Goal: Task Accomplishment & Management: Manage account settings

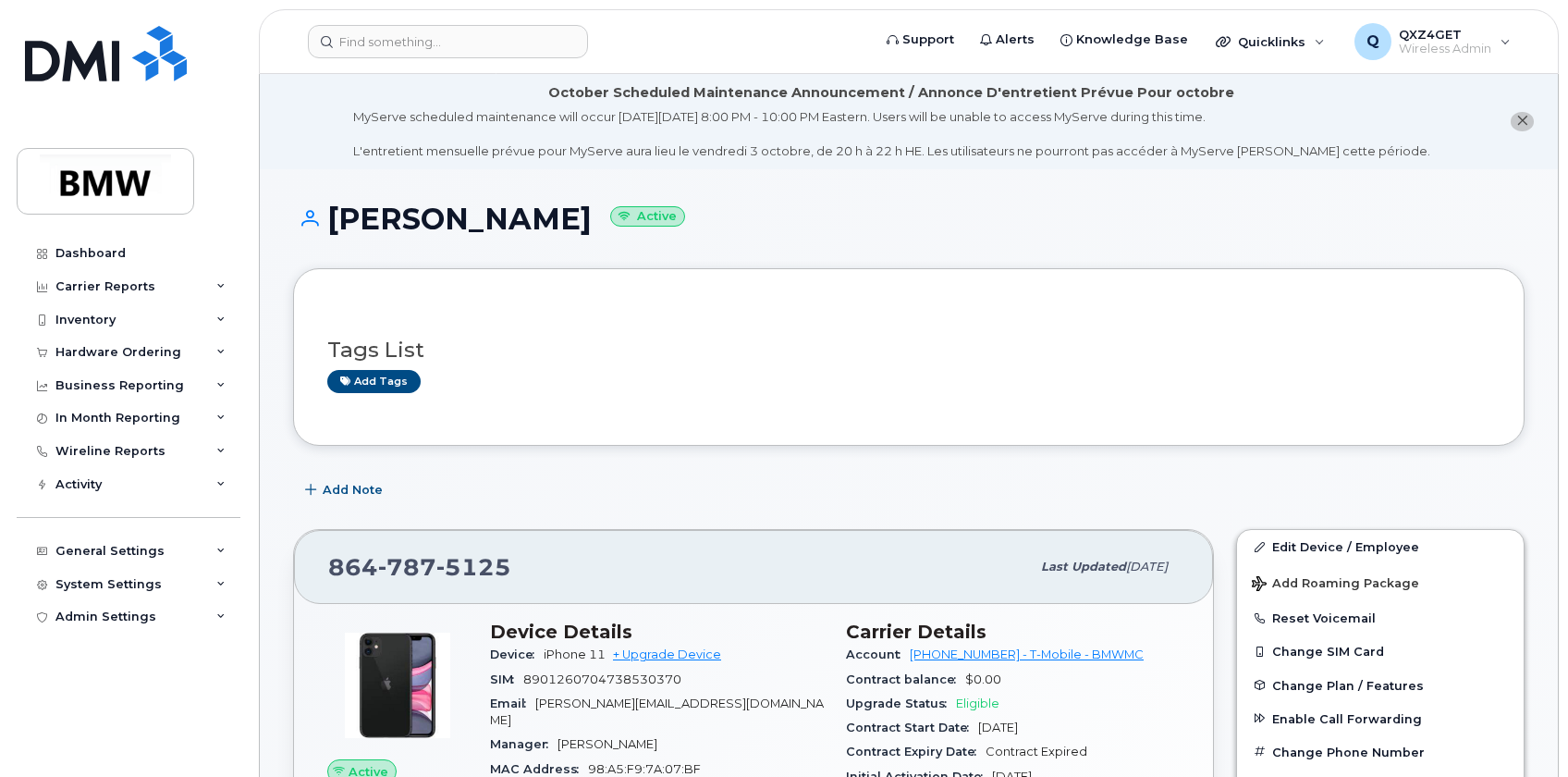
scroll to position [768, 0]
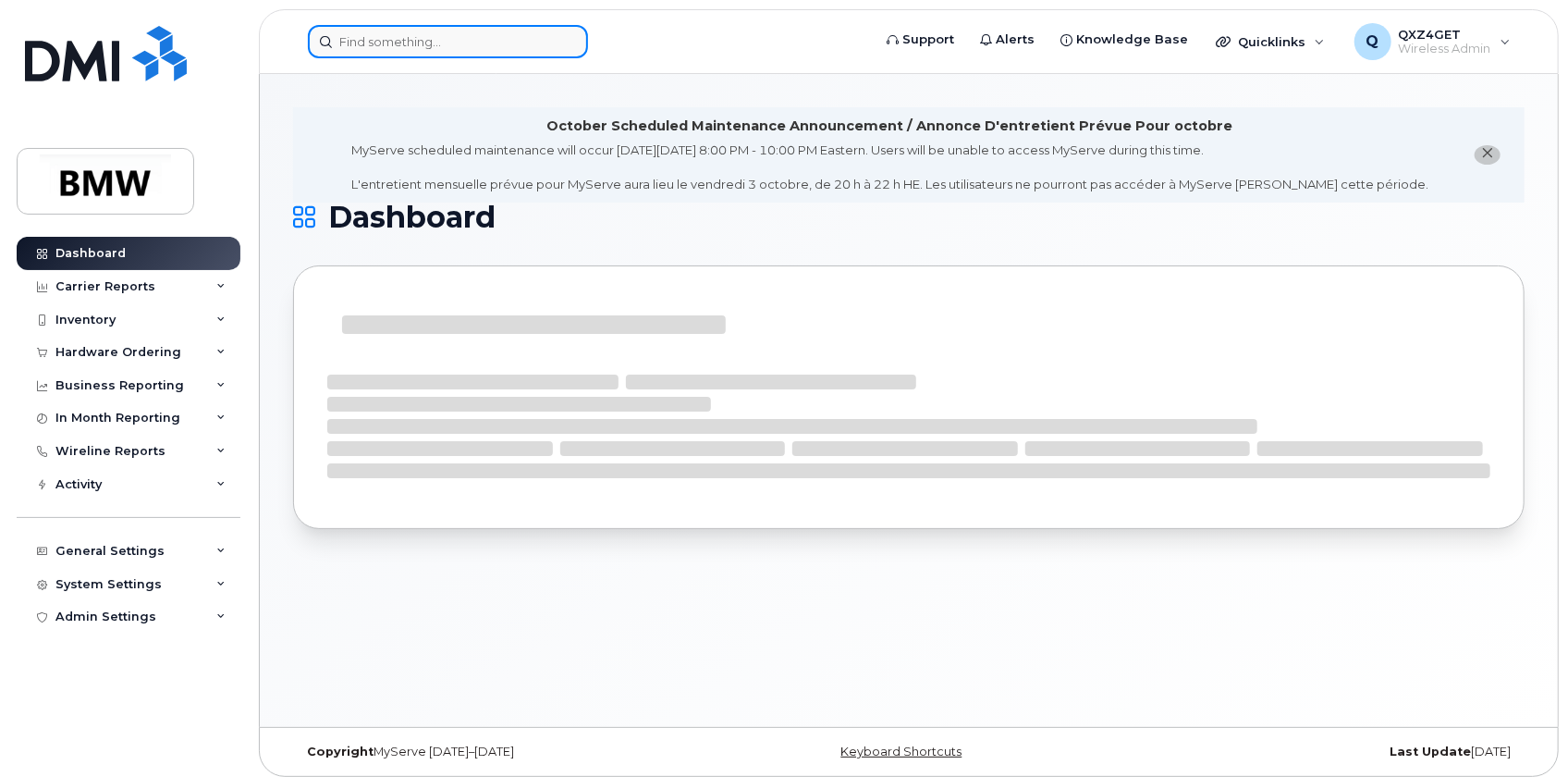
click at [396, 50] on input at bounding box center [448, 42] width 280 height 33
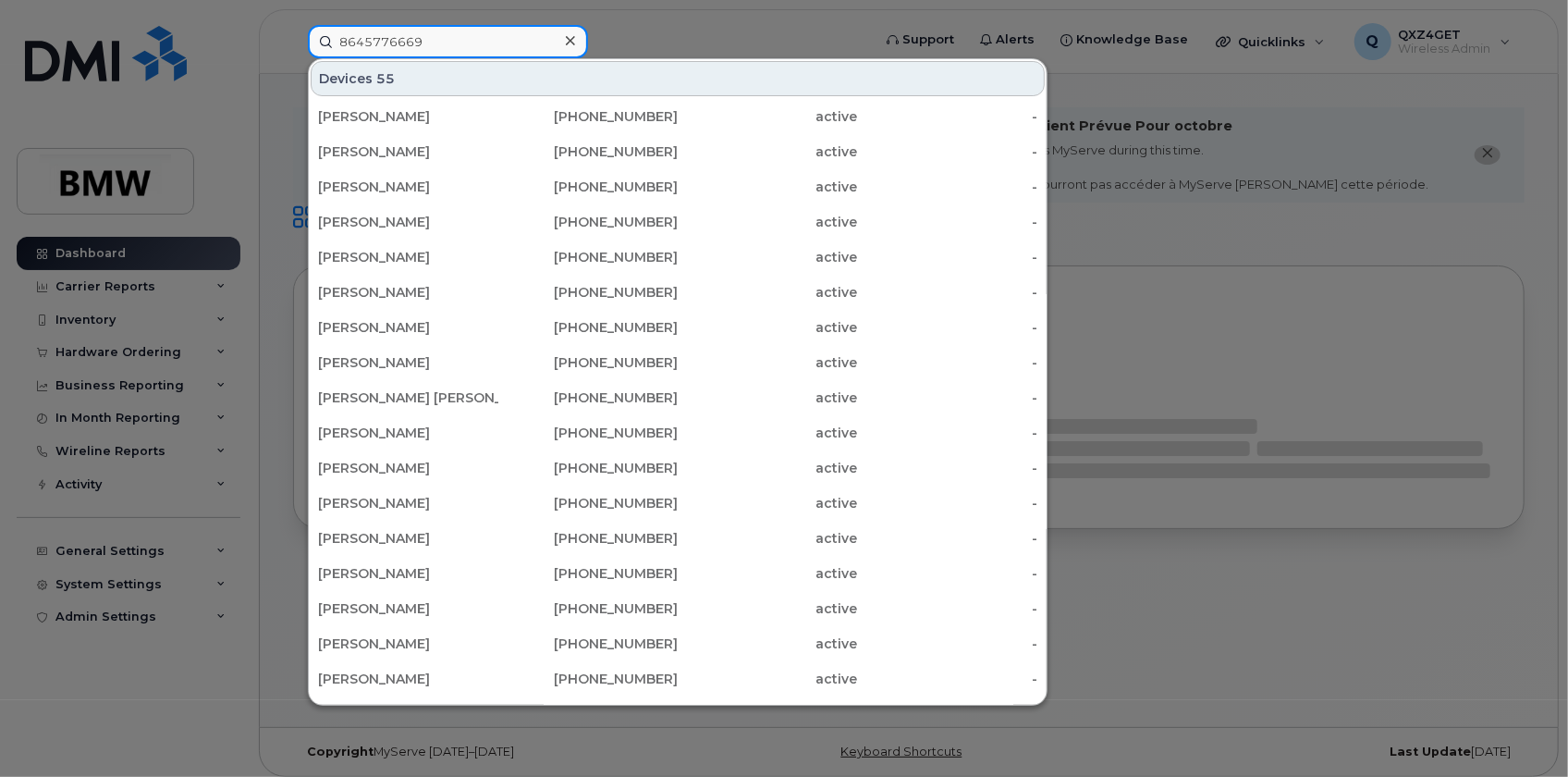
type input "8645776669"
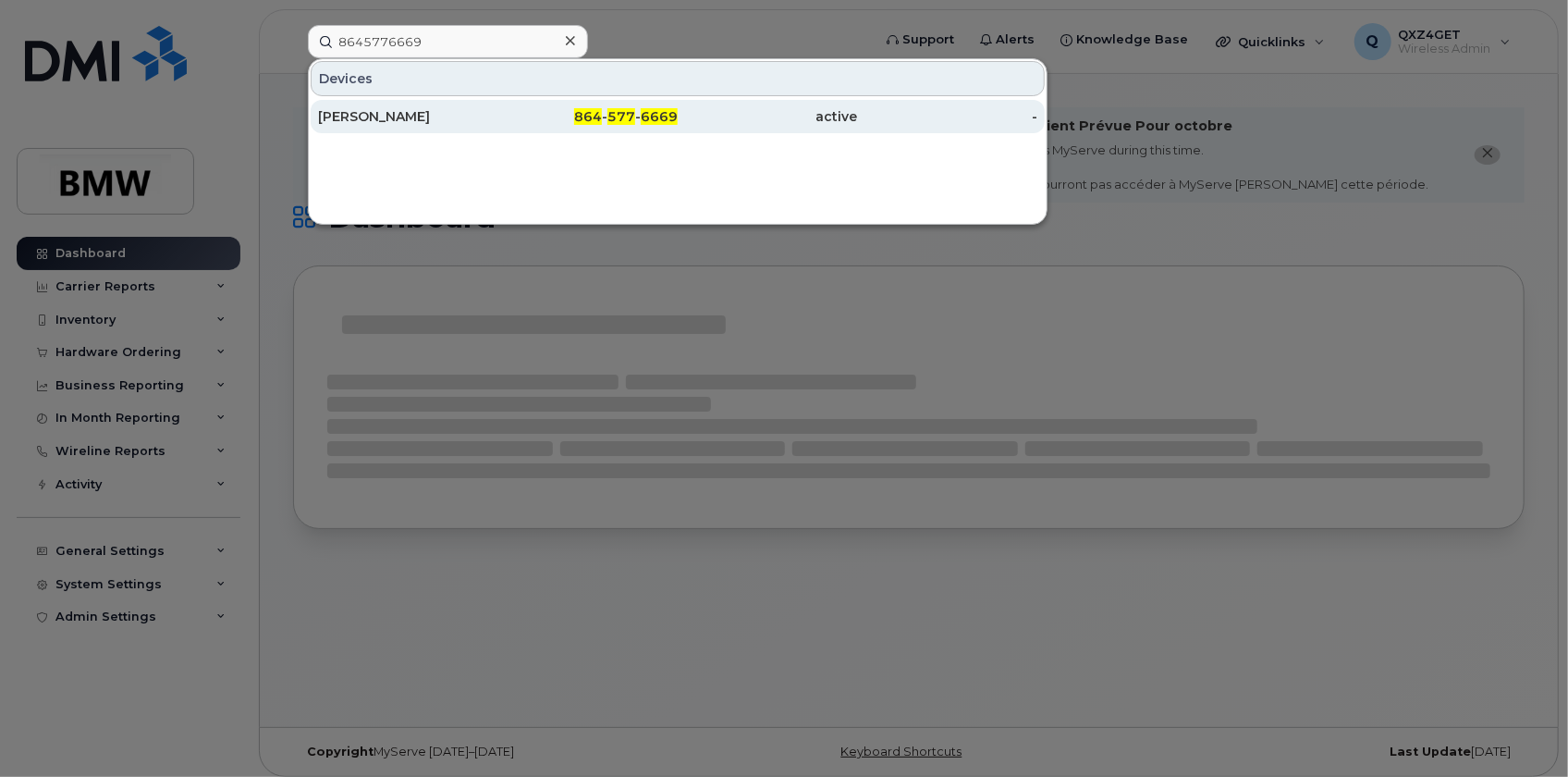
drag, startPoint x: 461, startPoint y: 132, endPoint x: 444, endPoint y: 121, distance: 20.2
click at [461, 131] on div "William Chapman 864 - 577 - 6669 active -" at bounding box center [678, 116] width 738 height 37
click at [423, 113] on div "William Chapman" at bounding box center [408, 116] width 180 height 19
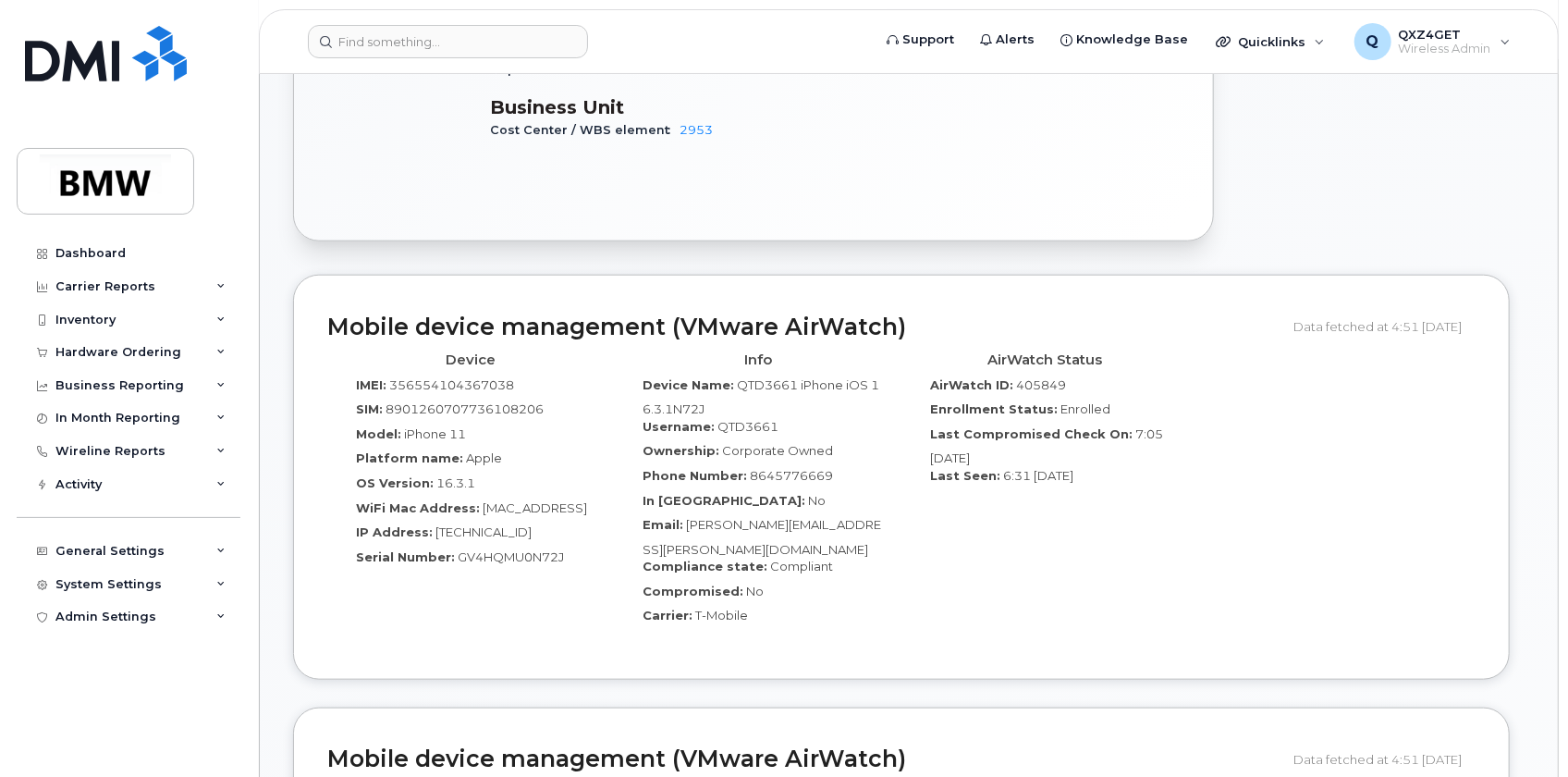
scroll to position [925, 0]
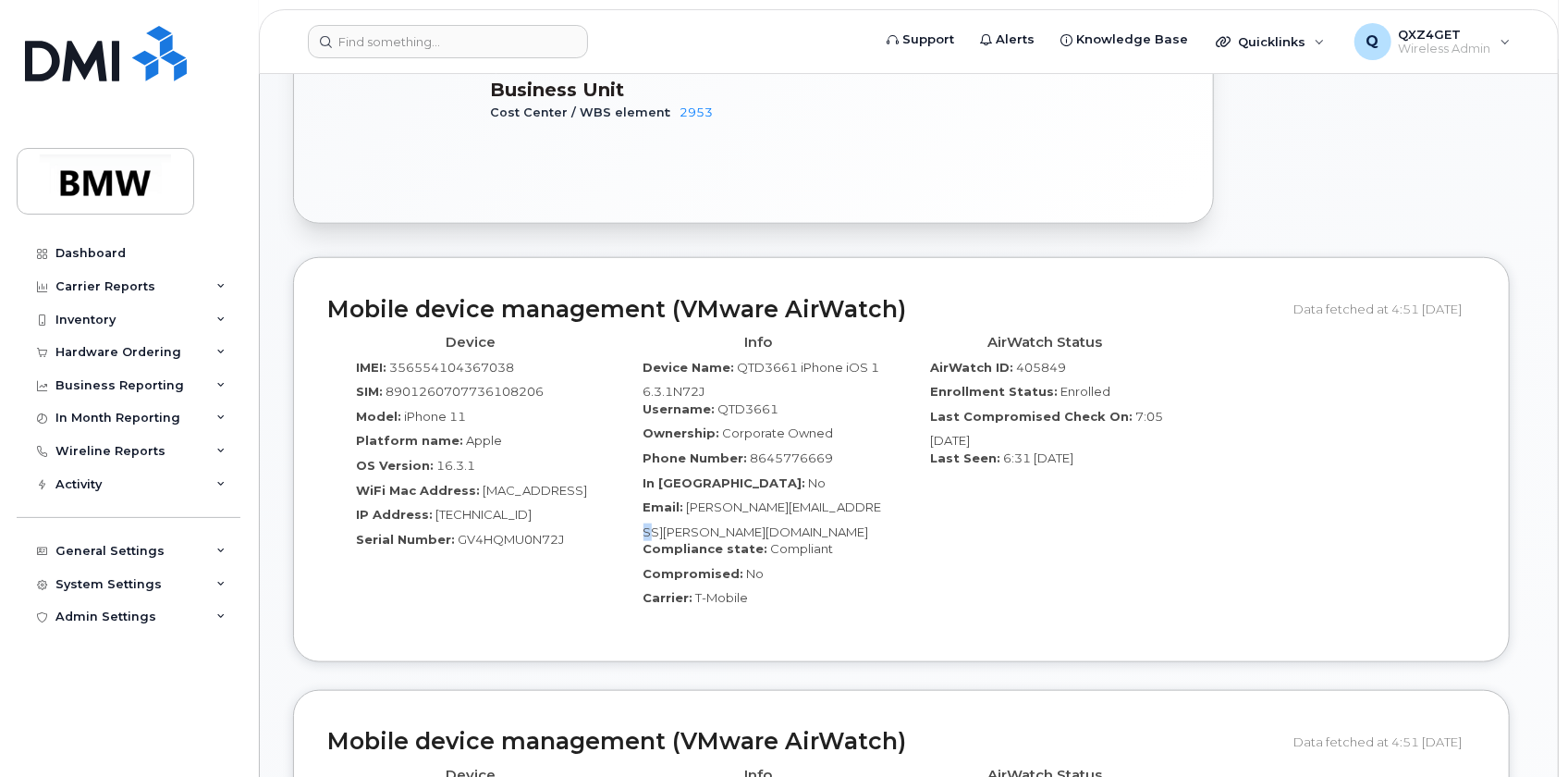
drag, startPoint x: 893, startPoint y: 485, endPoint x: 874, endPoint y: 489, distance: 19.4
click at [874, 489] on div "Info Device Name: QTD3661 iPhone iOS 16.3.1N72J Username: QTD3661 Ownership: Co…" at bounding box center [759, 478] width 288 height 301
drag, startPoint x: 688, startPoint y: 490, endPoint x: 892, endPoint y: 509, distance: 204.9
click at [892, 509] on div "Info Device Name: QTD3661 iPhone iOS 16.3.1N72J Username: QTD3661 Ownership: Co…" at bounding box center [759, 478] width 288 height 301
copy span "William.C.Chapman@bmwmc.com"
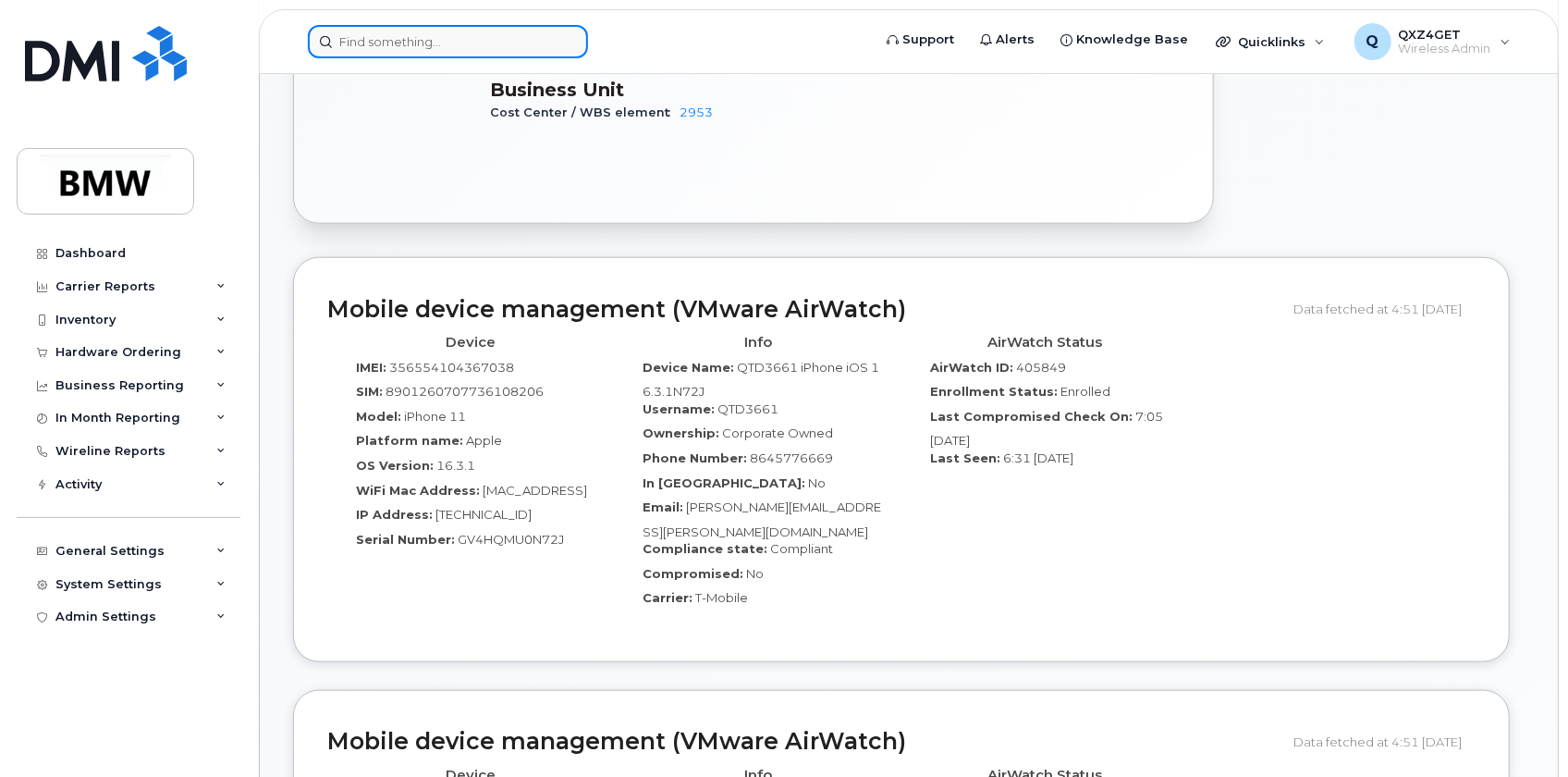
click at [363, 37] on input at bounding box center [448, 42] width 280 height 33
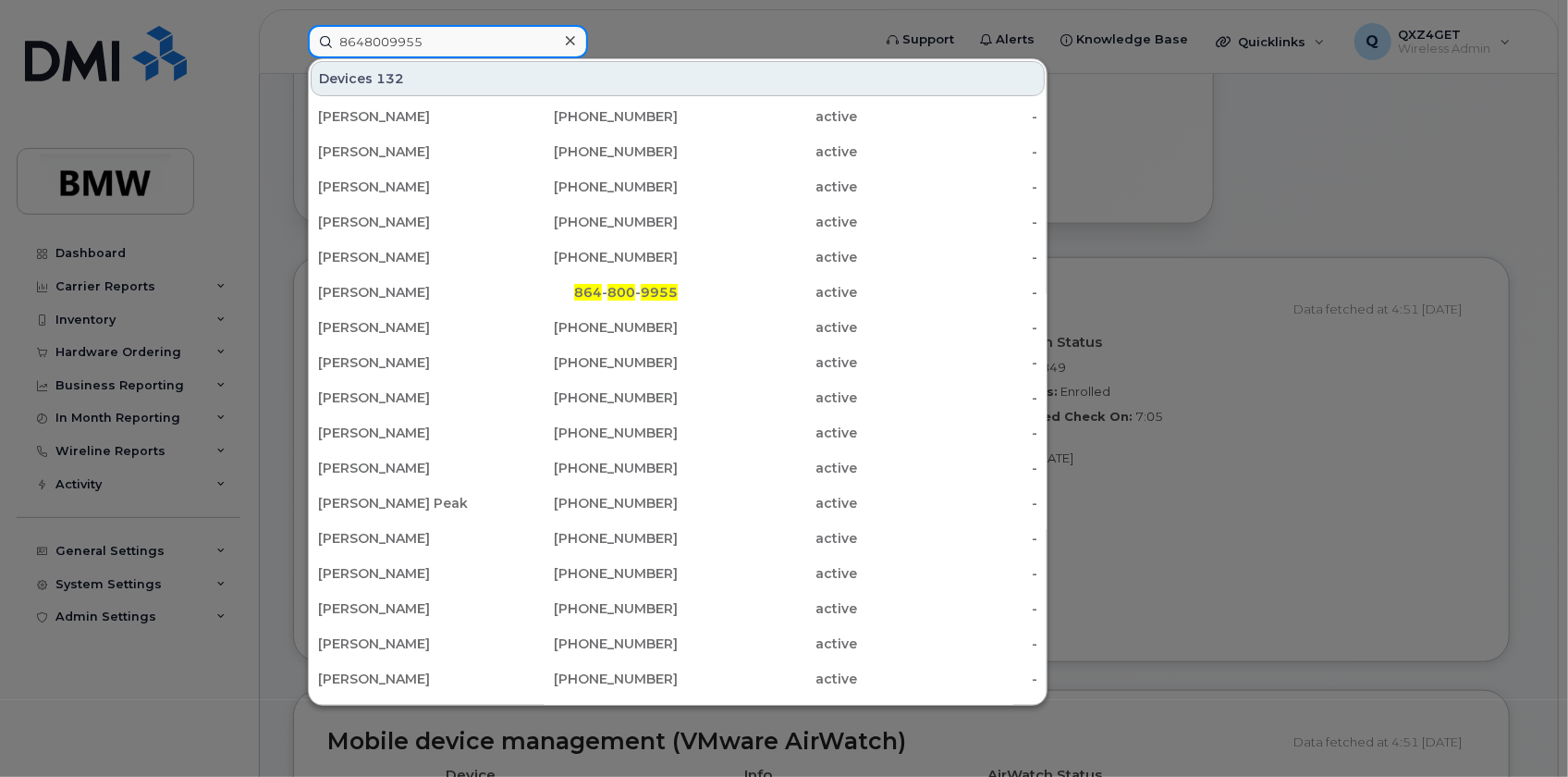
type input "8648009955"
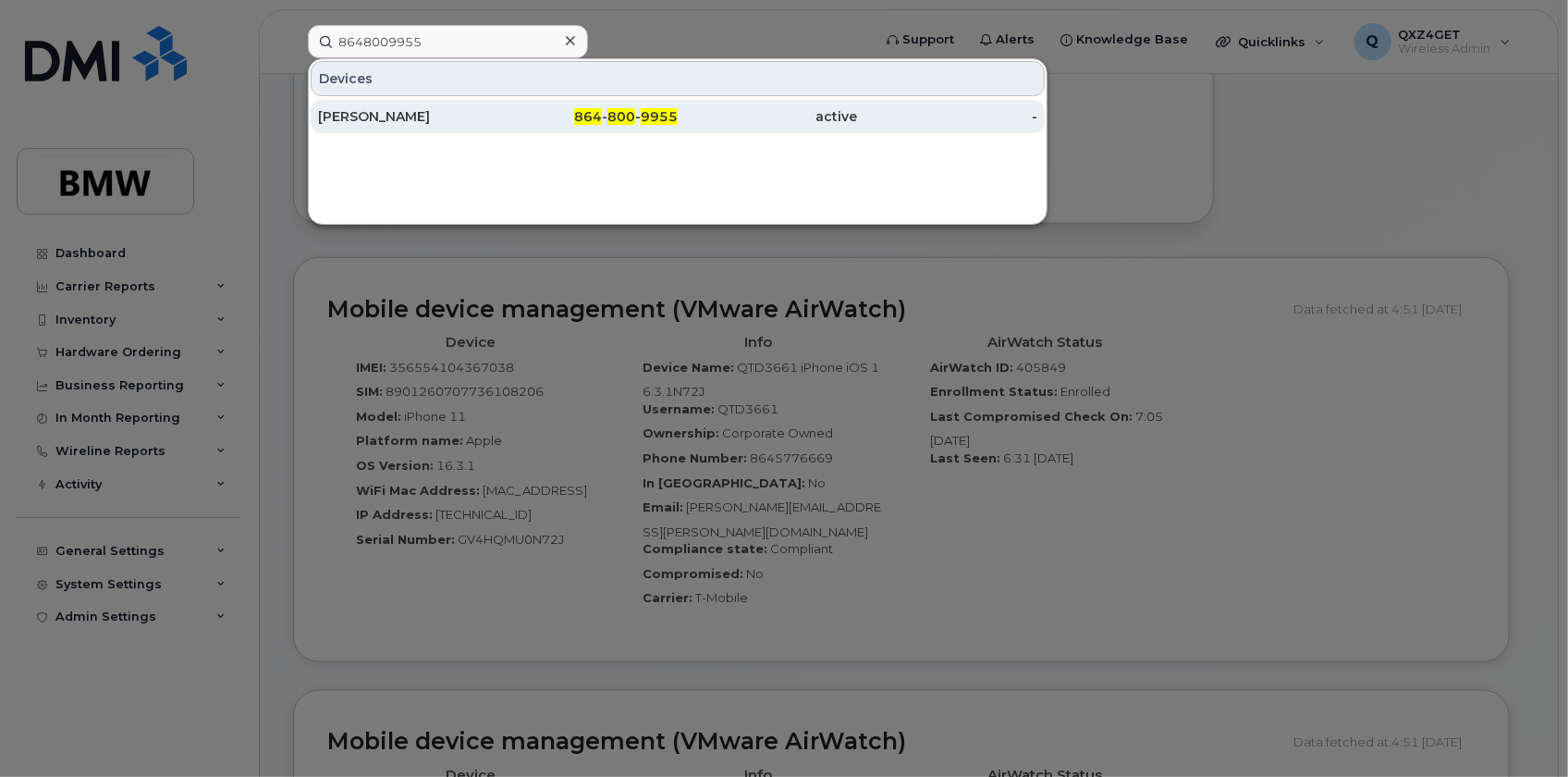
click at [396, 120] on div "[PERSON_NAME]" at bounding box center [408, 116] width 180 height 19
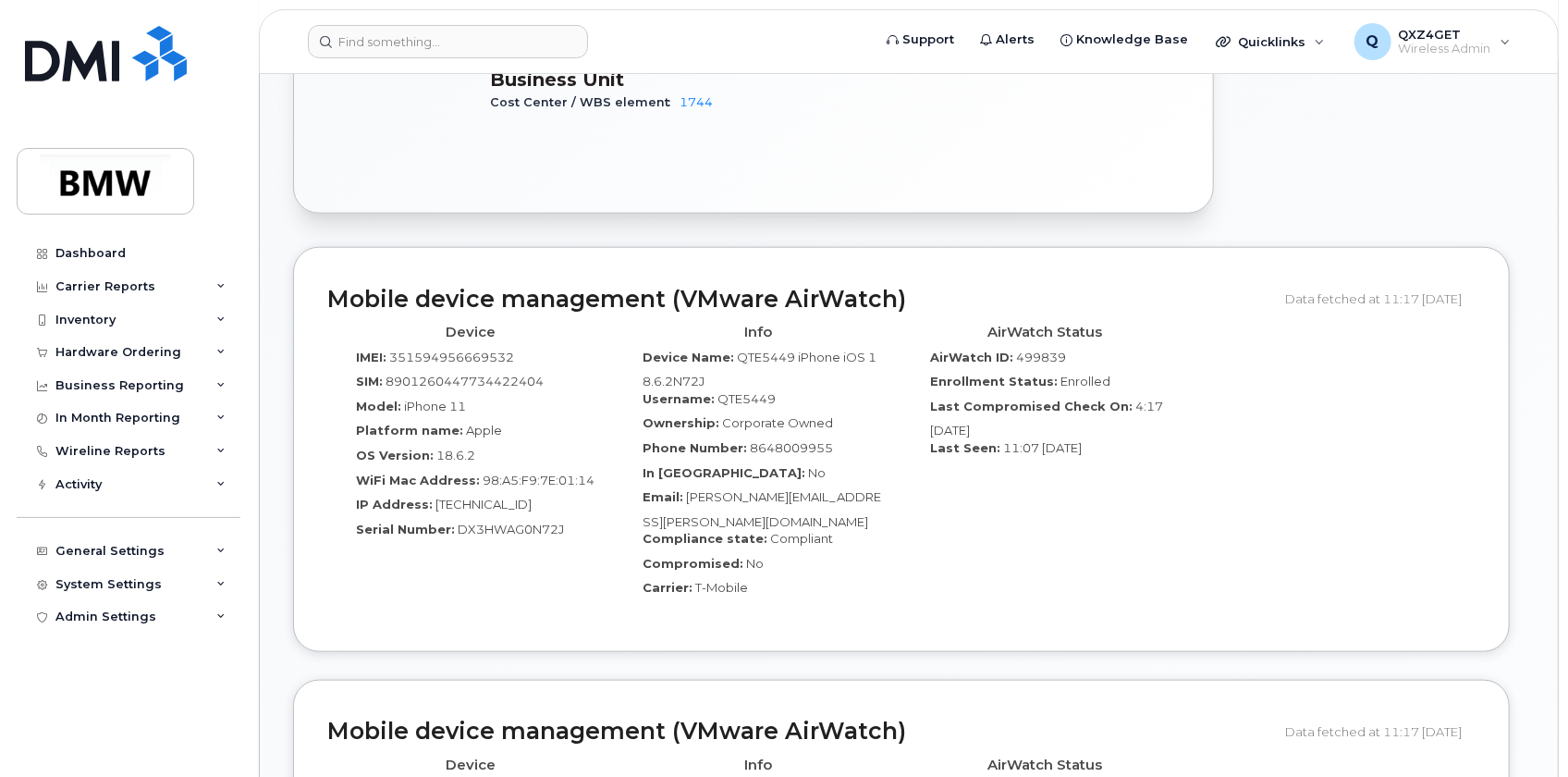
scroll to position [919, 0]
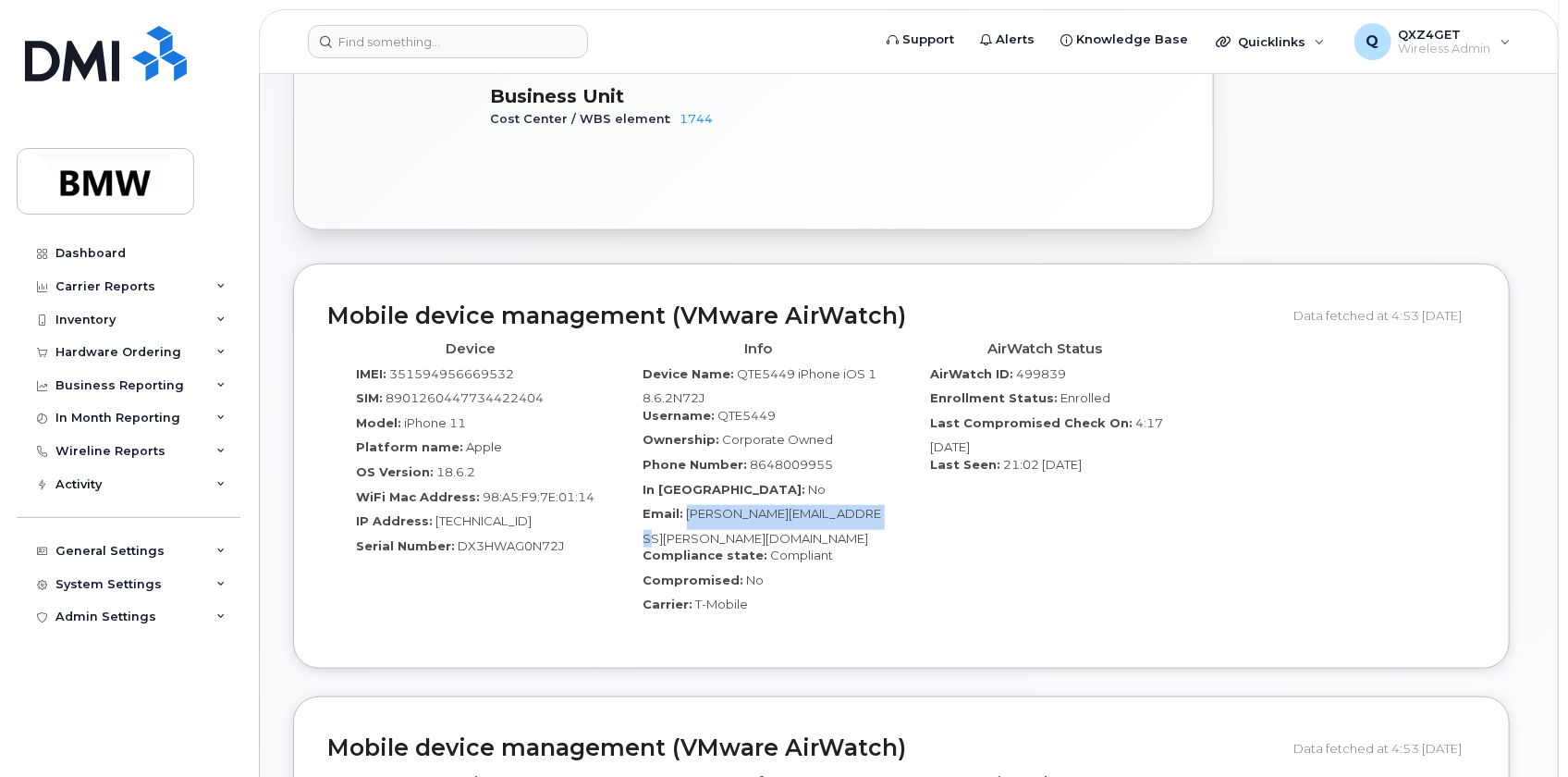
drag, startPoint x: 685, startPoint y: 494, endPoint x: 874, endPoint y: 523, distance: 191.2
click at [874, 523] on div "Email: Matthew.Humfleet@bmwmc.com" at bounding box center [759, 526] width 260 height 42
copy span "Matthew.Humfleet@bmwmc.com"
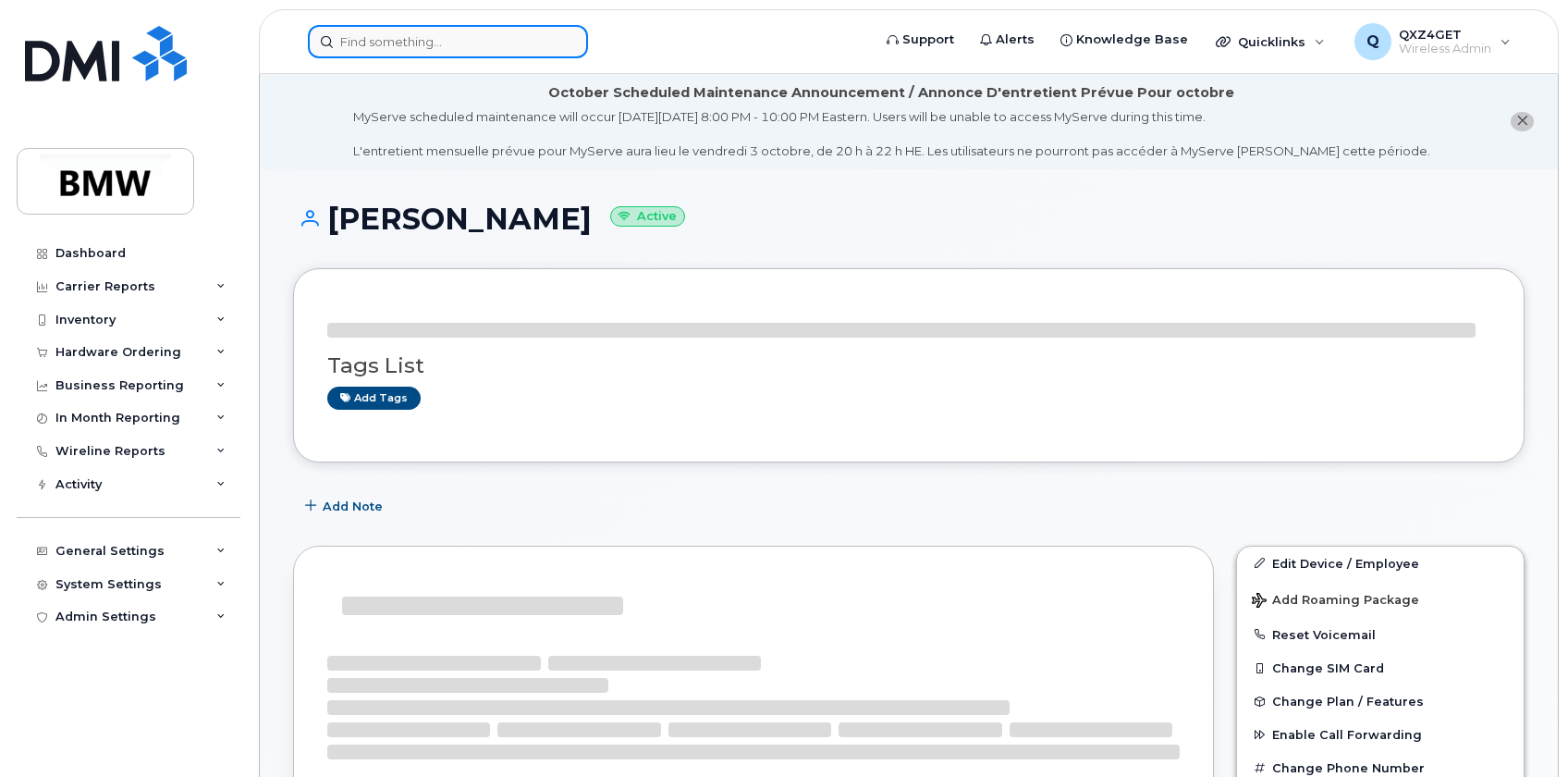
click at [415, 35] on input at bounding box center [448, 42] width 280 height 33
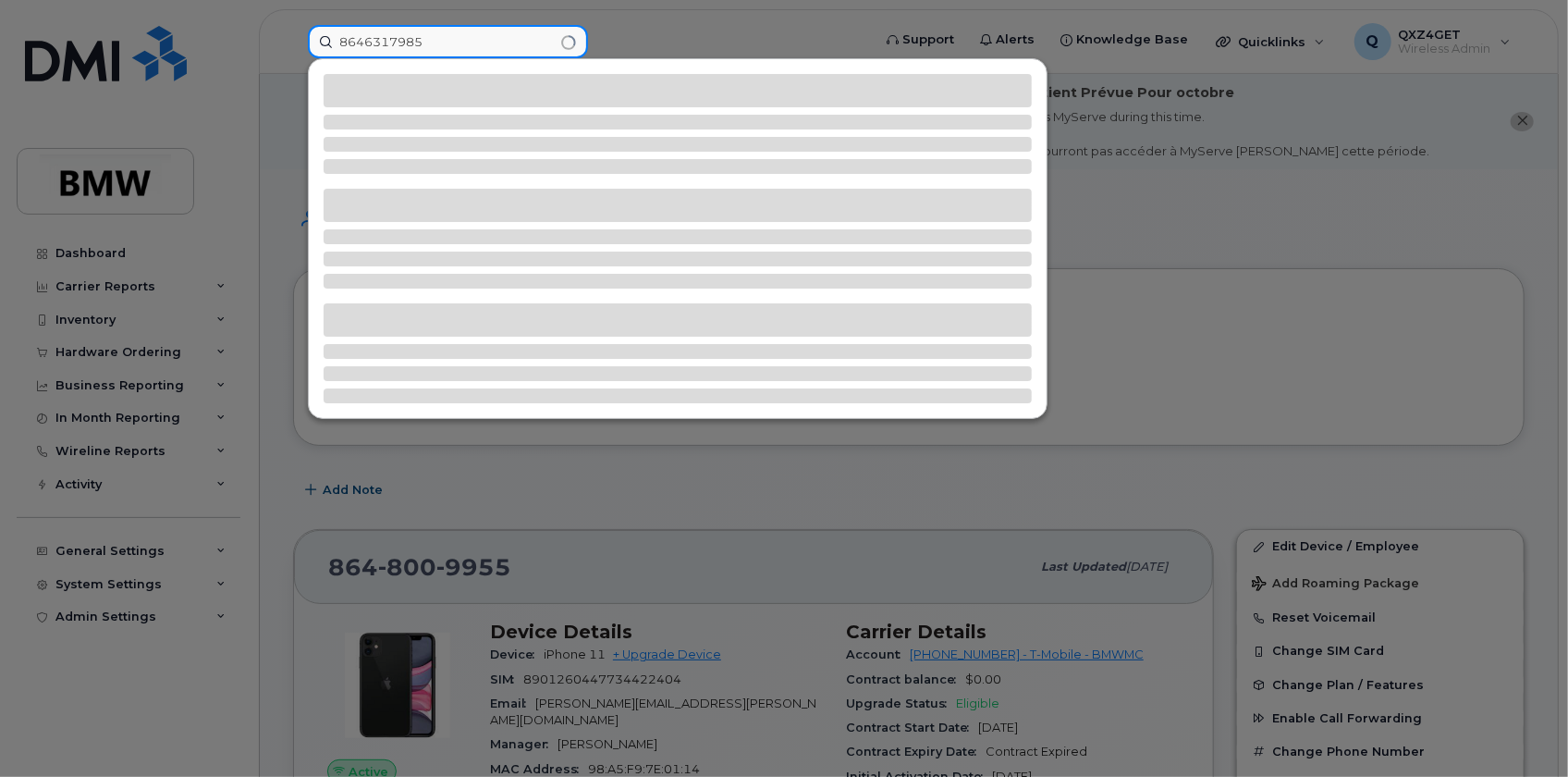
type input "8646317985"
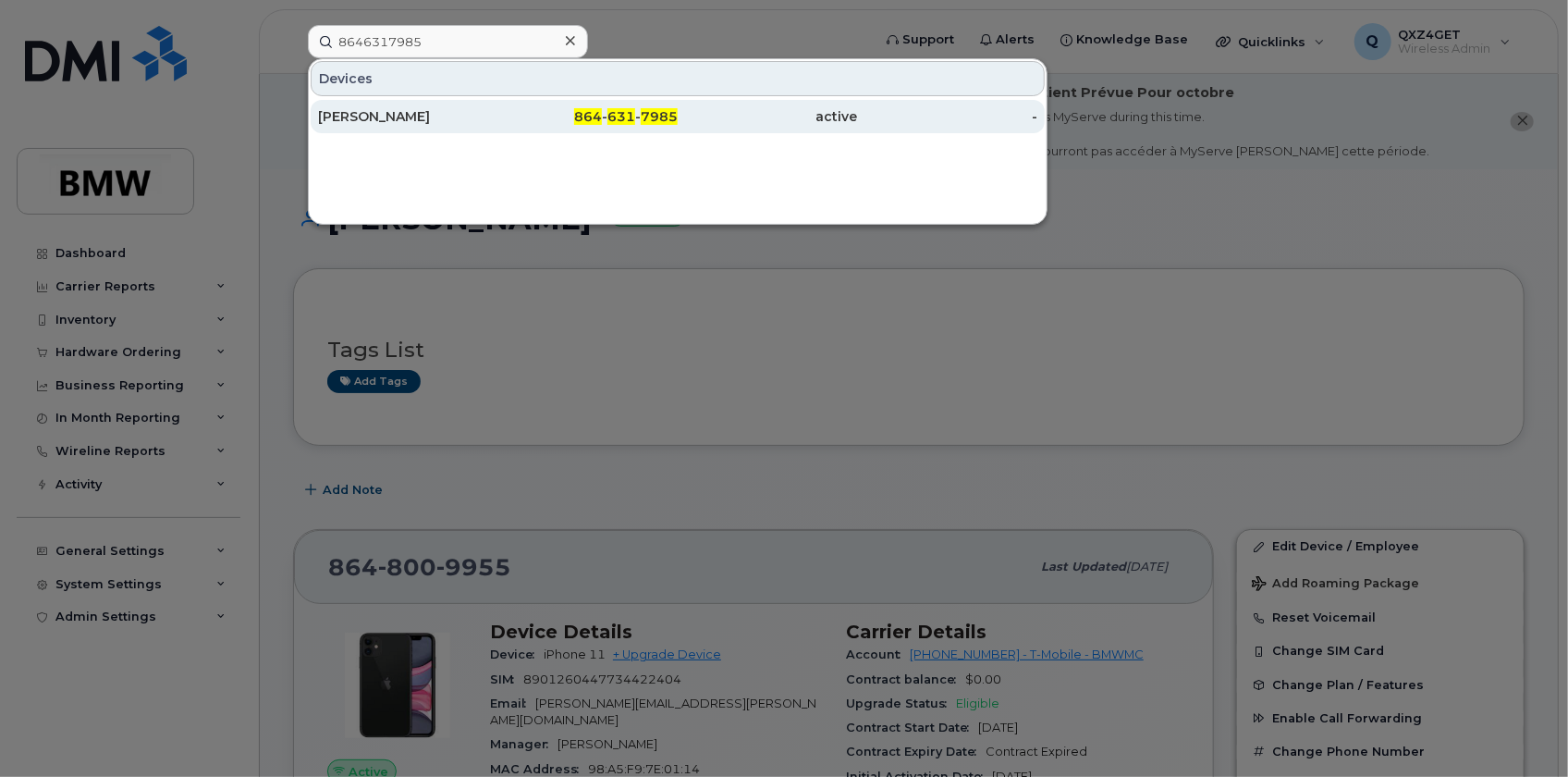
click at [368, 124] on div "[PERSON_NAME]" at bounding box center [408, 116] width 180 height 19
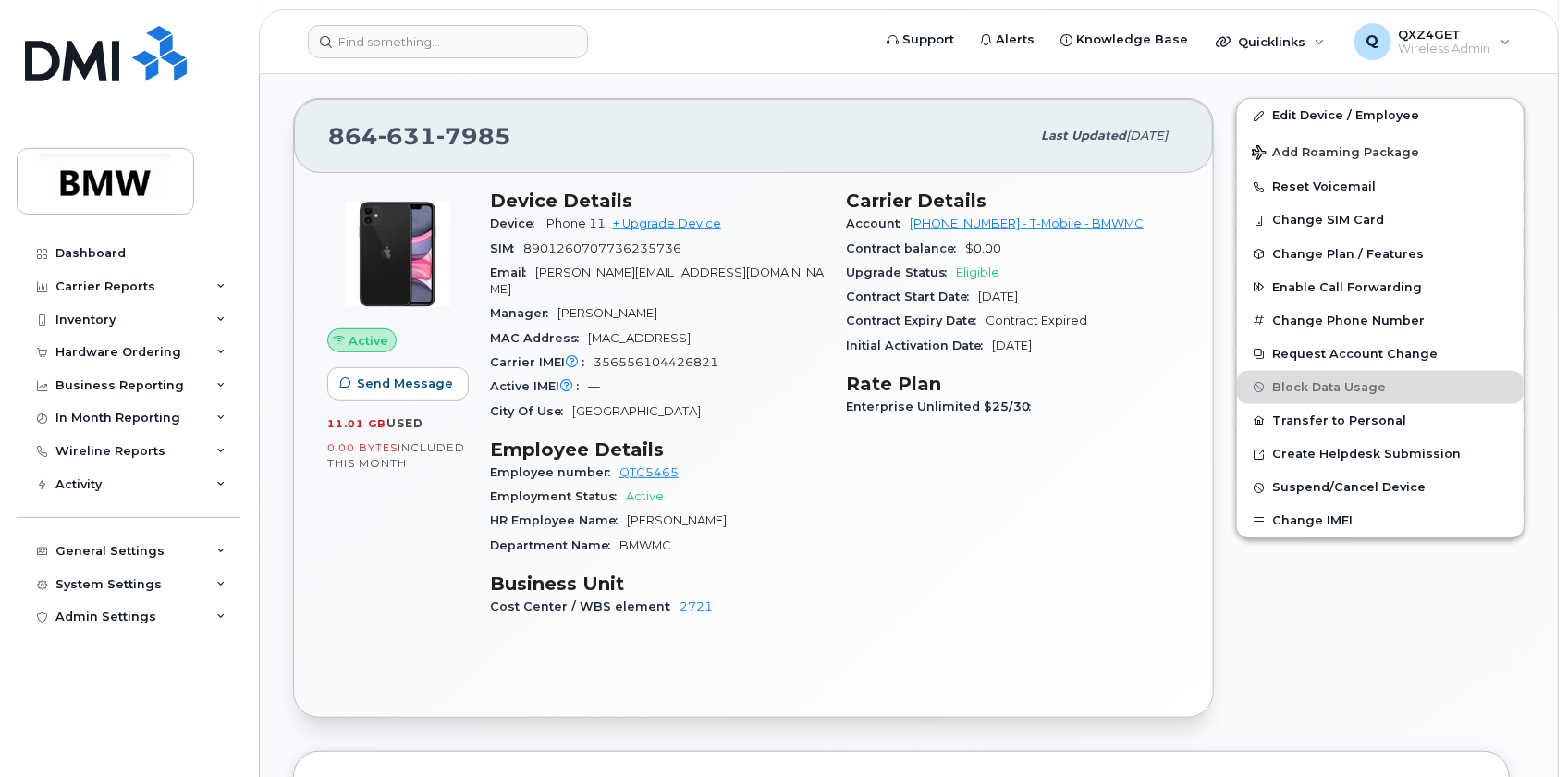
scroll to position [752, 0]
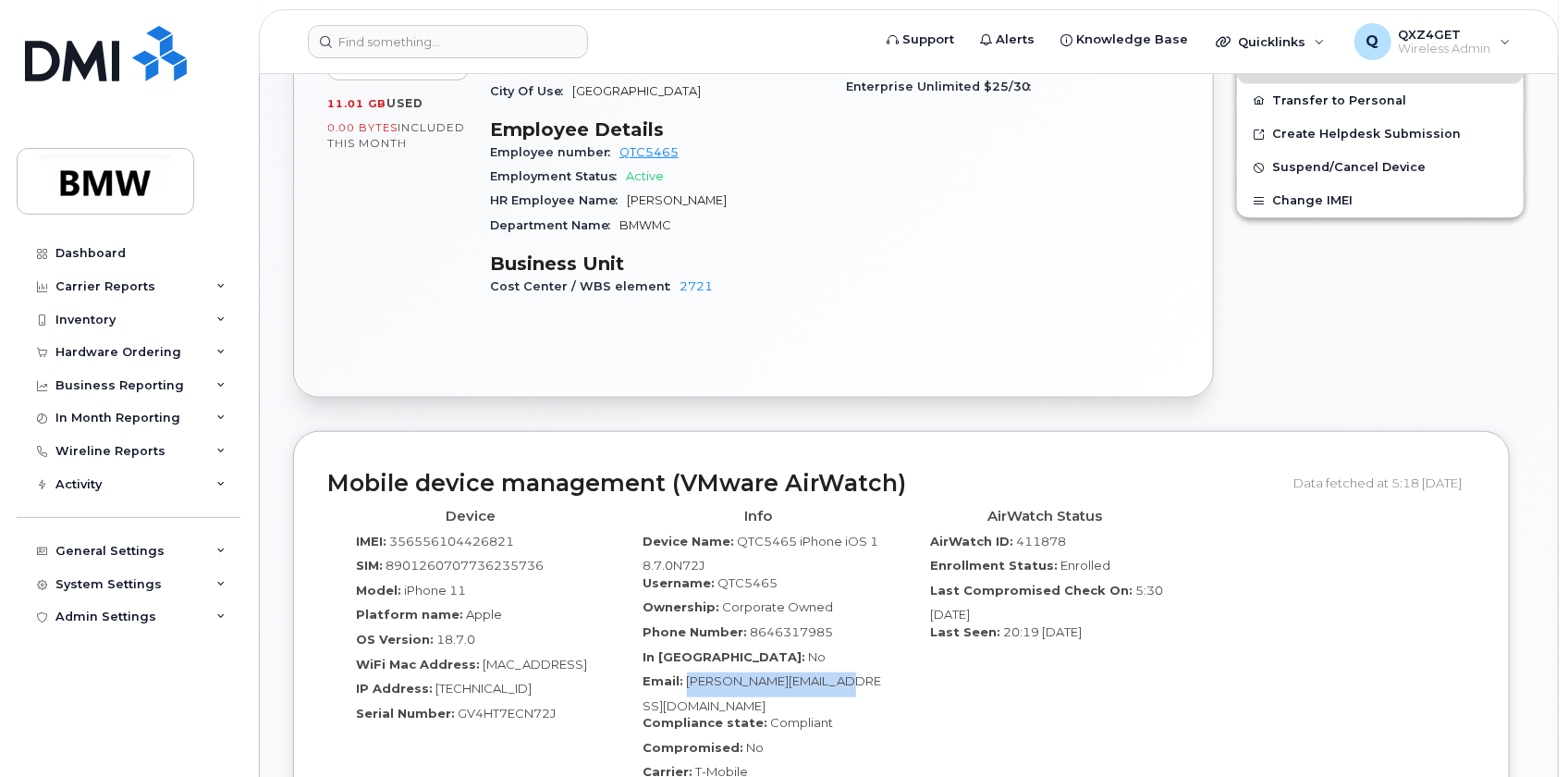
drag, startPoint x: 859, startPoint y: 663, endPoint x: 687, endPoint y: 665, distance: 172.0
click at [687, 672] on div "Email: [PERSON_NAME][EMAIL_ADDRESS][DOMAIN_NAME]" at bounding box center [759, 693] width 260 height 42
copy span "Robert.Child@bmwmc.com"
drag, startPoint x: 721, startPoint y: 651, endPoint x: 836, endPoint y: 665, distance: 115.8
click at [746, 714] on label "Compliance state:" at bounding box center [706, 723] width 125 height 18
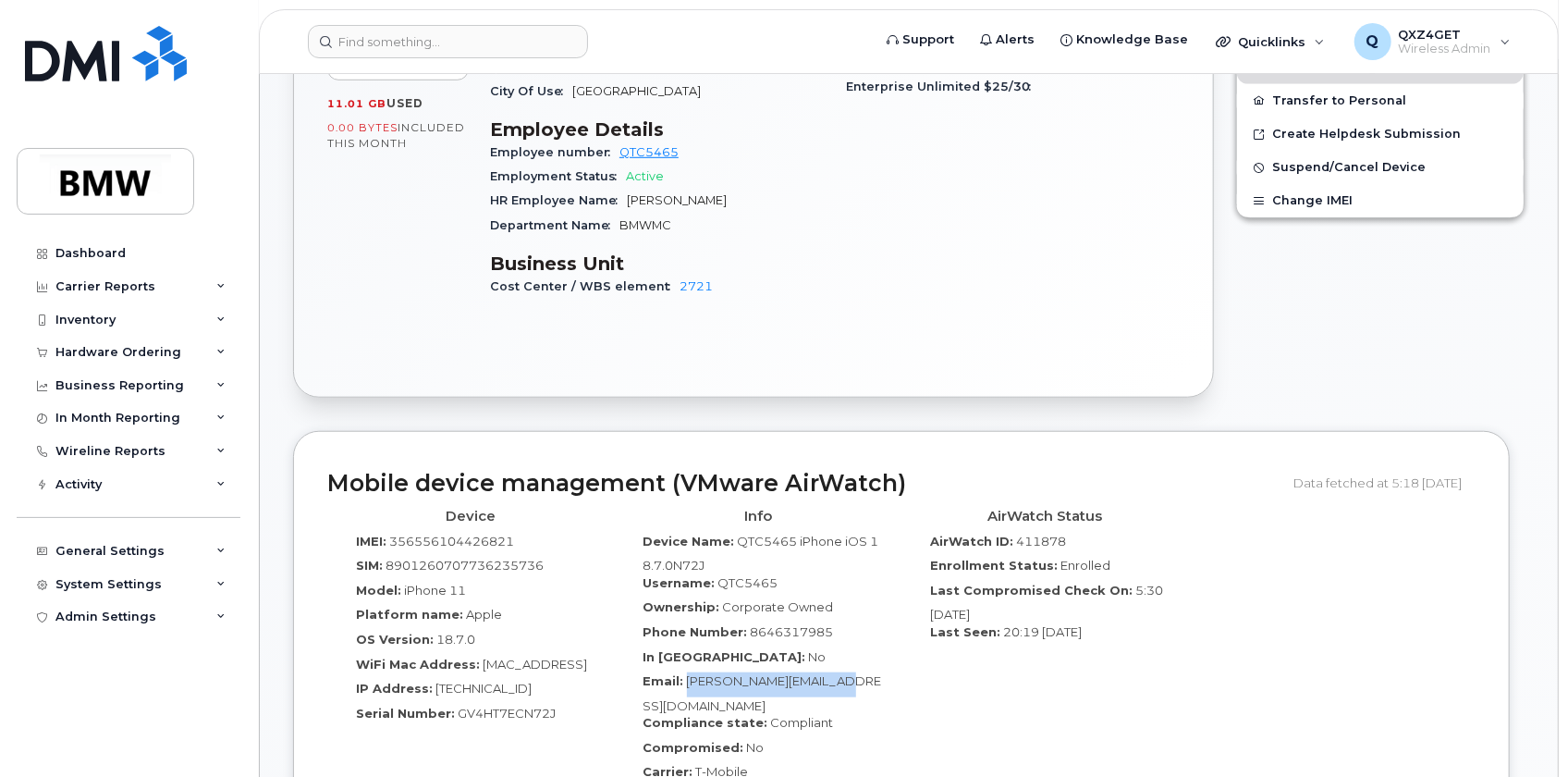
drag, startPoint x: 865, startPoint y: 665, endPoint x: 685, endPoint y: 663, distance: 180.0
click at [685, 672] on div "Email: Robert.Child@bmwmc.com" at bounding box center [759, 693] width 260 height 42
copy span "Robert.Child@bmwmc.com"
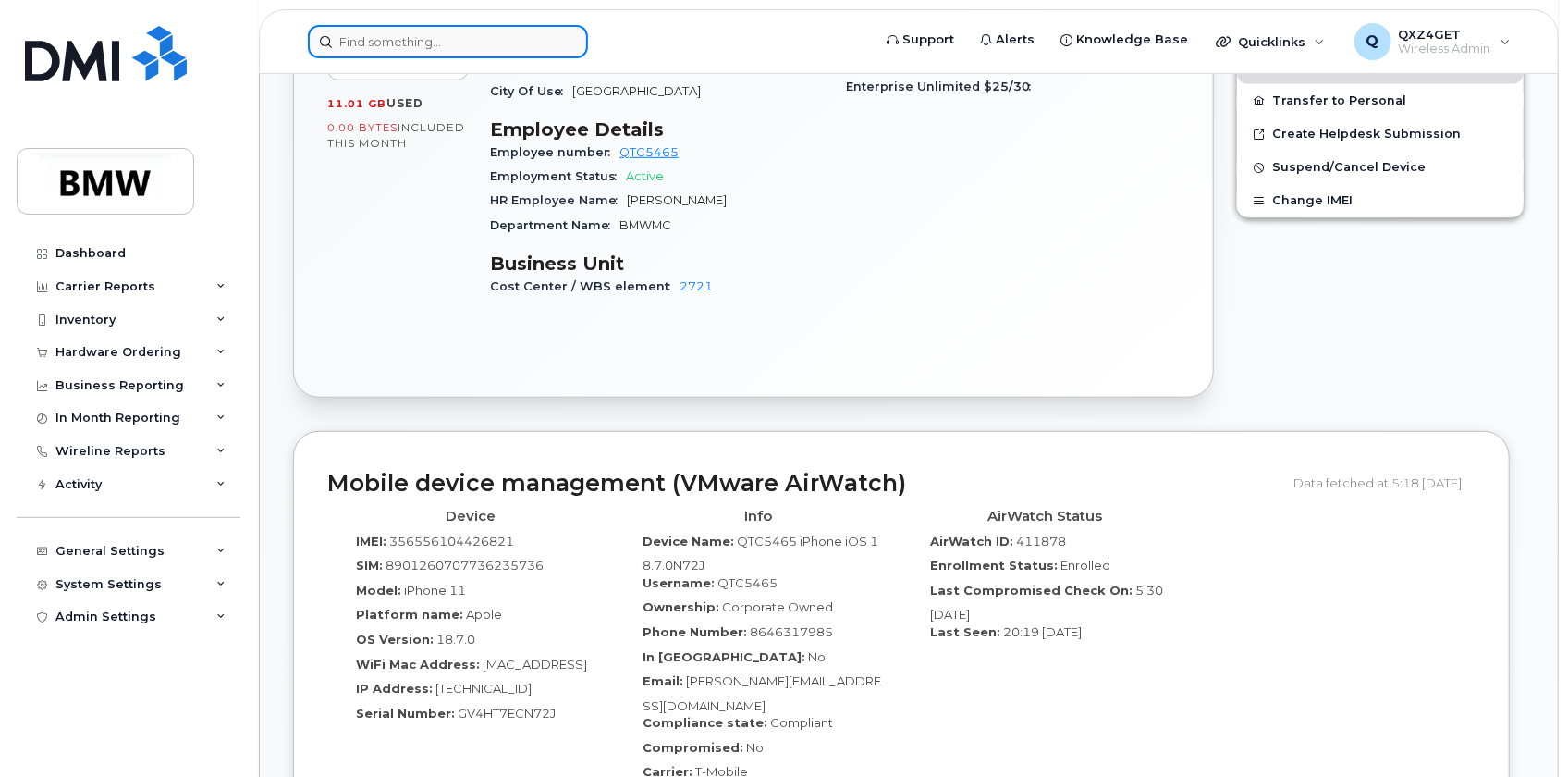
click at [397, 37] on input at bounding box center [448, 42] width 280 height 33
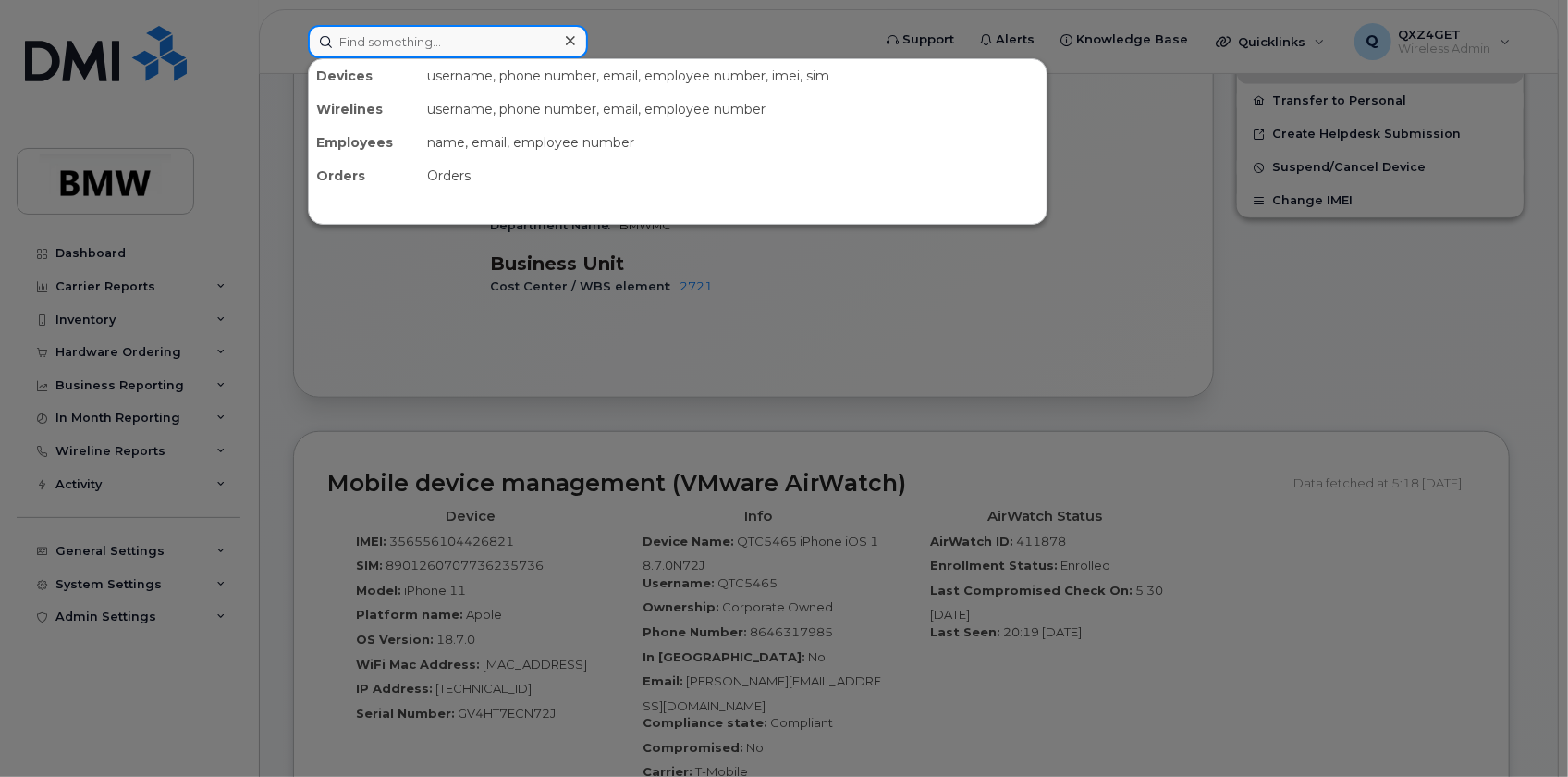
paste input "8645258585"
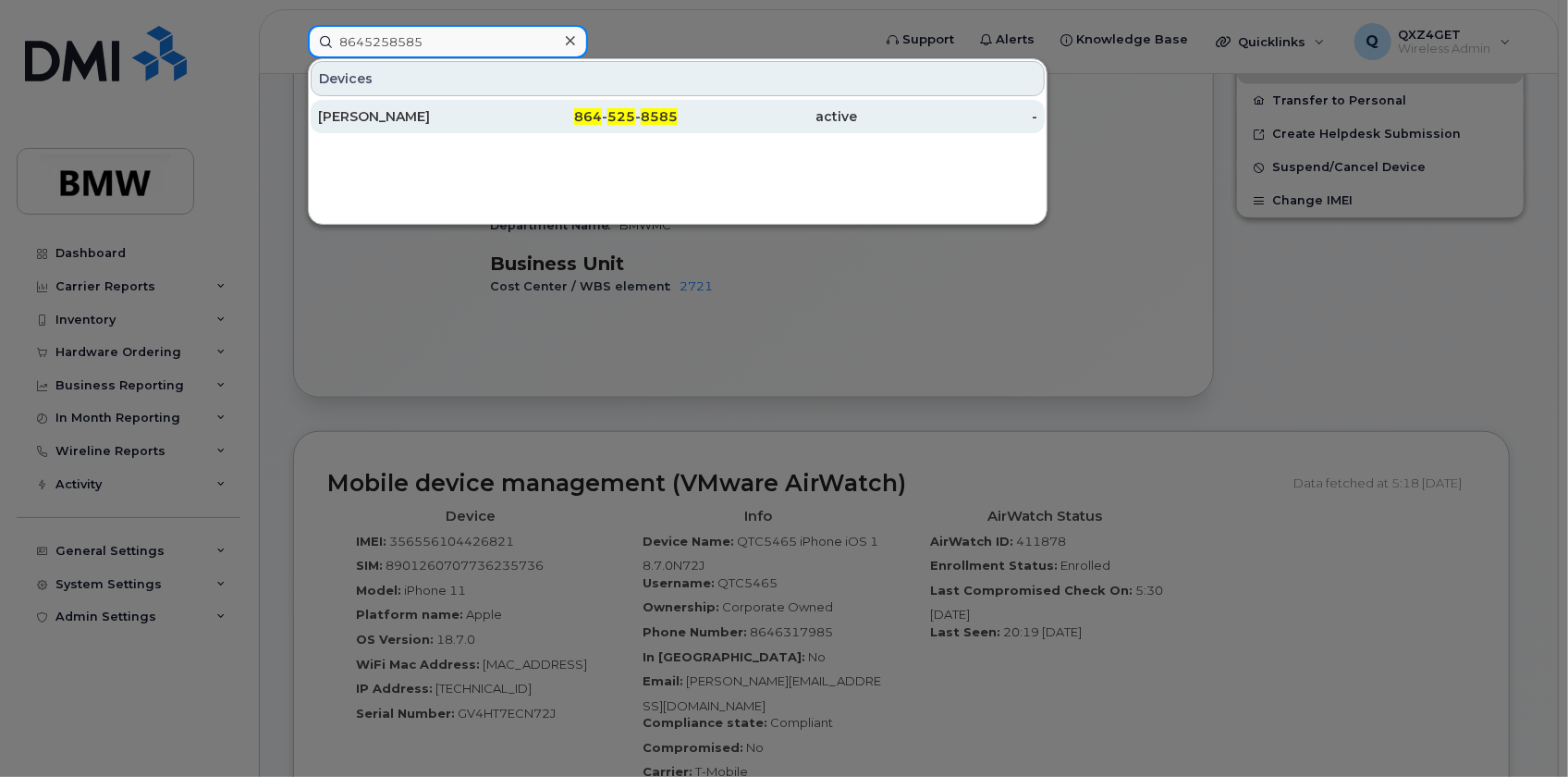
type input "8645258585"
click at [368, 114] on div "Datrice Ramsey" at bounding box center [408, 116] width 180 height 19
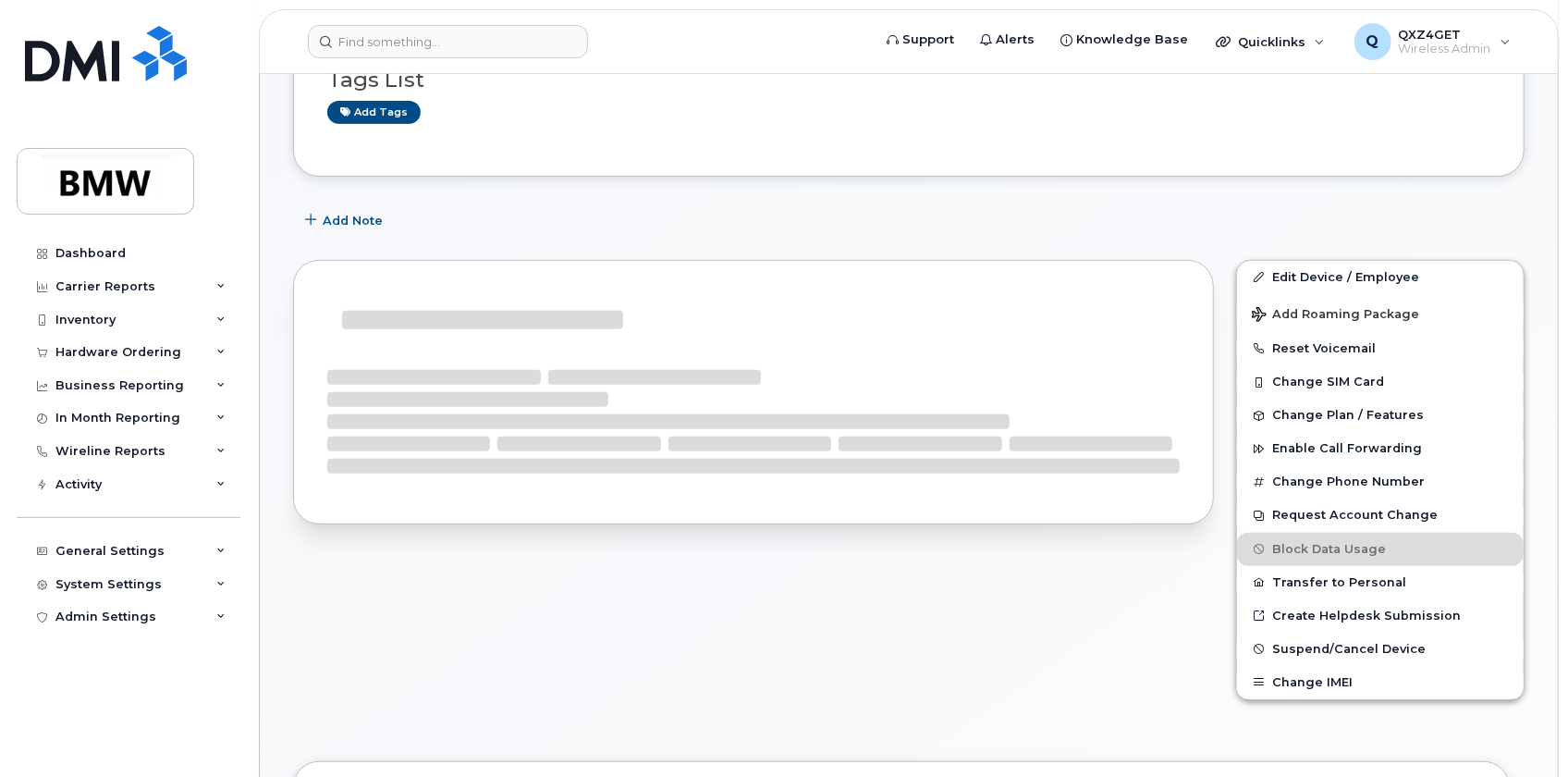
scroll to position [336, 0]
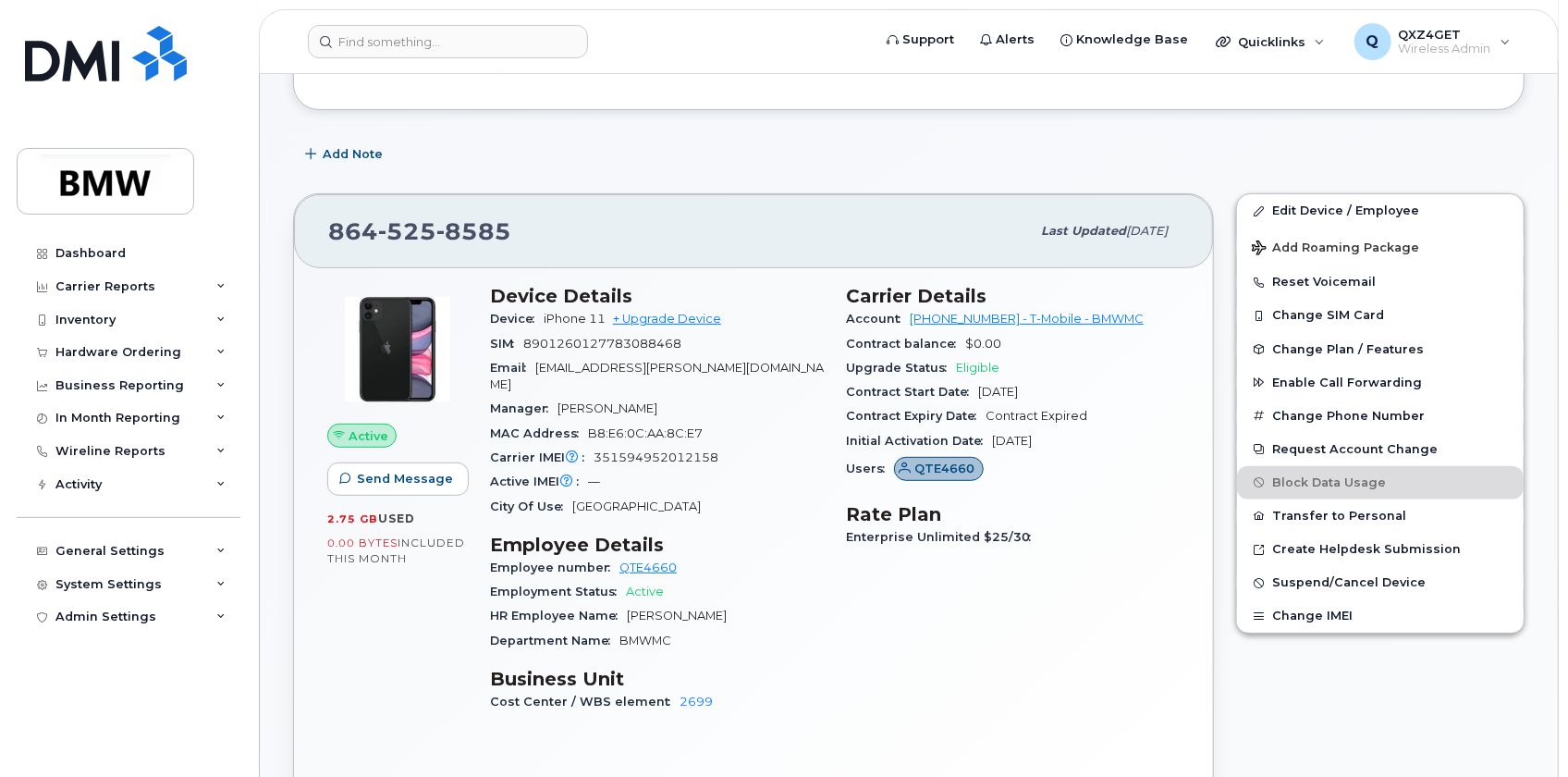
drag, startPoint x: 1036, startPoint y: 506, endPoint x: 792, endPoint y: 348, distance: 290.7
click at [792, 348] on div "SIM 8901260127783088468" at bounding box center [656, 343] width 334 height 24
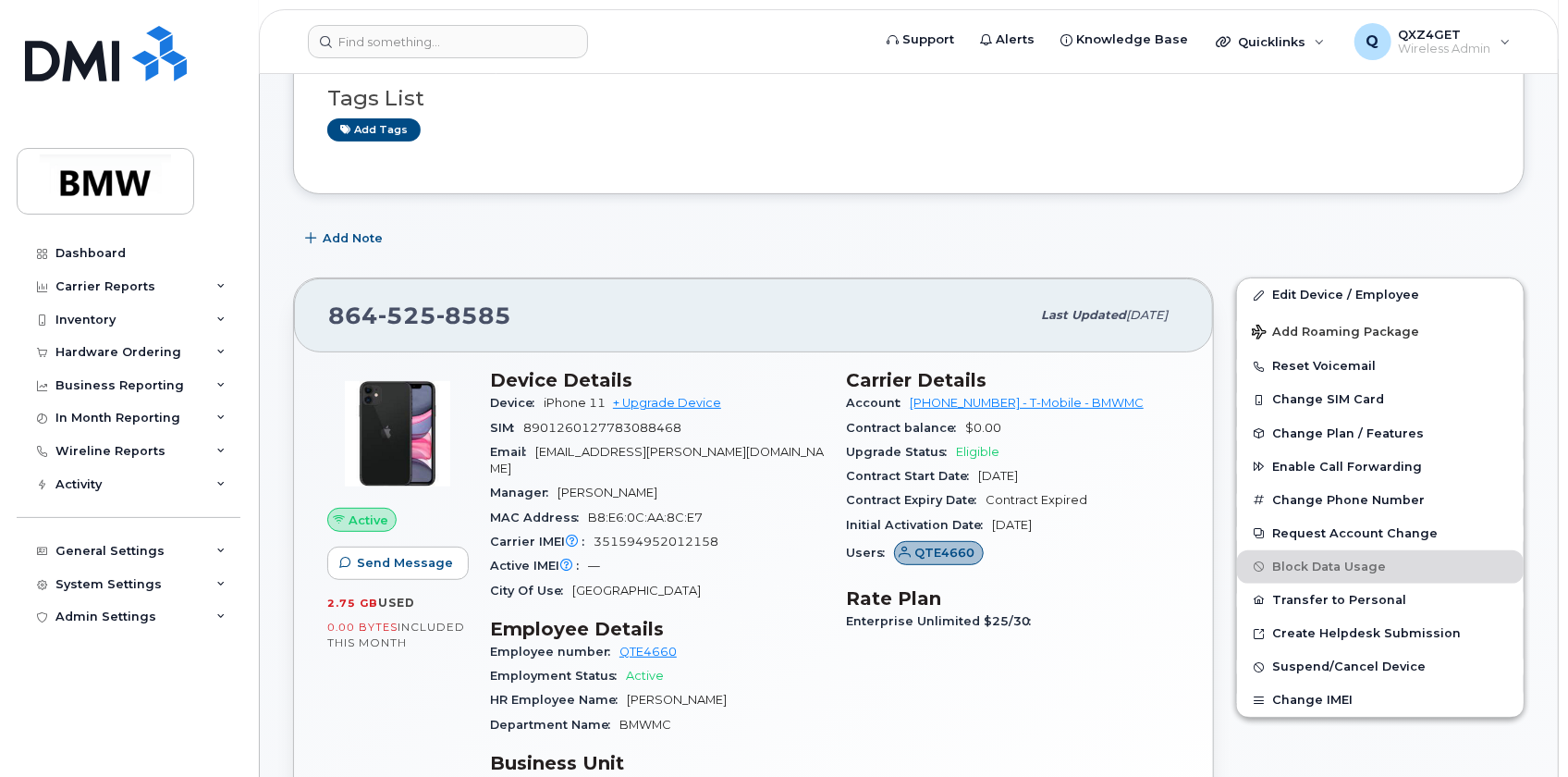
scroll to position [167, 0]
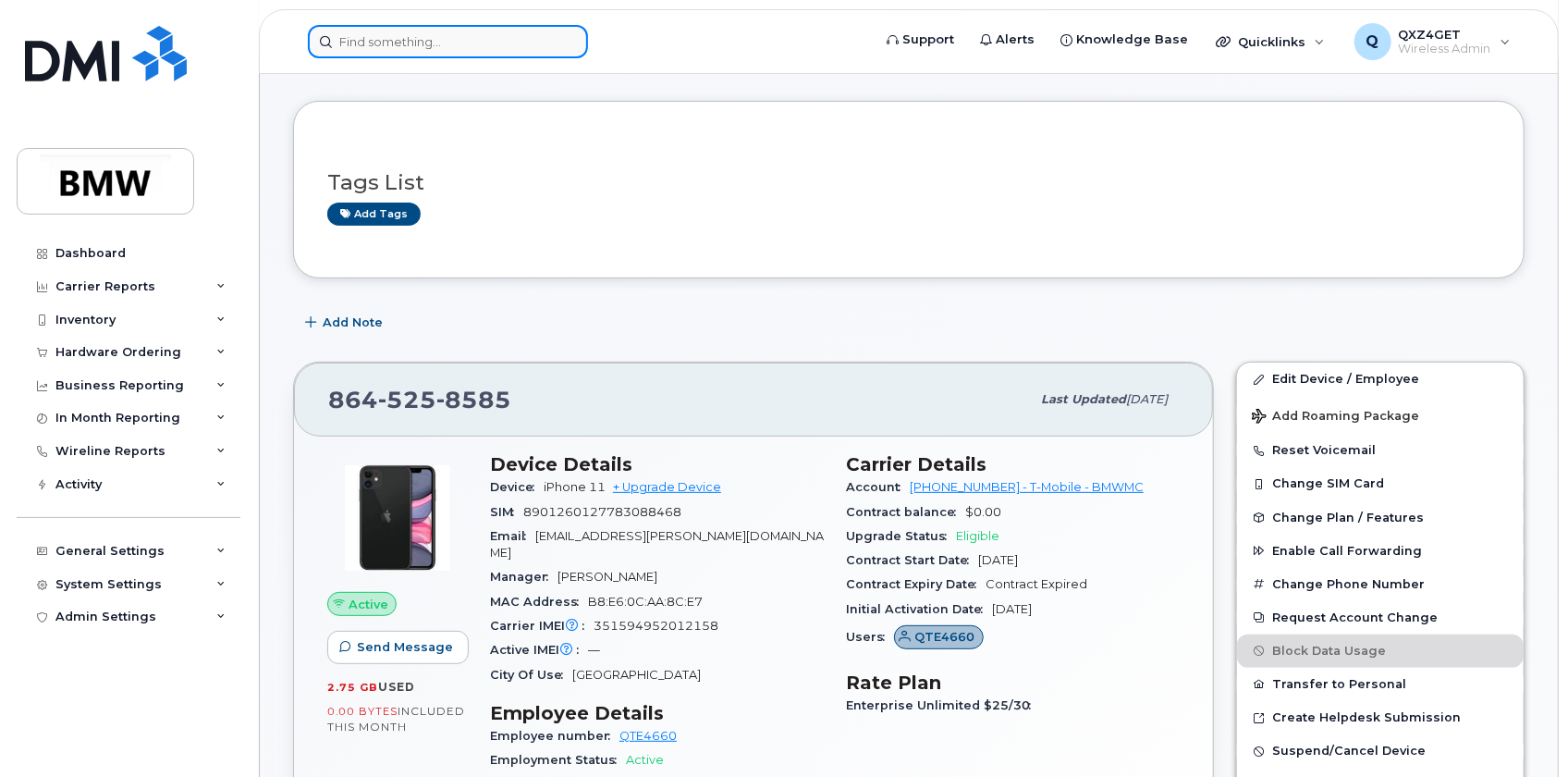
click at [390, 44] on input at bounding box center [448, 42] width 280 height 33
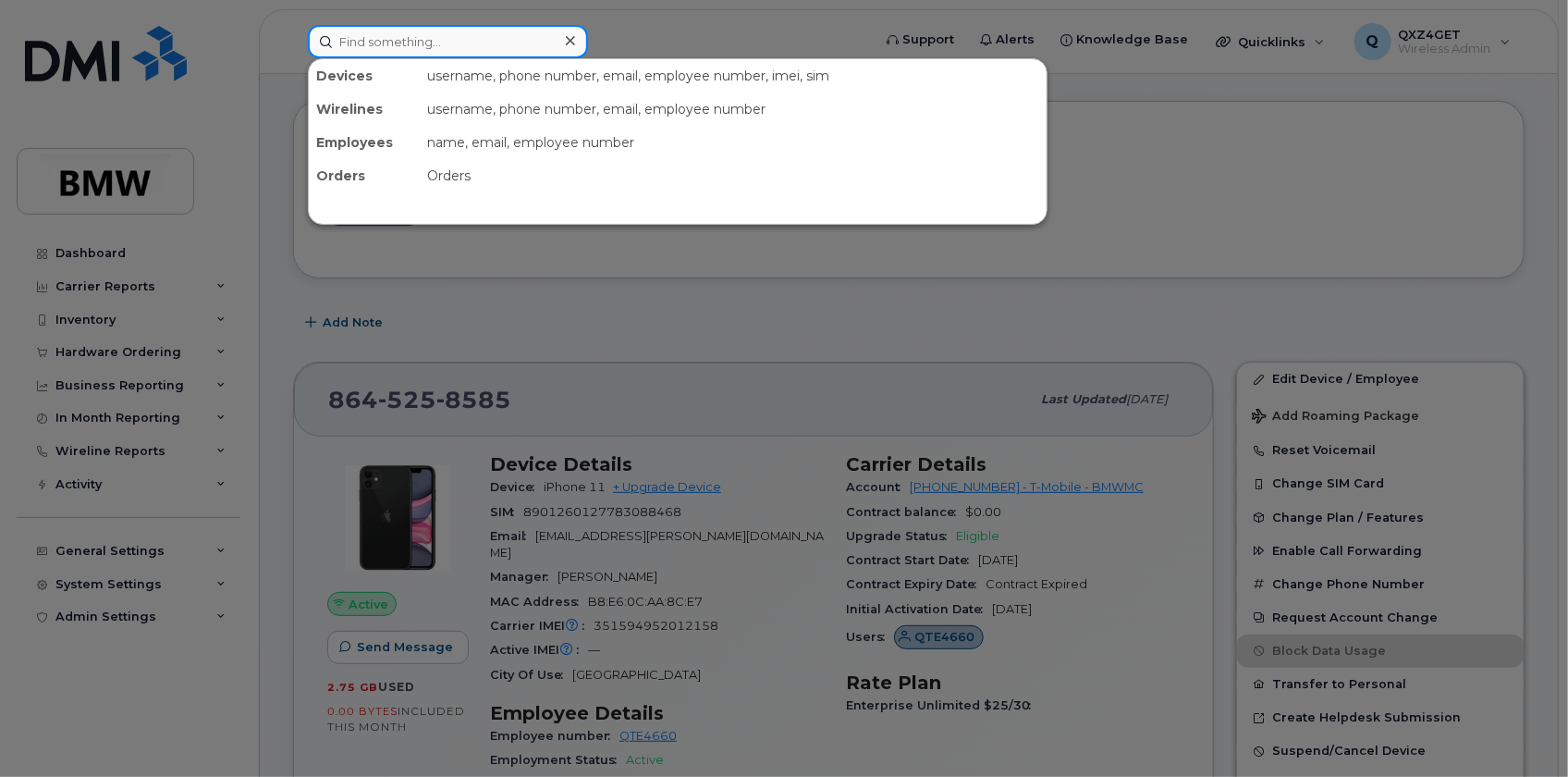
paste input "8646525895"
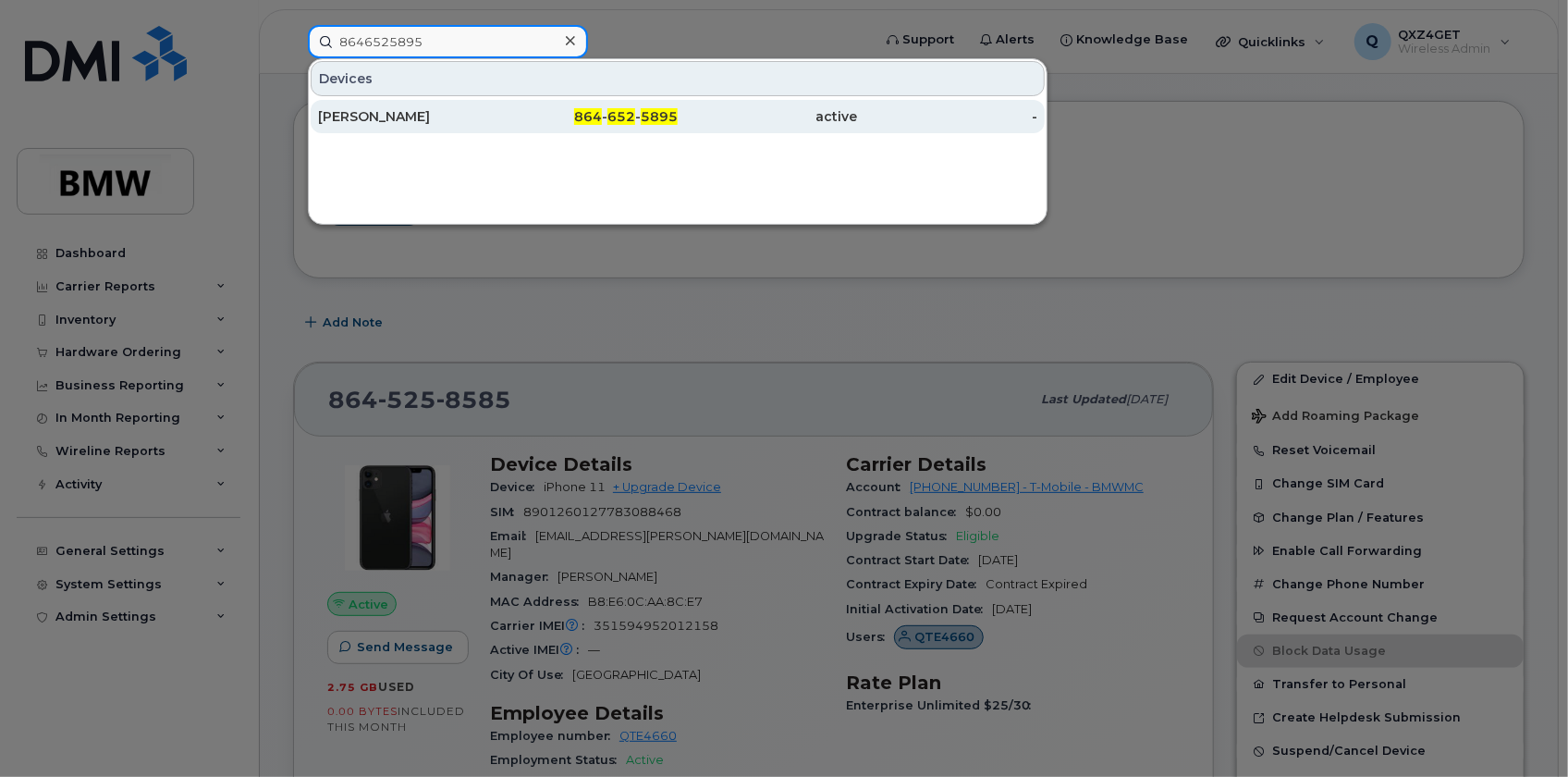
type input "8646525895"
click at [384, 117] on div "Akeem Dizzley" at bounding box center [408, 116] width 180 height 19
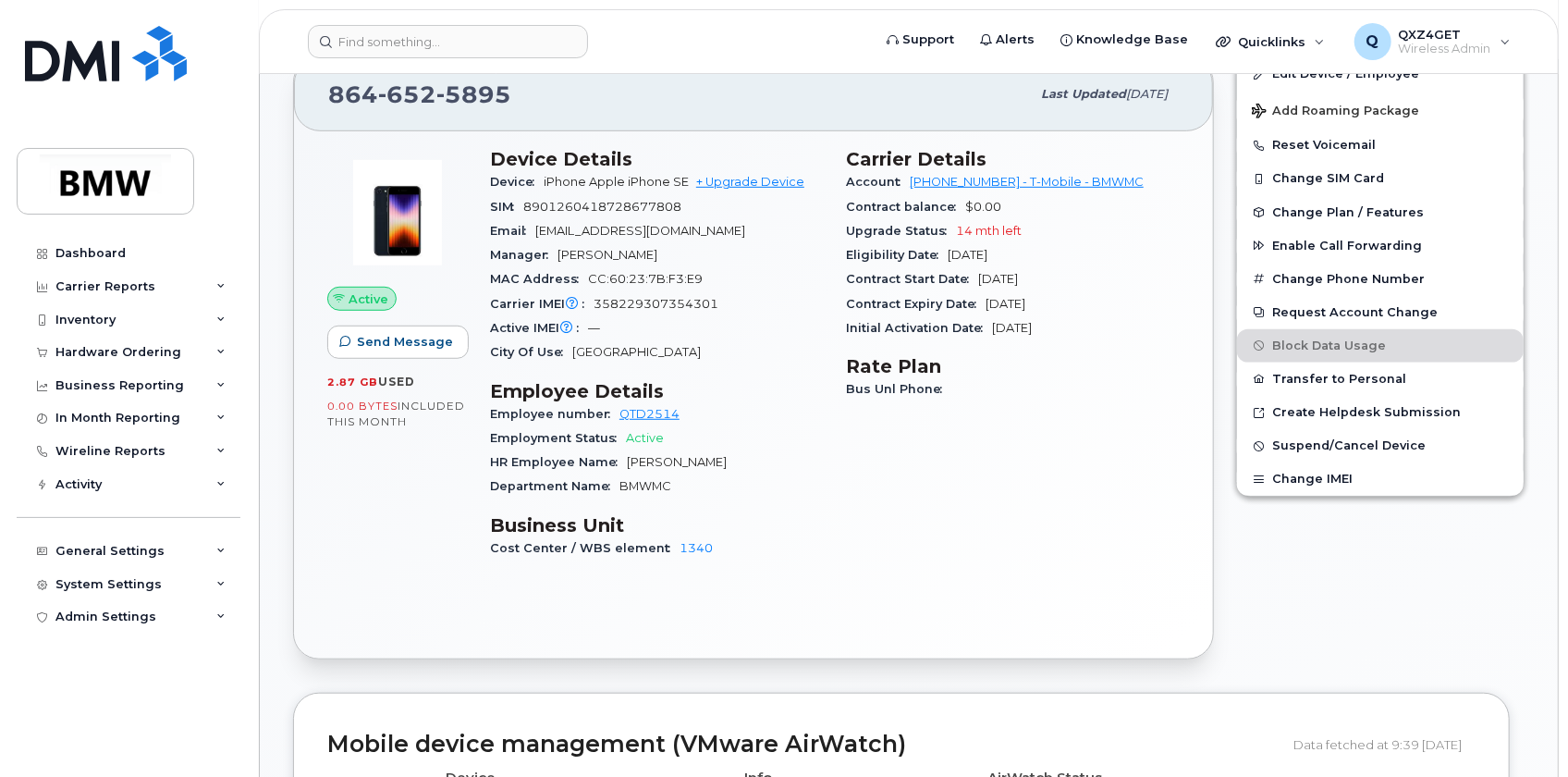
scroll to position [655, 0]
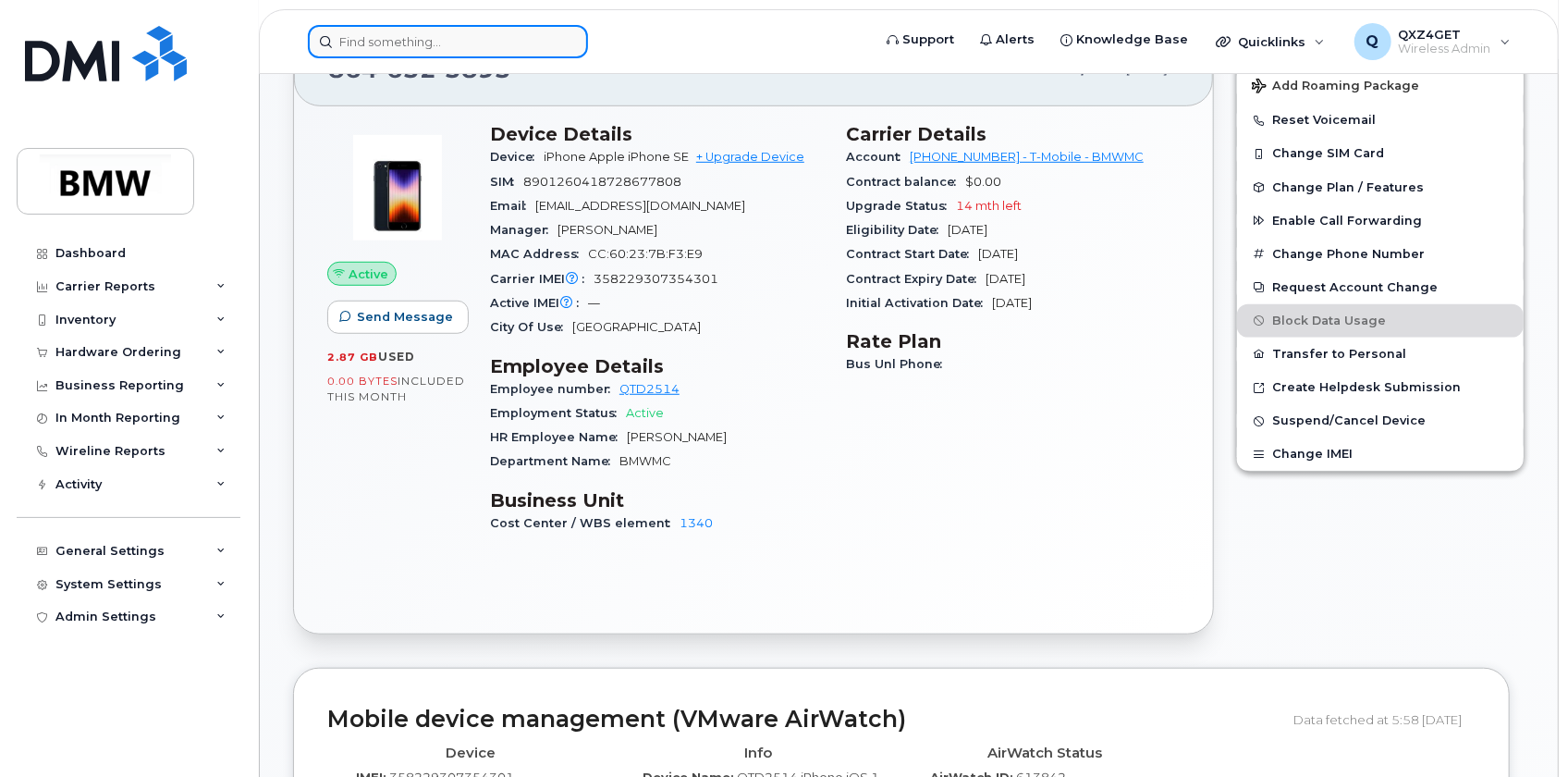
click at [445, 37] on input at bounding box center [448, 42] width 280 height 33
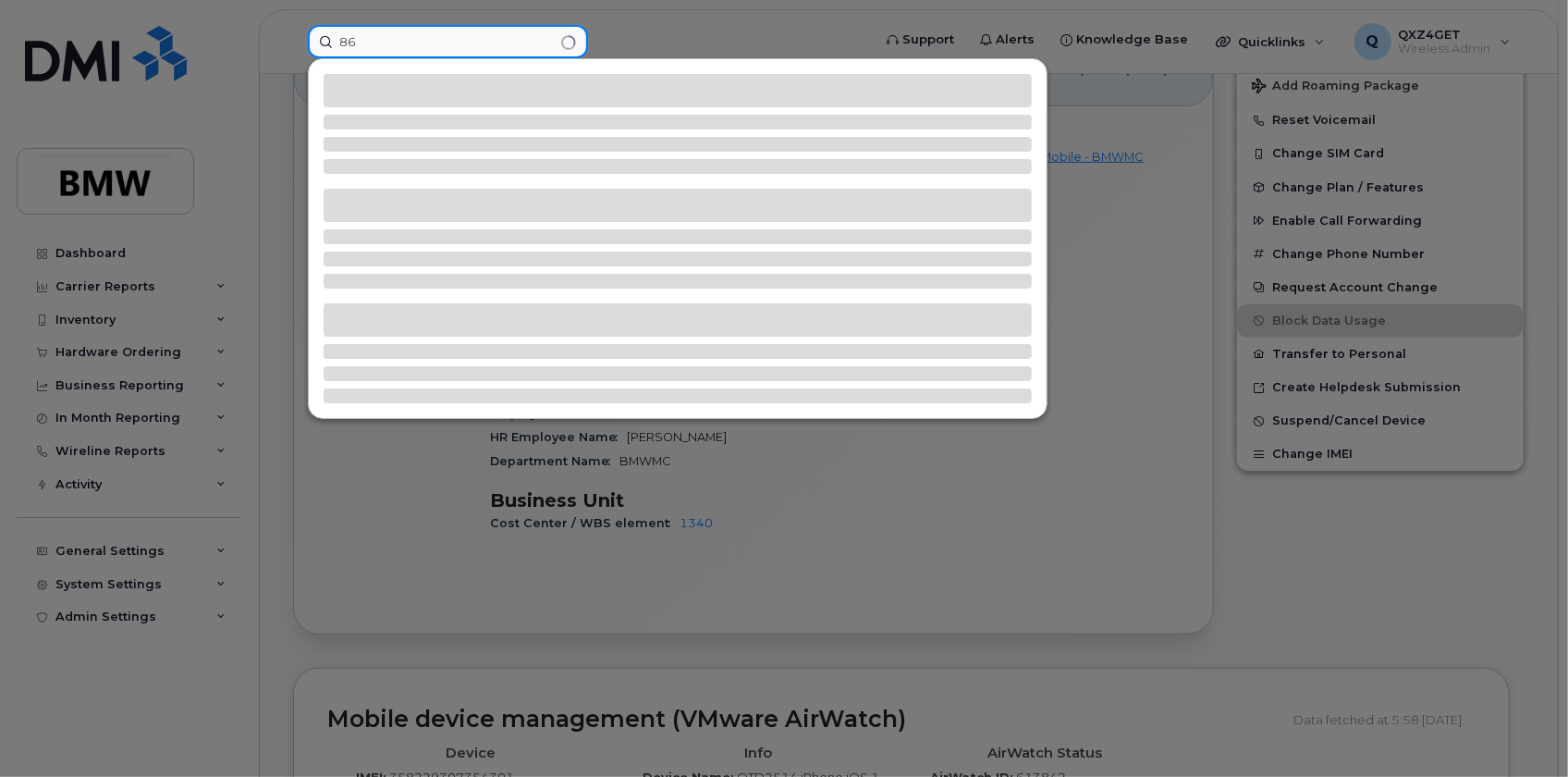
type input "8"
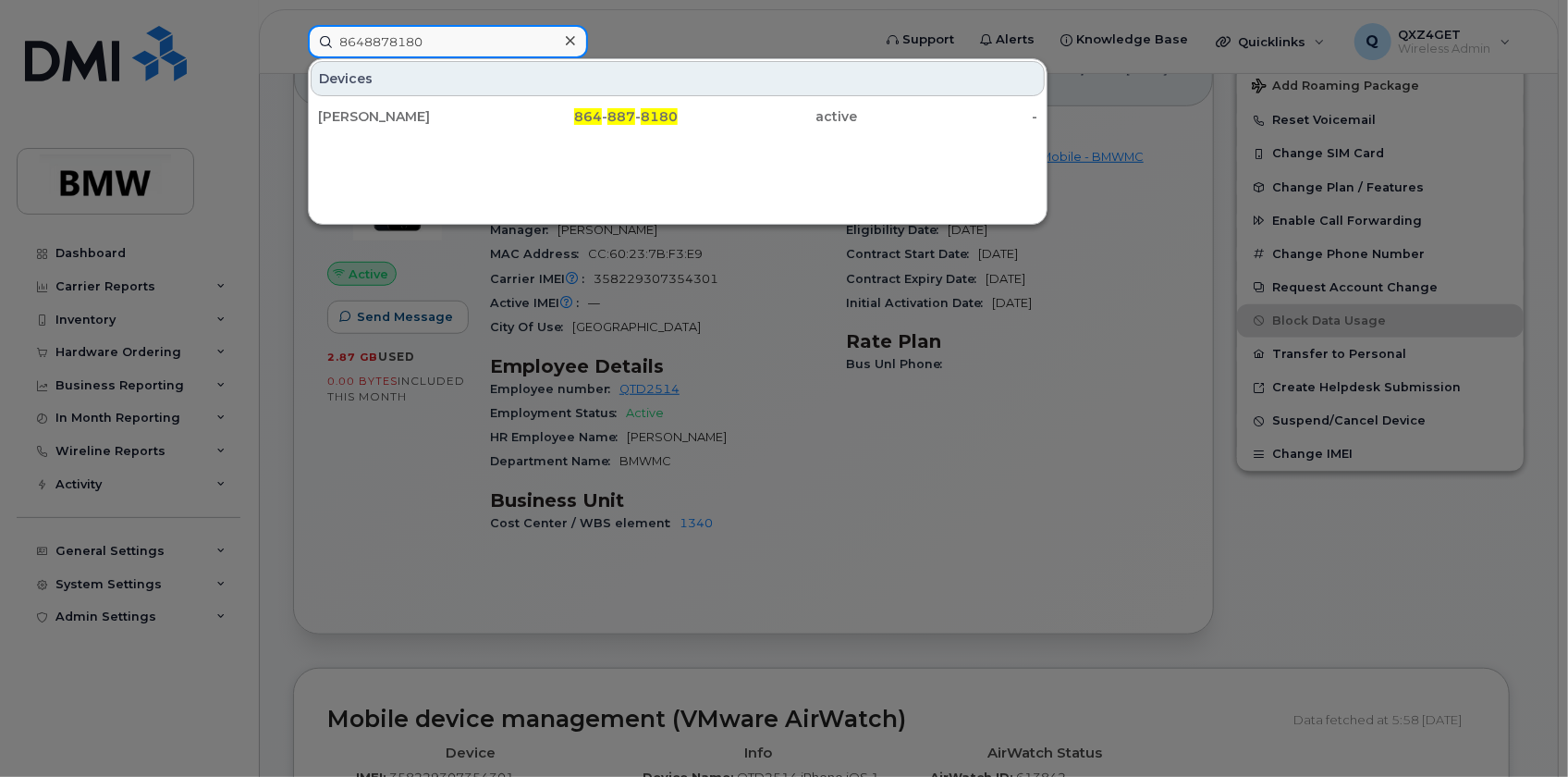
type input "8648878180"
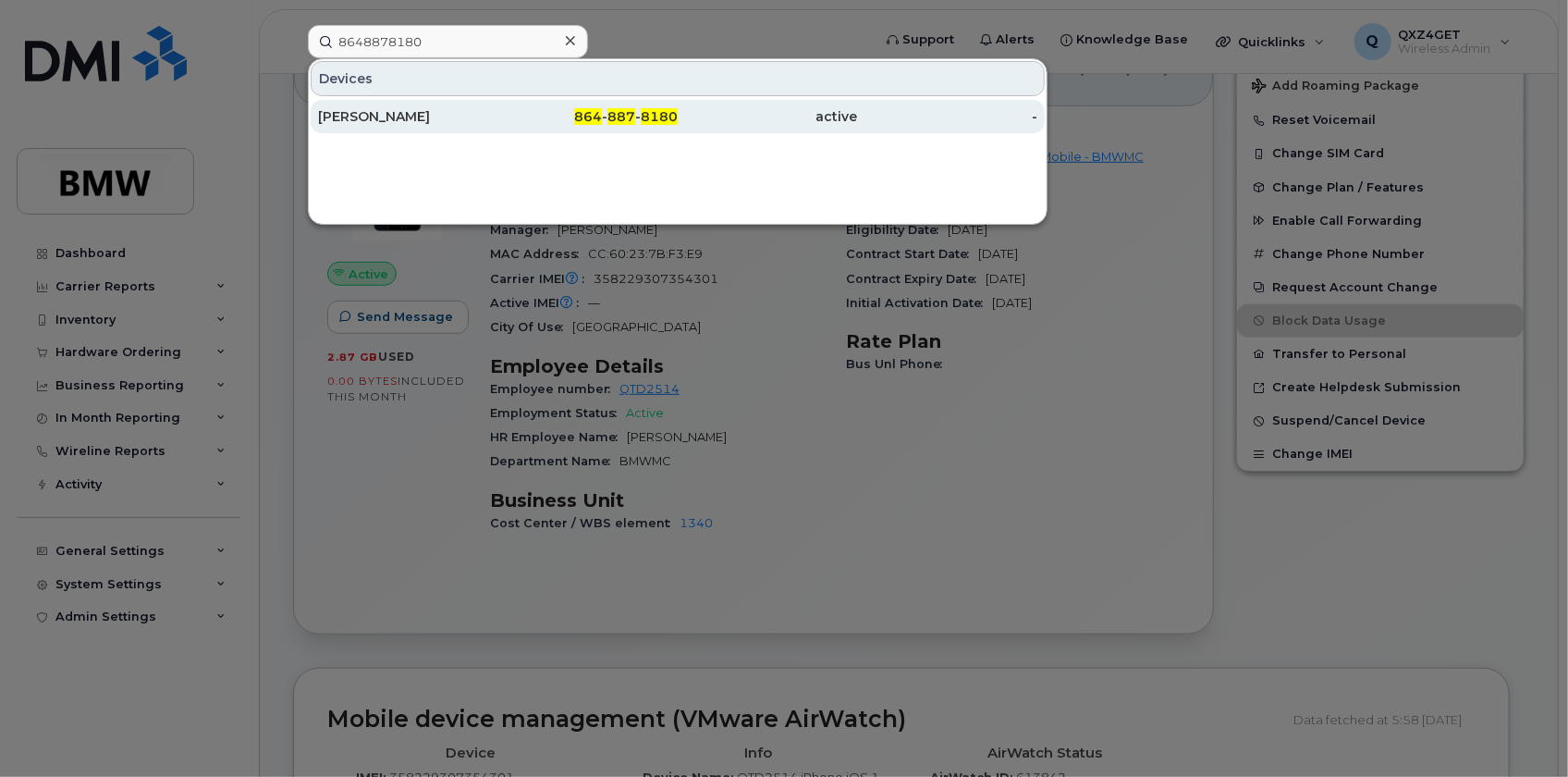
click at [381, 116] on div "[PERSON_NAME]" at bounding box center [408, 116] width 180 height 19
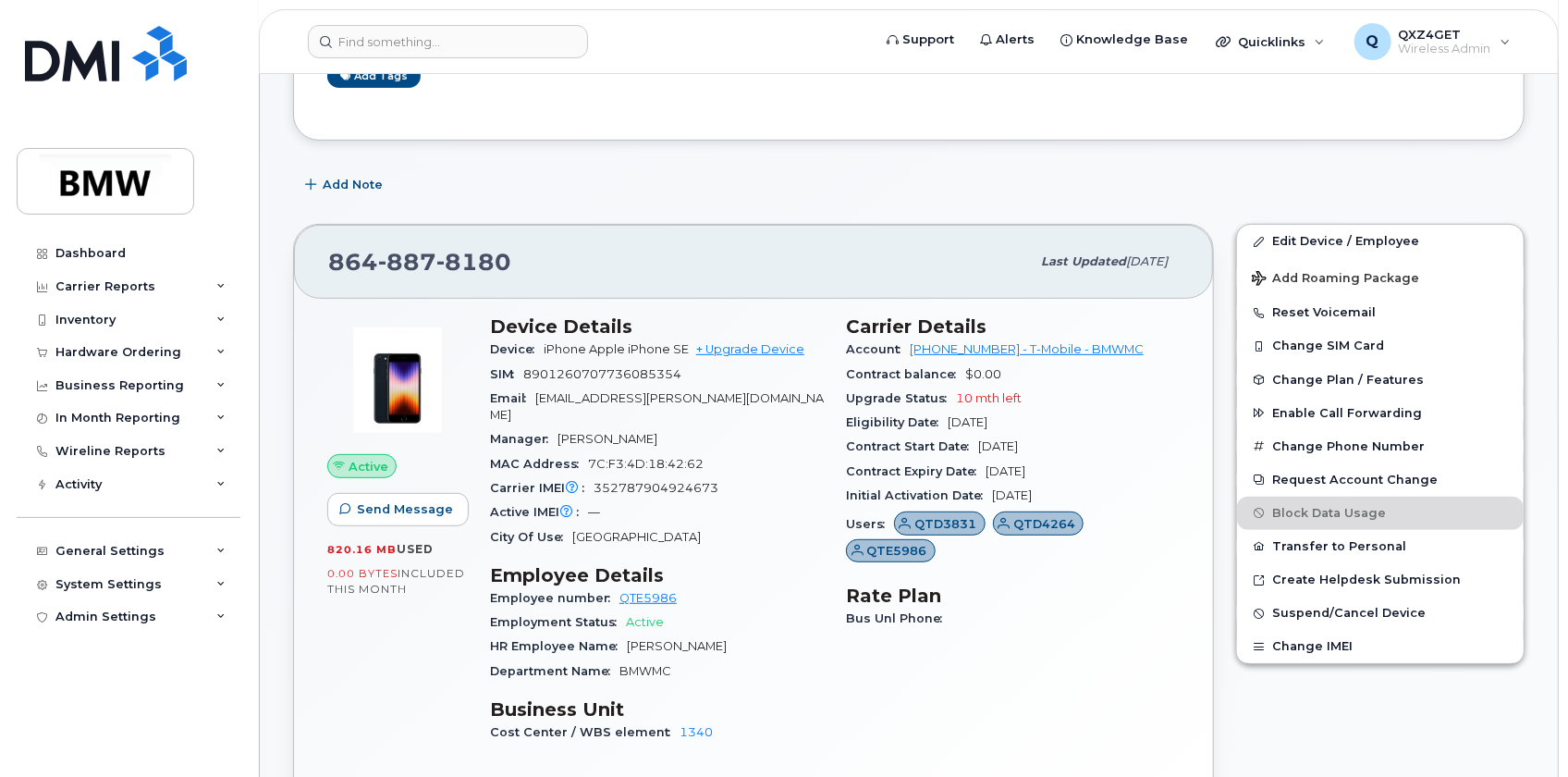
scroll to position [336, 0]
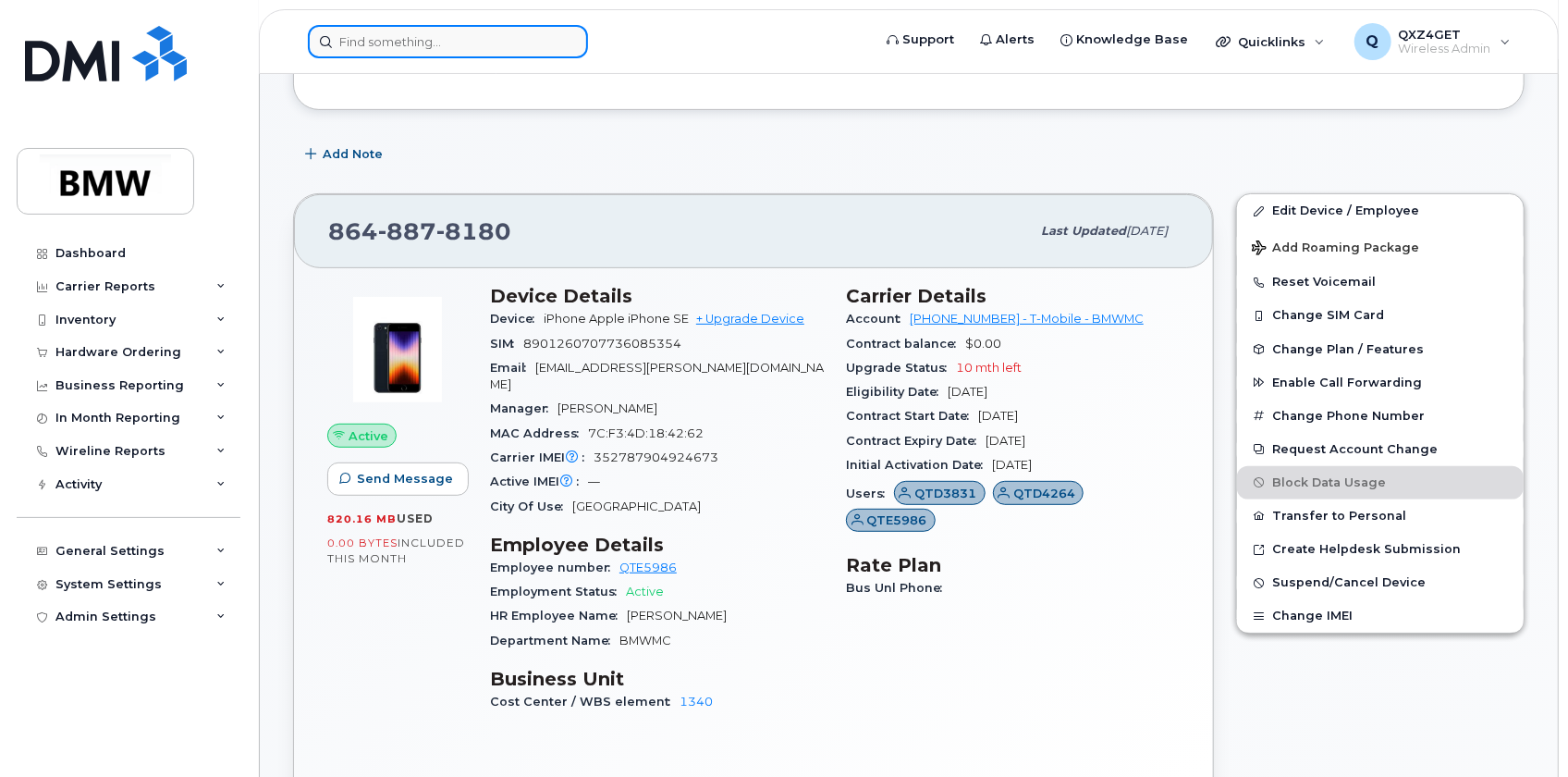
click at [357, 50] on input at bounding box center [448, 42] width 280 height 33
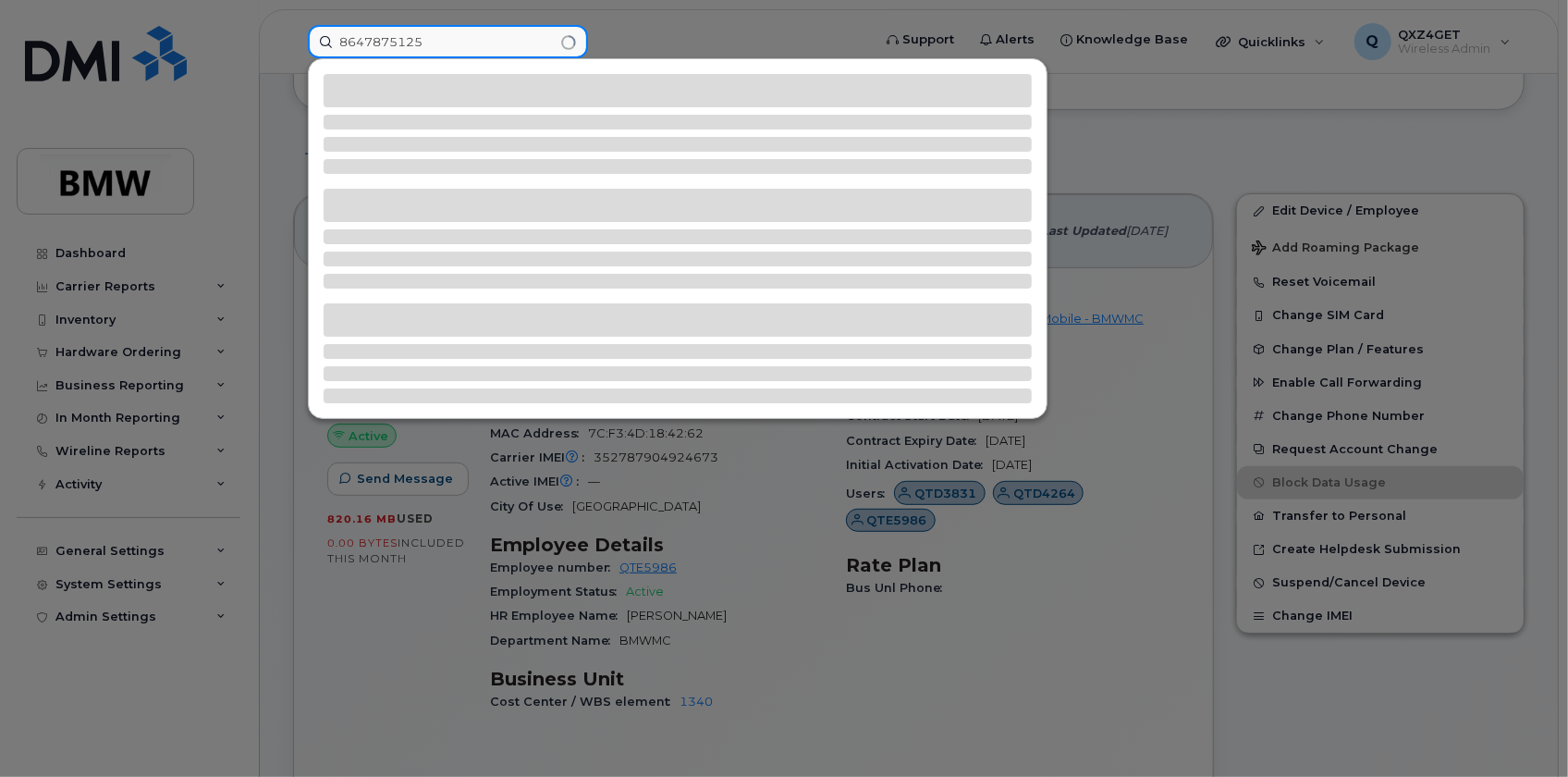
type input "8647875125"
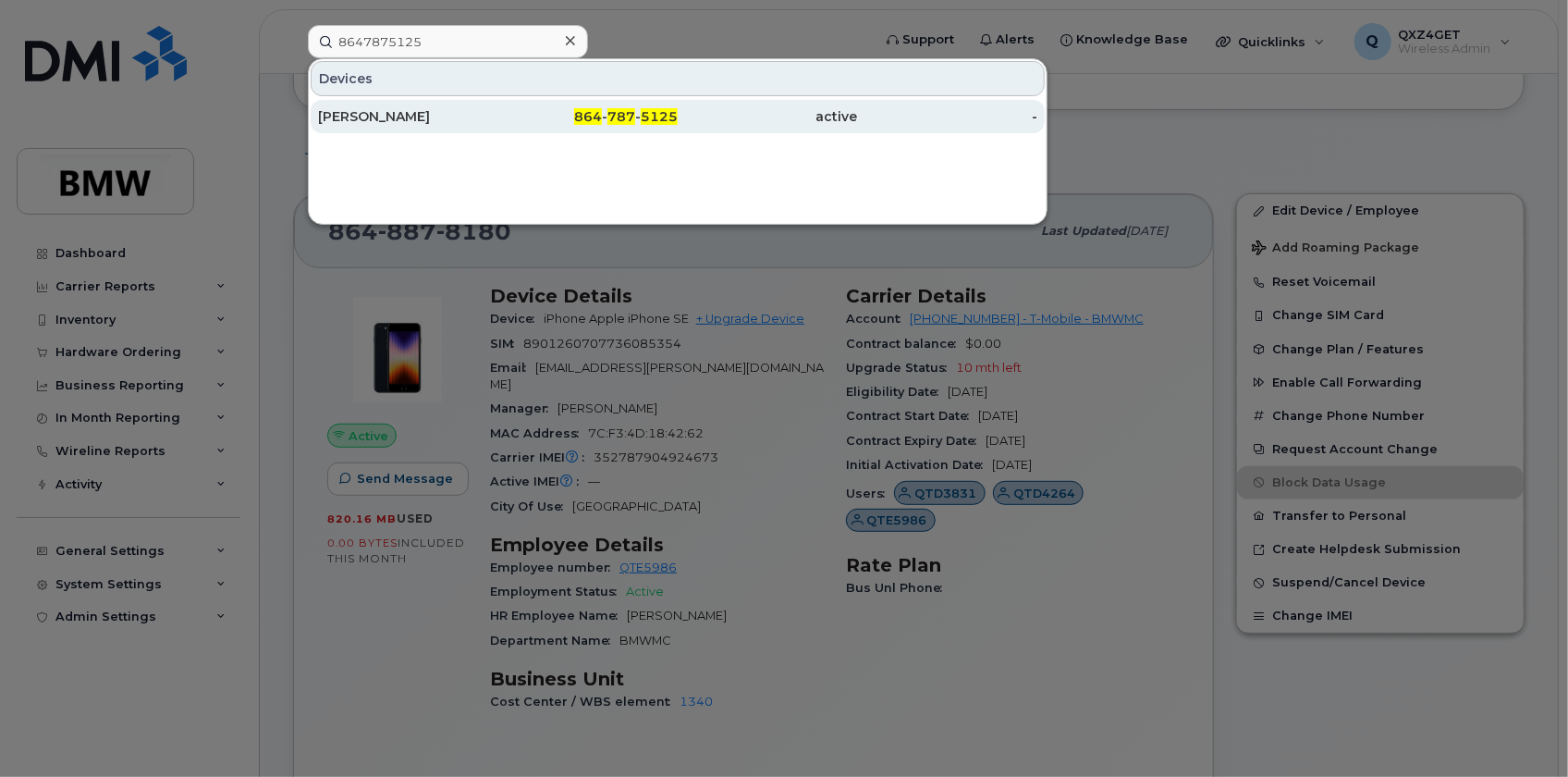
click at [380, 114] on div "Johanna Slot" at bounding box center [408, 116] width 180 height 19
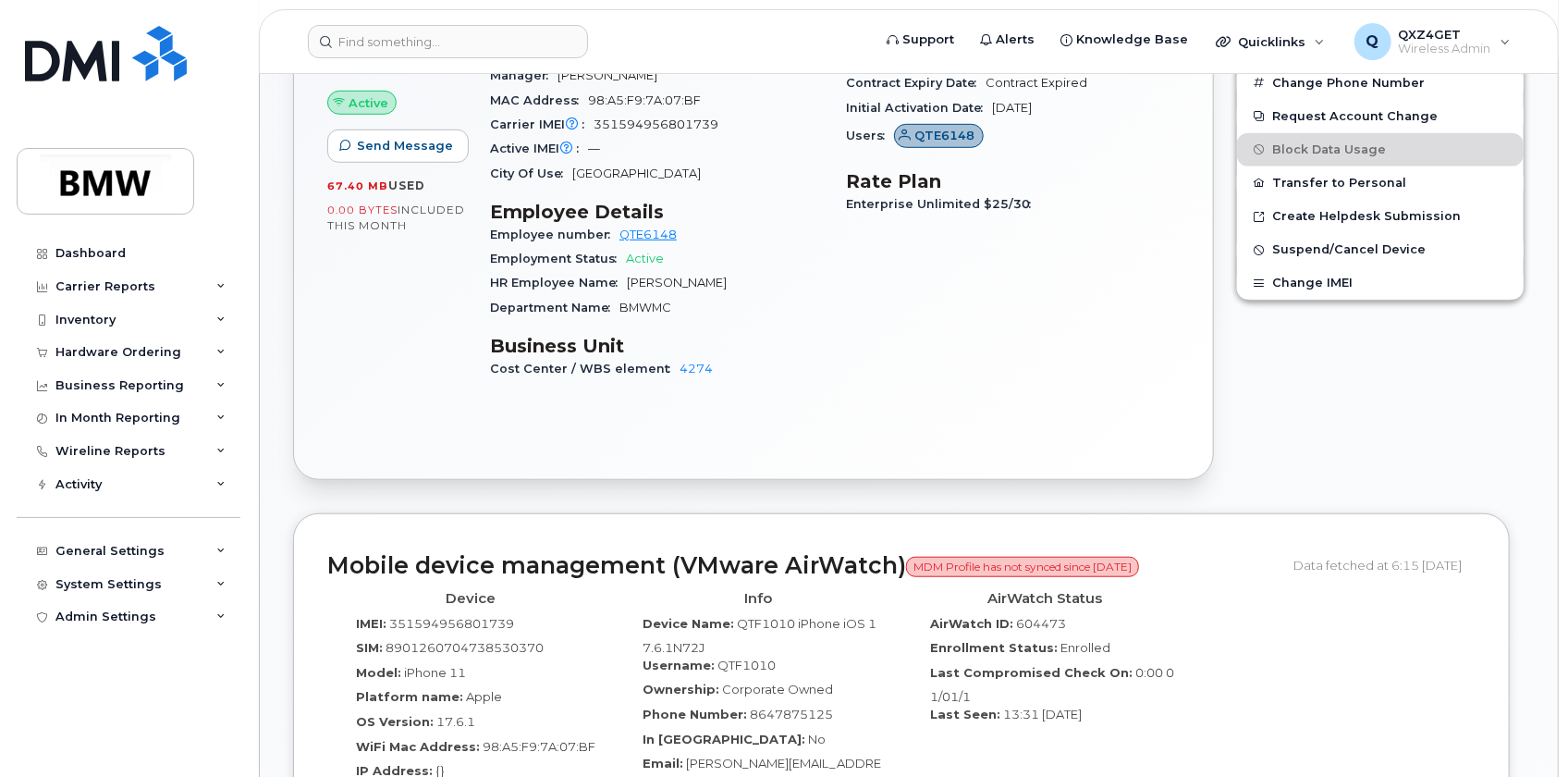
scroll to position [583, 0]
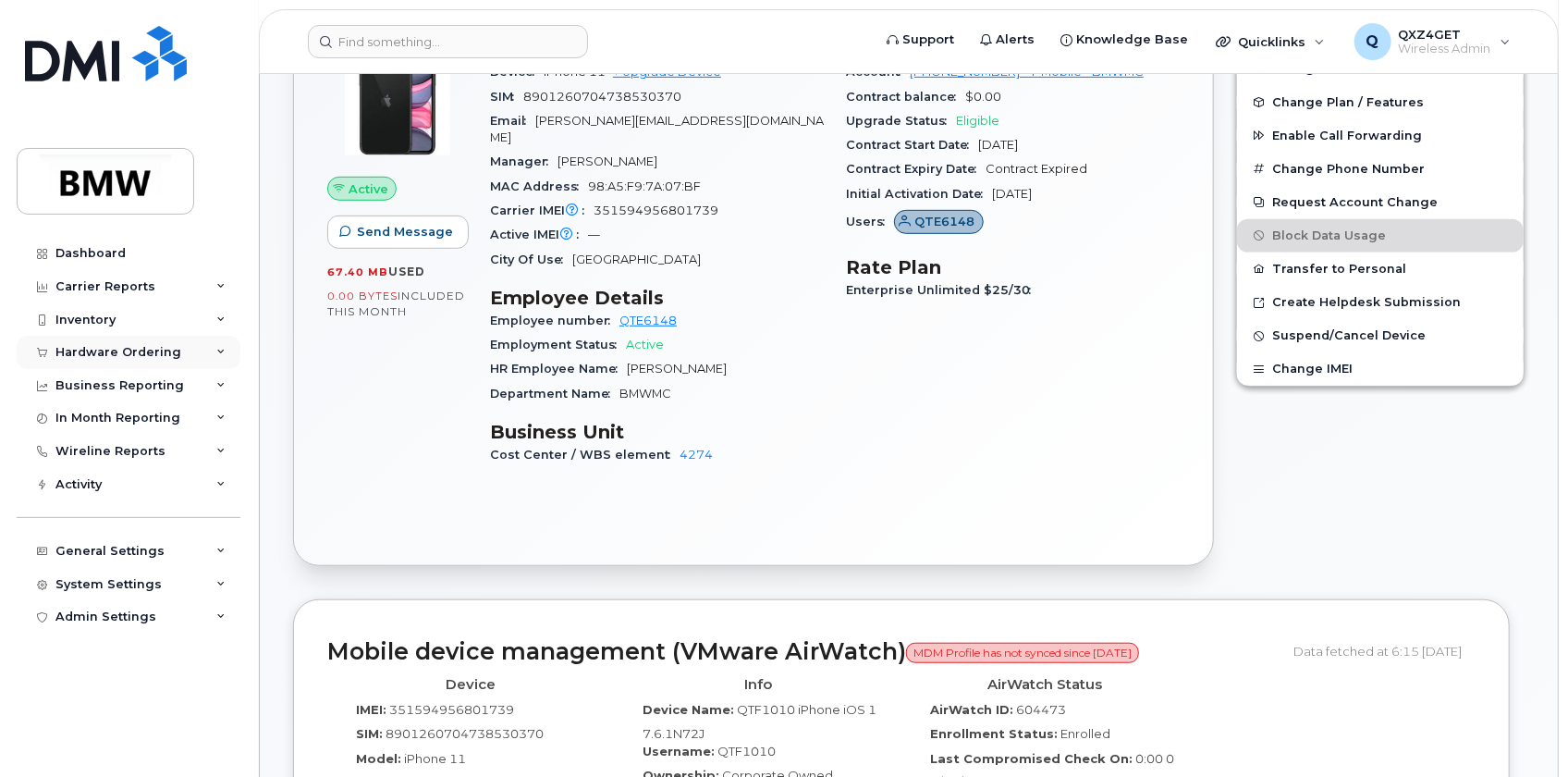
click at [138, 355] on div "Hardware Ordering" at bounding box center [118, 352] width 126 height 15
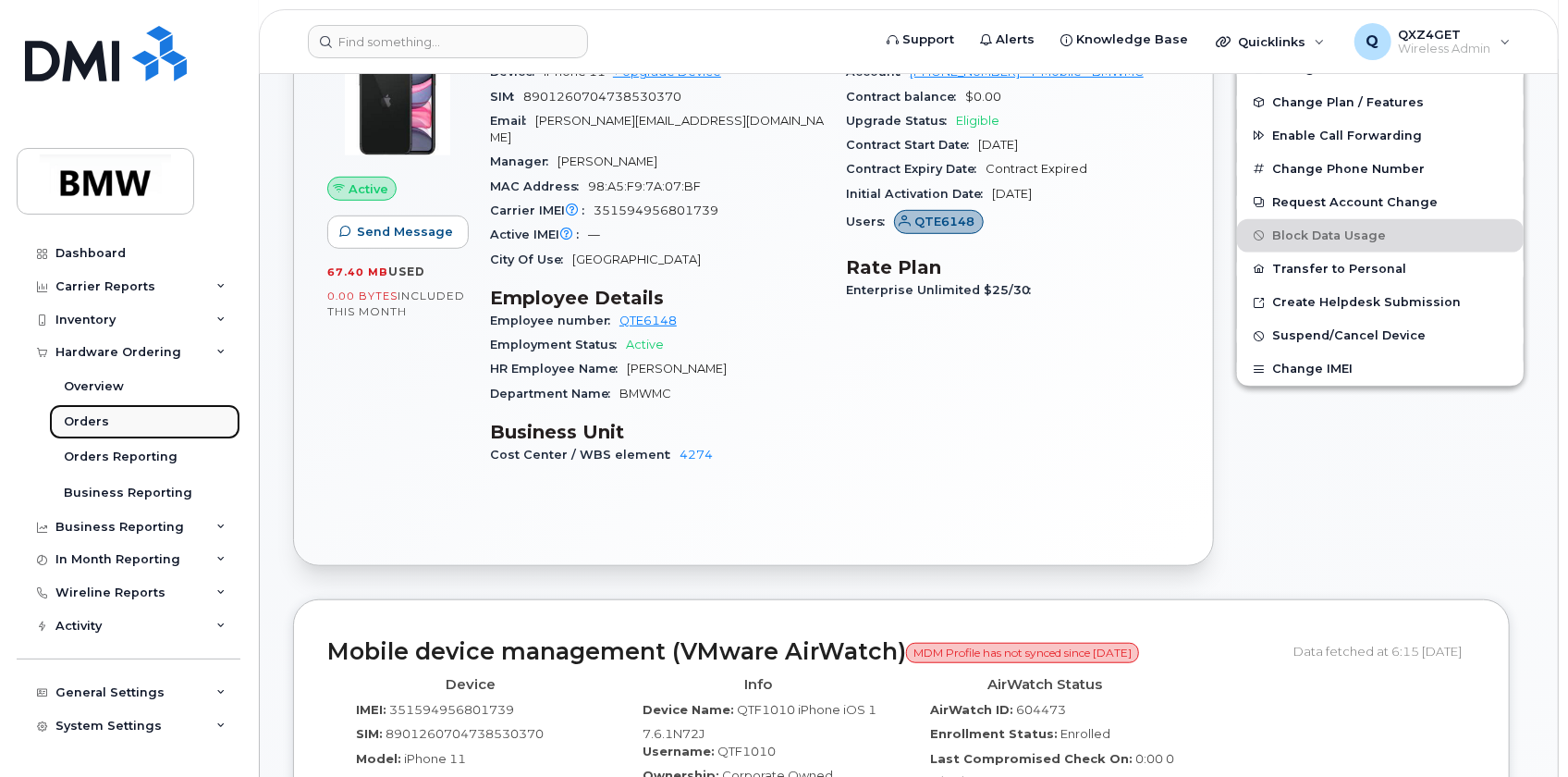
click at [91, 420] on div "Orders" at bounding box center [86, 422] width 45 height 17
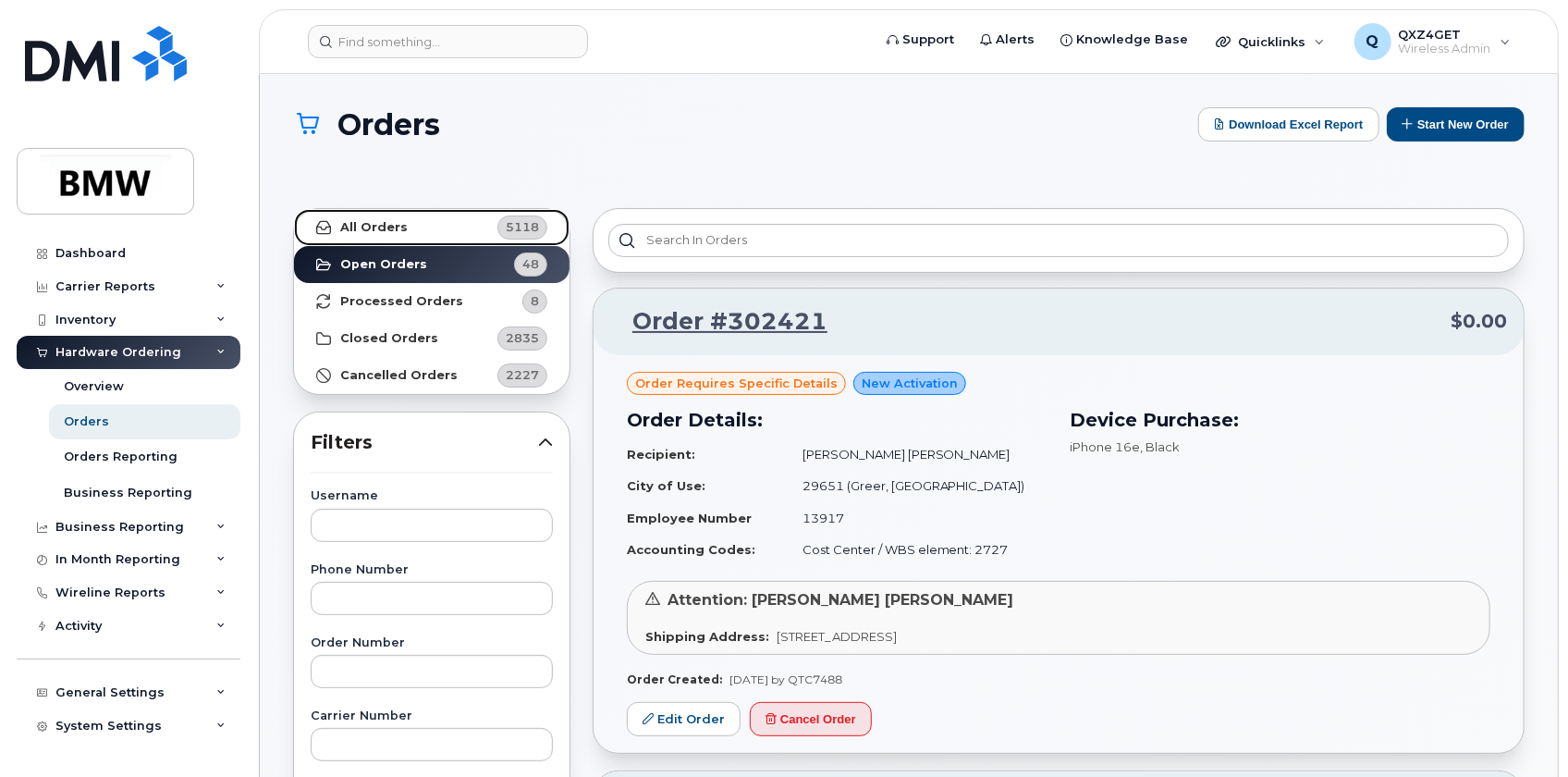
click at [387, 233] on strong "All Orders" at bounding box center [374, 227] width 67 height 15
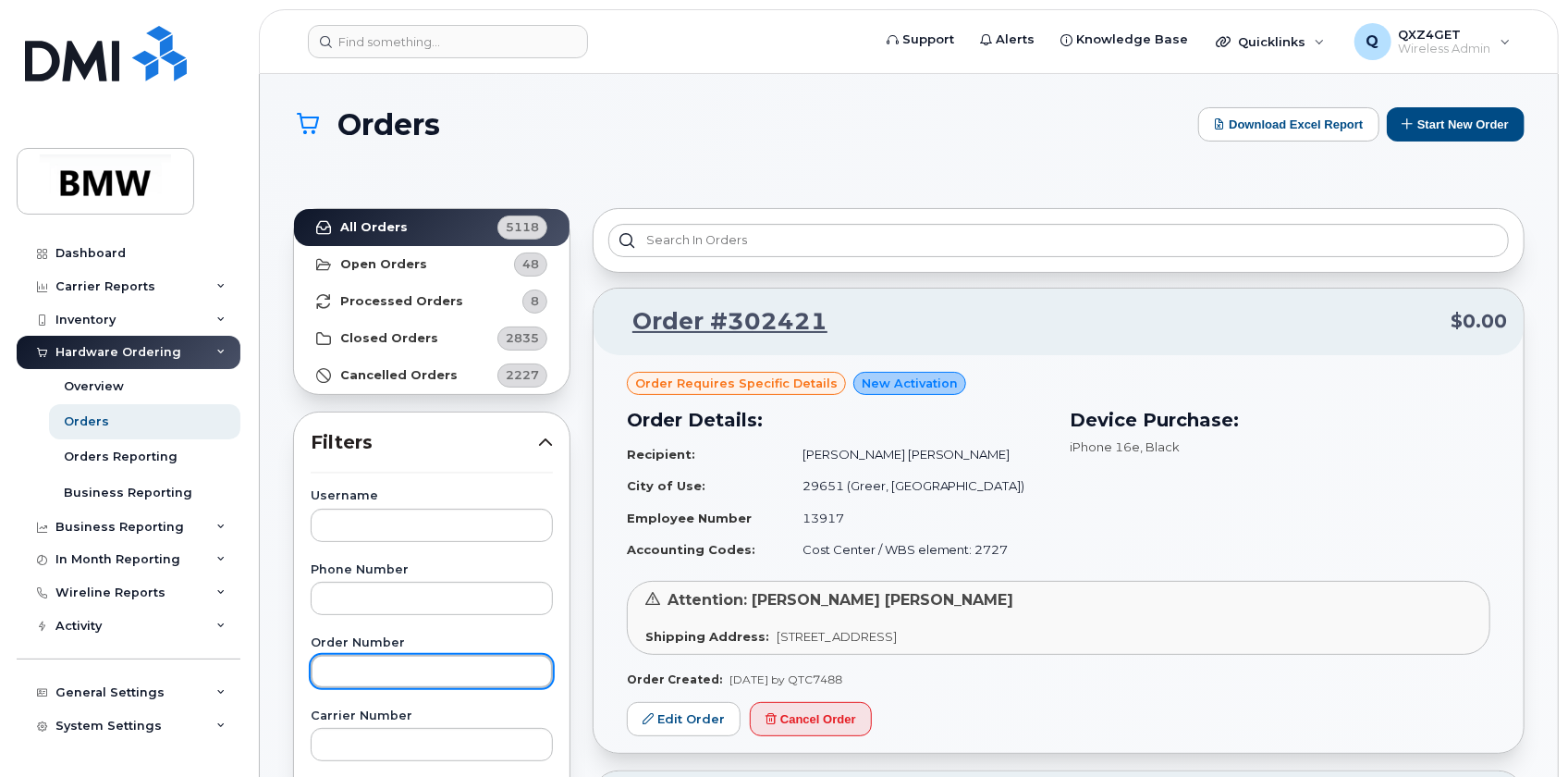
click at [341, 675] on input "text" at bounding box center [432, 671] width 243 height 33
type input "302273"
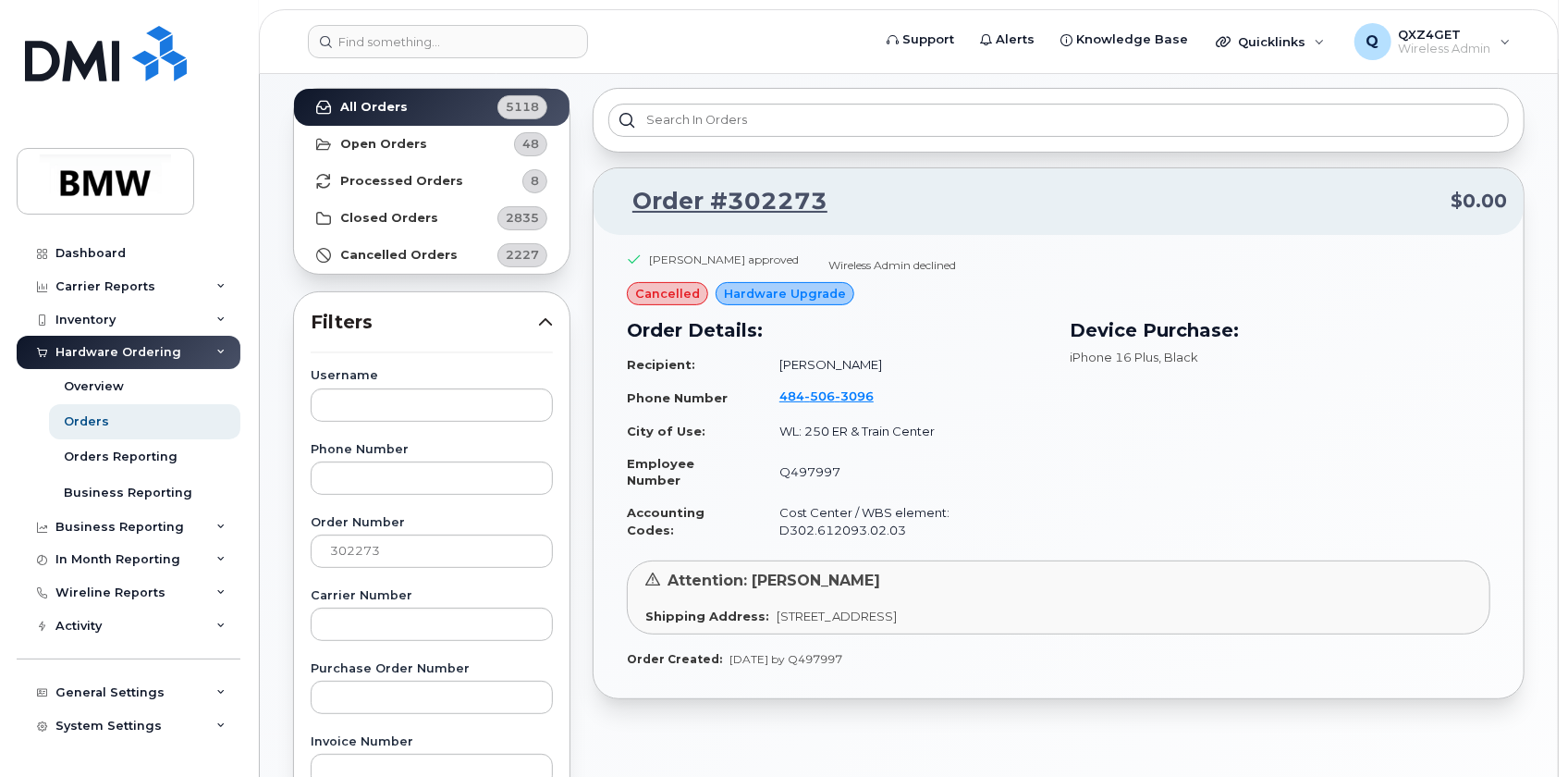
scroll to position [83, 0]
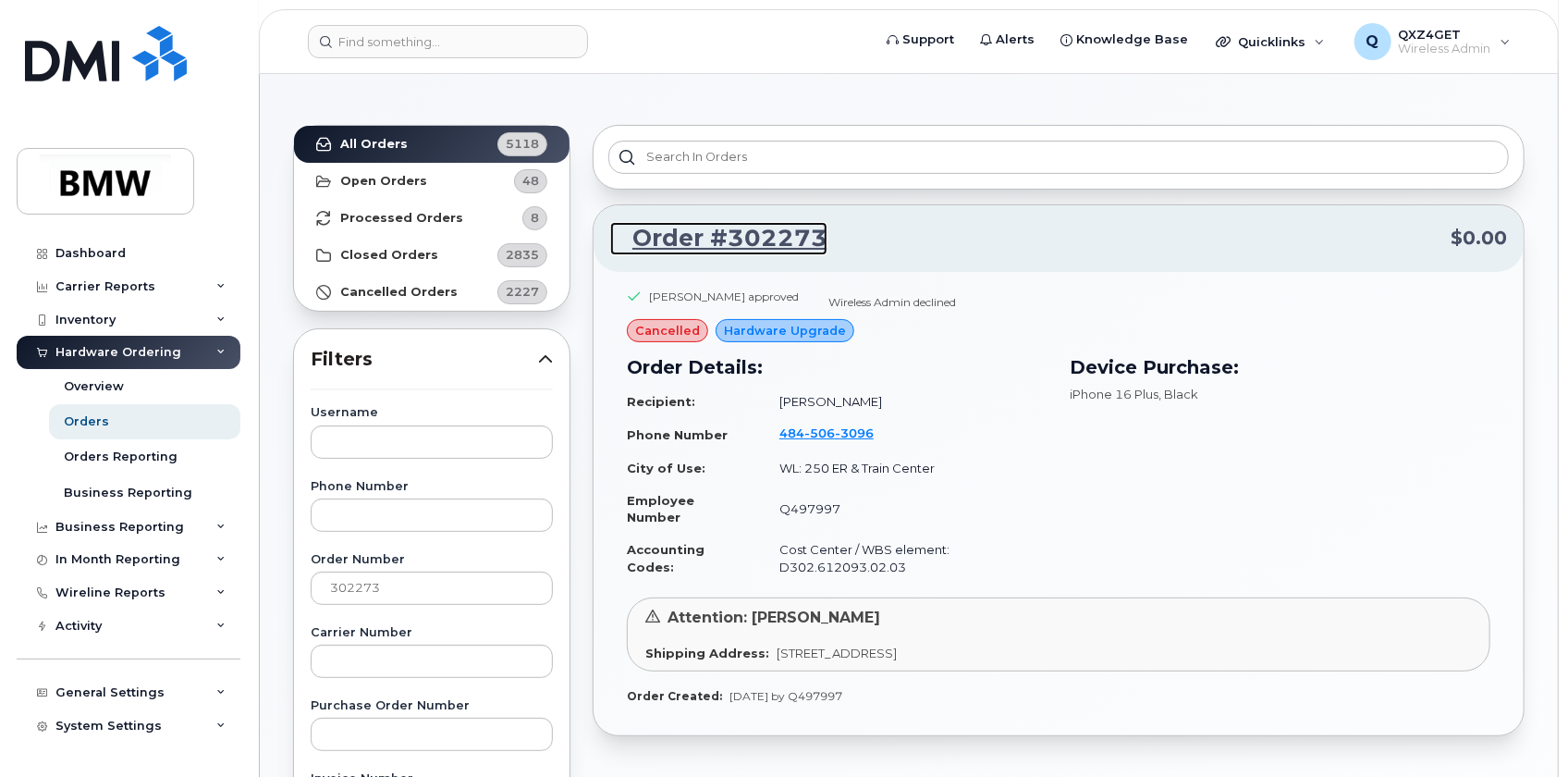
click at [768, 250] on link "Order #302273" at bounding box center [719, 239] width 217 height 33
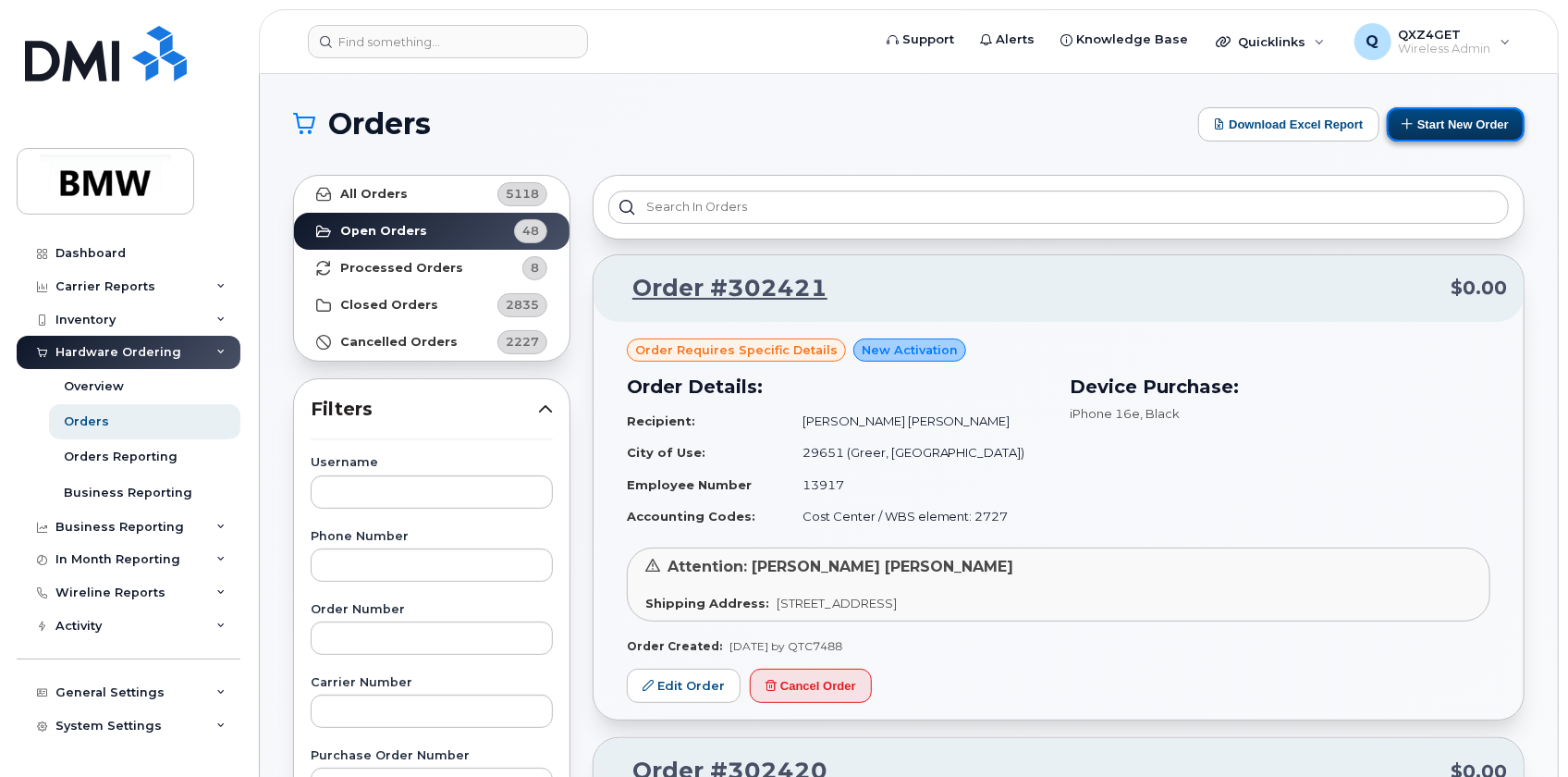
click at [1452, 120] on button "Start New Order" at bounding box center [1456, 124] width 138 height 34
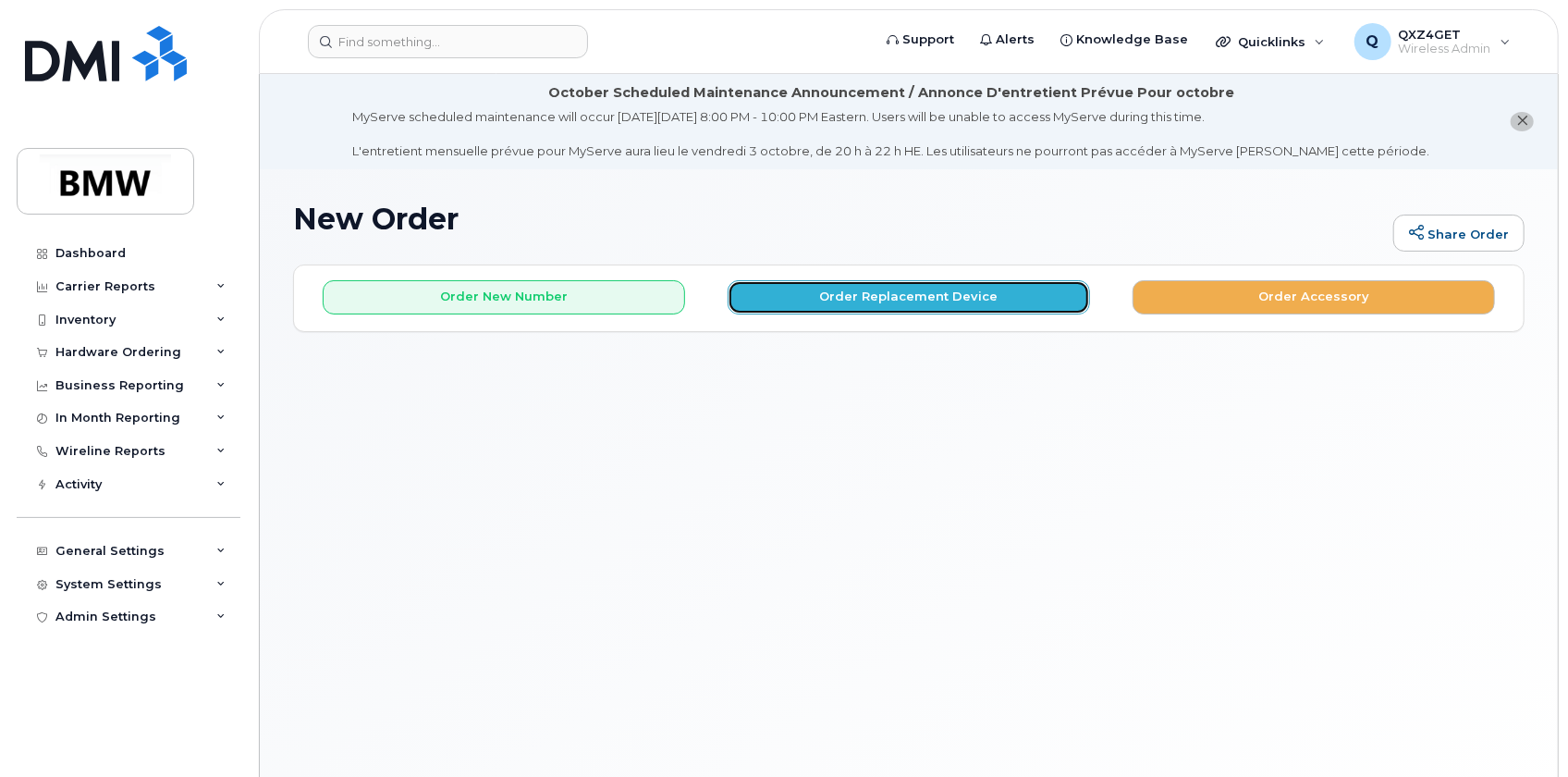
click at [857, 296] on button "Order Replacement Device" at bounding box center [909, 297] width 363 height 34
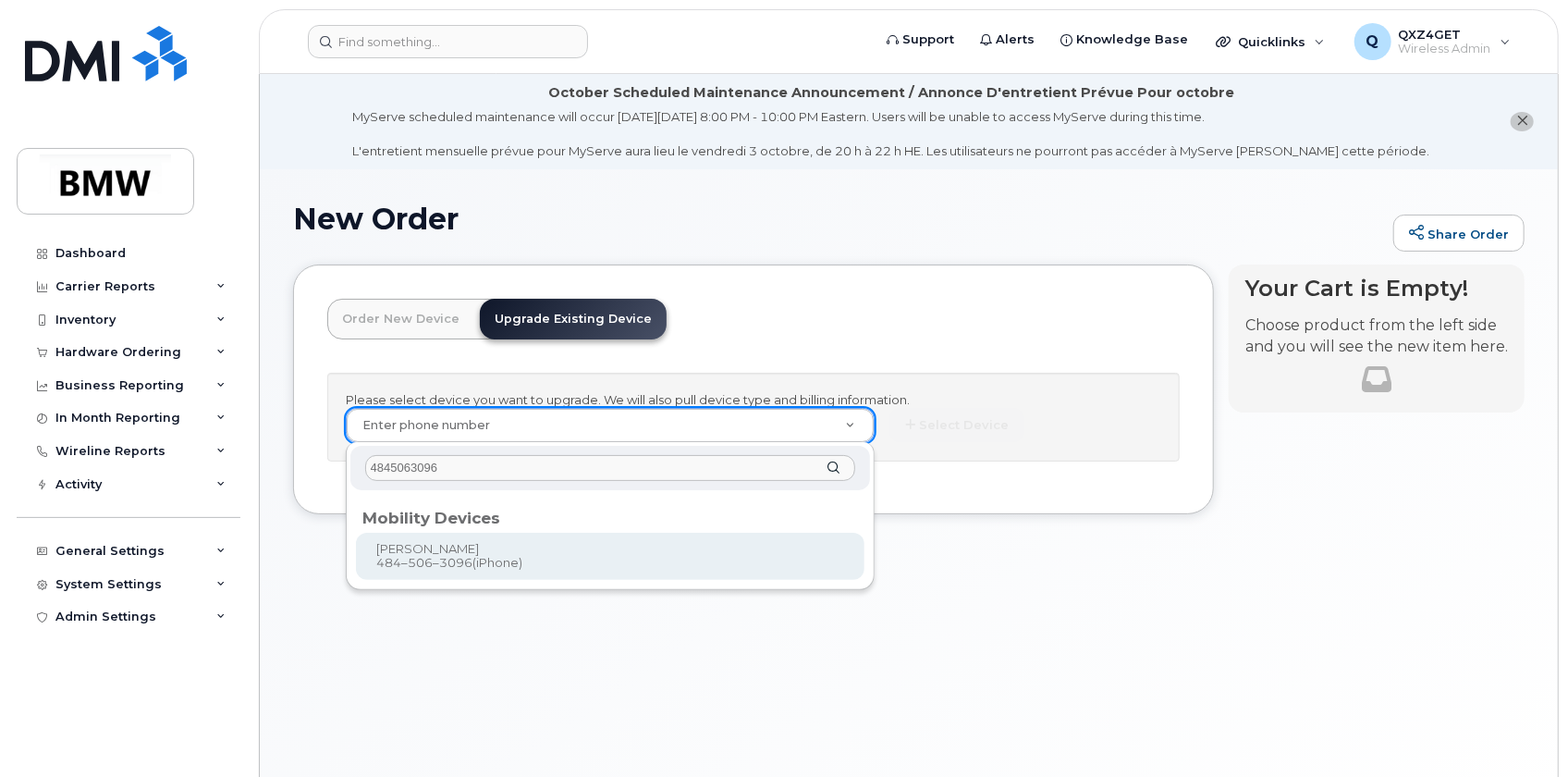
type input "4845063096"
type input "913899"
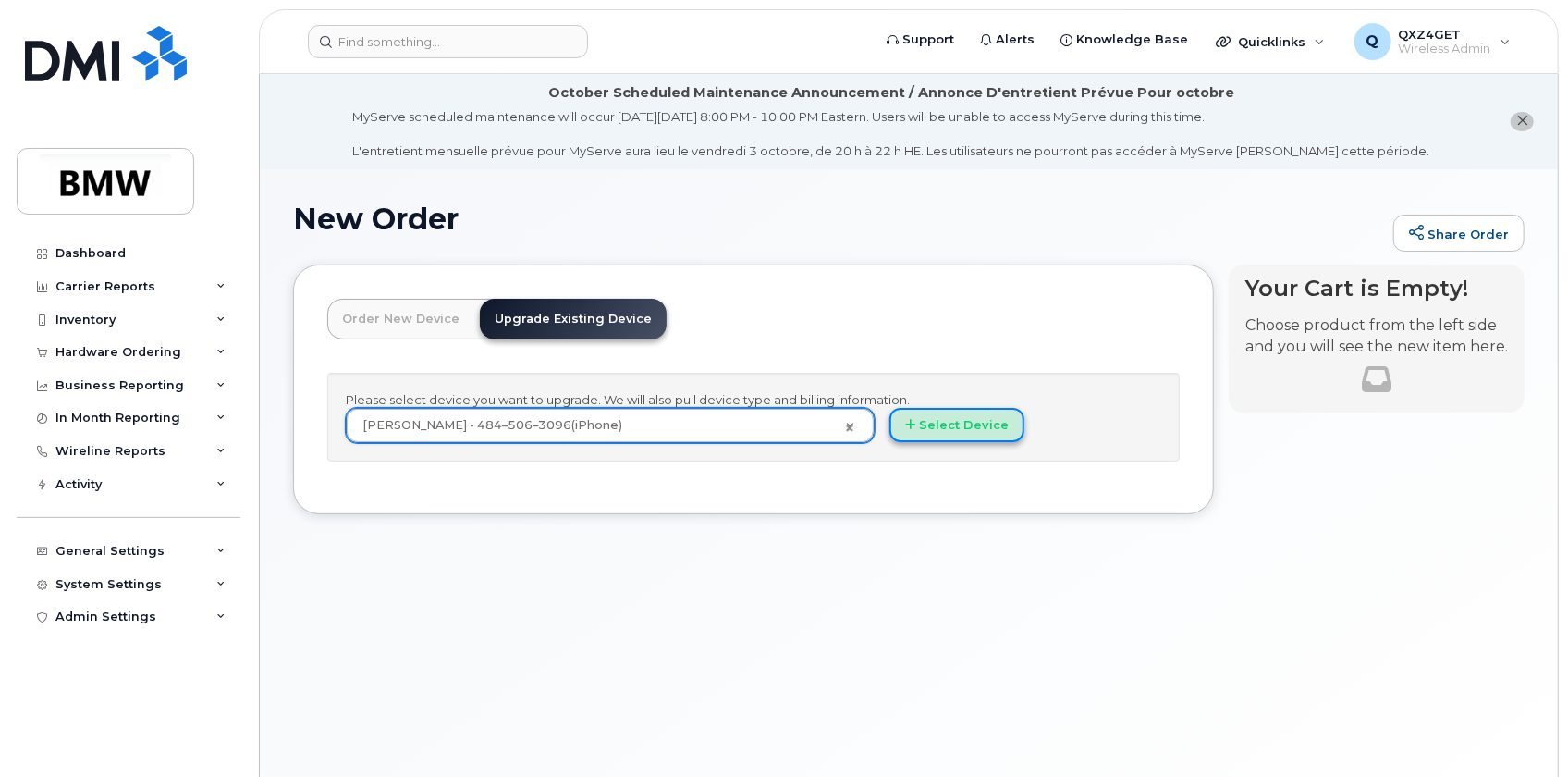
click at [986, 429] on button "Select Device" at bounding box center [957, 425] width 135 height 34
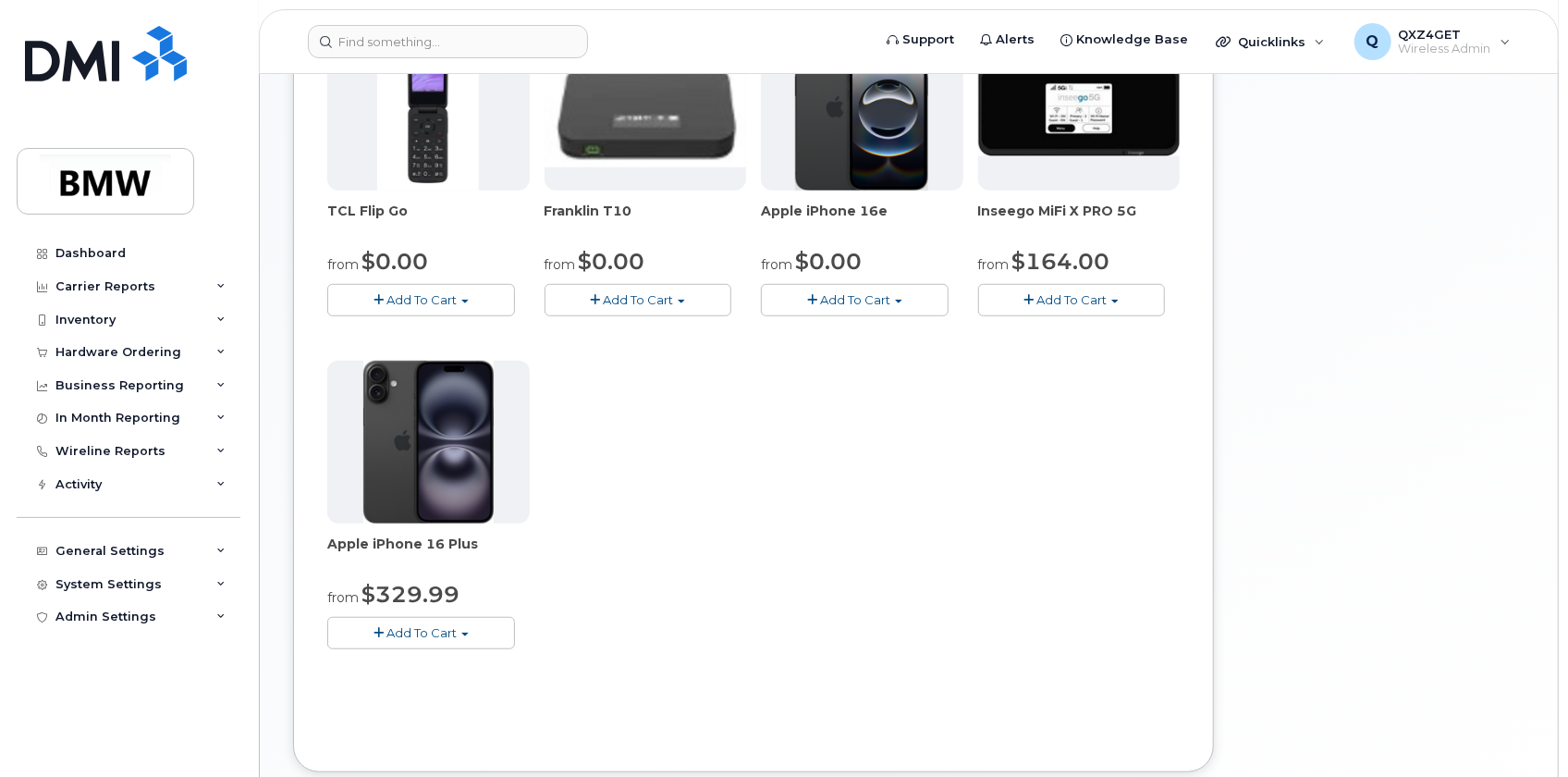
scroll to position [588, 0]
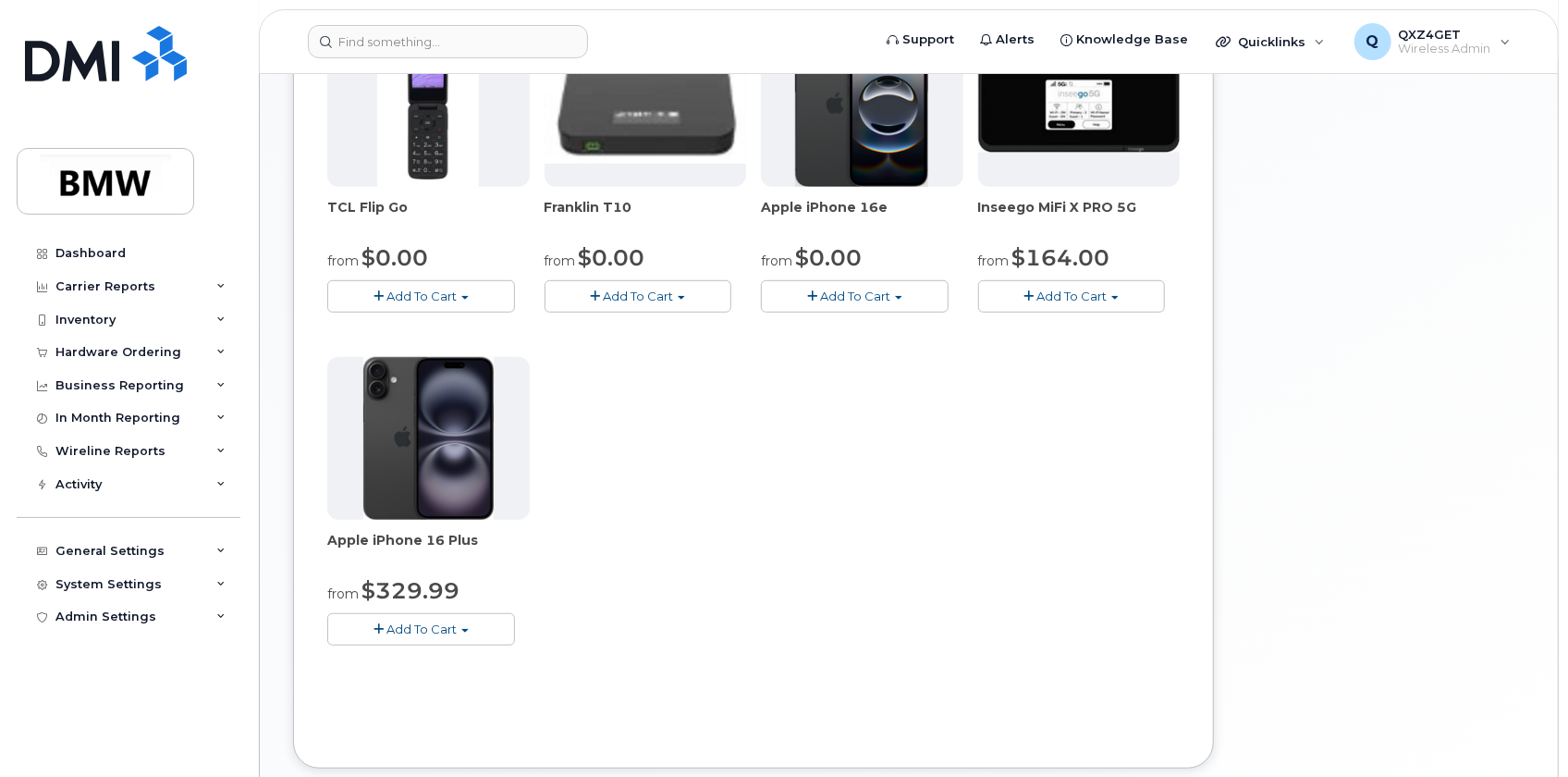
click at [436, 628] on span "Add To Cart" at bounding box center [422, 628] width 70 height 15
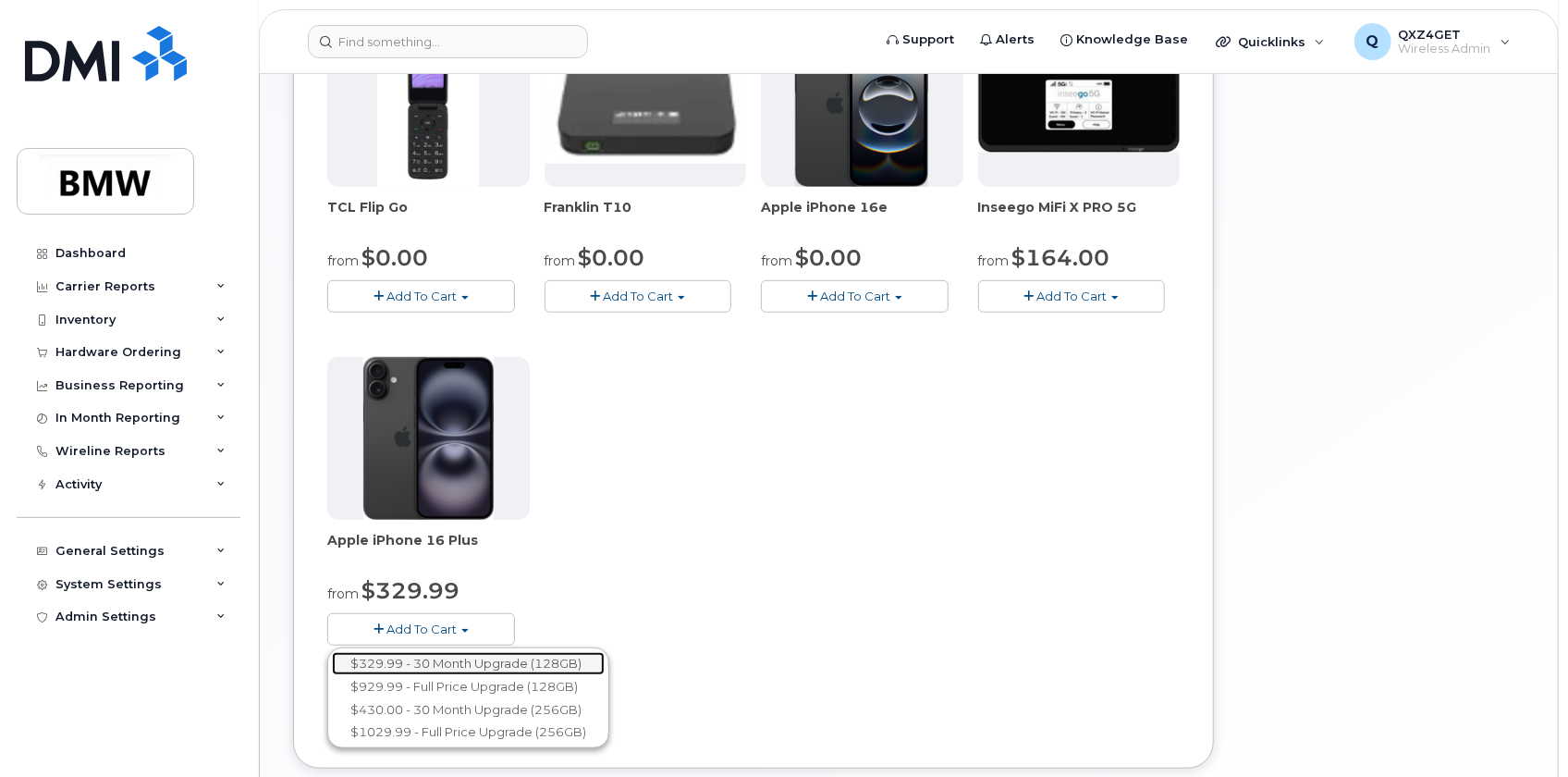
click at [468, 656] on link "$329.99 - 30 Month Upgrade (128GB)" at bounding box center [468, 663] width 273 height 23
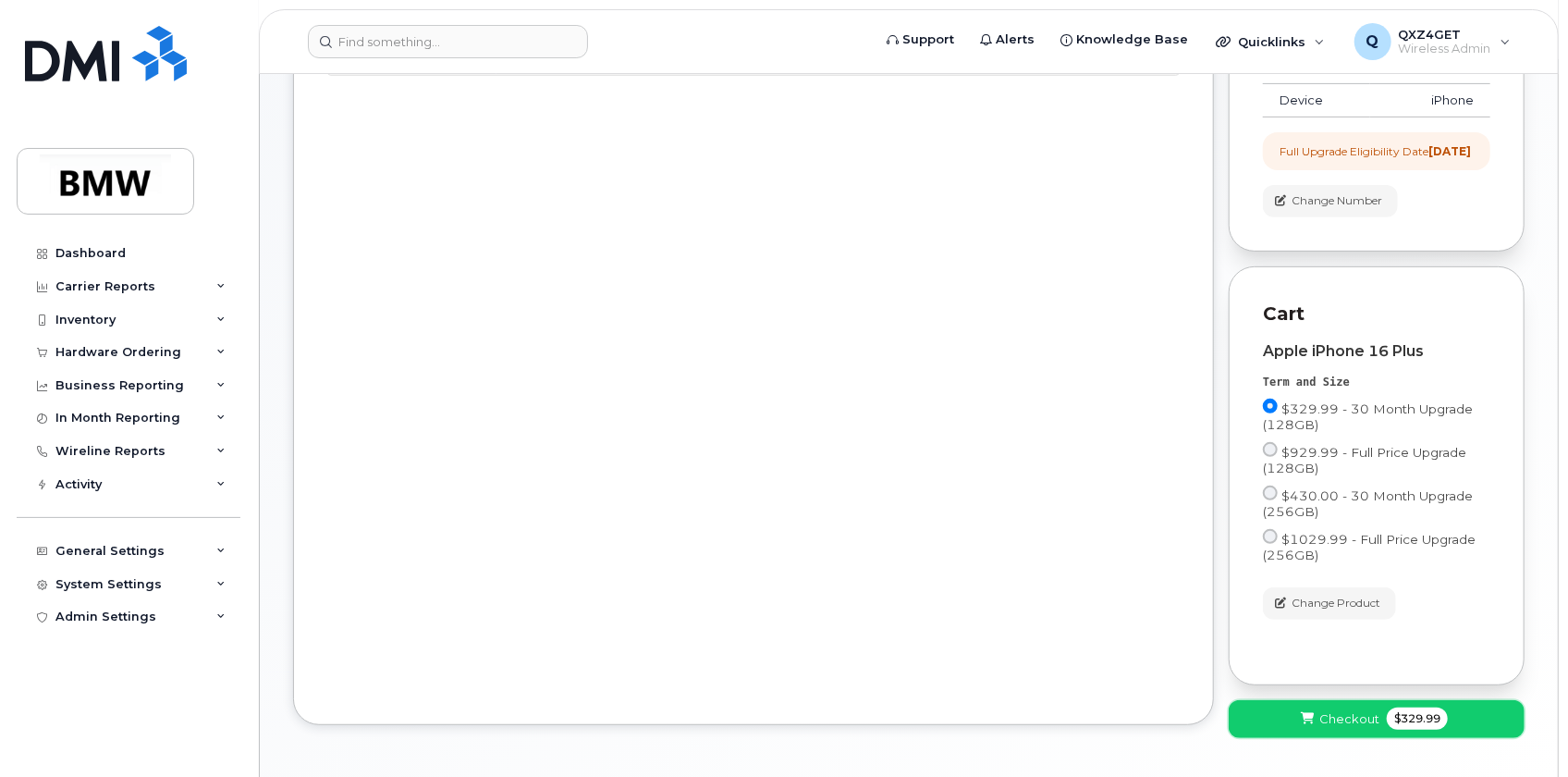
click at [1304, 725] on icon at bounding box center [1307, 719] width 13 height 12
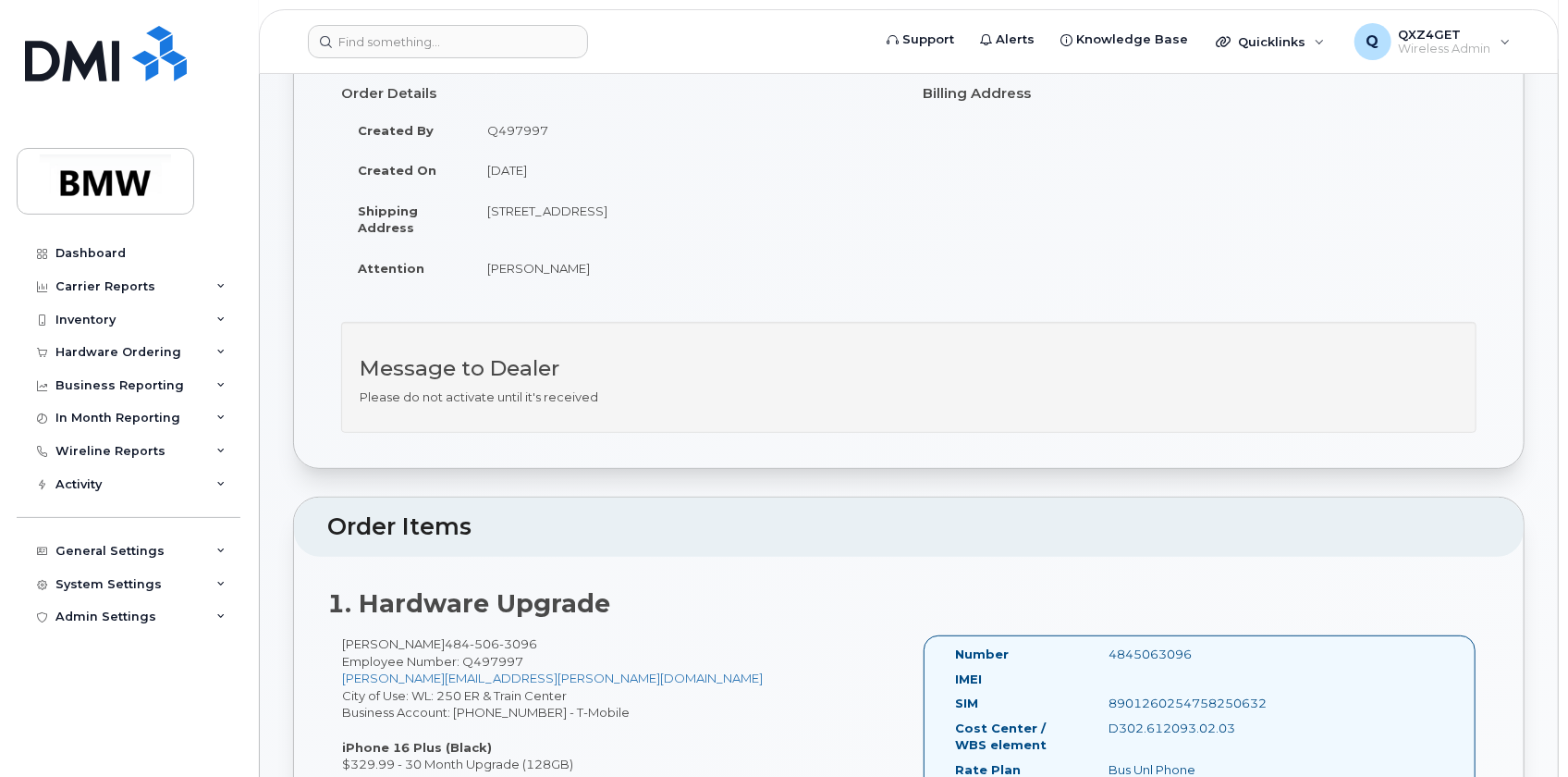
scroll to position [420, 0]
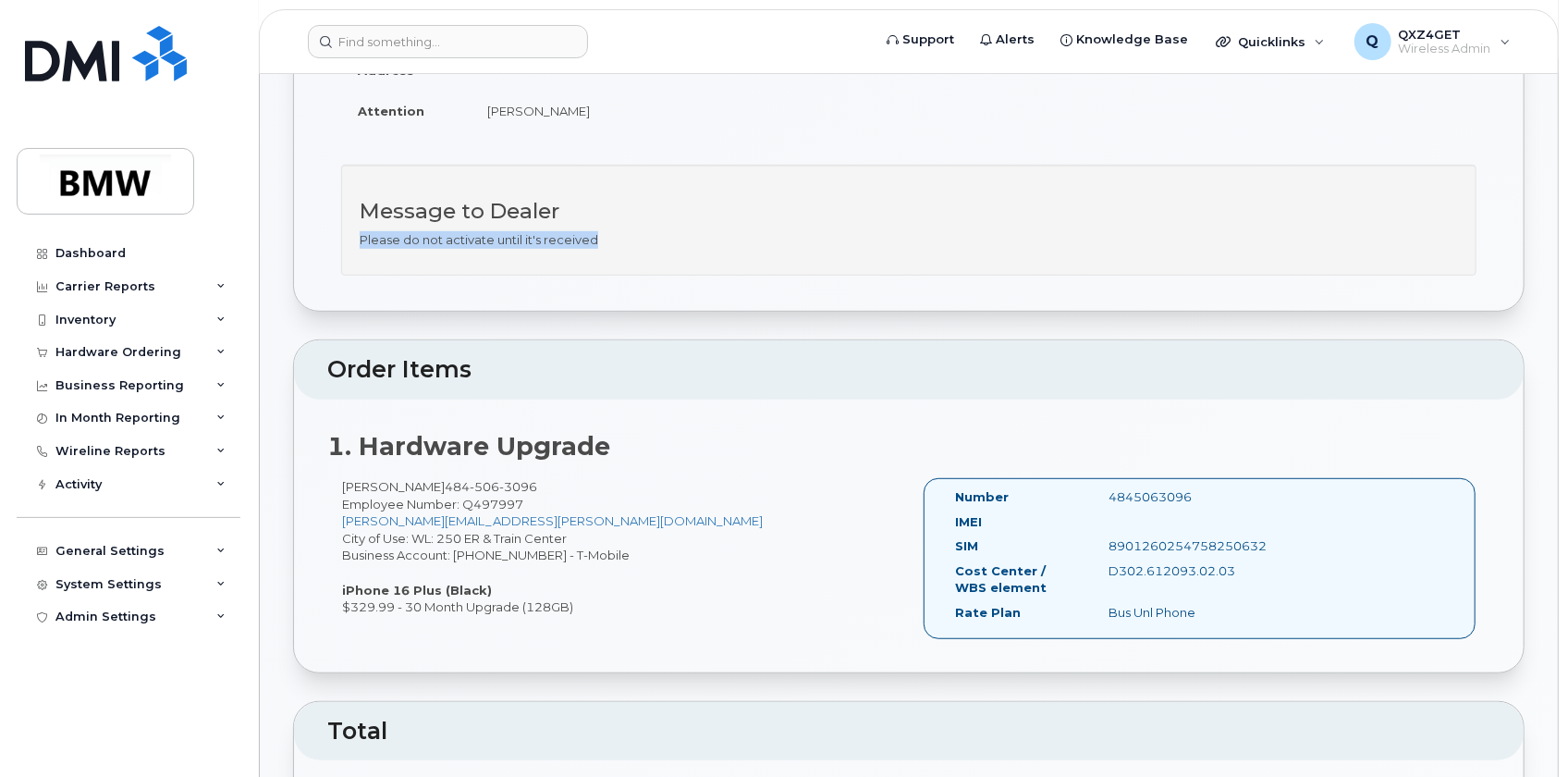
drag, startPoint x: 601, startPoint y: 245, endPoint x: 329, endPoint y: 241, distance: 272.0
click at [329, 241] on div "Message to Dealer Please do not activate until it's received" at bounding box center [909, 229] width 1163 height 129
copy p "Please do not activate until it's received"
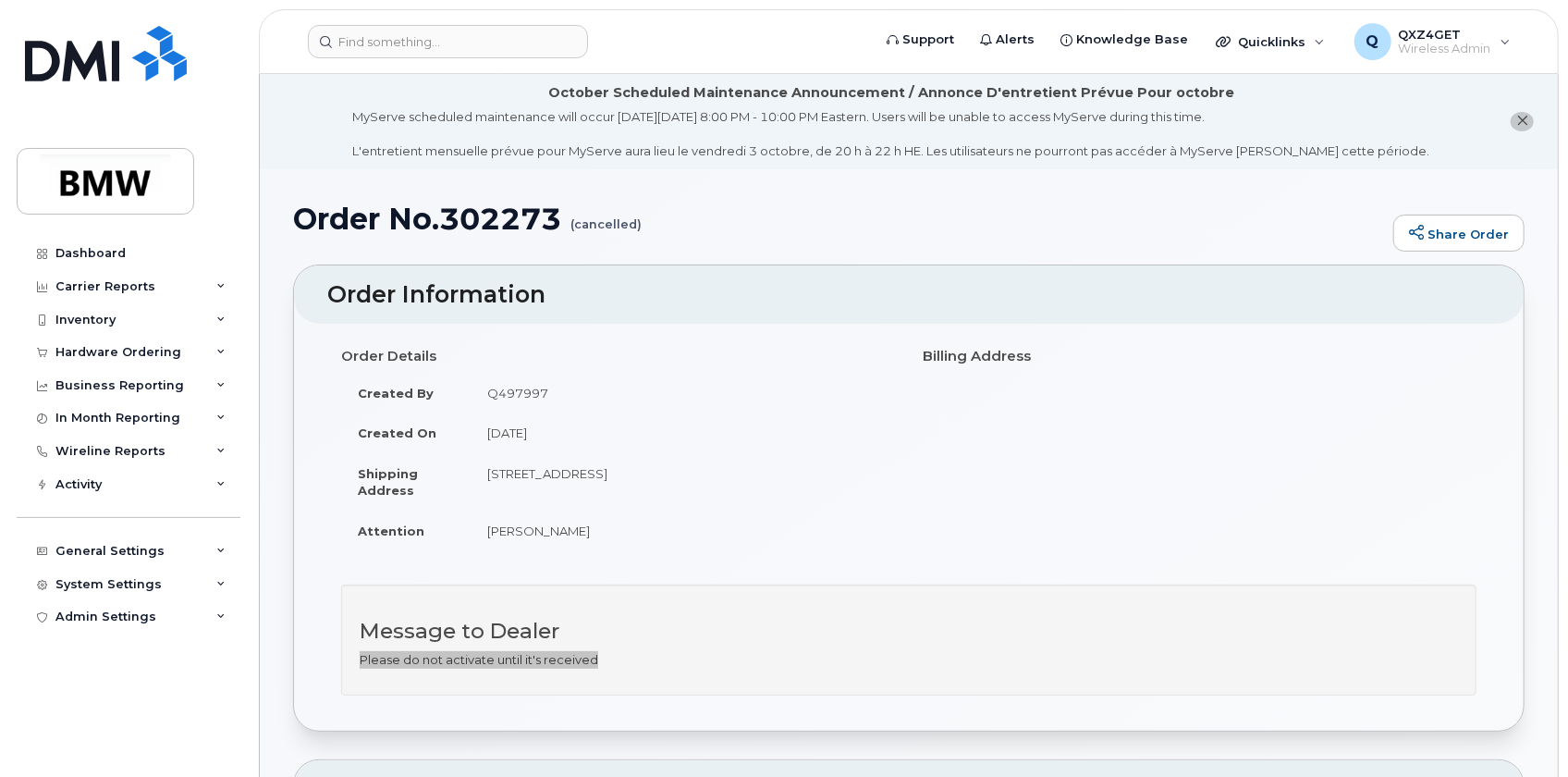
scroll to position [0, 0]
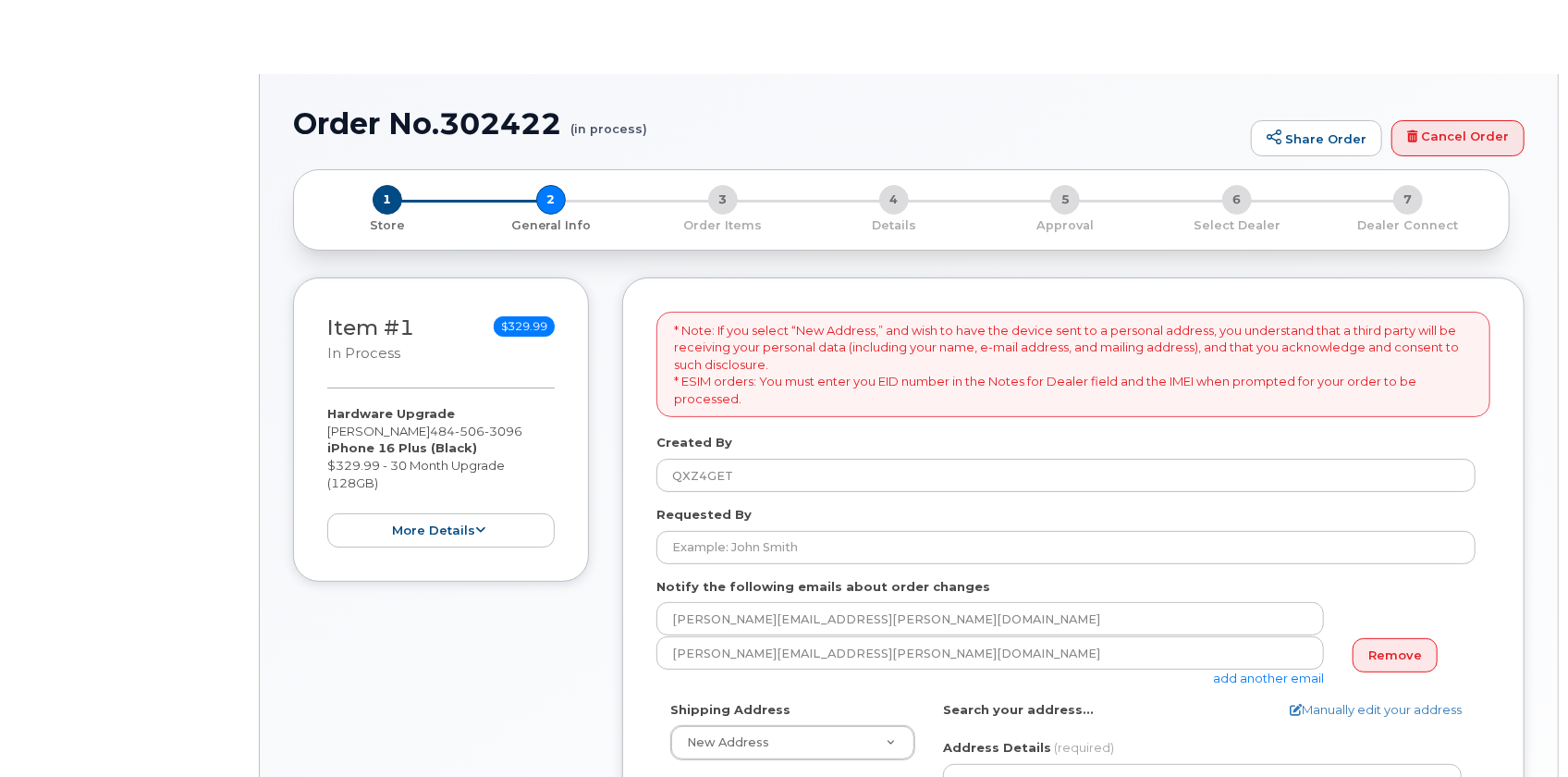
select select
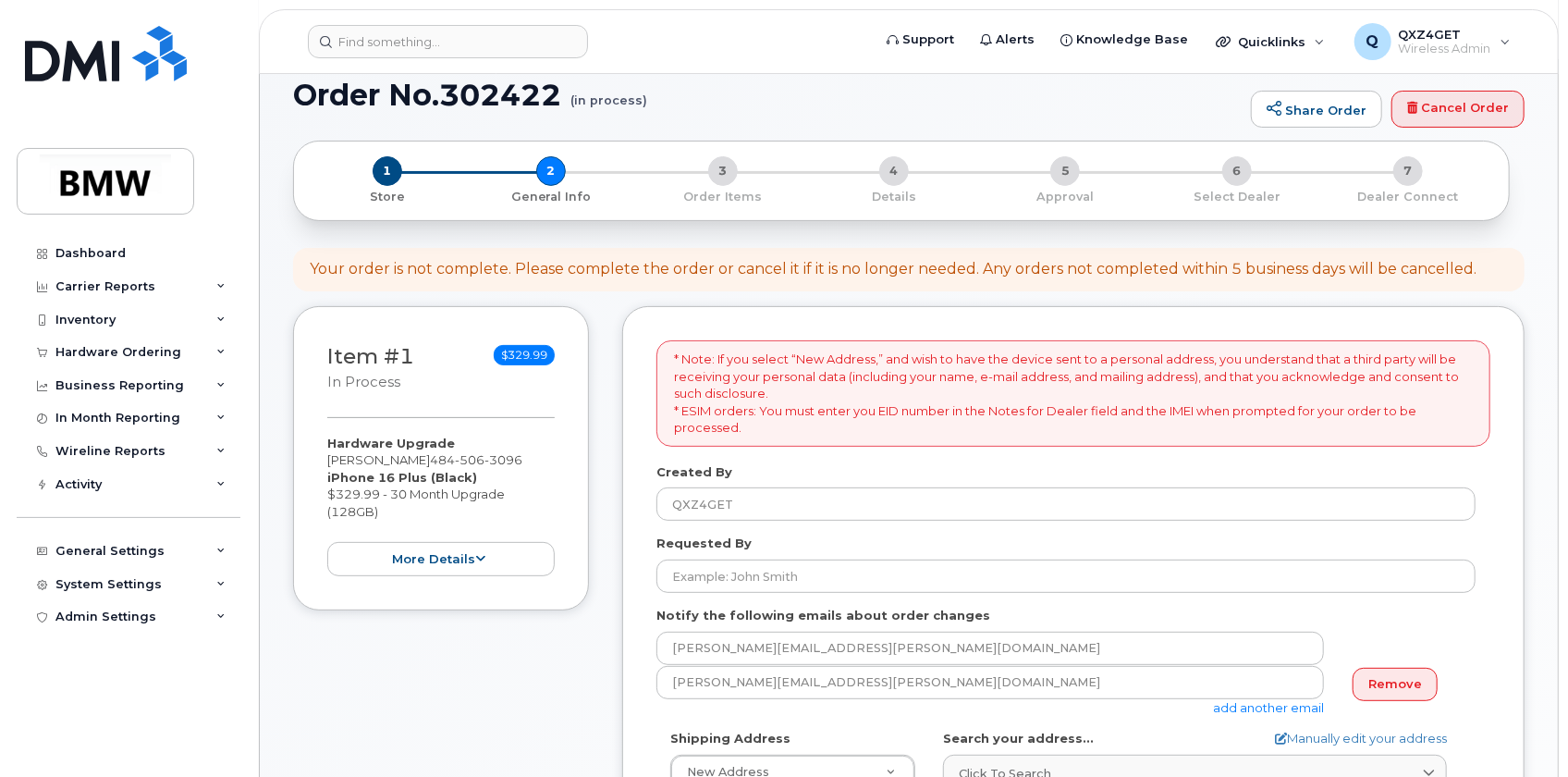
scroll to position [251, 0]
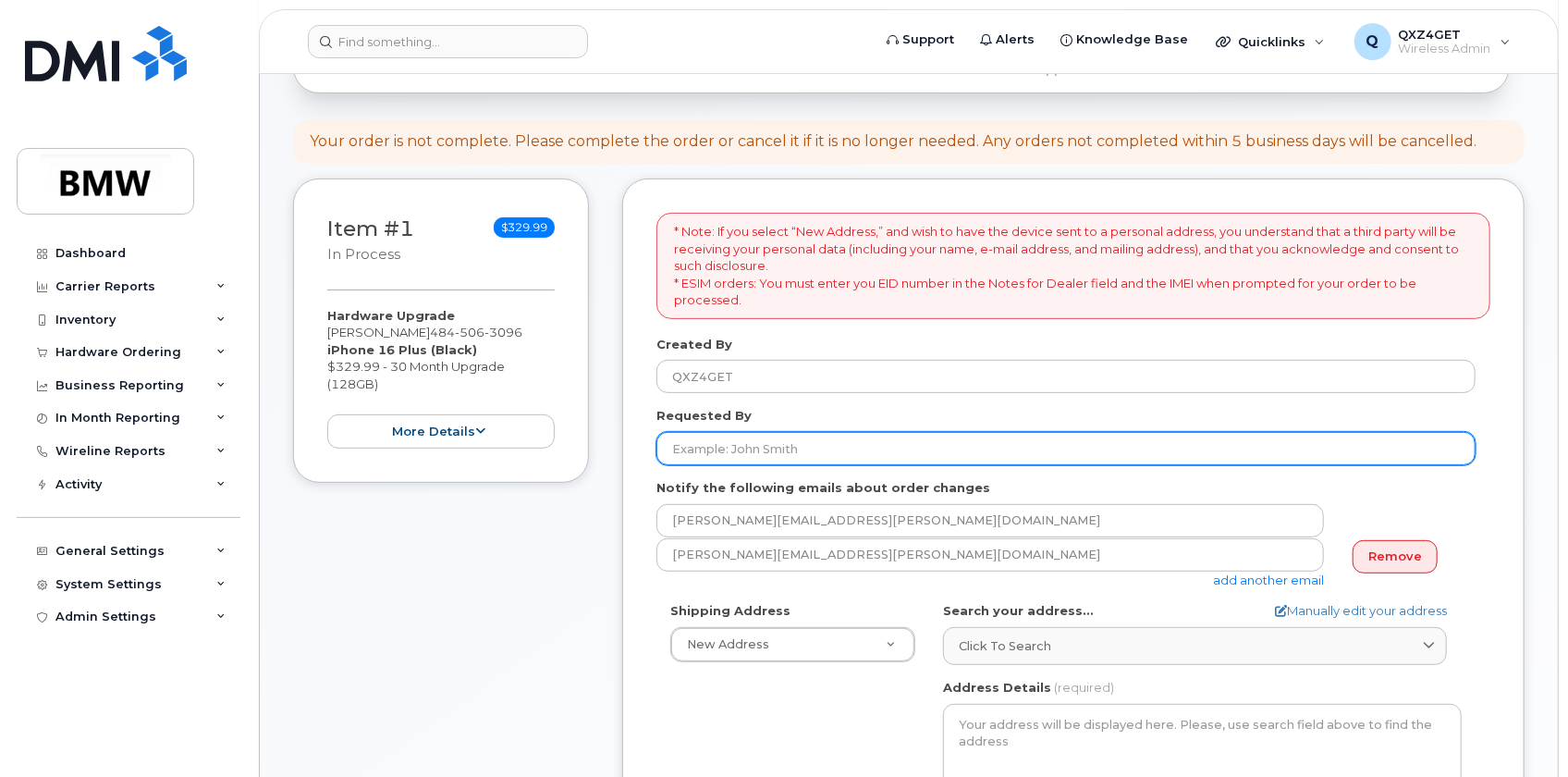
click at [783, 443] on input "Requested By" at bounding box center [1066, 448] width 820 height 33
type input "[PERSON_NAME]"
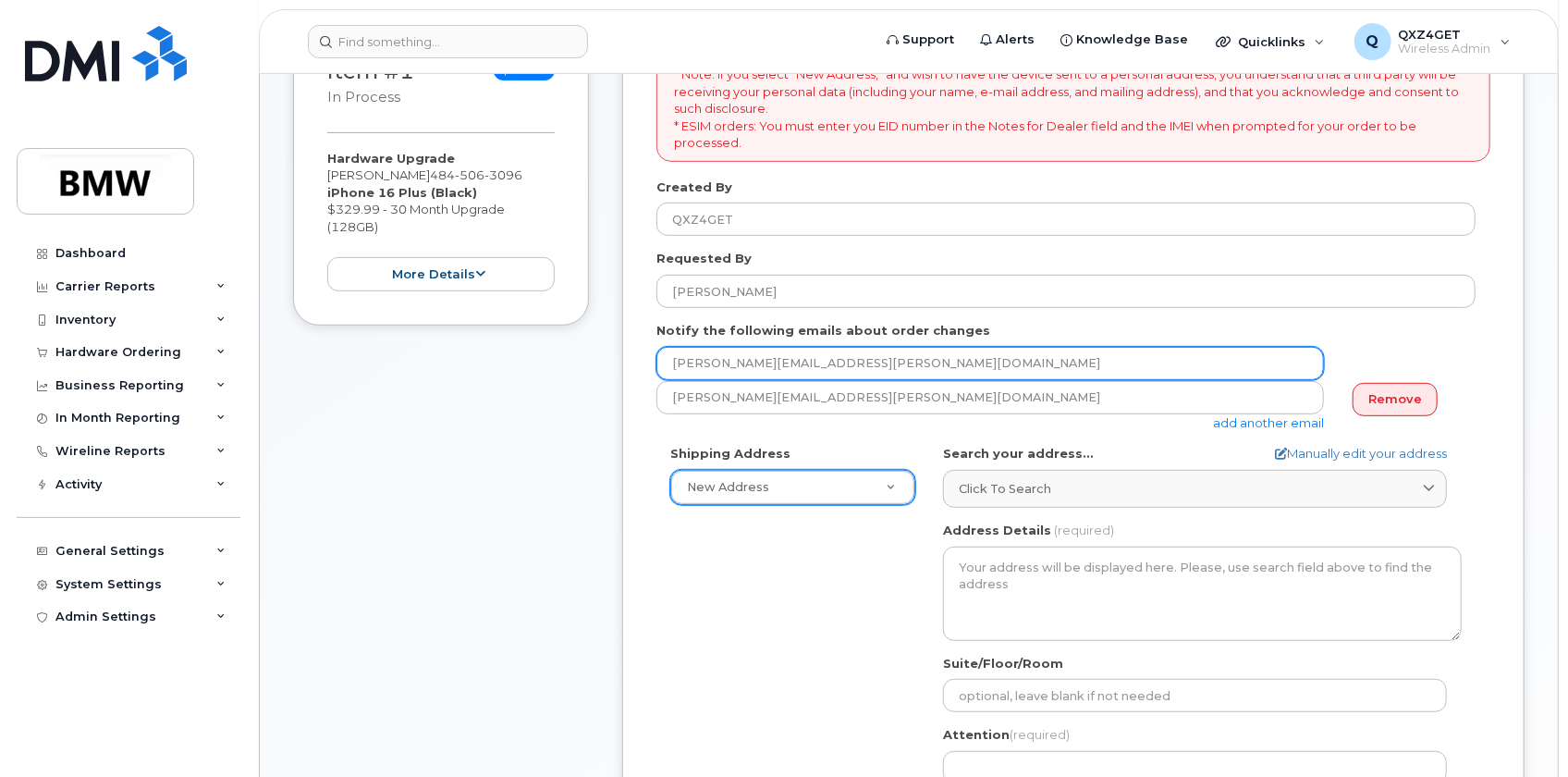
scroll to position [420, 0]
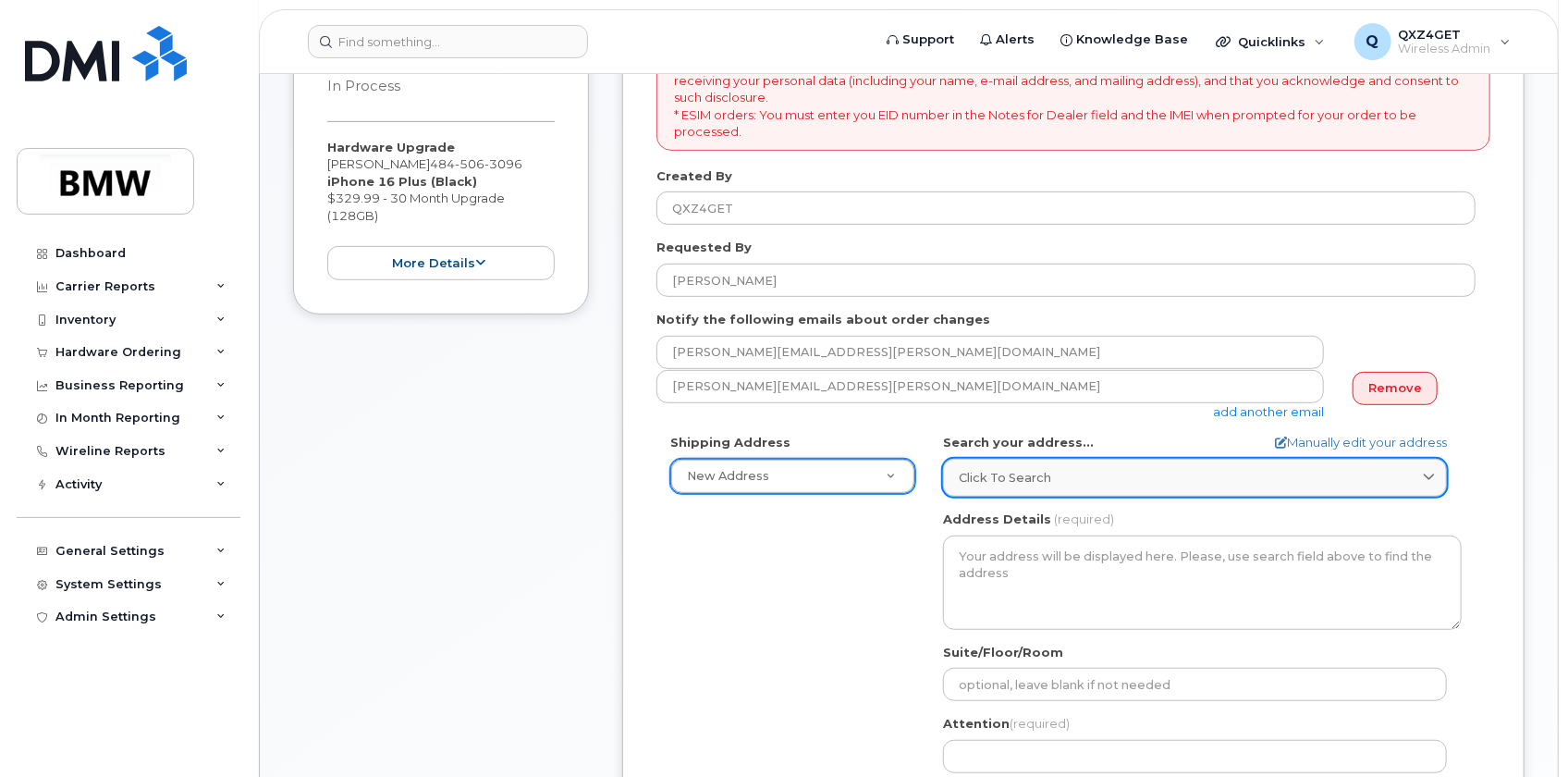
click at [1027, 475] on span "Click to search" at bounding box center [1005, 478] width 93 height 18
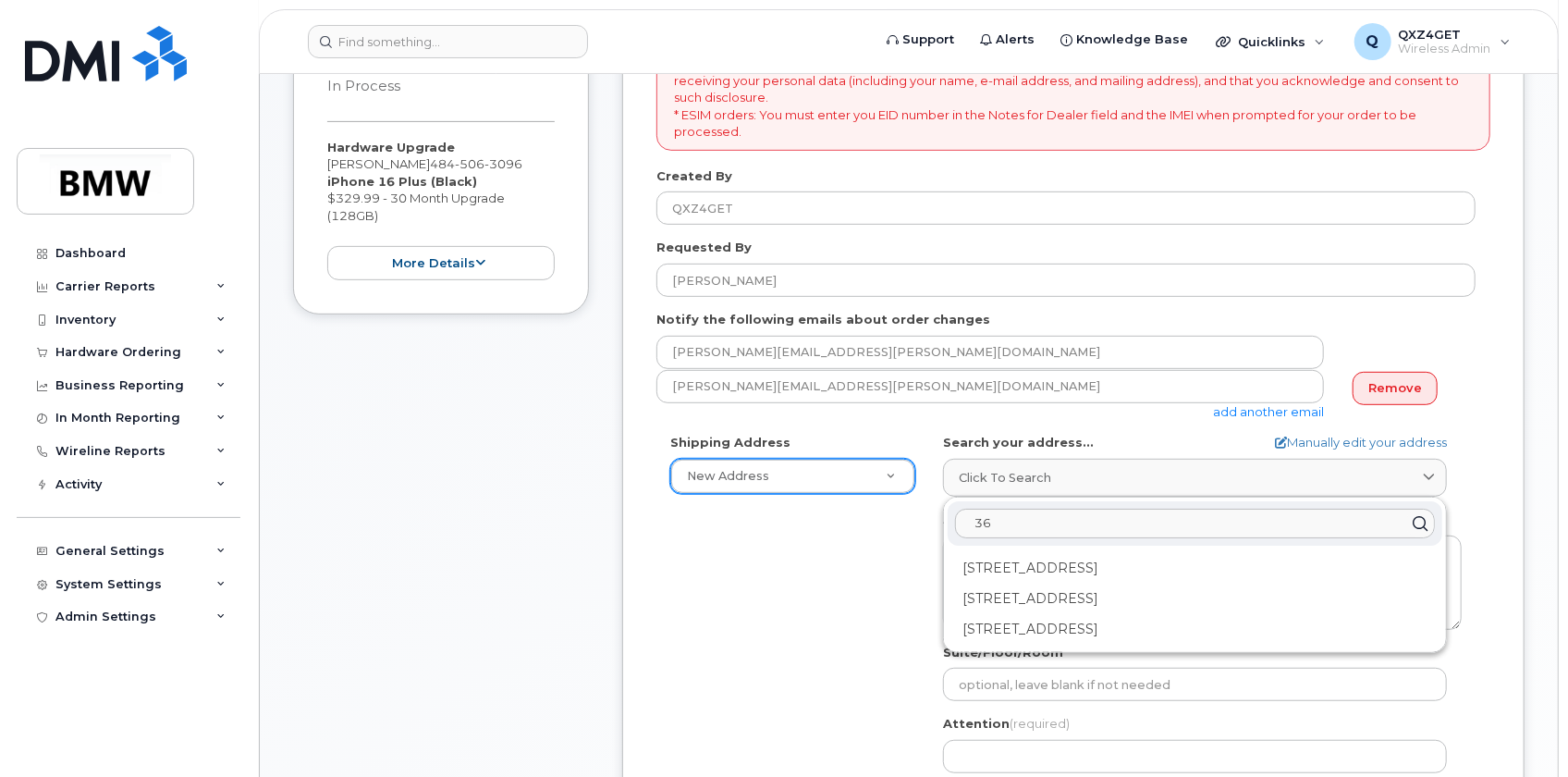
type input "3"
click at [1360, 435] on link "Manually edit your address" at bounding box center [1362, 442] width 172 height 18
select select
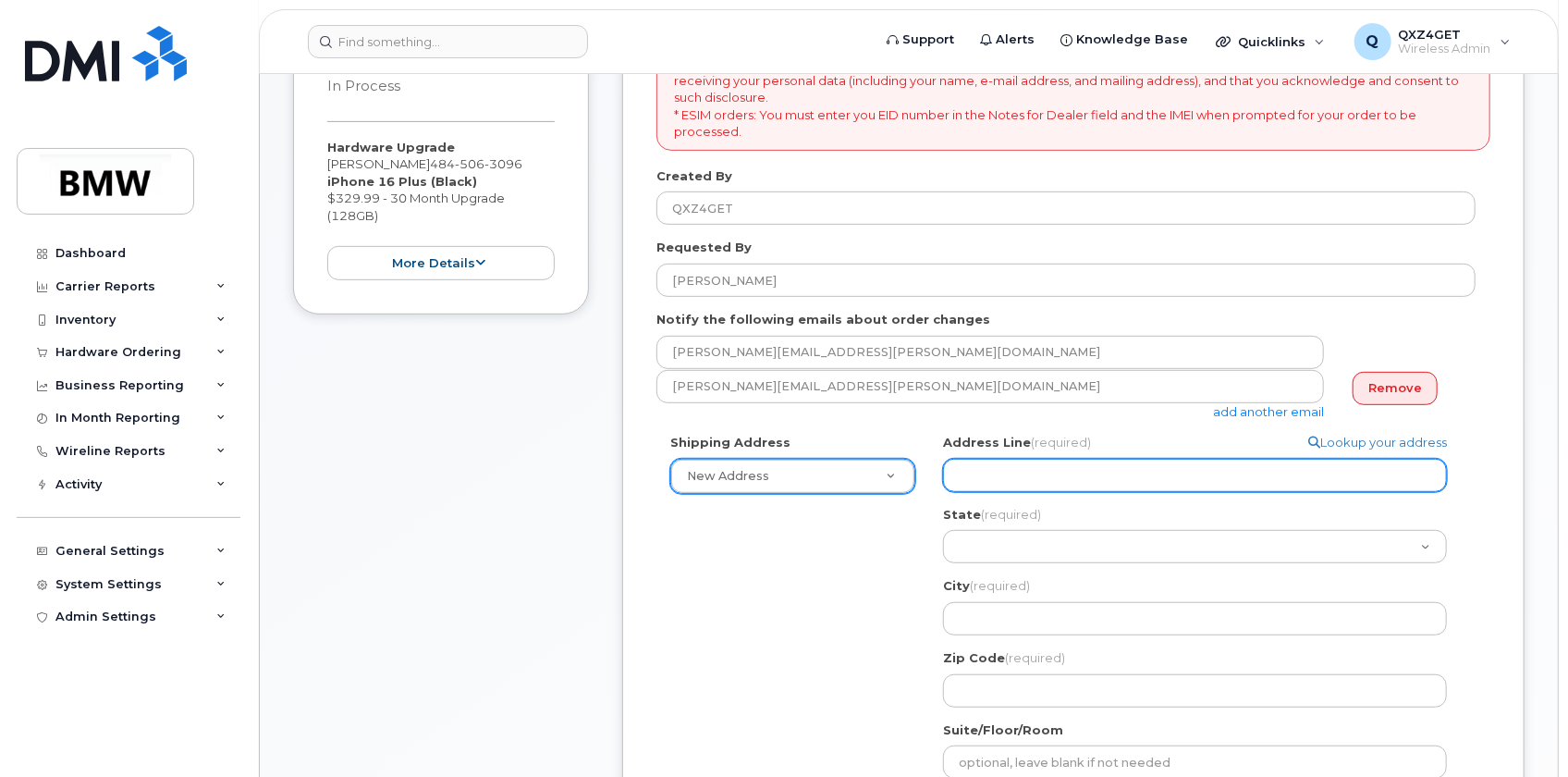
drag, startPoint x: 1021, startPoint y: 479, endPoint x: 1032, endPoint y: 481, distance: 11.2
click at [1024, 481] on input "Address Line (required)" at bounding box center [1194, 476] width 504 height 33
select select
type input "3"
select select
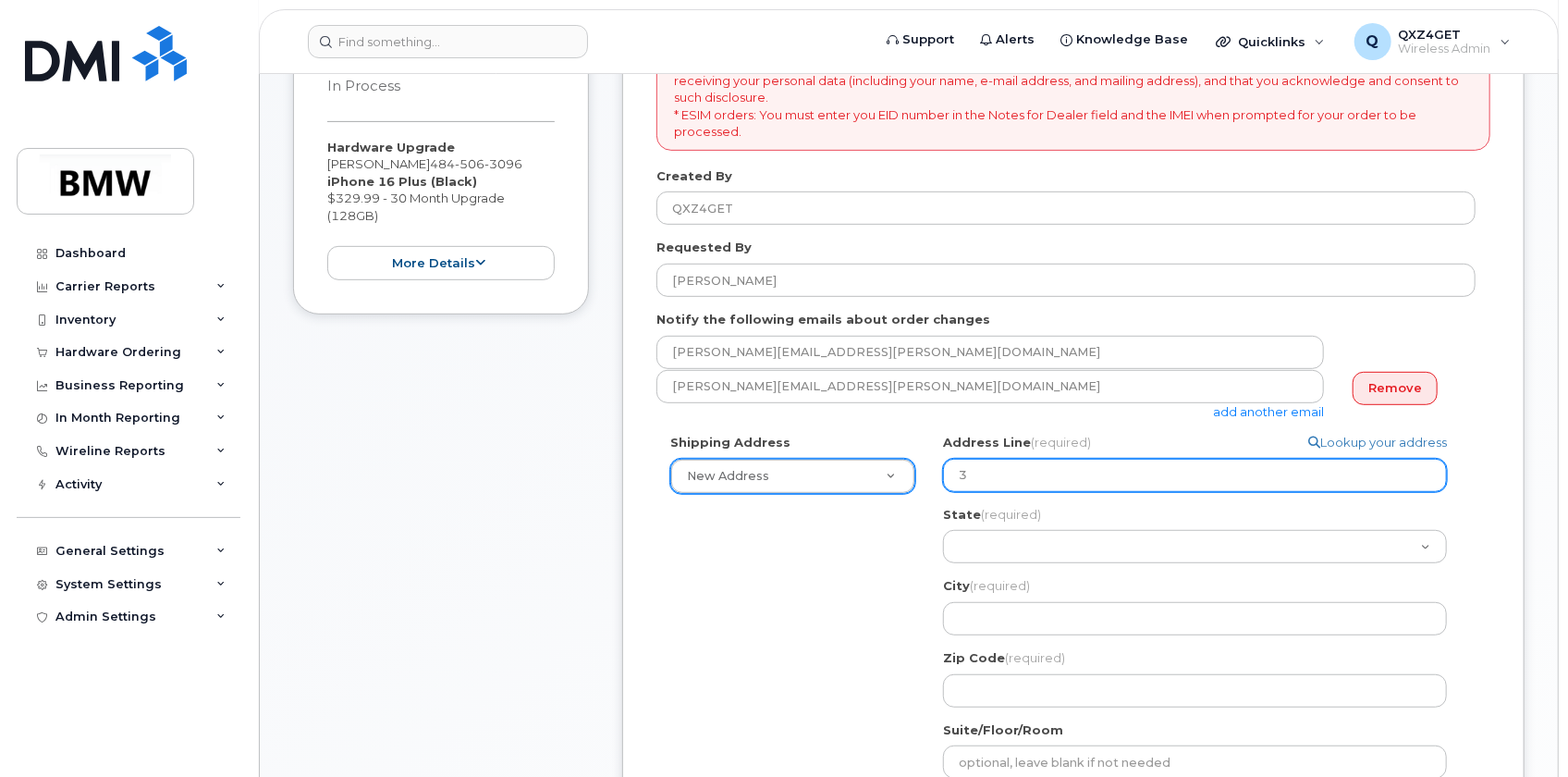
type input "36"
select select
type input "362"
select select
type input "362 R"
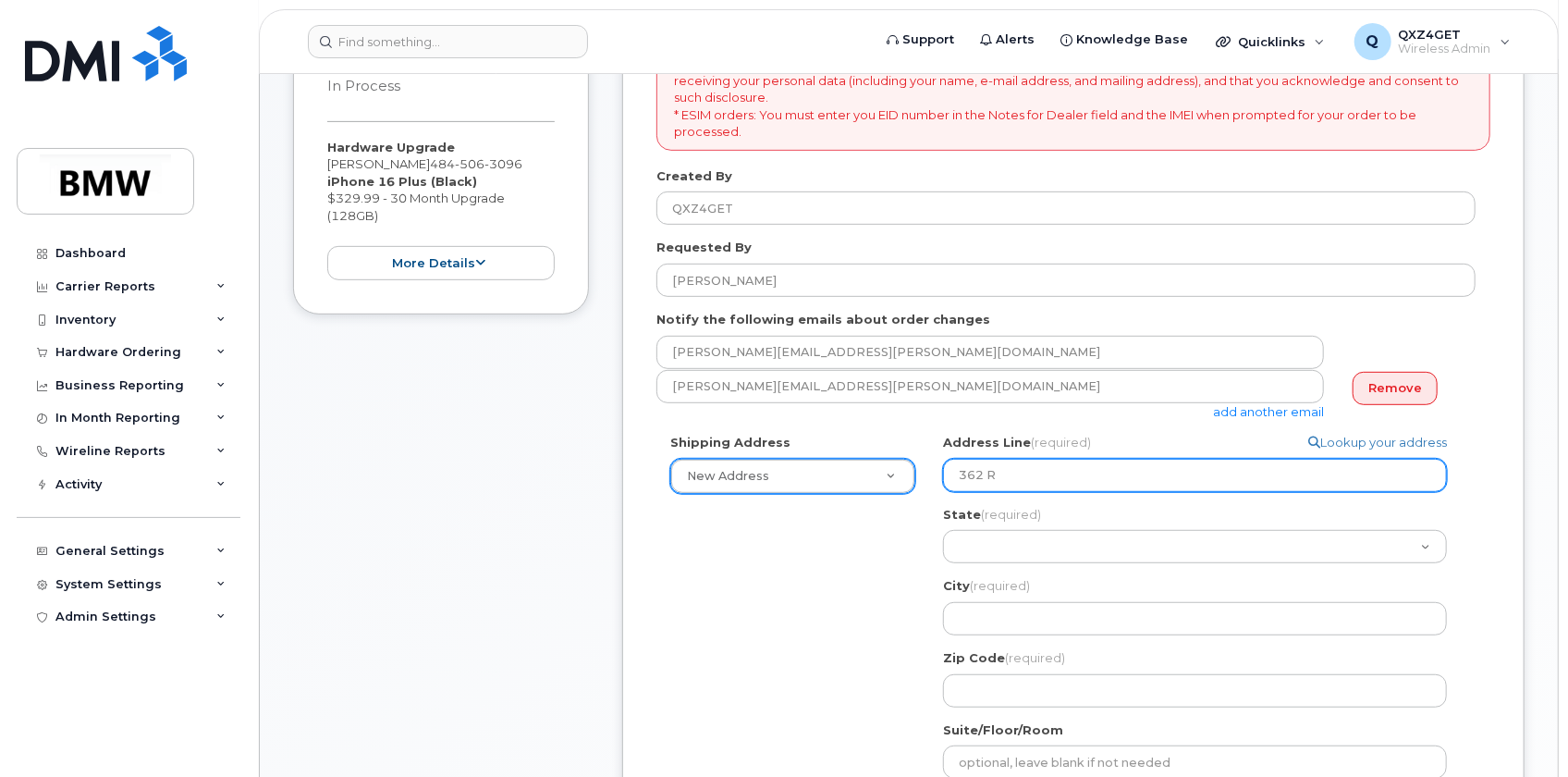
select select
type input "362 Ro"
select select
type input "362 Ros"
select select
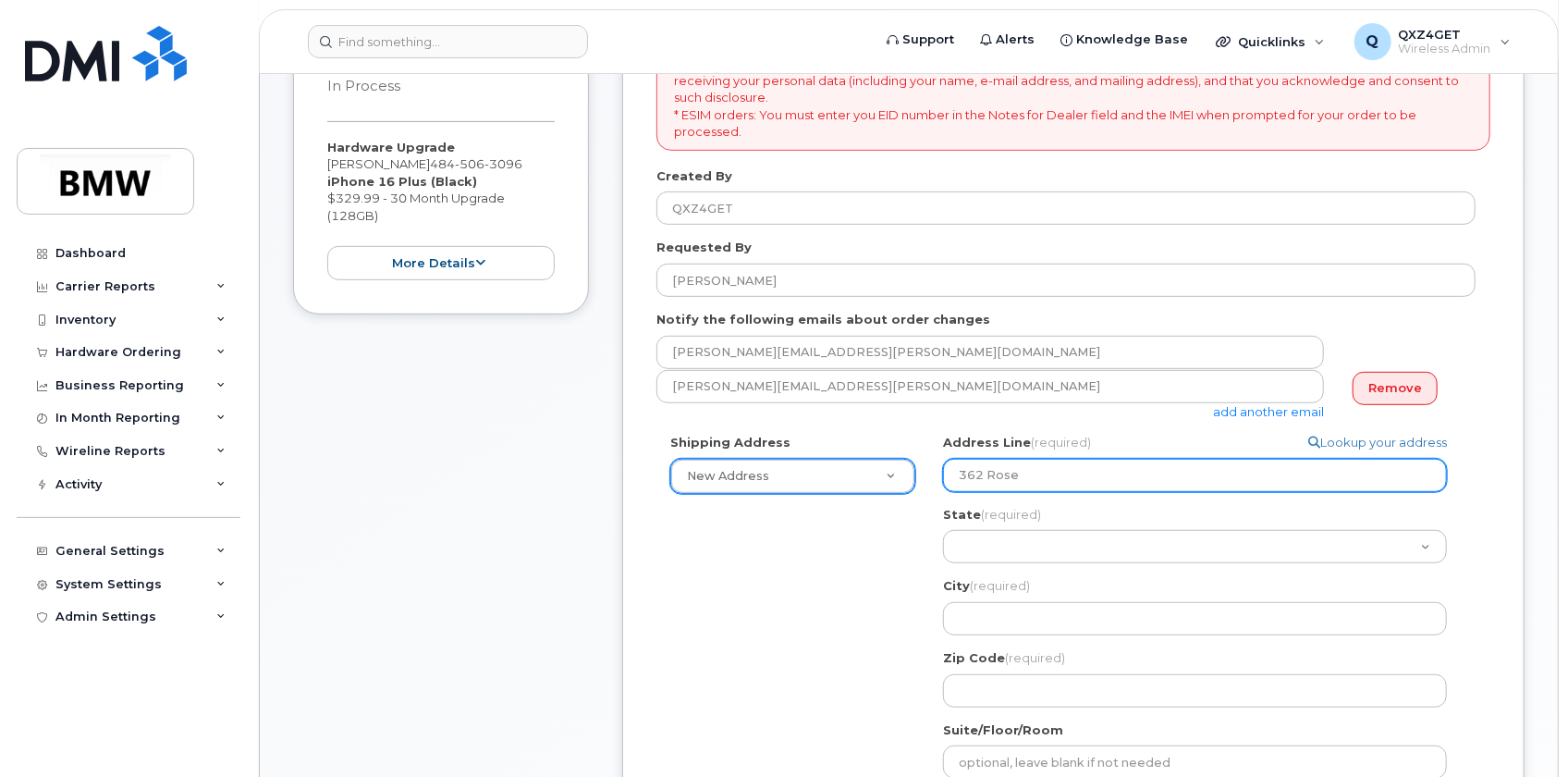
type input "362 Rose"
select select
type input "362 Rosec"
select select
type input "362 Rosecl"
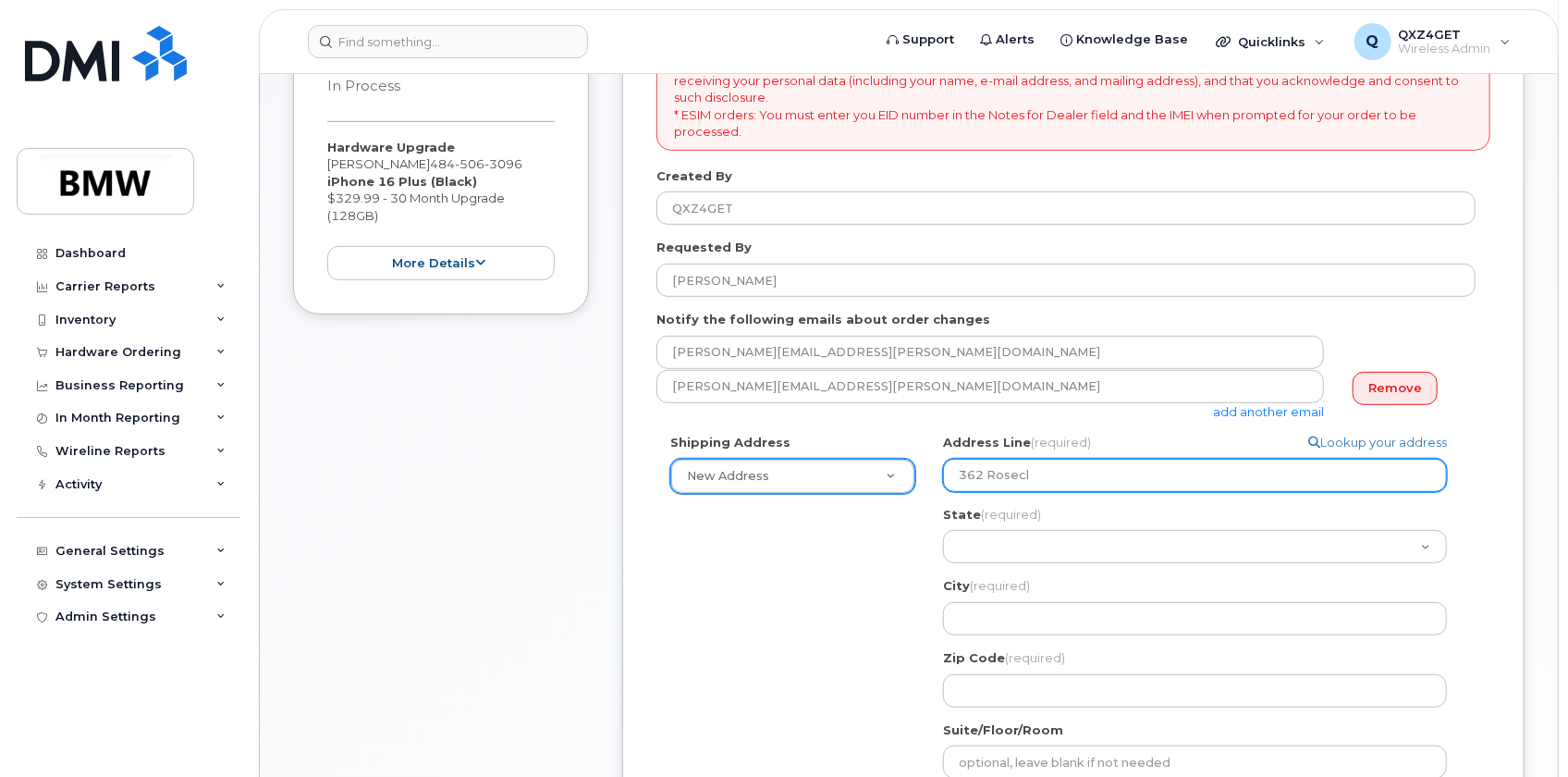
select select
type input "362 Rosecli"
select select
type input "362 Roseclif"
select select
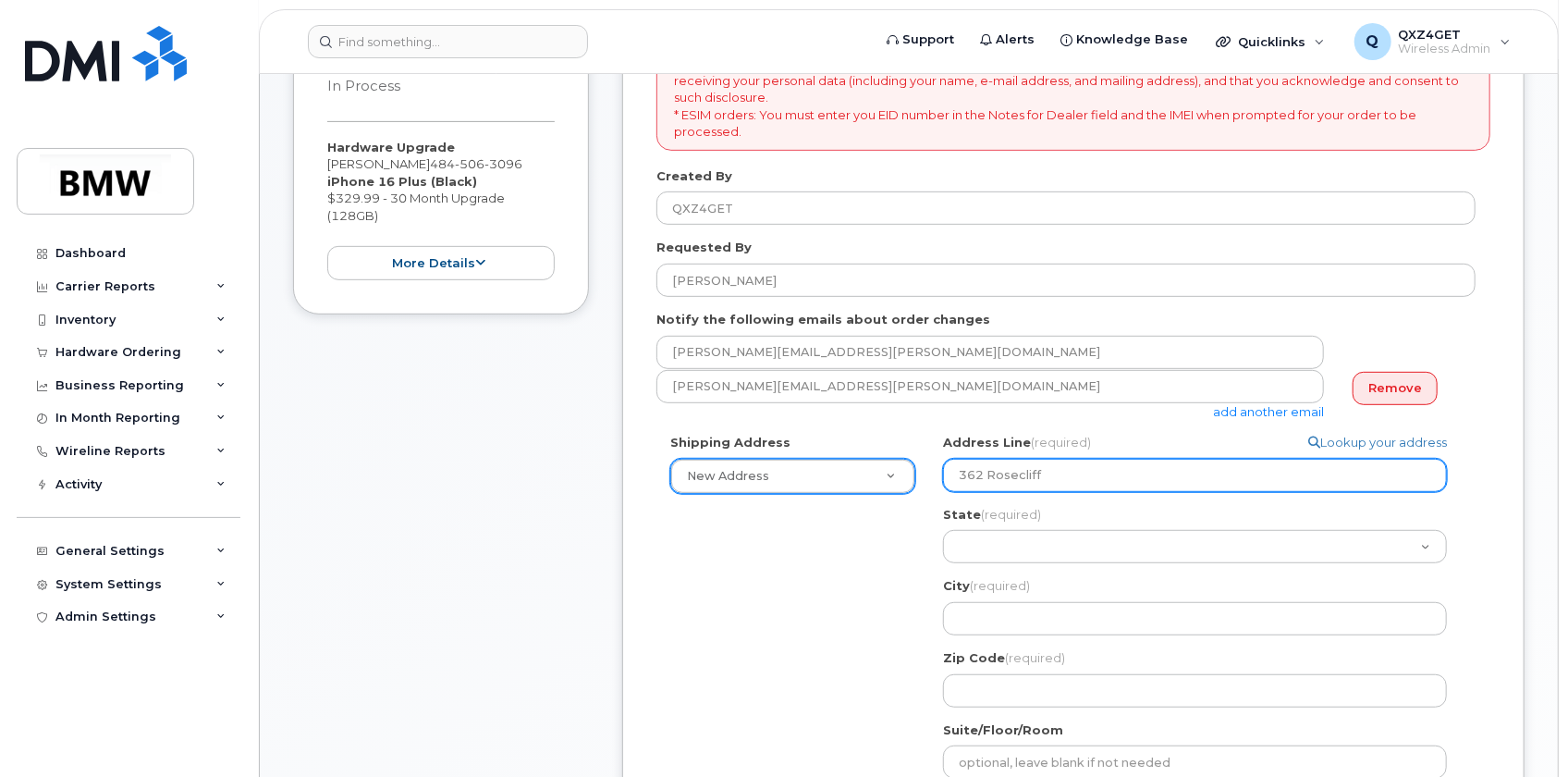
type input "362 Rosecliff"
select select
type input "362 Rosecliff S"
select select
type input "362 Rosecliff Sr"
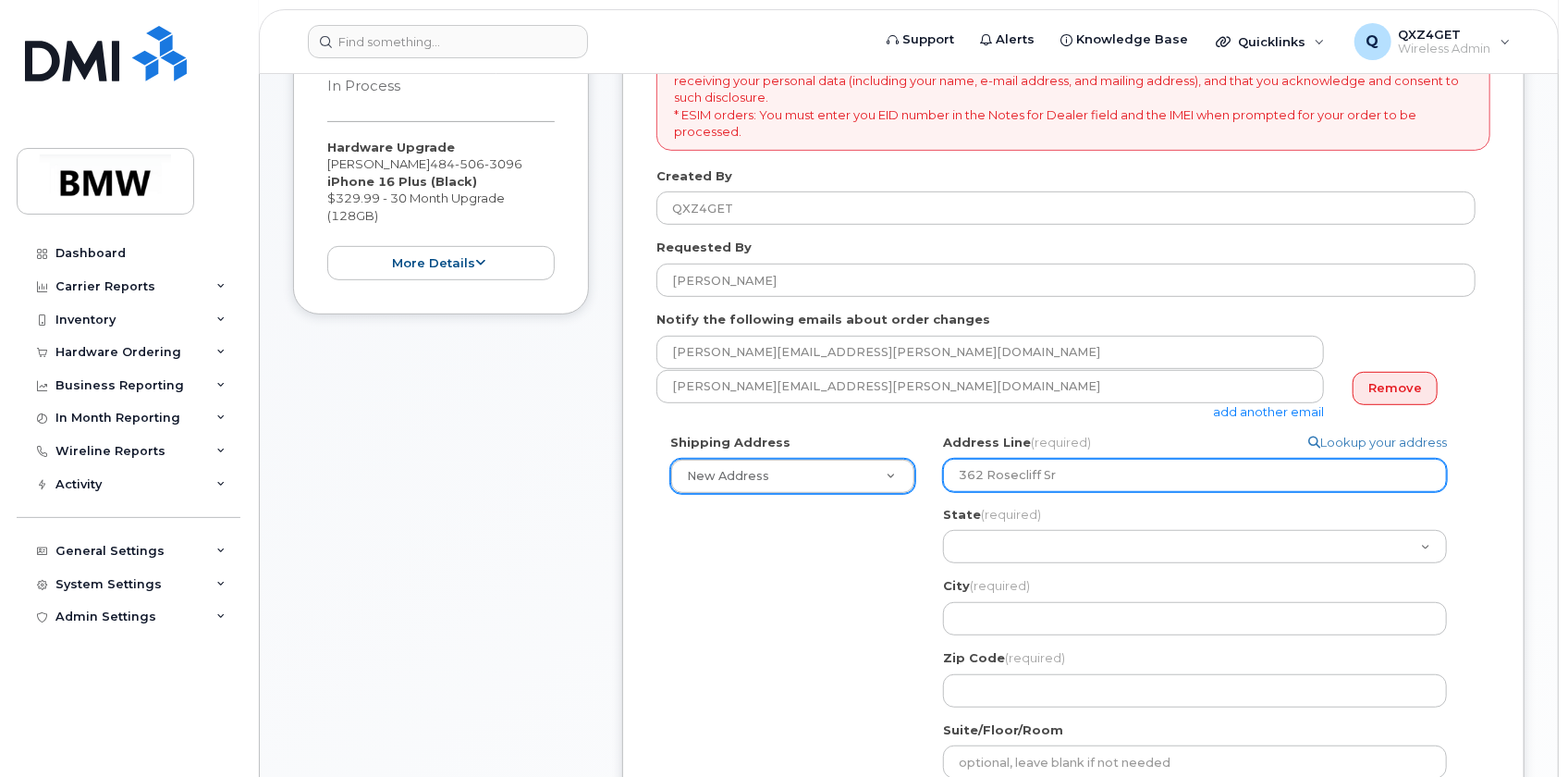
select select
type input "362 Rosecliff Sri"
select select
type input "362 Rosecliff Sriv"
select select
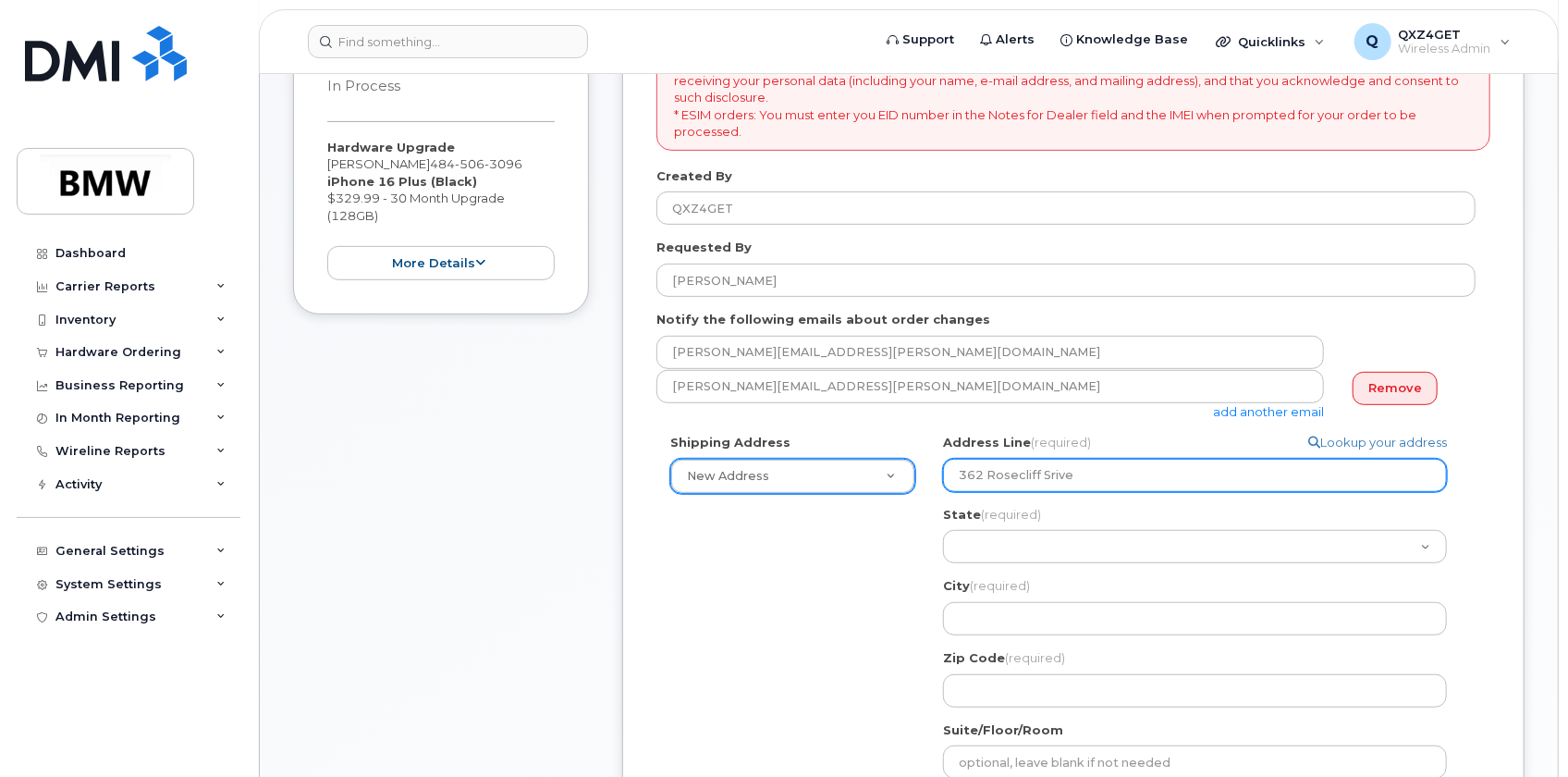
type input "362 Rosecliff Srive"
select select
type input "362 Rosecliff Sriv"
select select
type input "362 Rosecliff Sri"
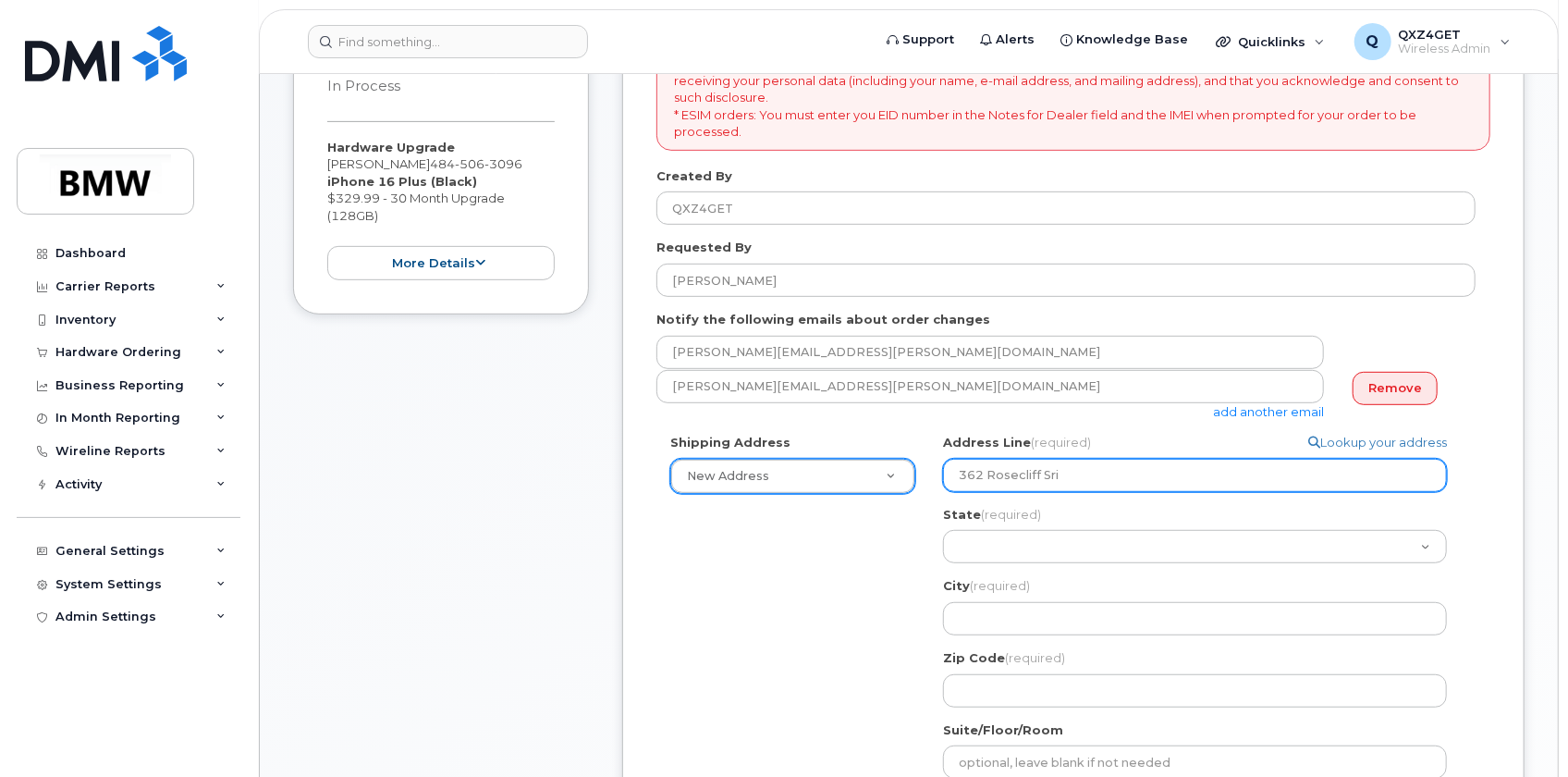
select select
type input "362 Rosecliff Sr"
select select
type input "362 Rosecliff S"
select select
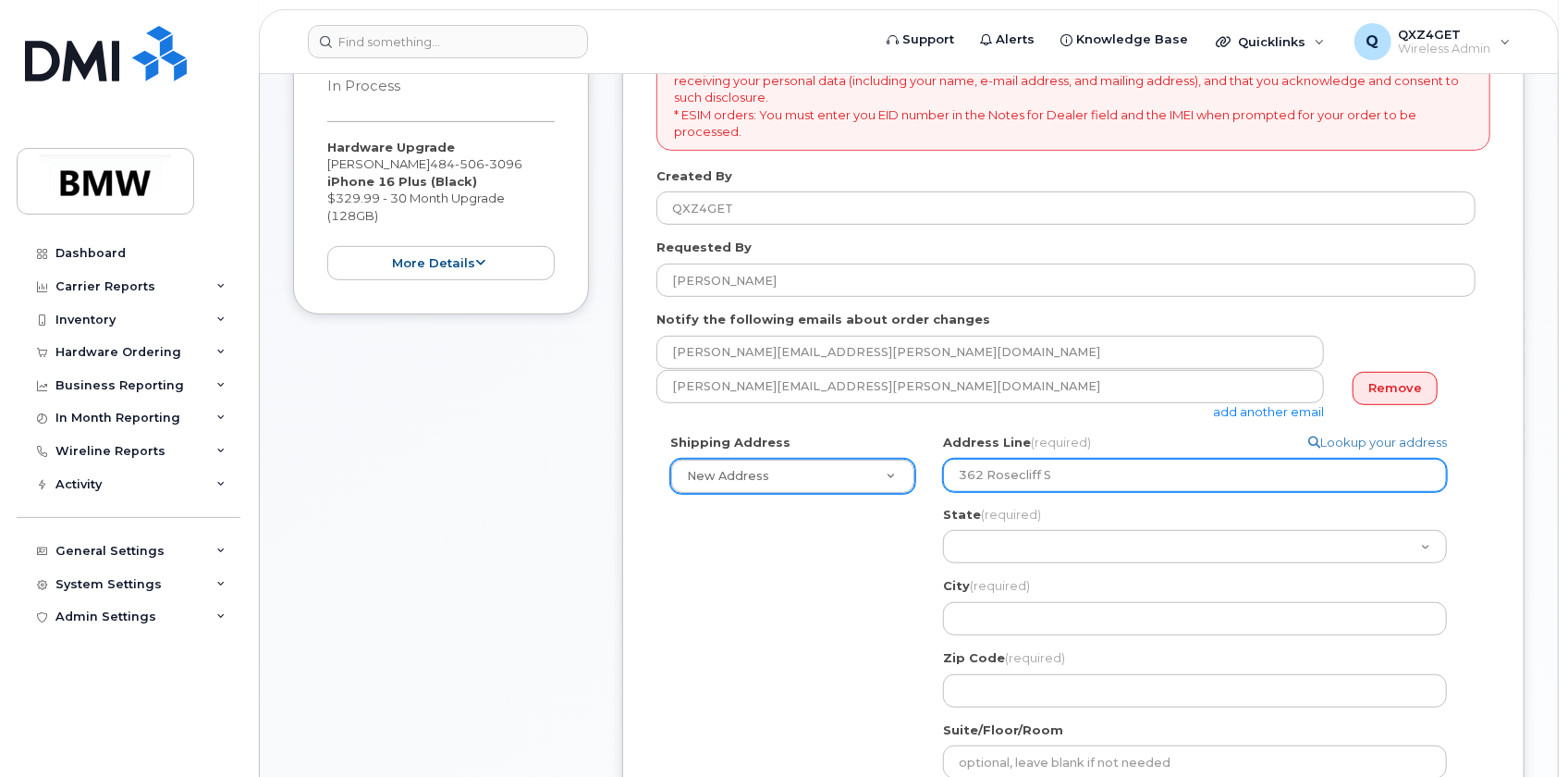
type input "362 Rosecliff"
select select
type input "362 Rosecliff D"
select select
type input "362 Rosecliff De"
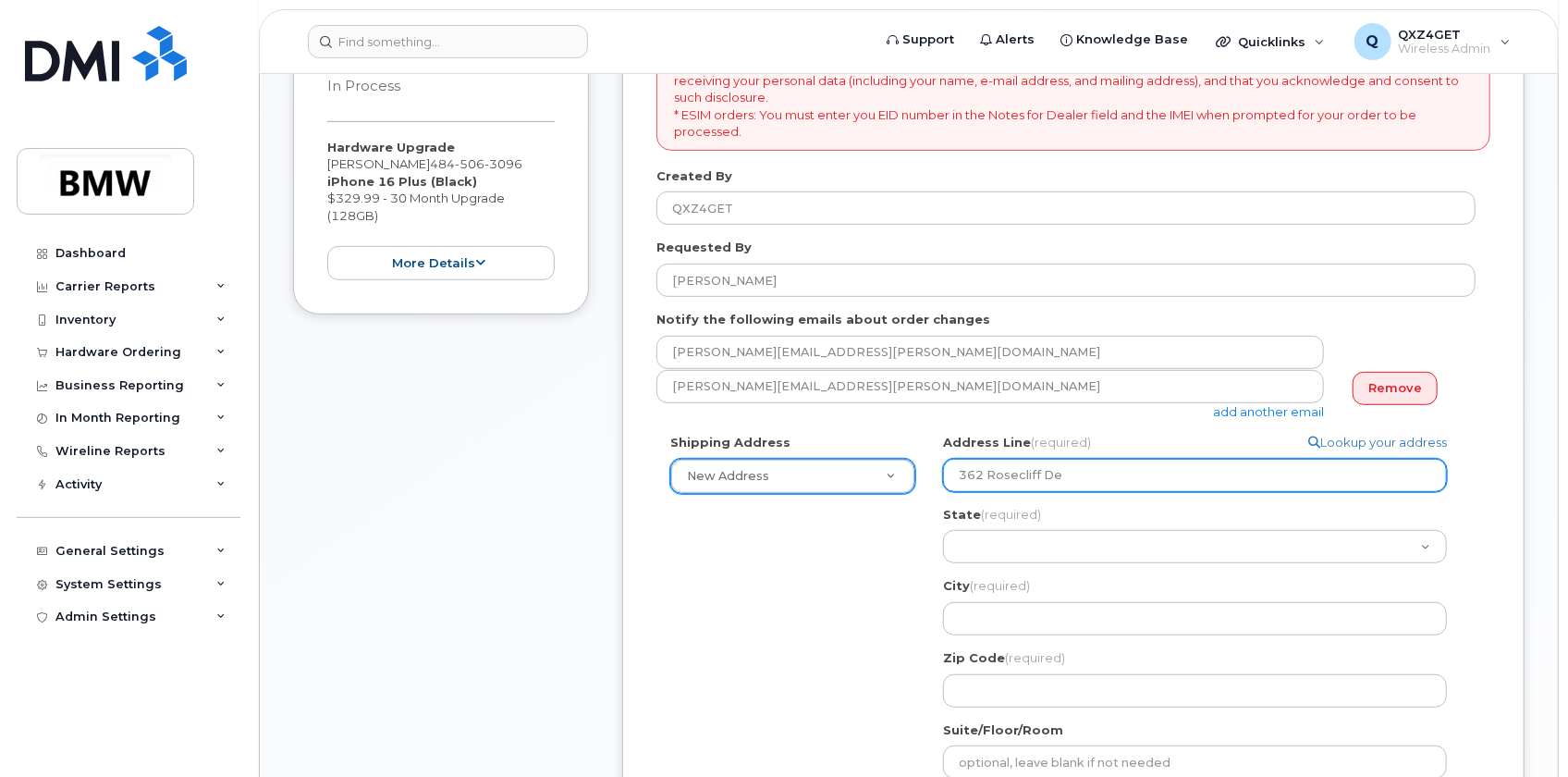
select select
type input "362 Rosecliff Der"
select select
type input "362 Rosecliff De"
select select
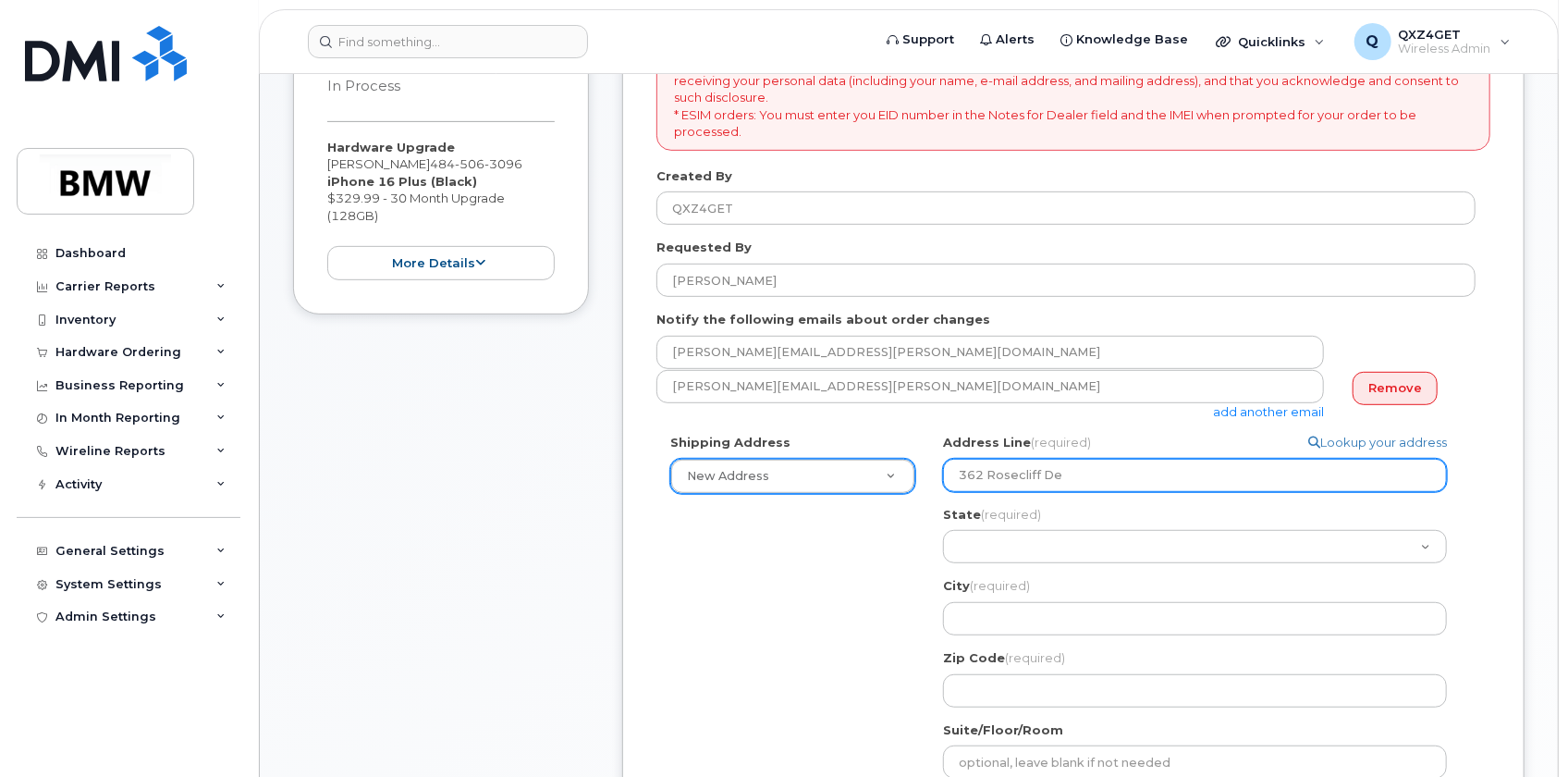
type input "362 Rosecliff D"
select select
type input "362 Rosecliff Dr"
select select
type input "362 Rosecliff Dri"
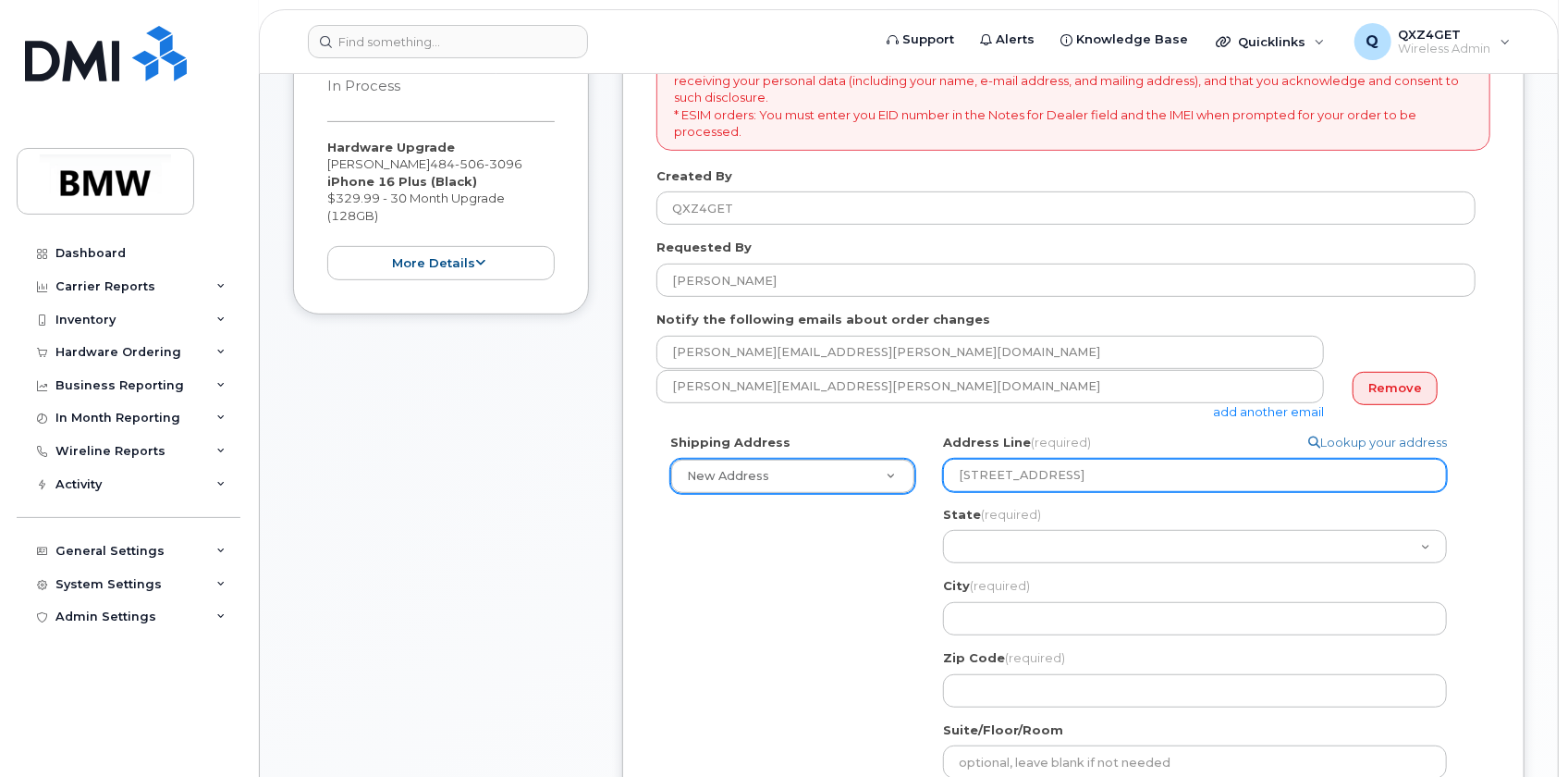
select select
type input "362 Rosecliff Driv"
select select
type input "362 Rosecliff Drive"
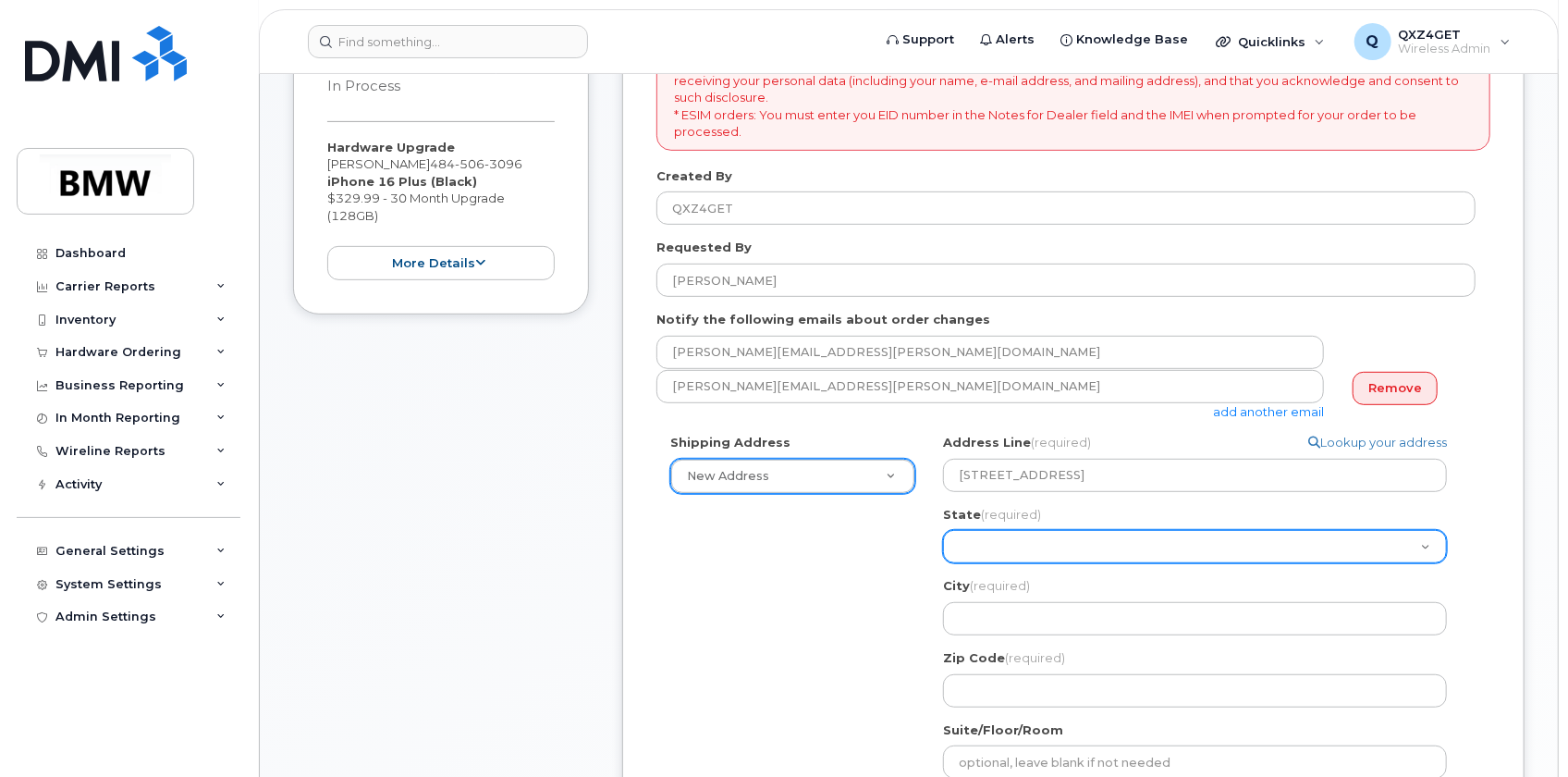
click at [1050, 538] on select "Alabama Alaska American Samoa Arizona Arkansas California Colorado Connecticut …" at bounding box center [1194, 547] width 504 height 33
select select "PA"
click at [943, 530] on select "Alabama Alaska American Samoa Arizona Arkansas California Colorado Connecticut …" at bounding box center [1194, 547] width 504 height 33
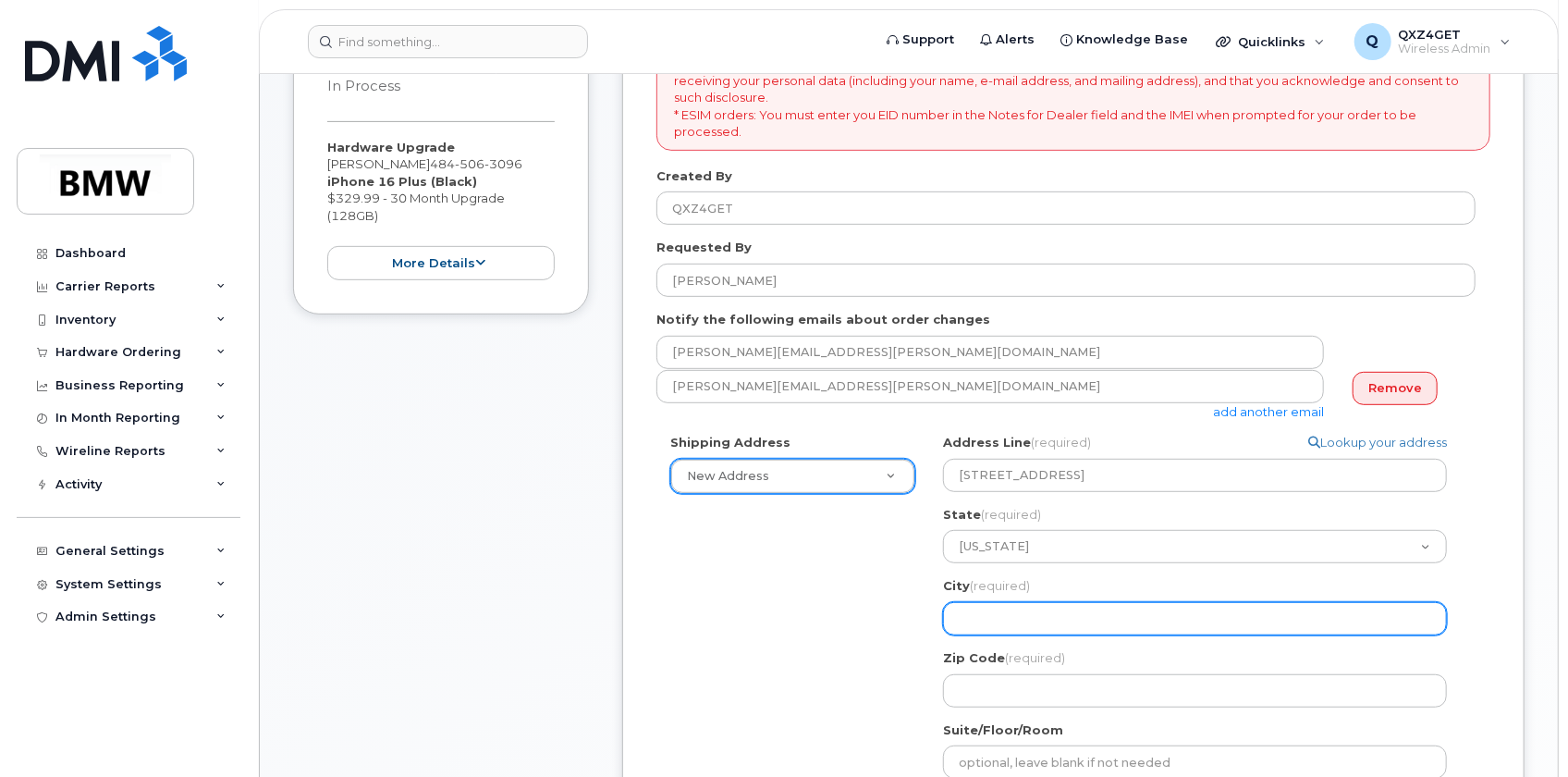
click at [984, 626] on input "City (required)" at bounding box center [1194, 618] width 504 height 33
select select
type input "D"
select select
type input "Do"
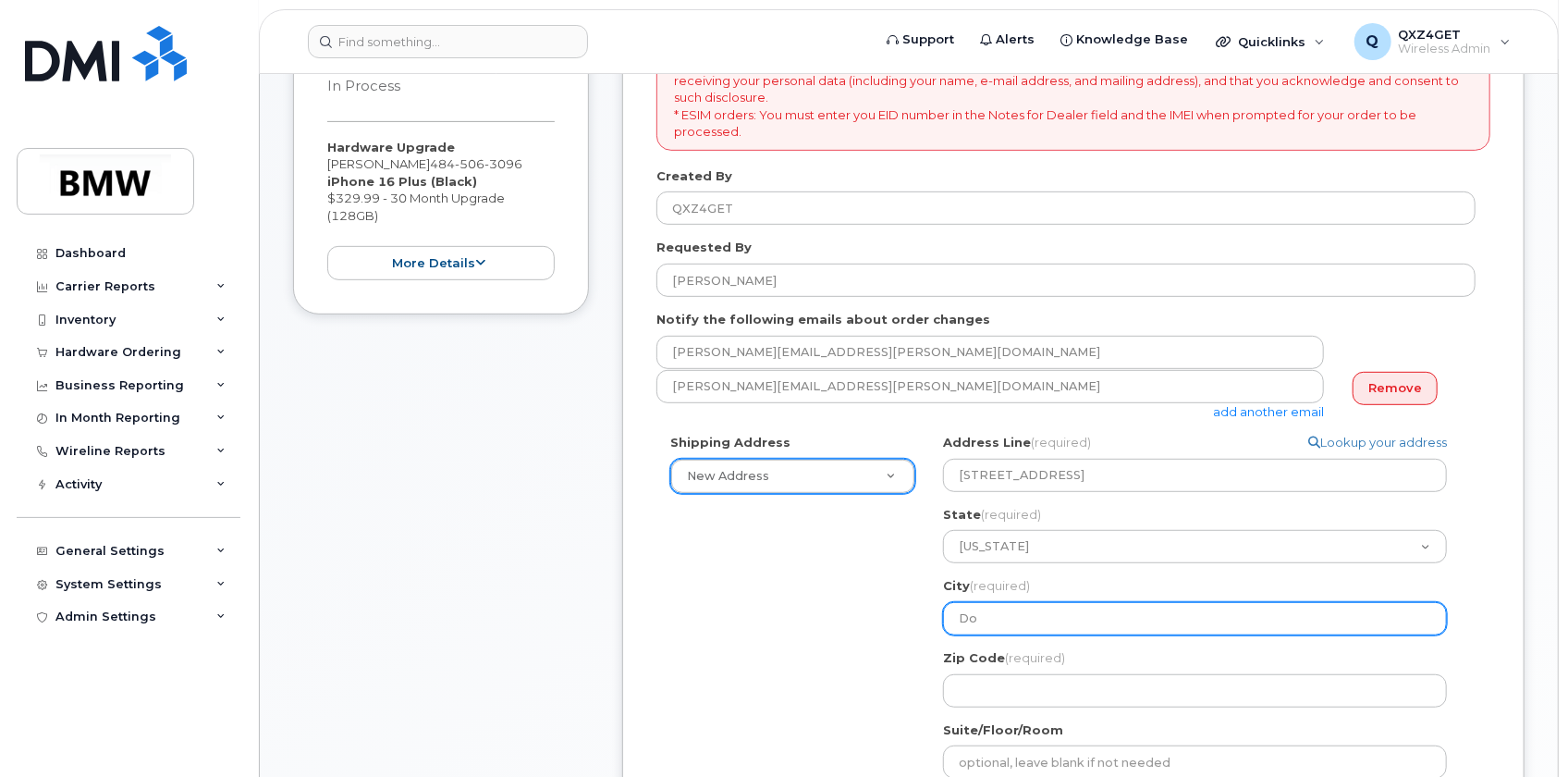
select select
type input "Dou"
select select
type input "Doug"
select select
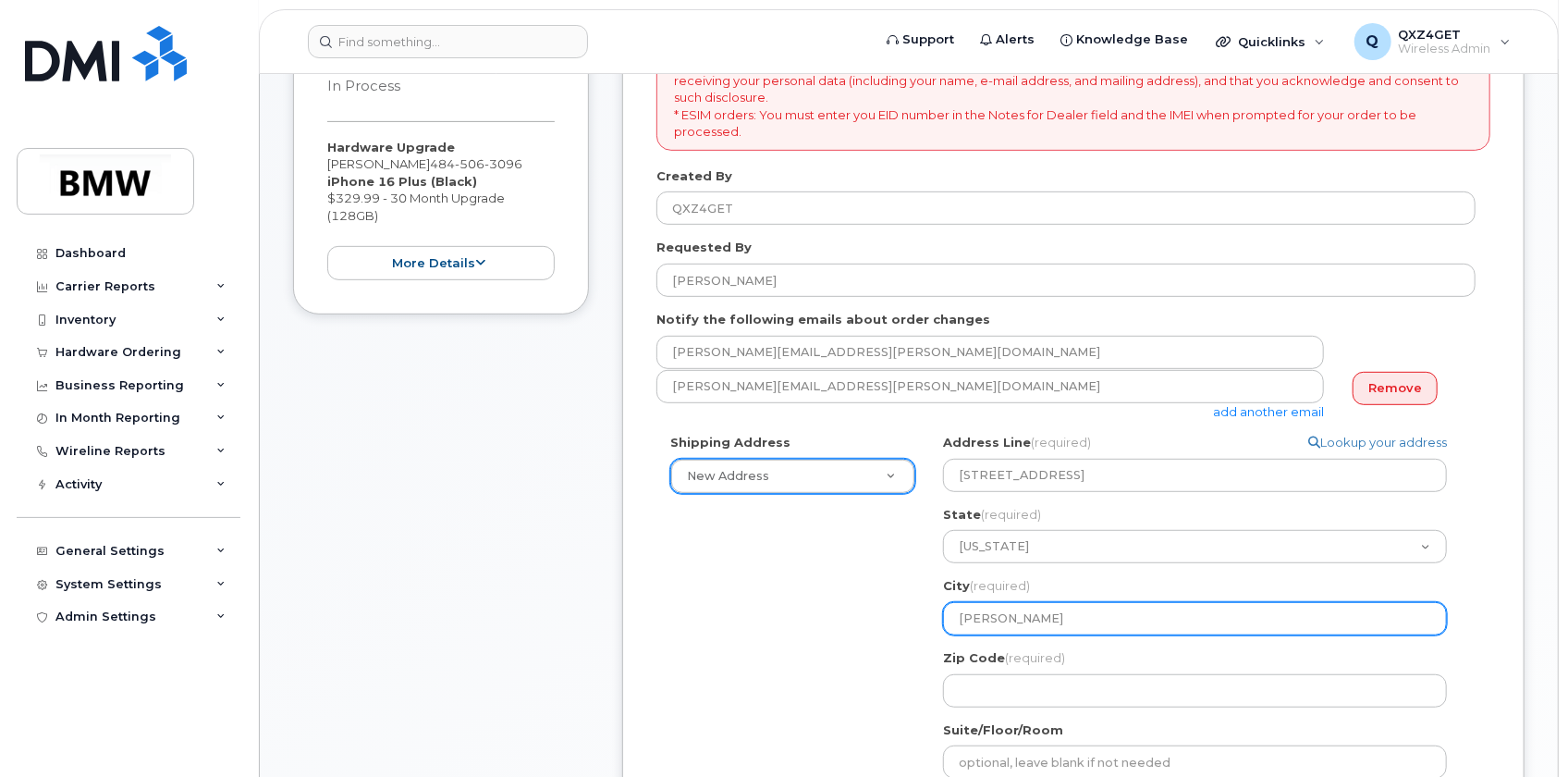
type input "Dougl"
select select
type input "Dougla"
select select
type input "Douglas"
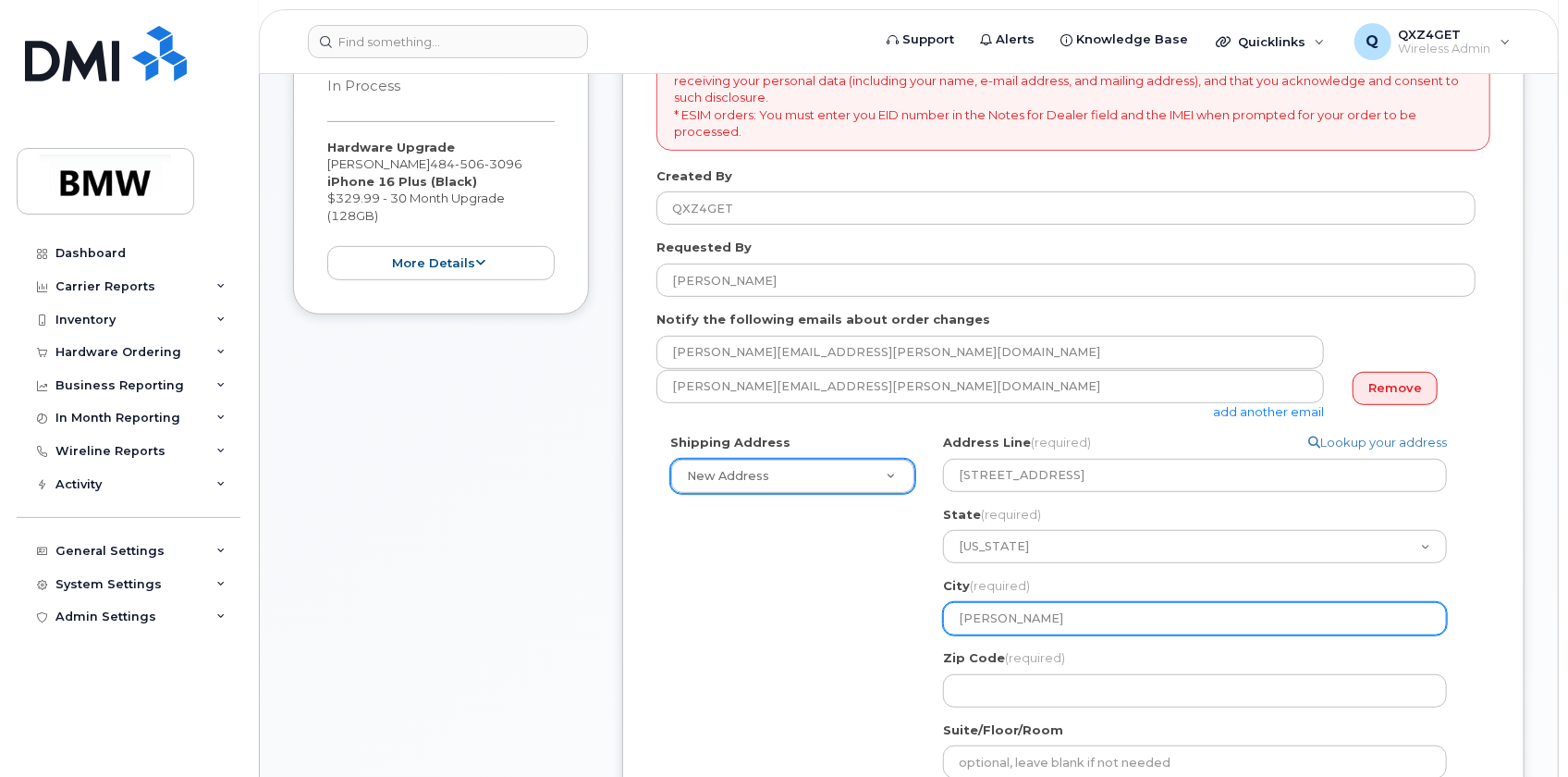
select select
type input "Douglass"
select select
type input "Douglassv"
select select
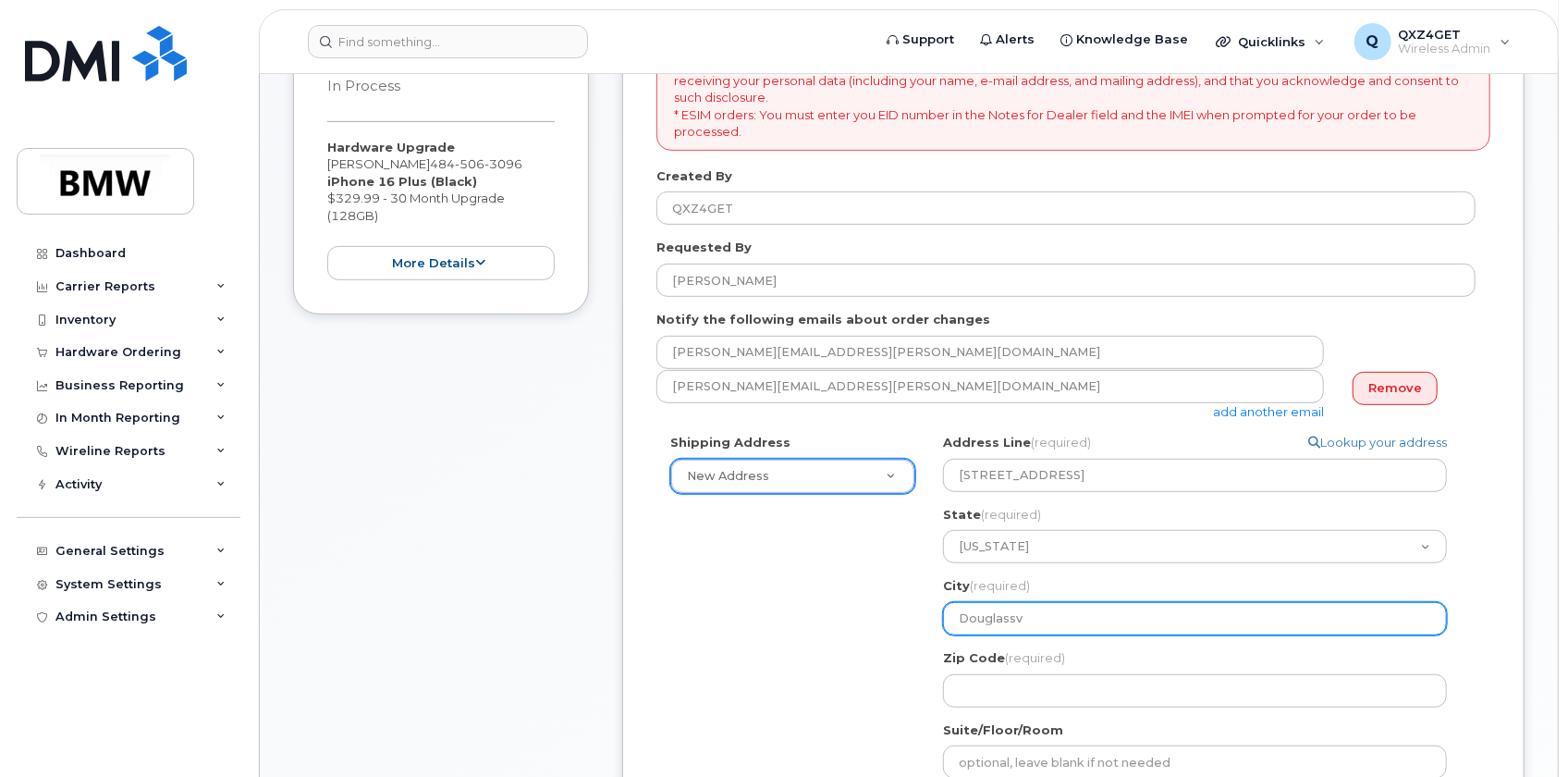
type input "Douglassvi"
select select
type input "Douglassvil"
select select
type input "Douglassvill"
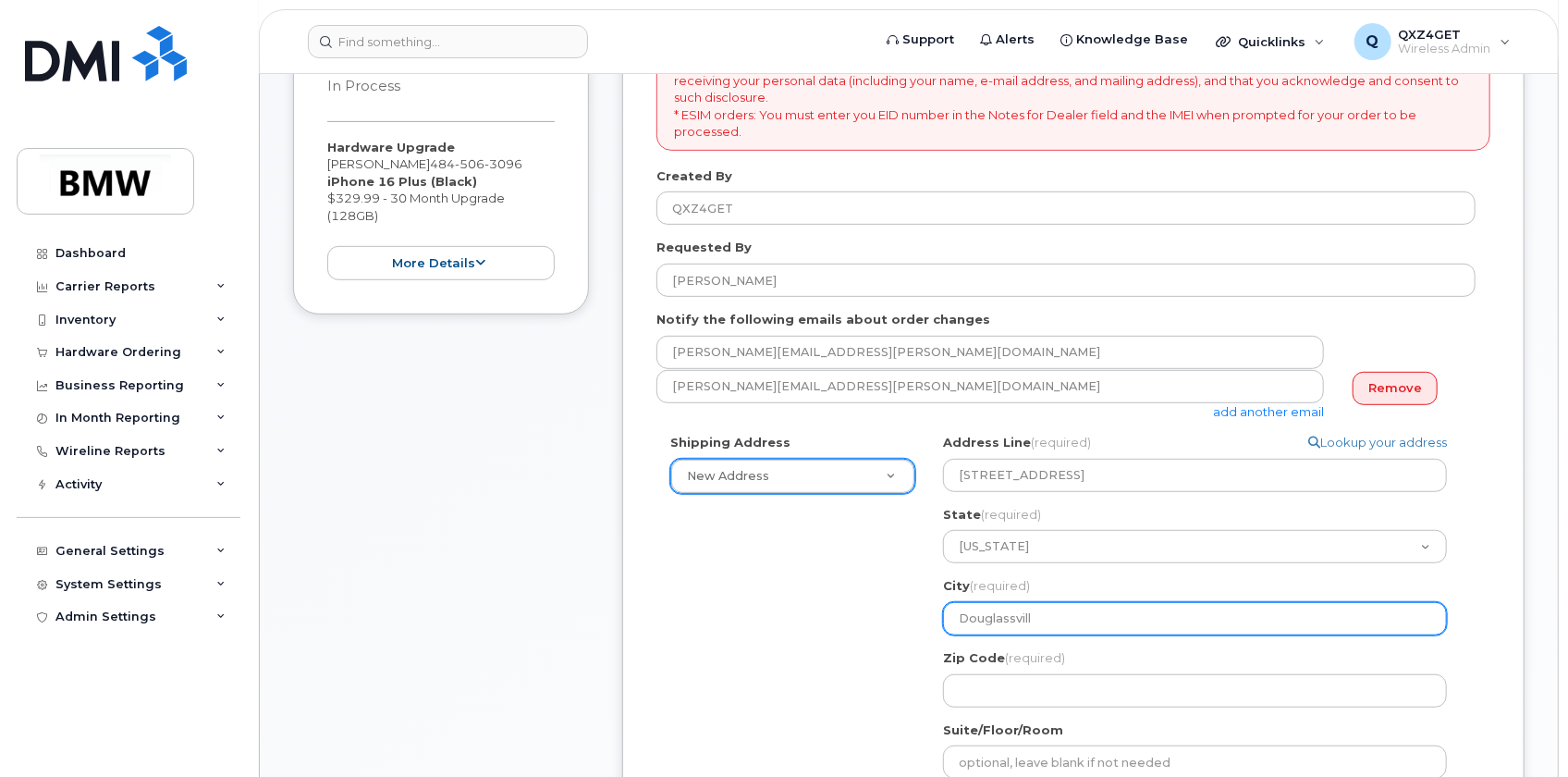
select select
type input "Douglassville"
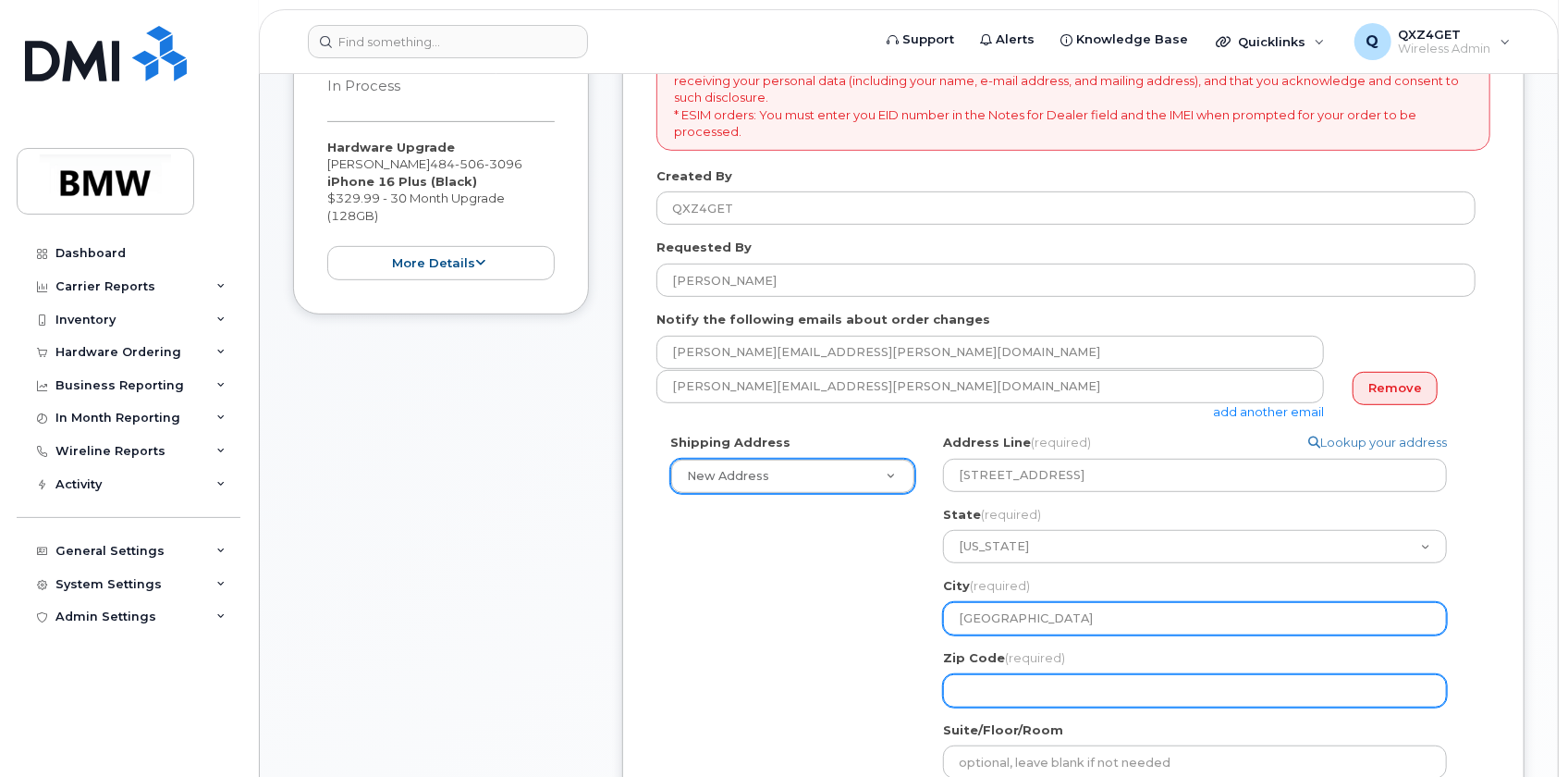
select select
type input "1"
select select
type input "19"
select select
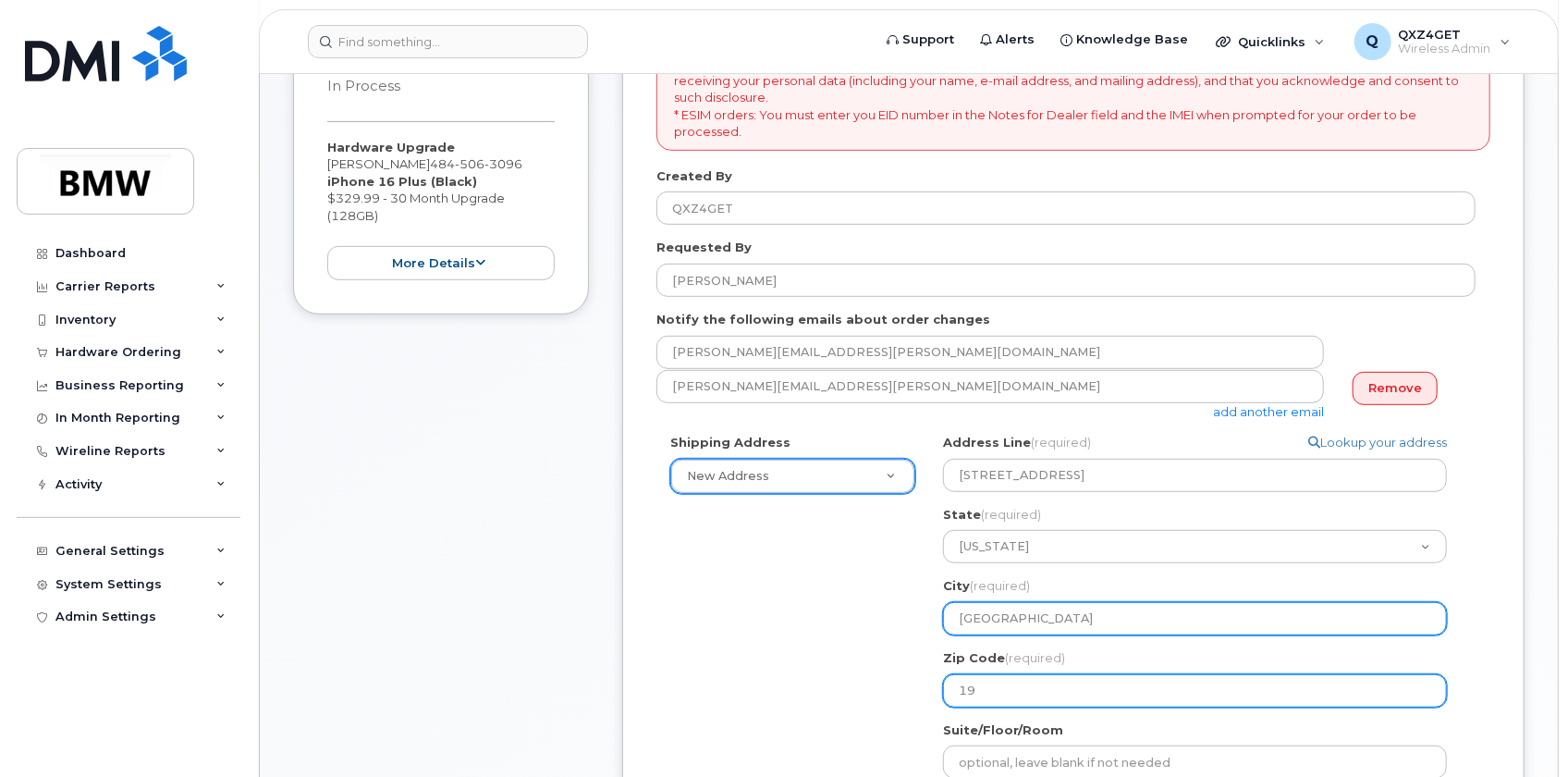
type input "195"
select select
type input "19518"
select select
type input "19518"
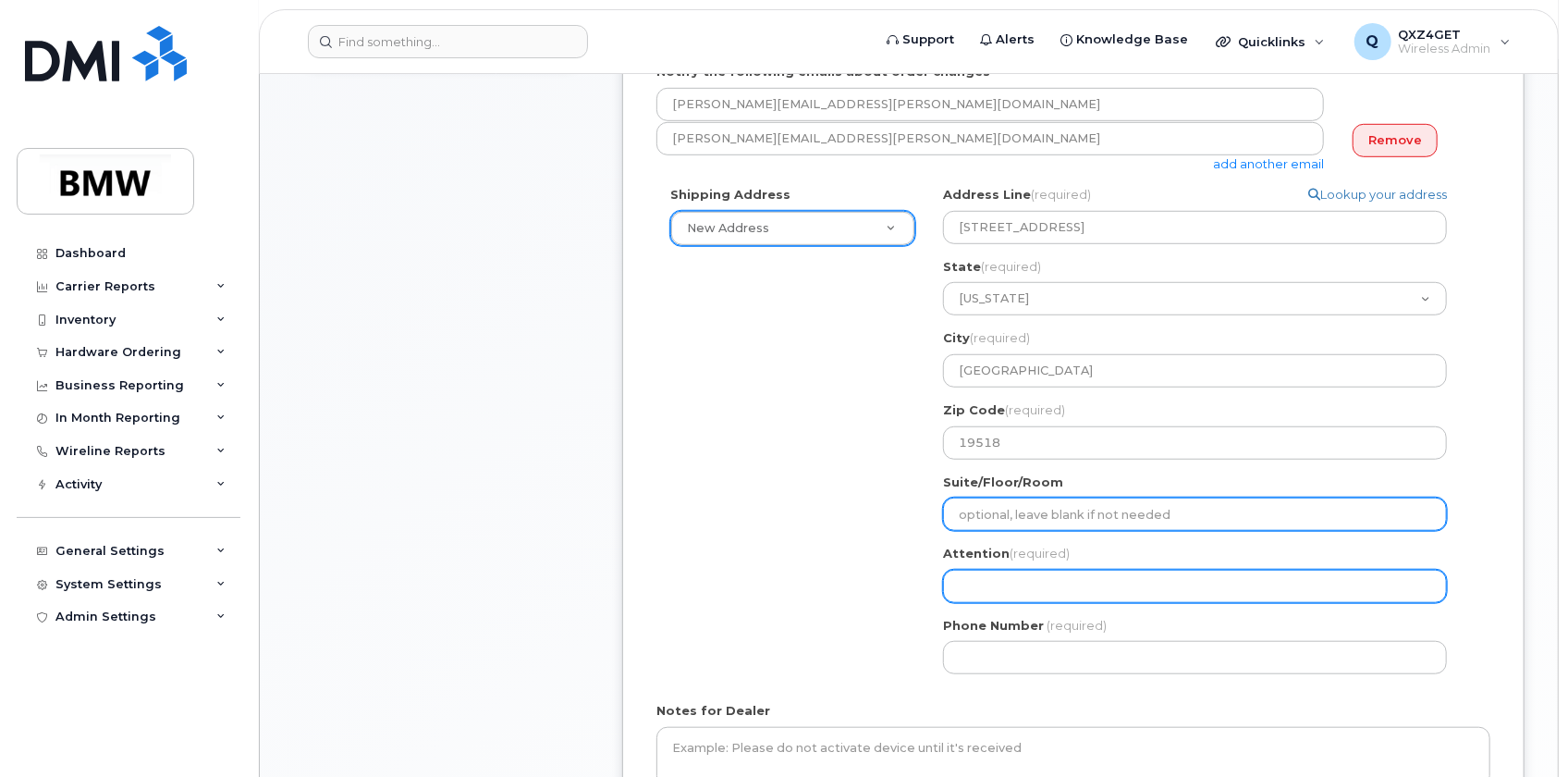
scroll to position [673, 0]
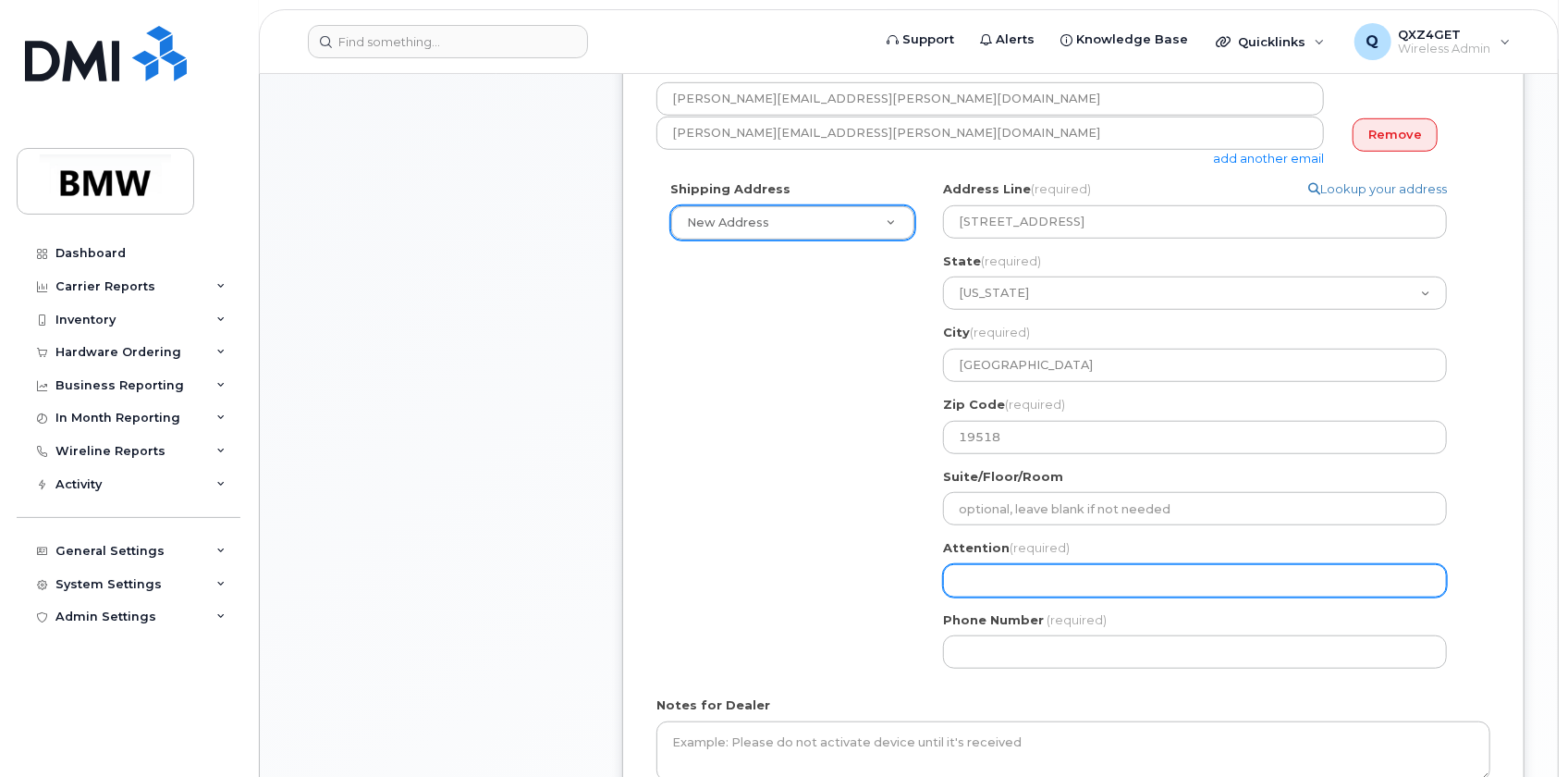
click at [997, 566] on input "Attention (required)" at bounding box center [1194, 581] width 504 height 33
select select
type input "B"
select select
type input "Br"
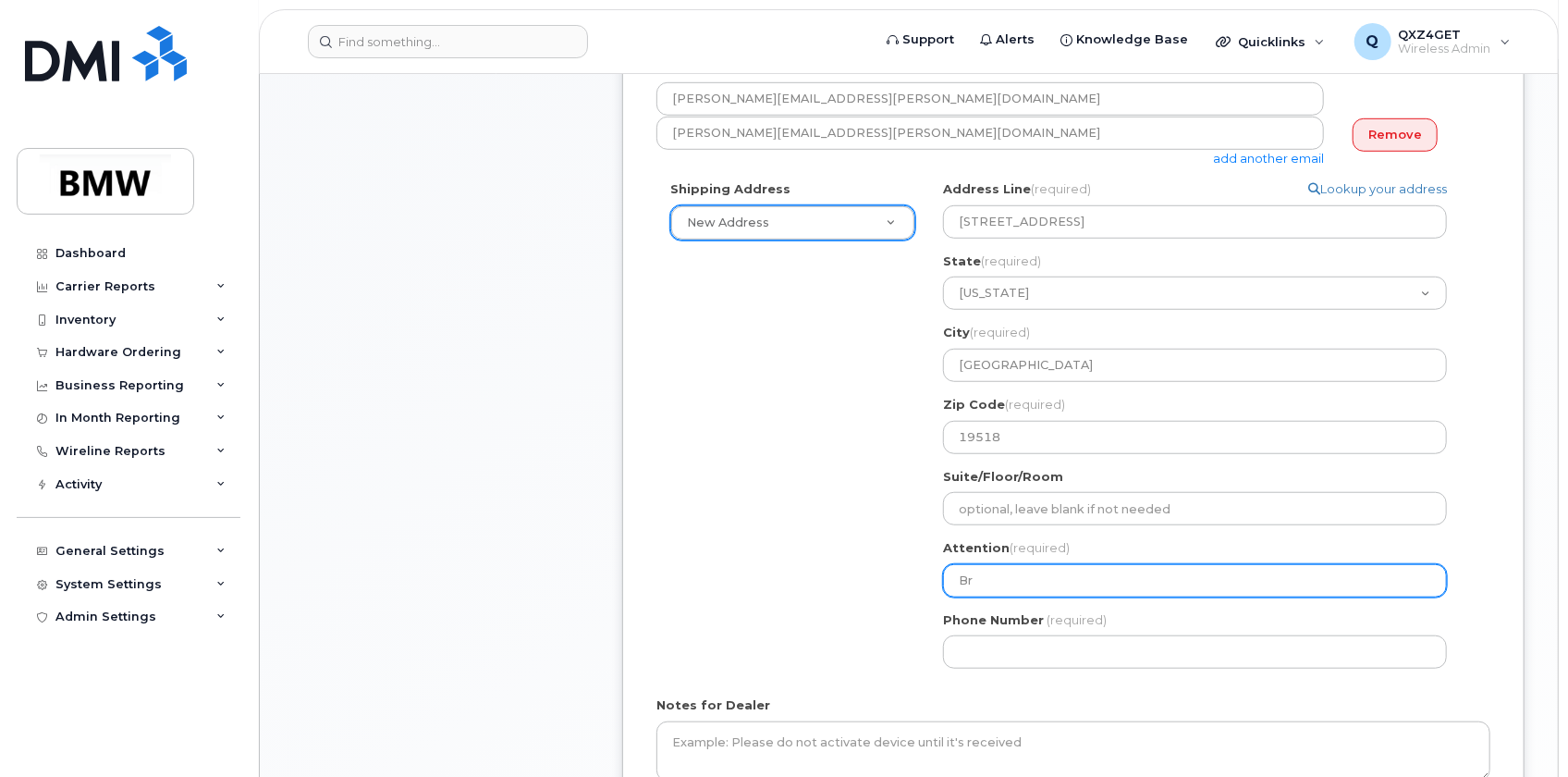
select select
type input "Bra"
select select
type input "Br"
select select
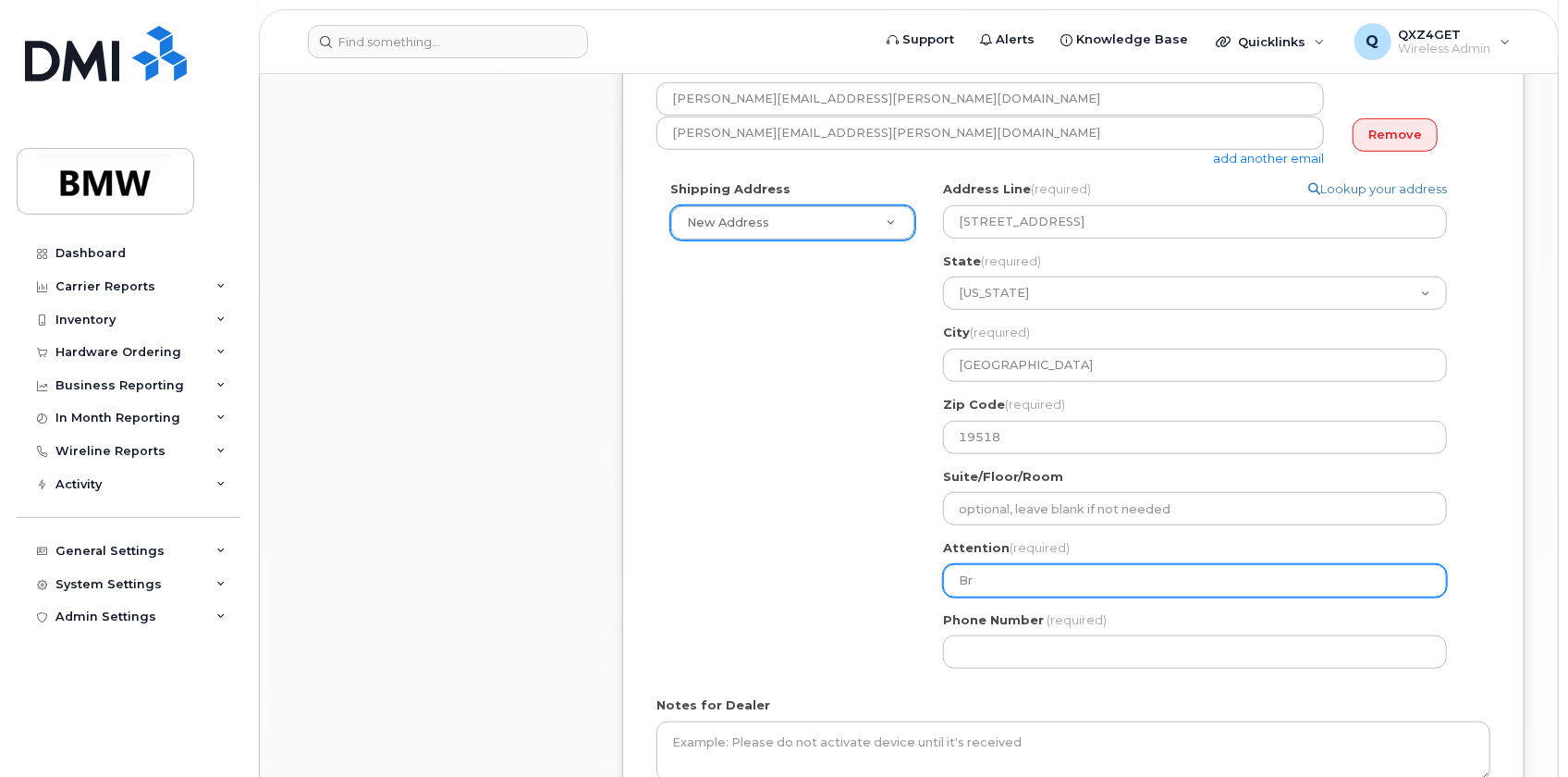
type input "Bri"
select select
type input "Bria"
select select
type input "Brian"
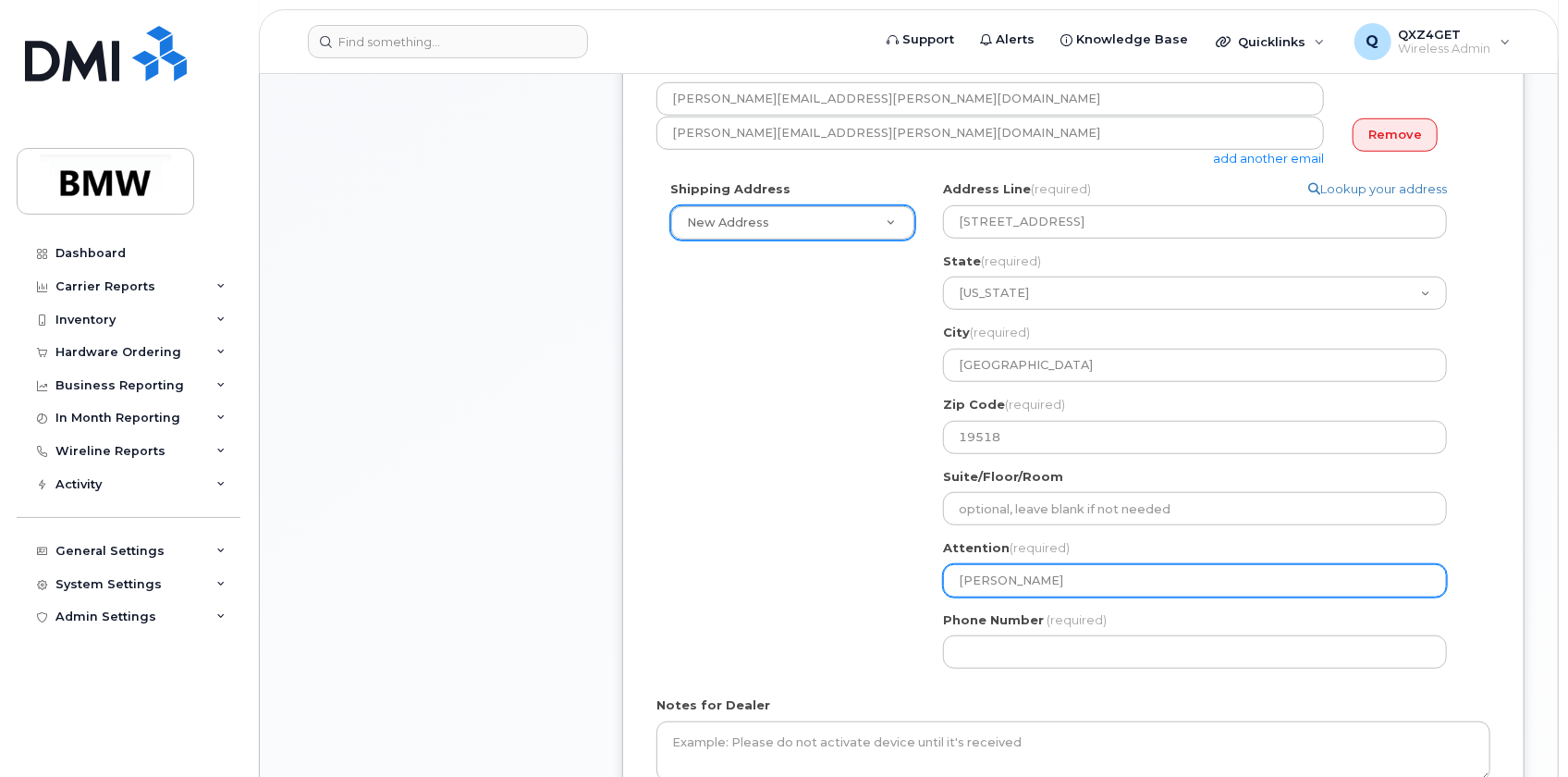
select select
type input "Brian M"
select select
type input "Brian Mn"
select select
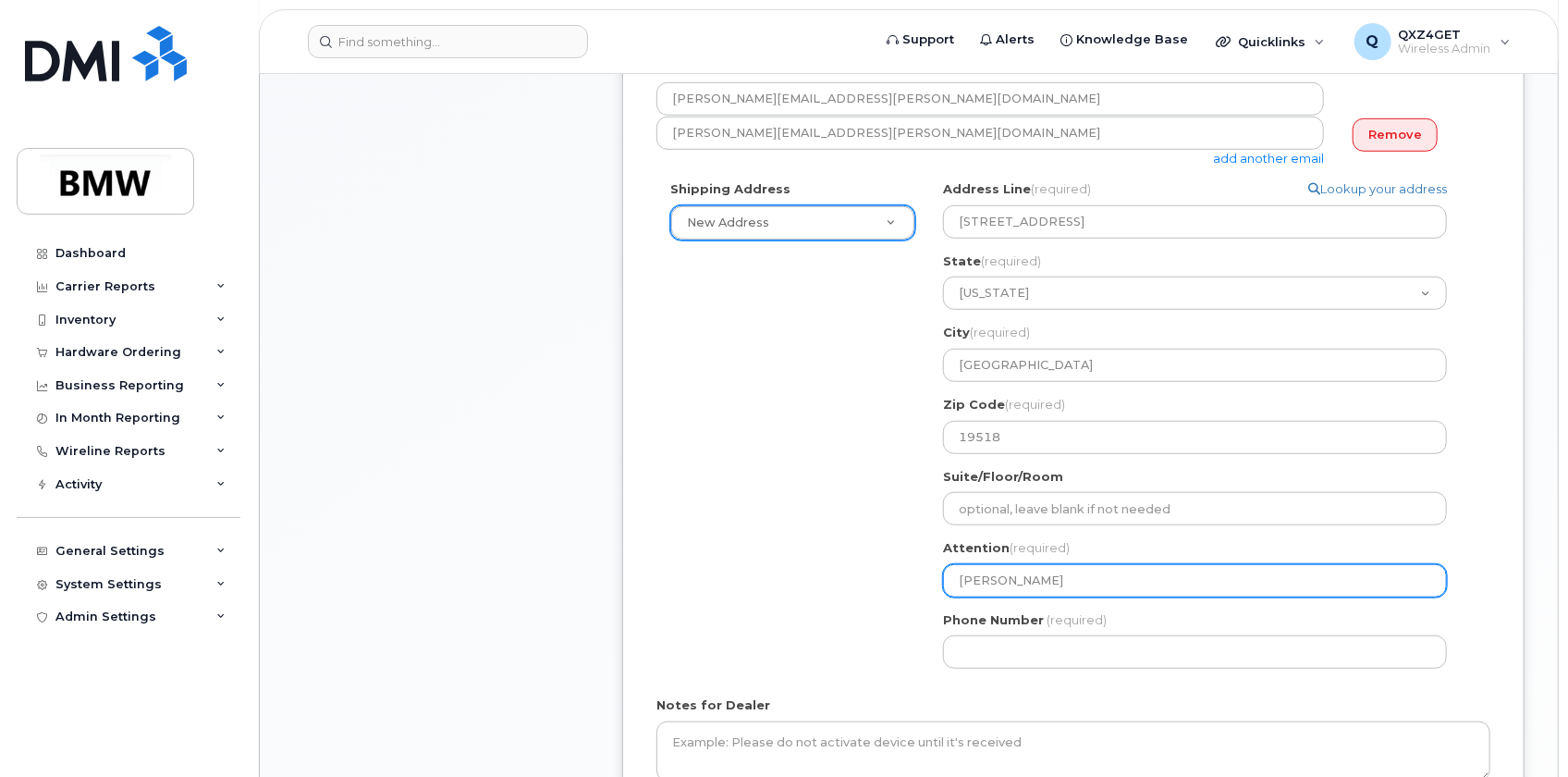
type input "Brian Mnd"
select select
type input "Brian Mnda"
select select
type input "Brian Mnd"
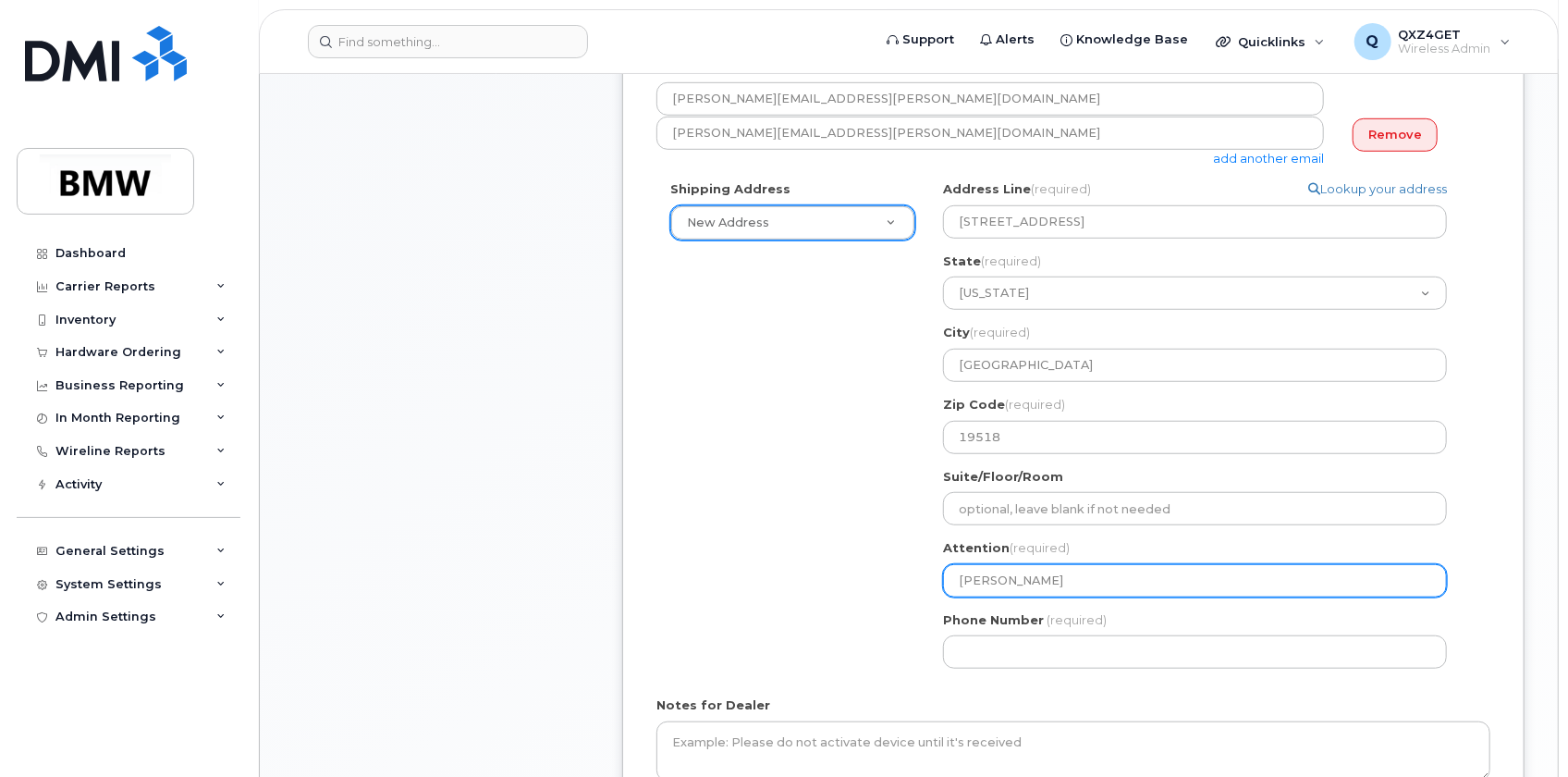
select select
type input "Brian Mn"
select select
type input "Brian M"
select select
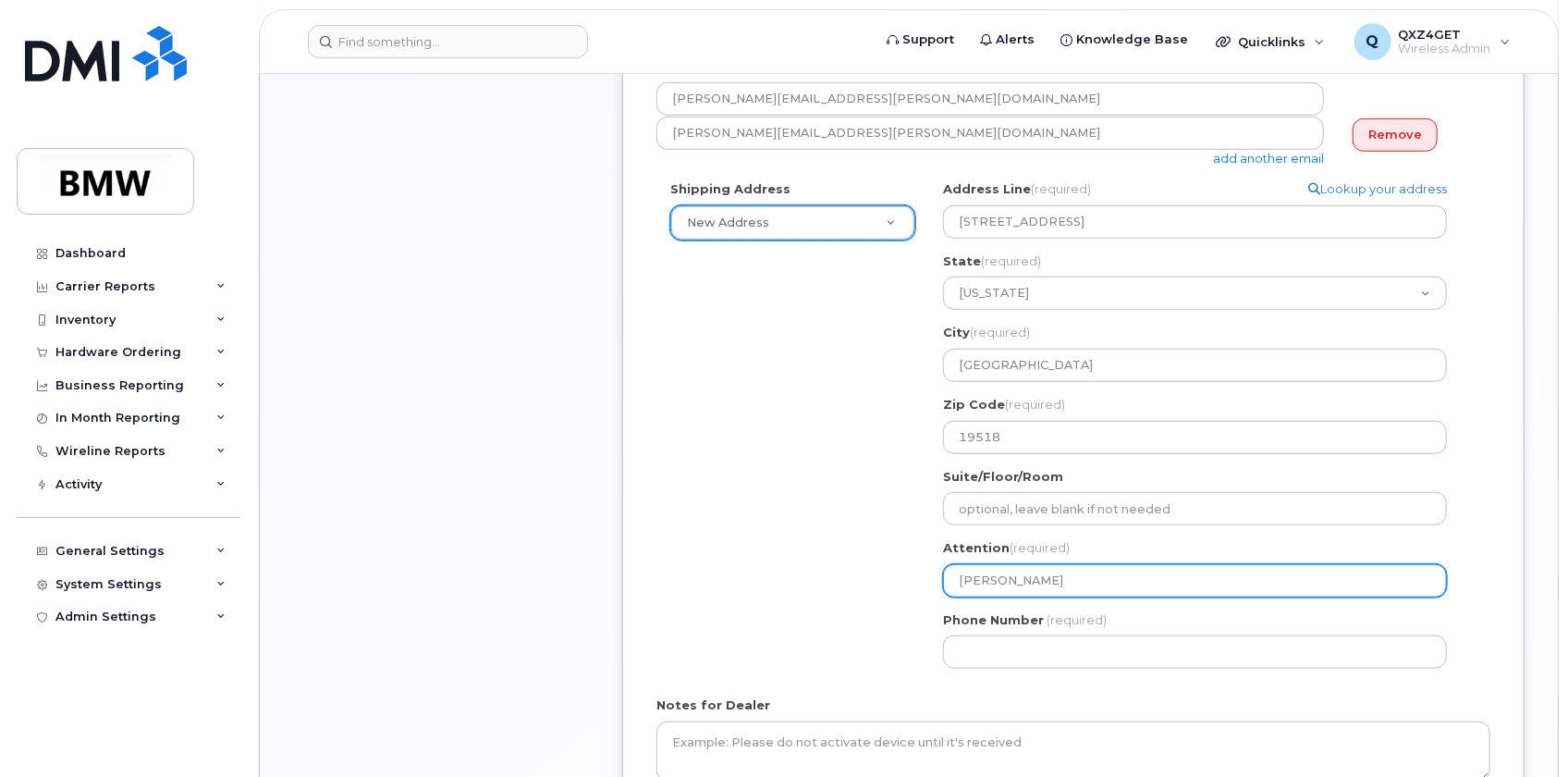
type input "Brian Me"
select select
type input "Brian Men"
select select
type input "Brian Mend"
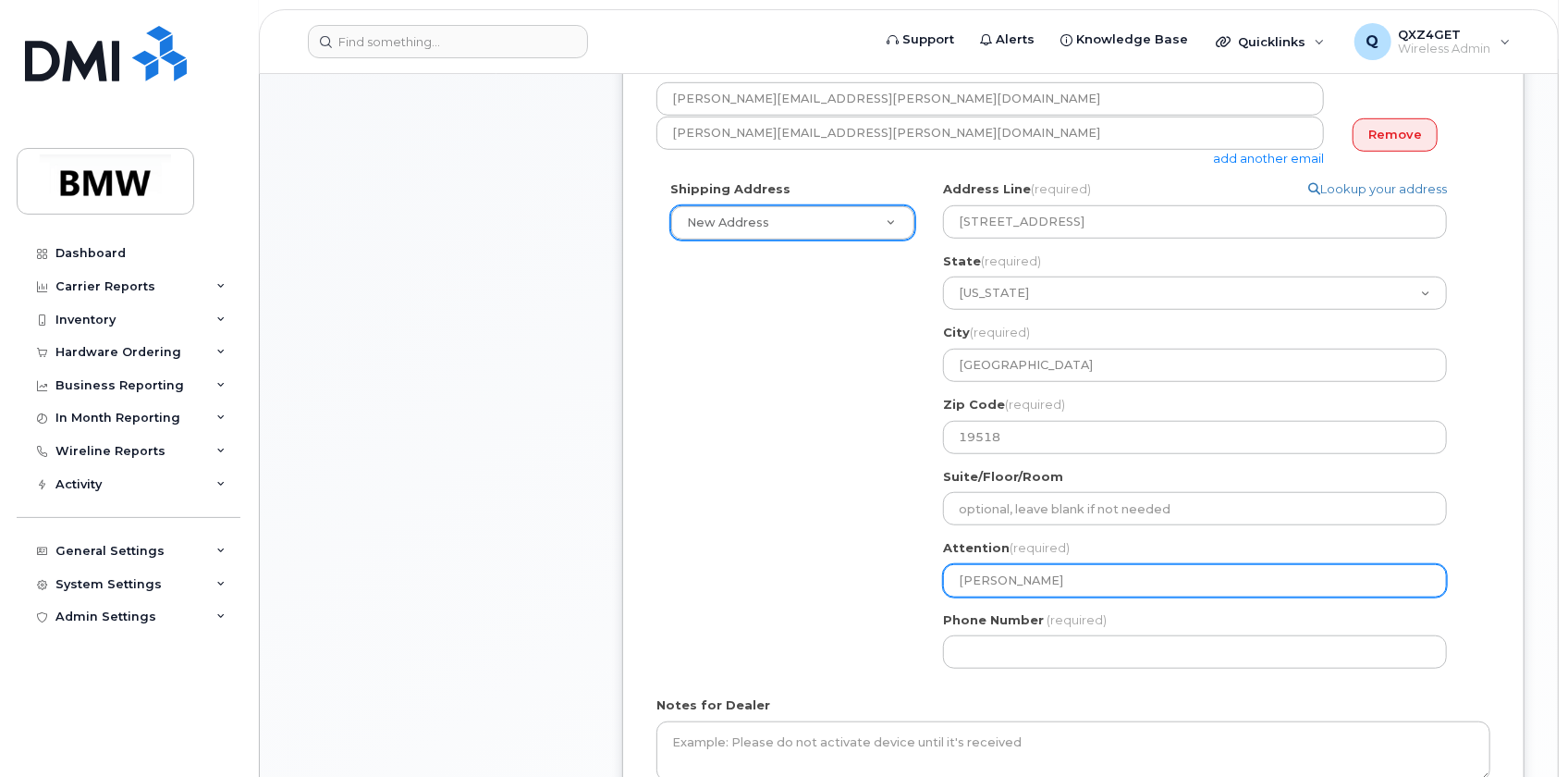
select select
type input "Brian Menda"
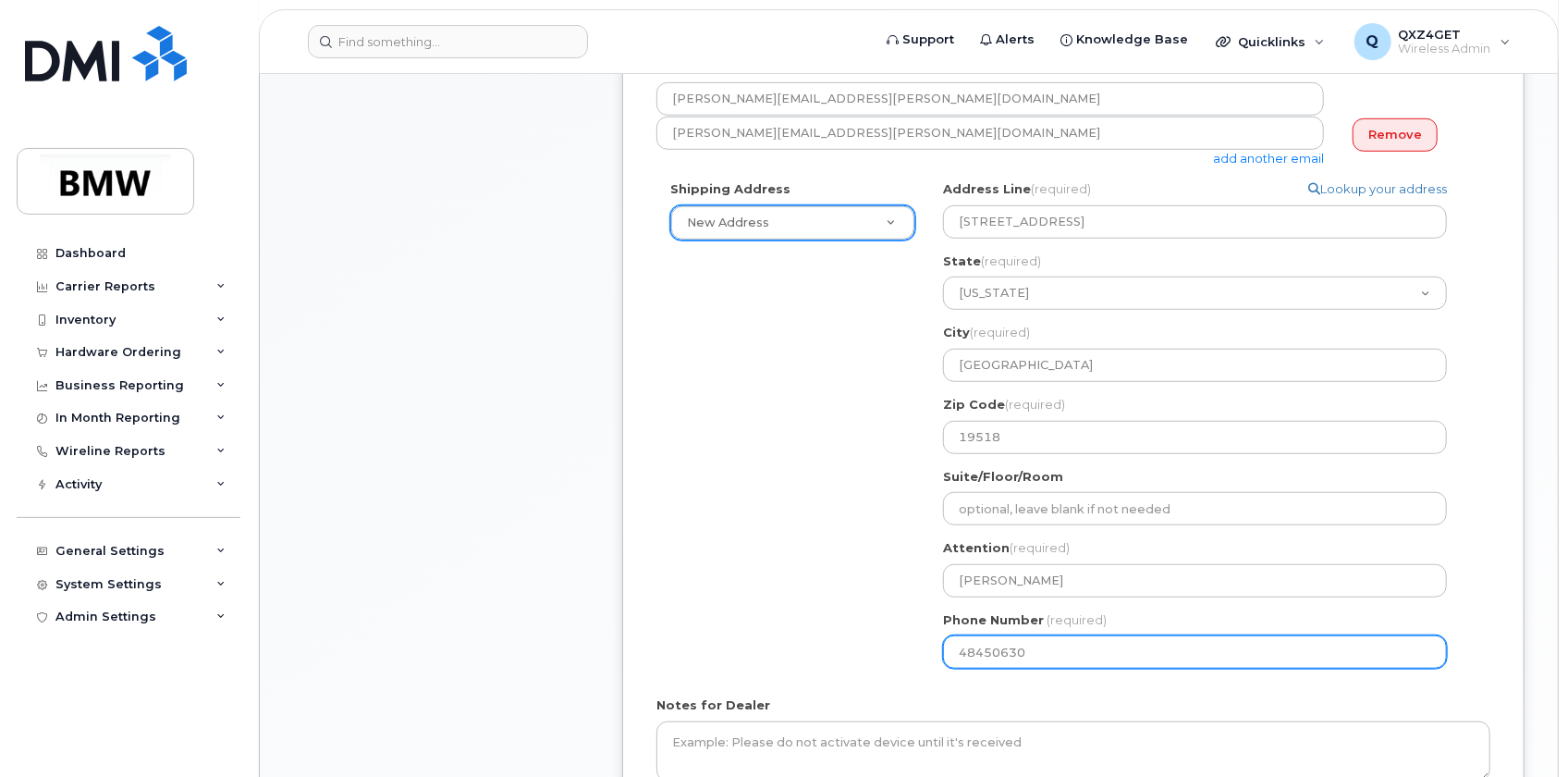
type input "484506309"
select select
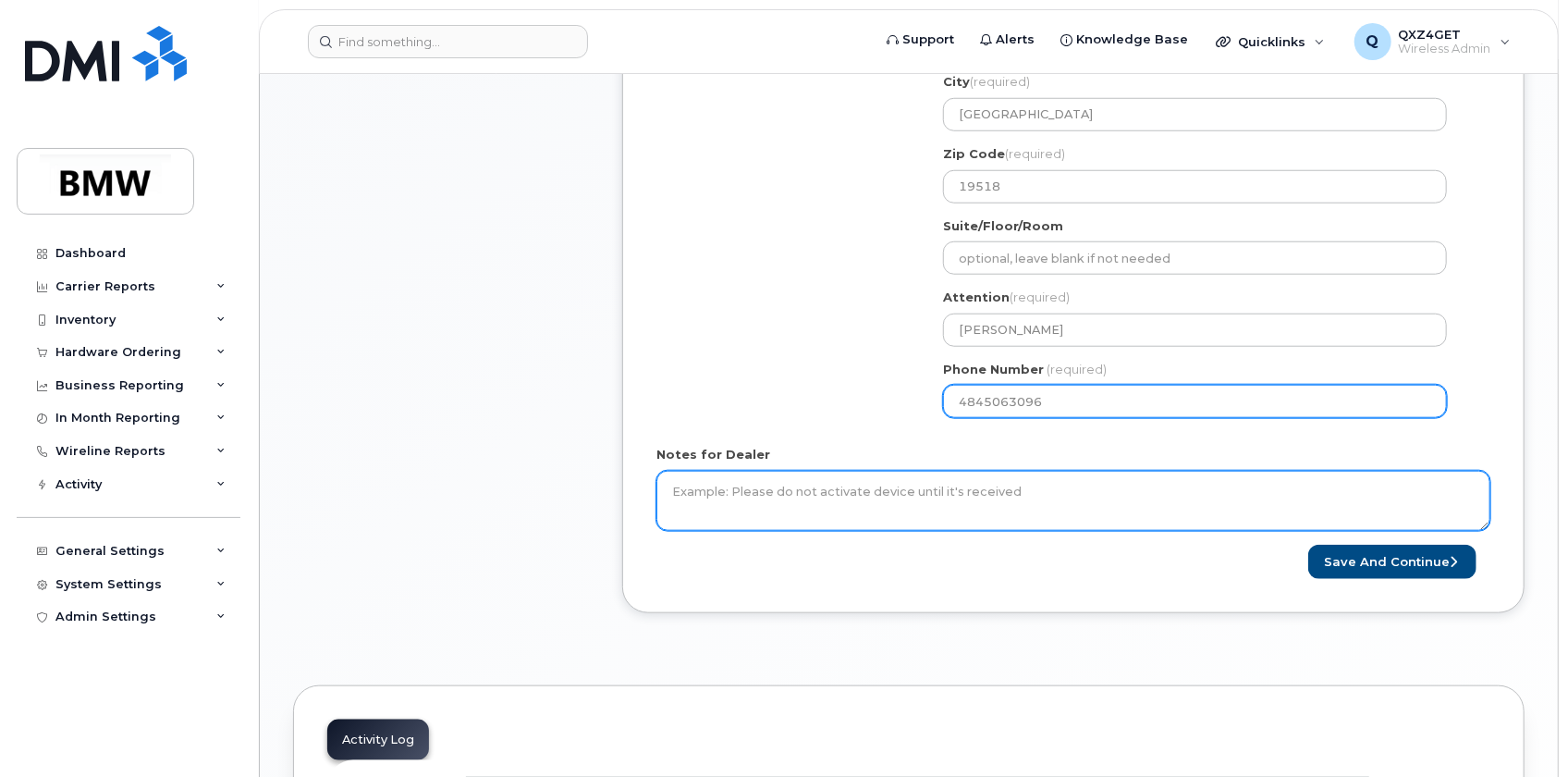
scroll to position [925, 0]
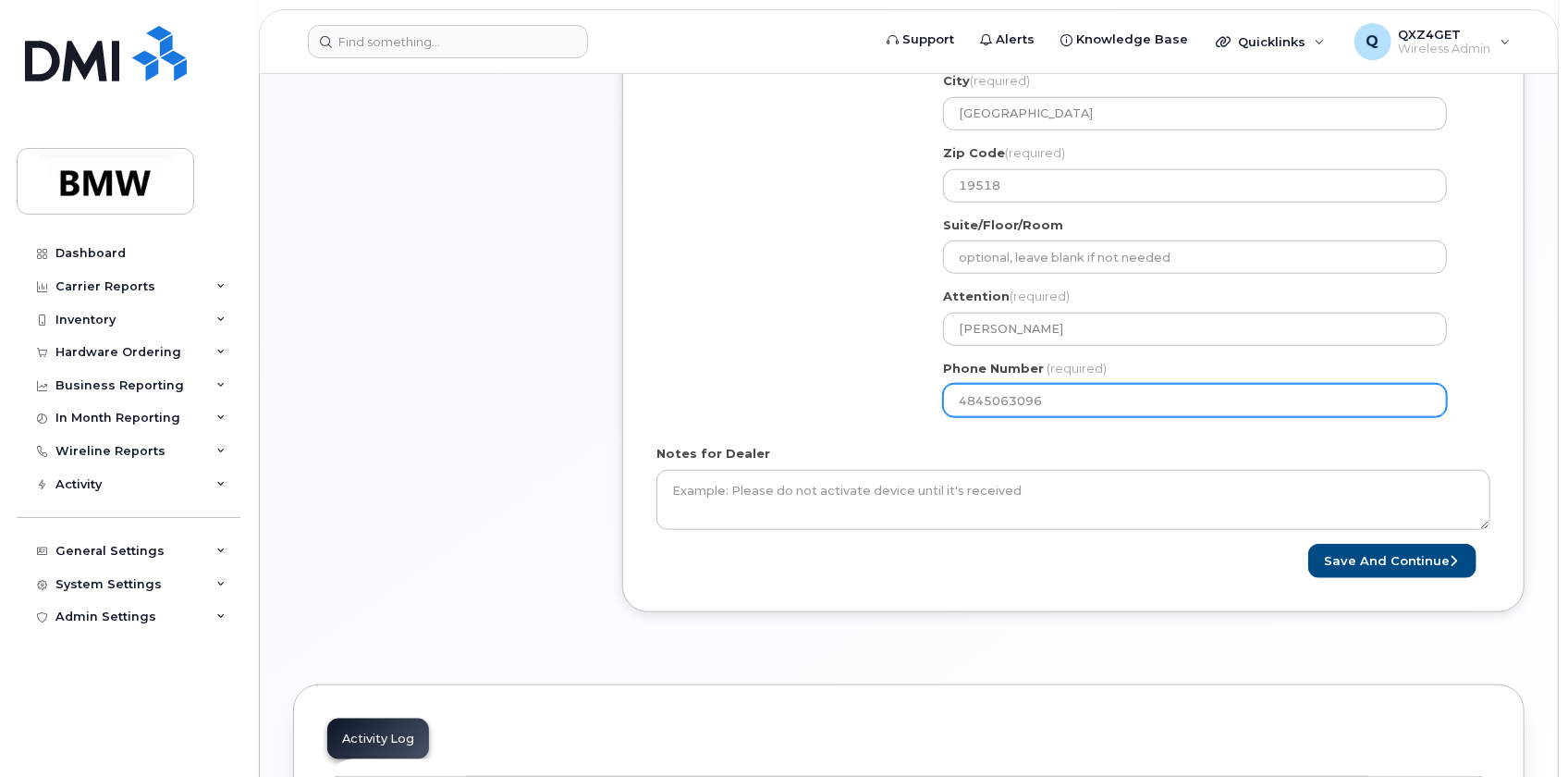
type input "4845063096"
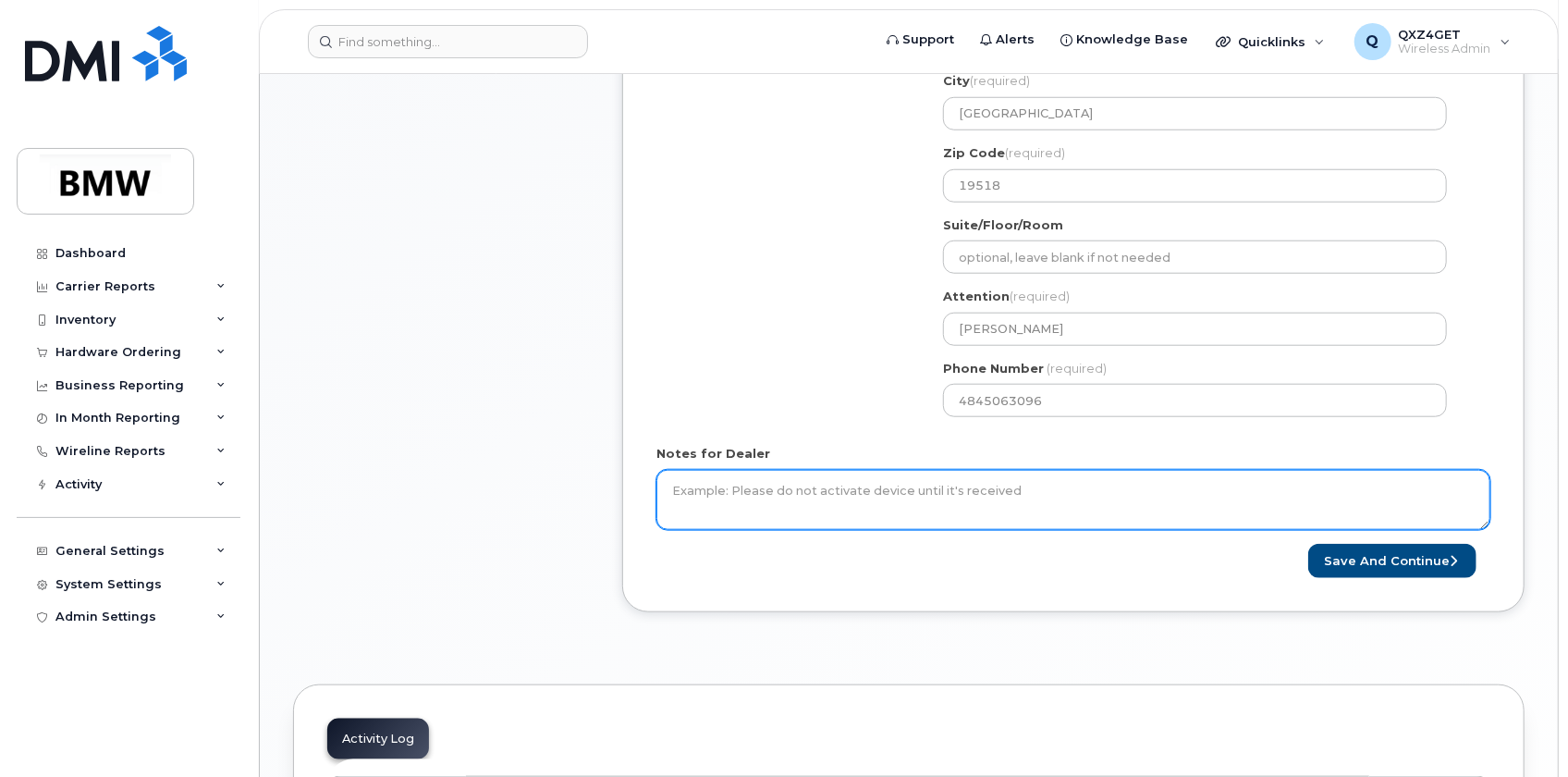
click at [874, 501] on textarea "Notes for Dealer" at bounding box center [1073, 500] width 834 height 61
paste textarea "Please do not activate until it's received"
type textarea "Please do not activate until it's received"
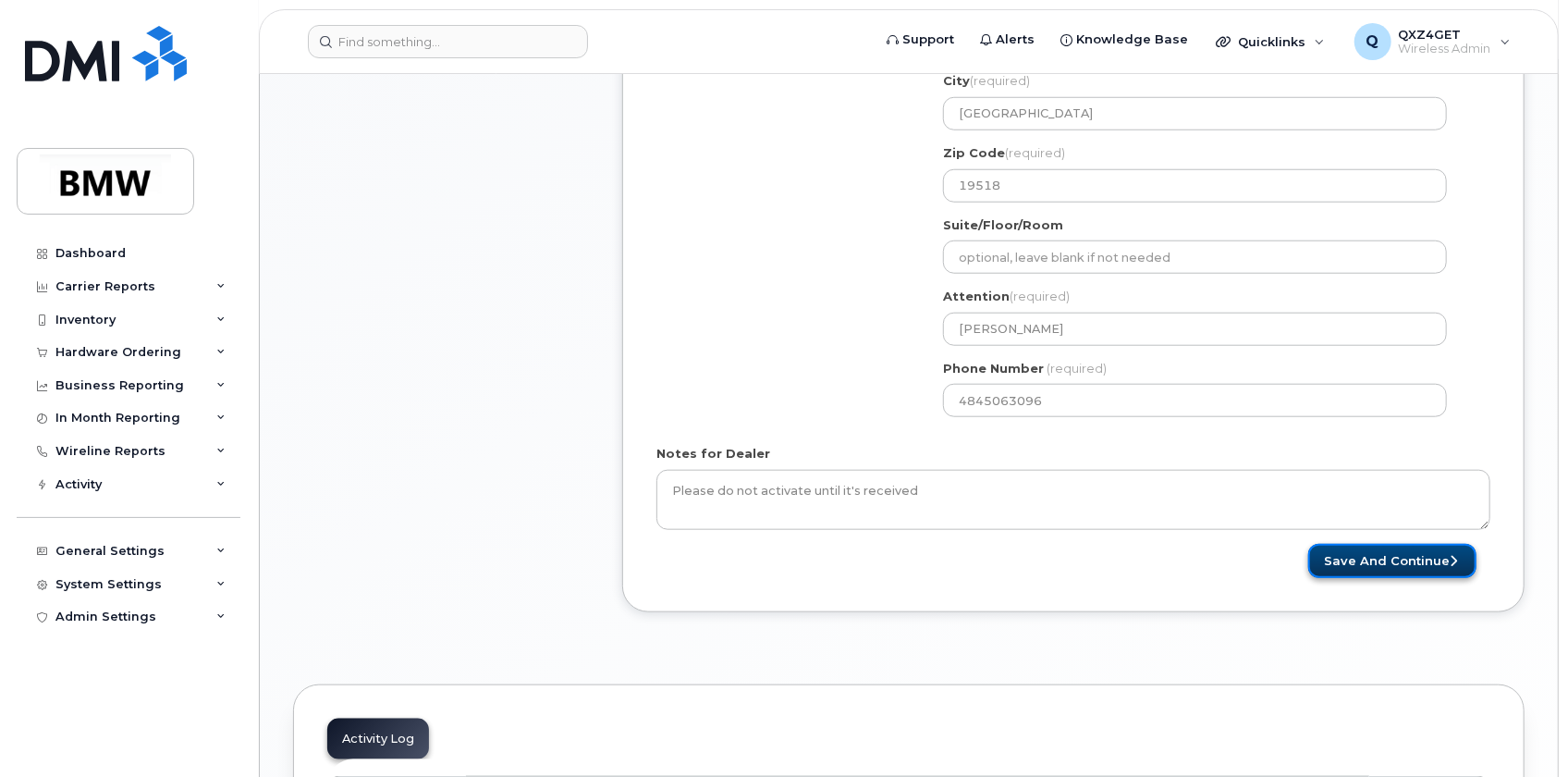
click at [1412, 557] on button "Save and Continue" at bounding box center [1393, 561] width 168 height 34
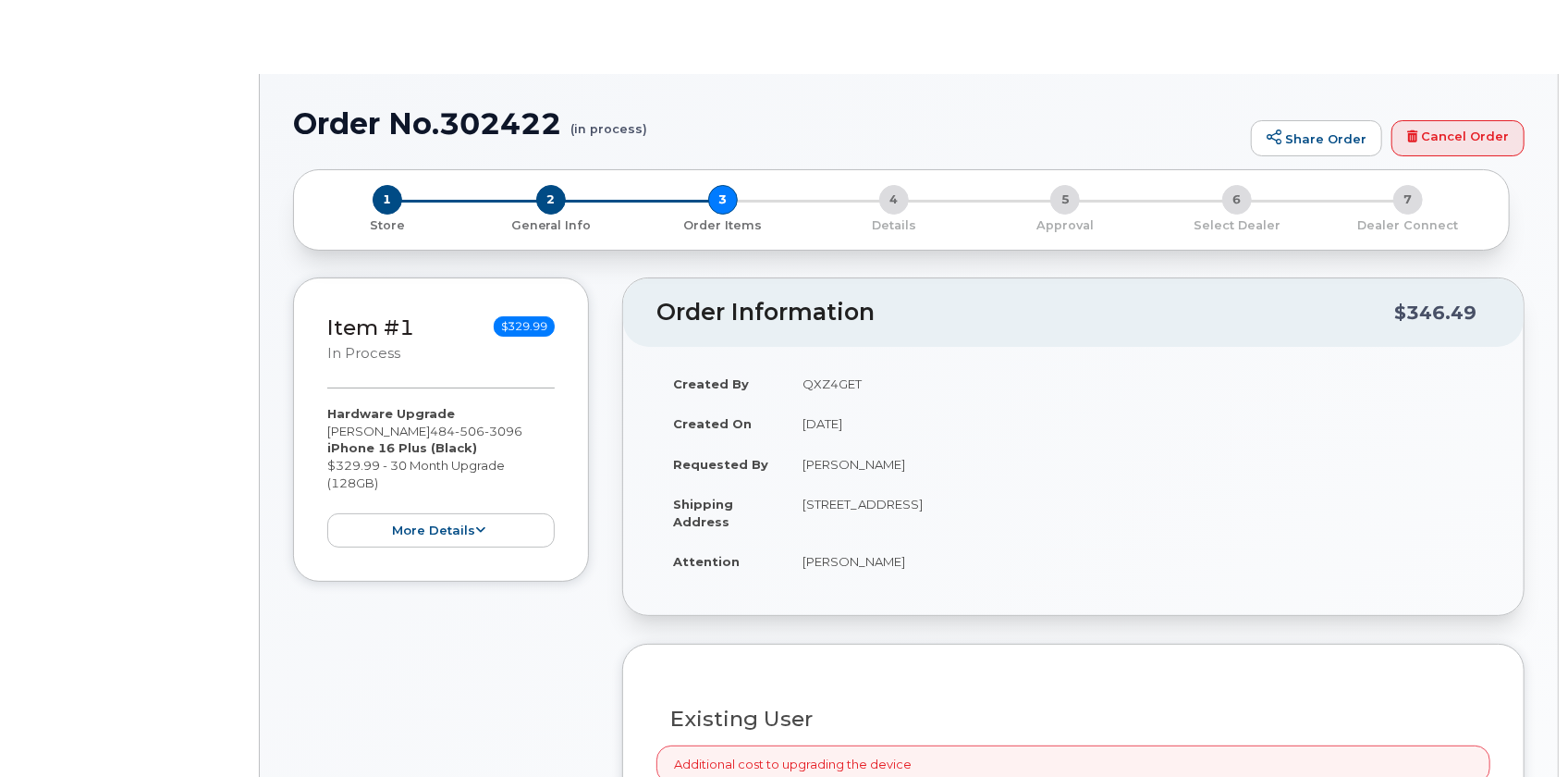
type input "[PERSON_NAME]"
select select "1896017"
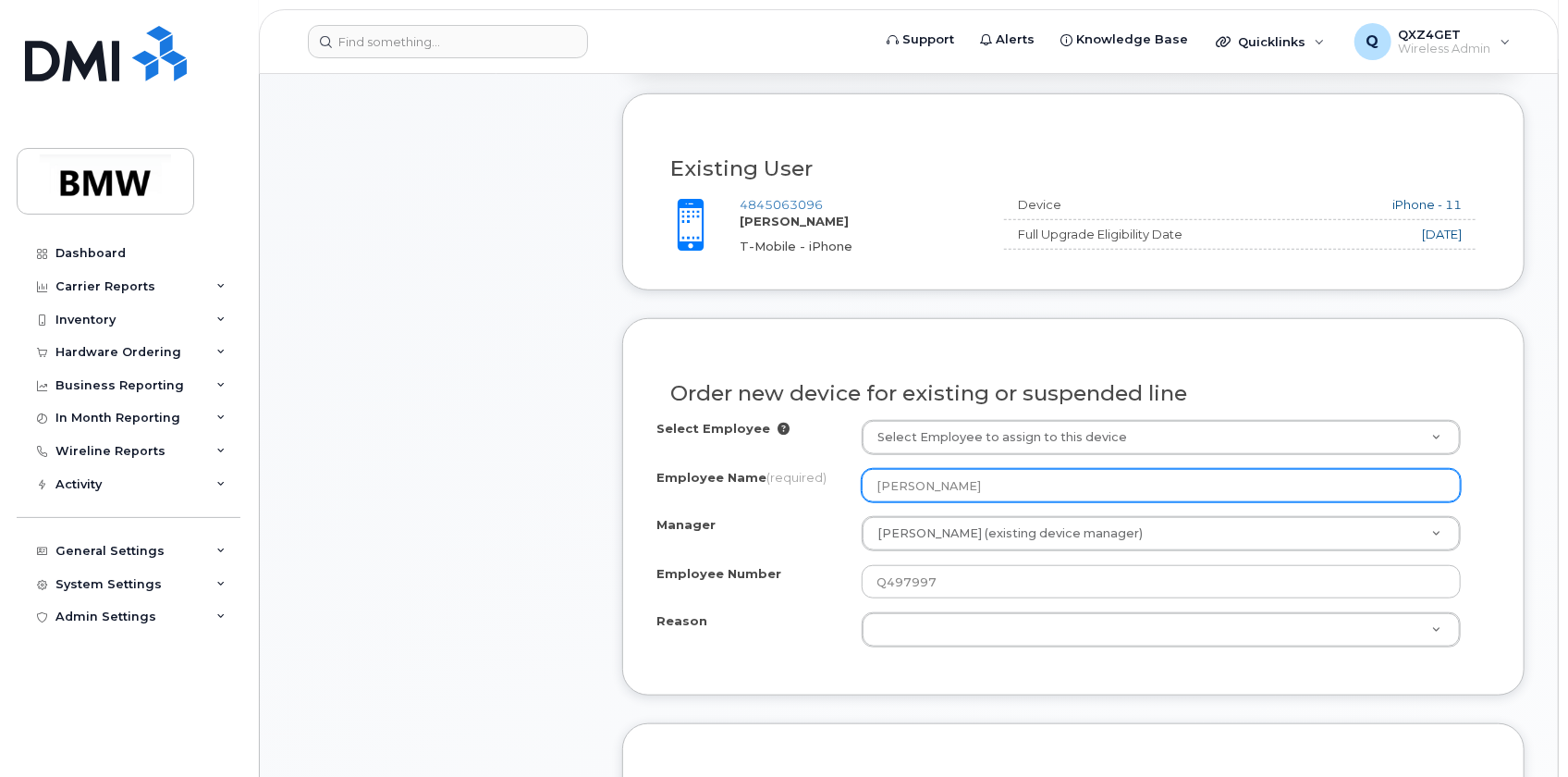
scroll to position [767, 0]
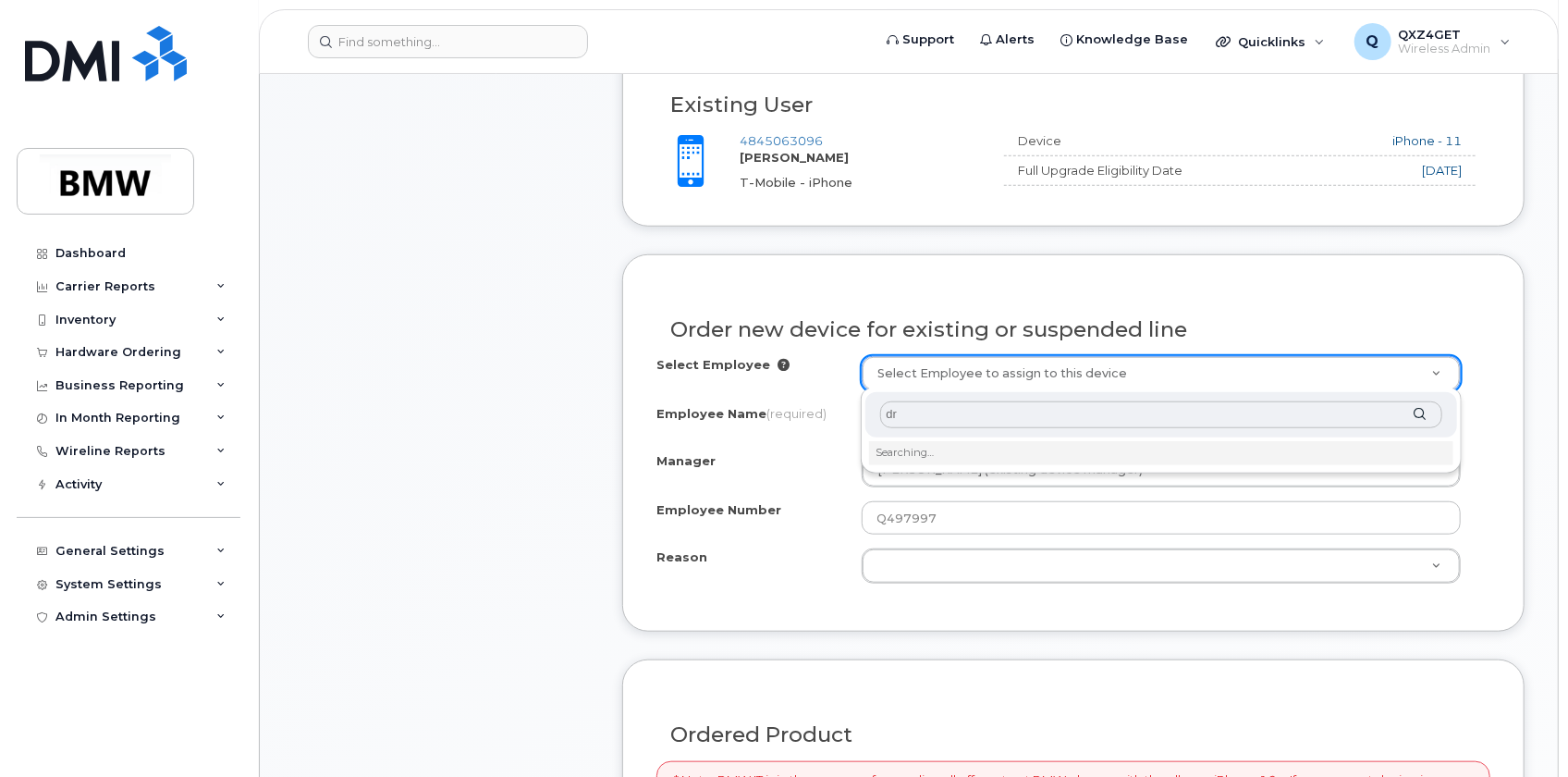
type input "d"
type input "D"
type input "[PERSON_NAME]"
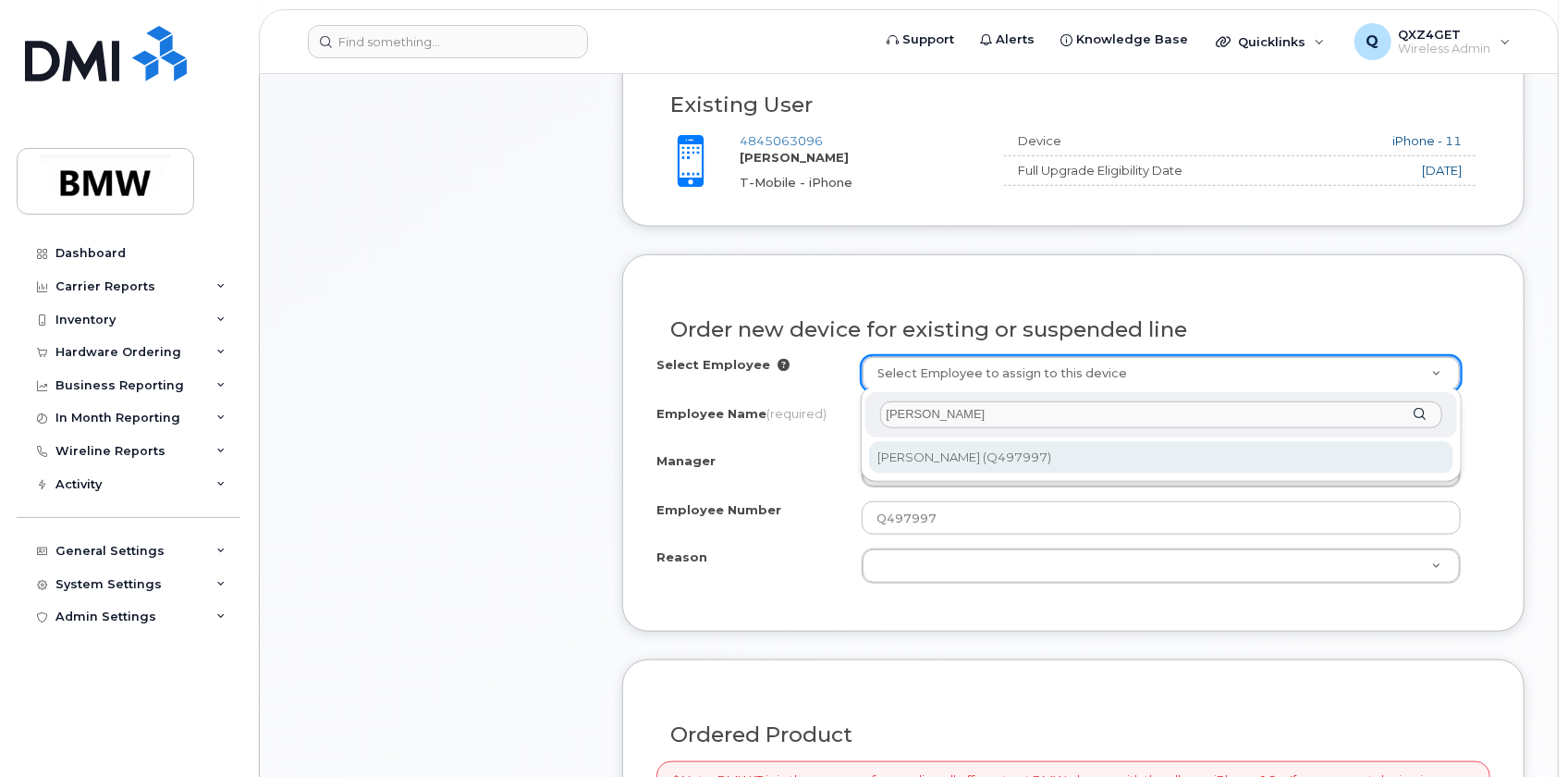
type input "1896378"
select select "1896017"
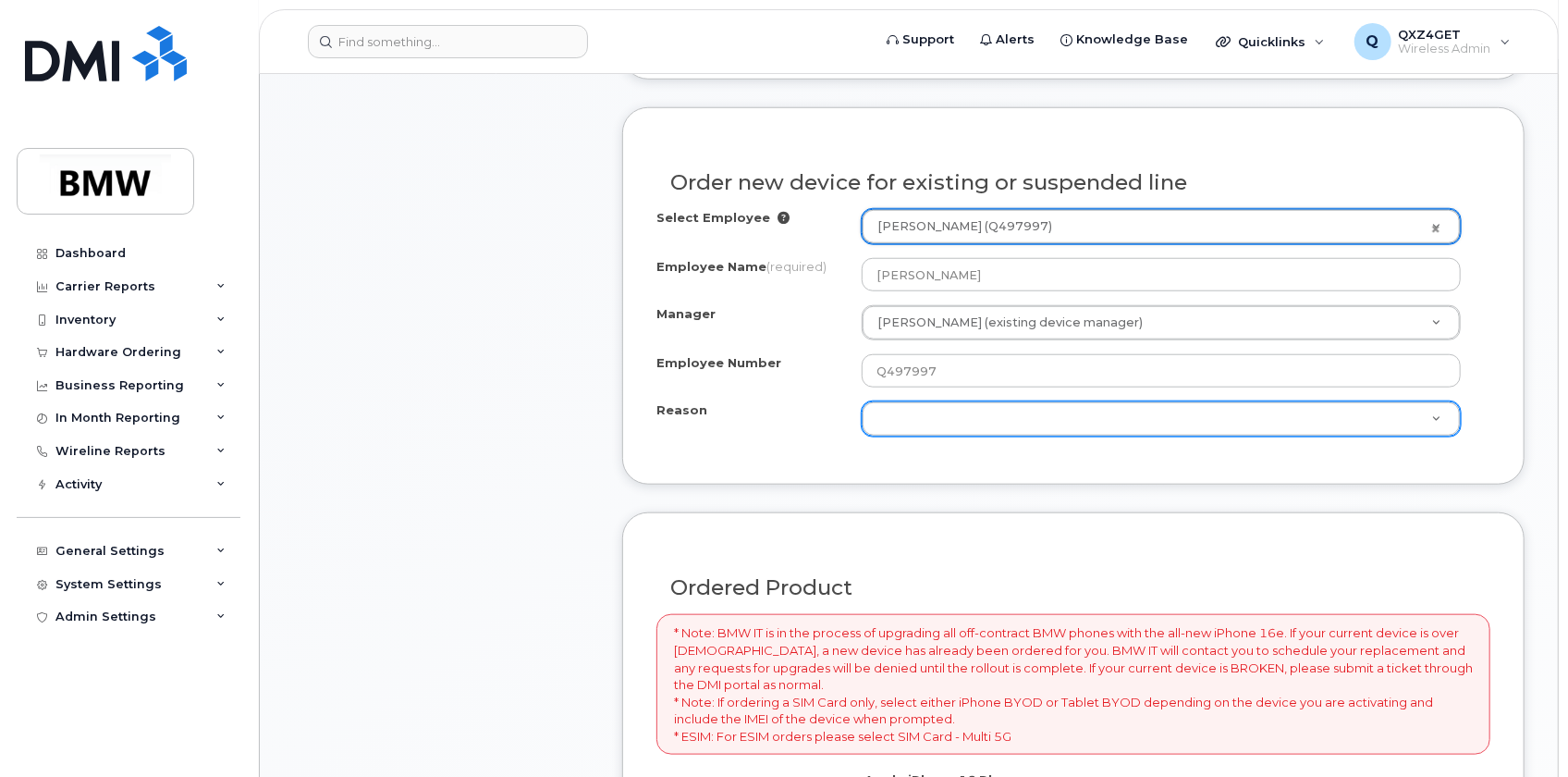
scroll to position [935, 0]
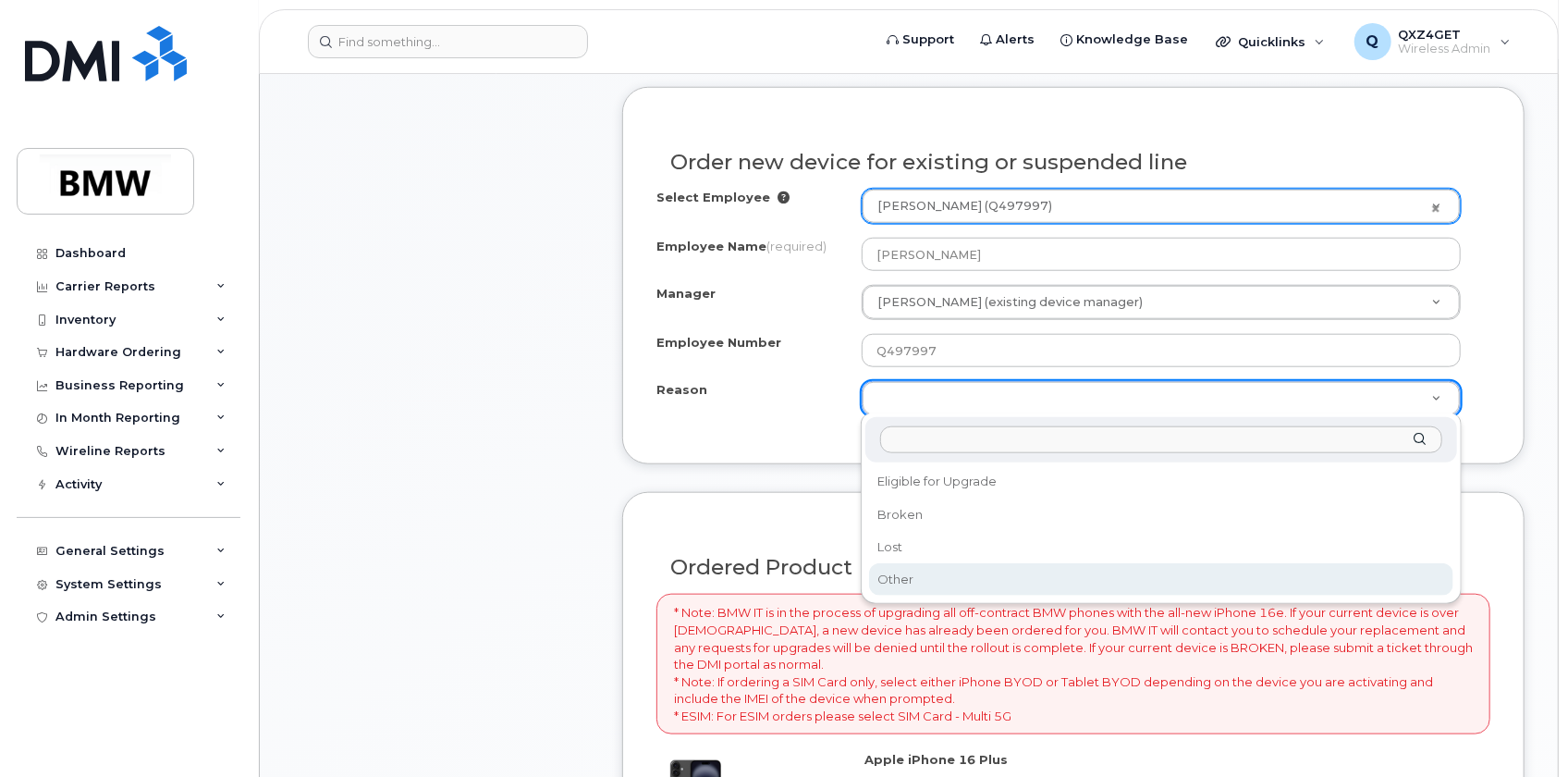
select select "other"
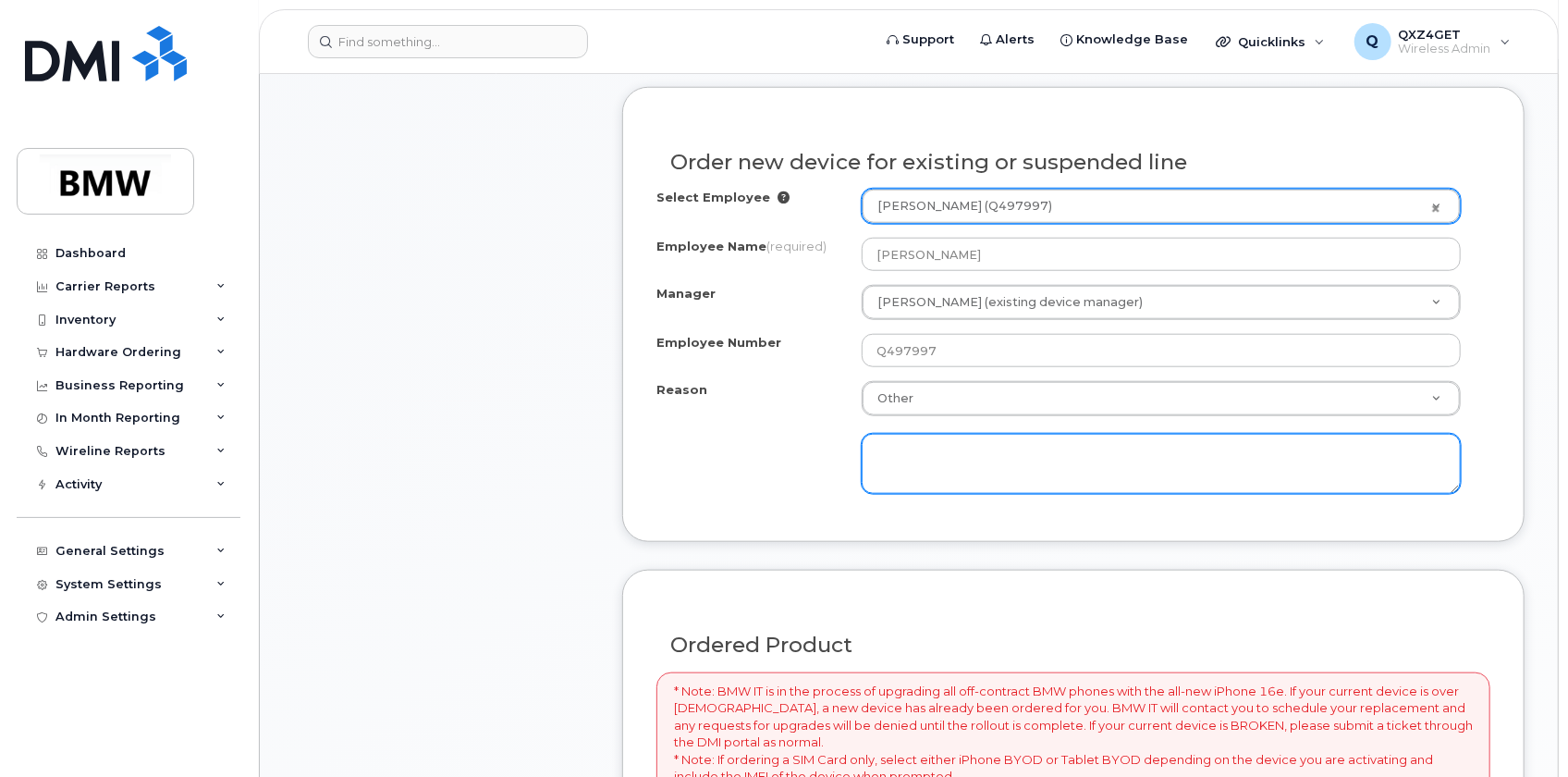
click at [909, 448] on textarea at bounding box center [1162, 464] width 601 height 61
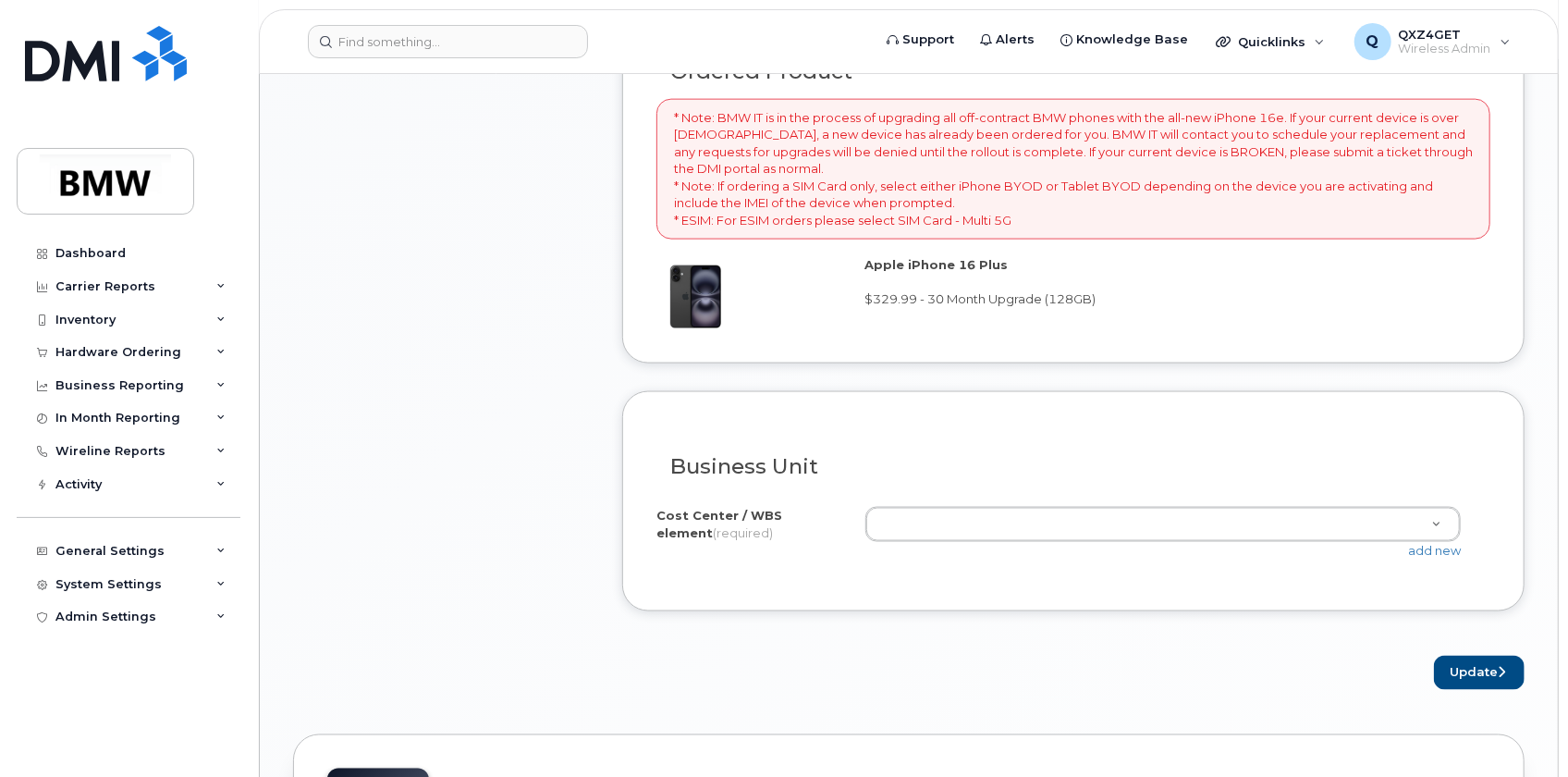
scroll to position [1524, 0]
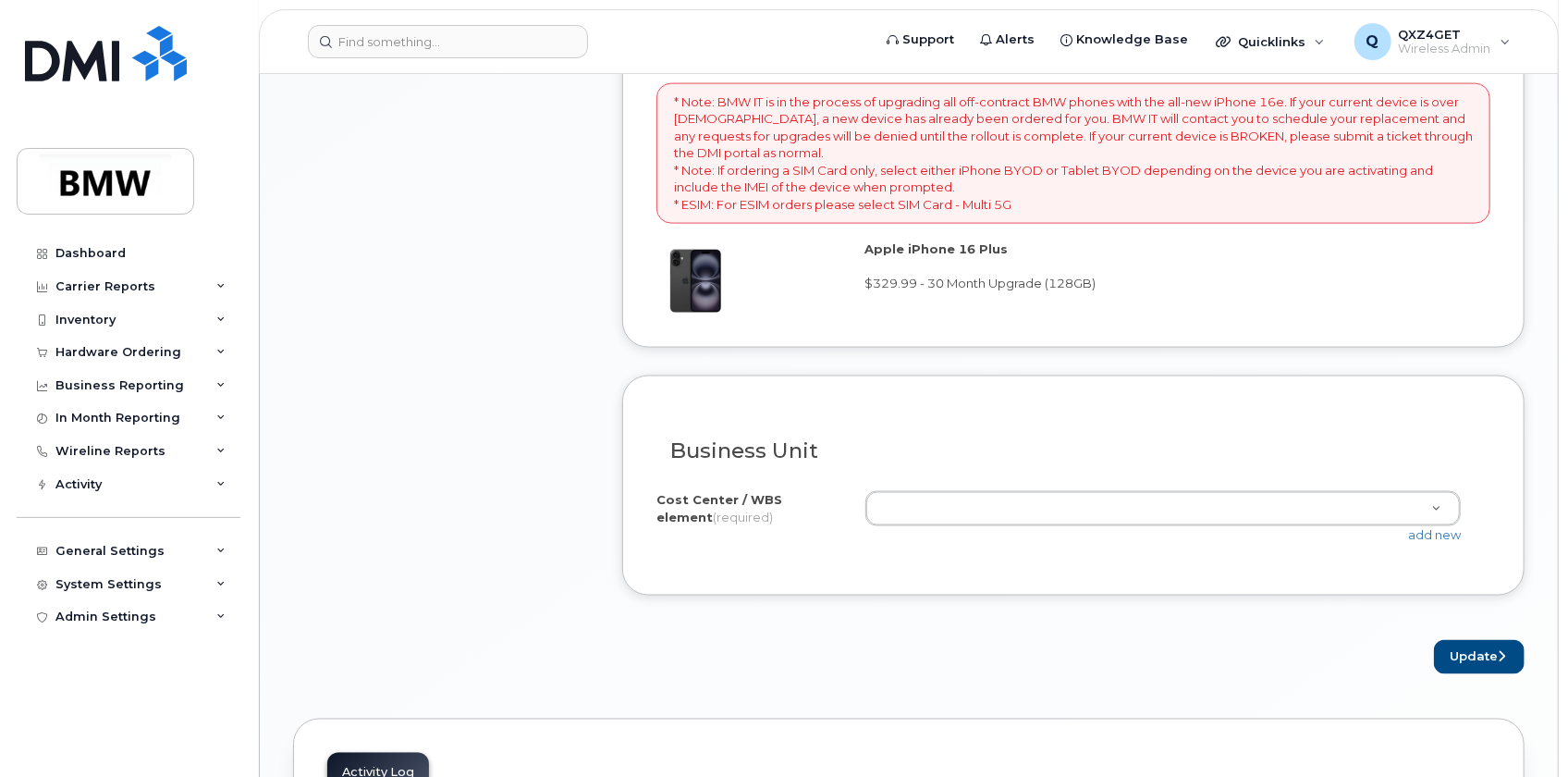
type textarea "Needing device for job function"
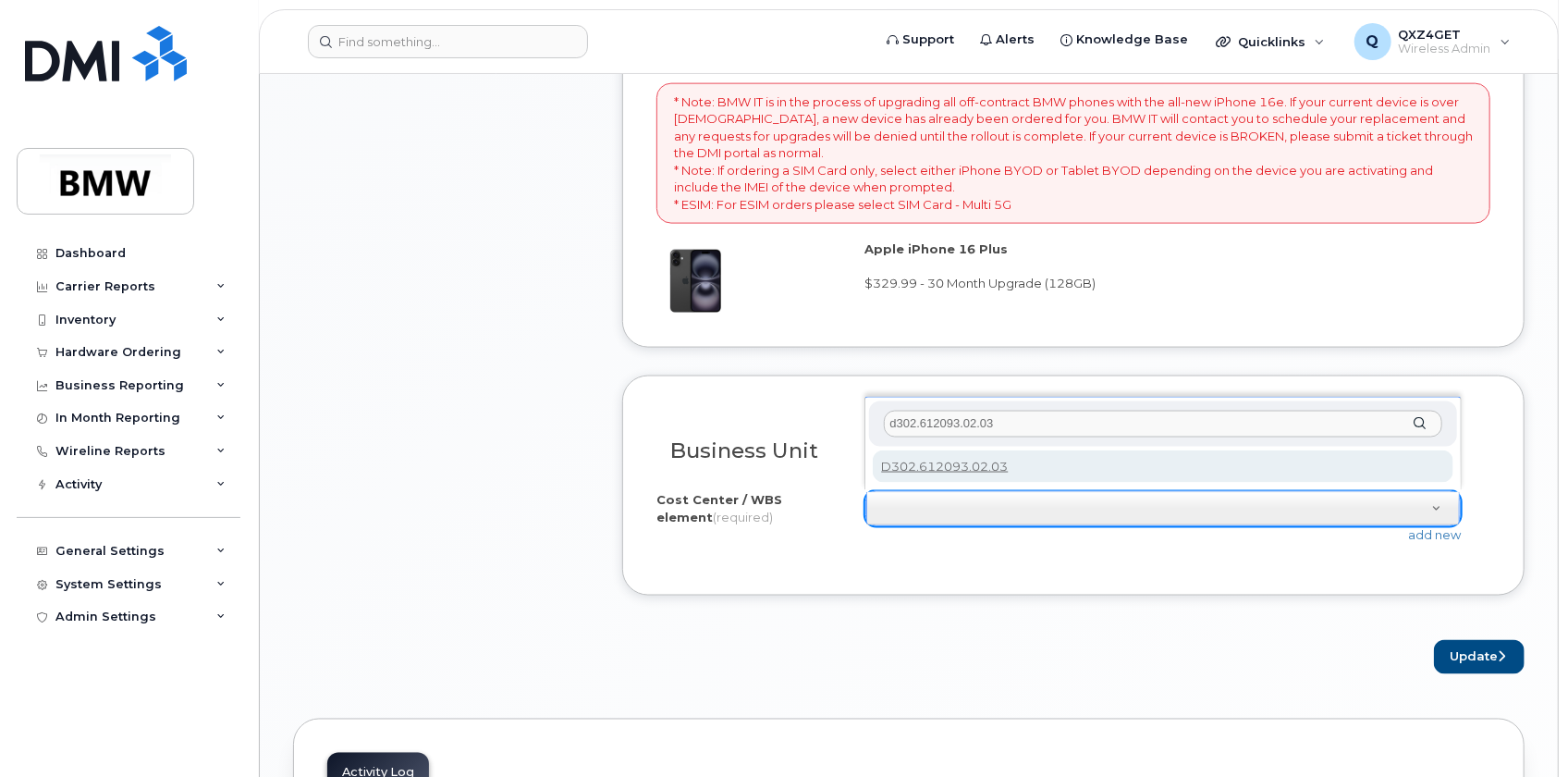
type input "d302.612093.02.03"
type input "D302.612093.02.03"
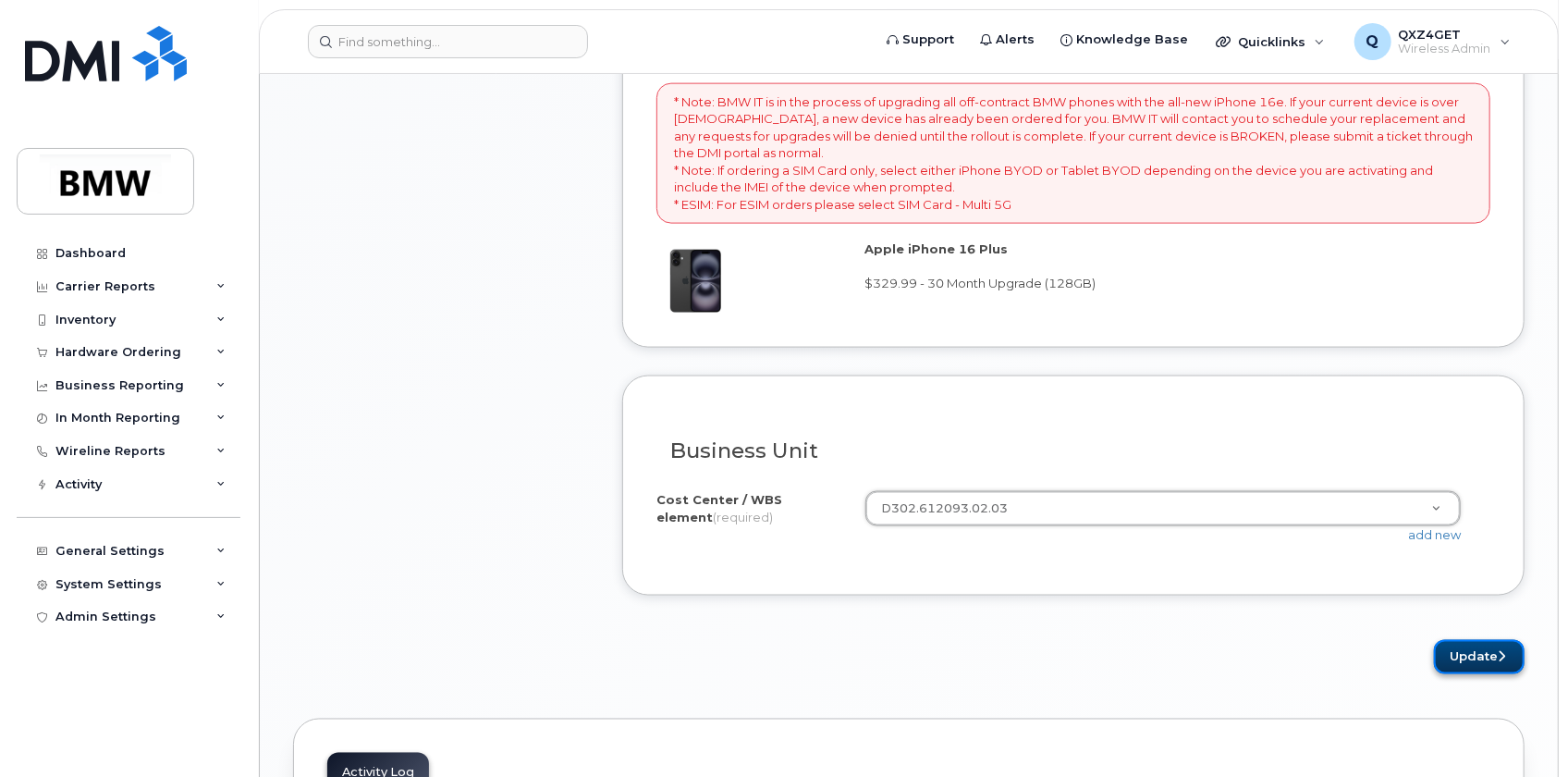
drag, startPoint x: 1462, startPoint y: 648, endPoint x: 1446, endPoint y: 646, distance: 16.1
click at [1462, 648] on button "Update" at bounding box center [1479, 657] width 91 height 34
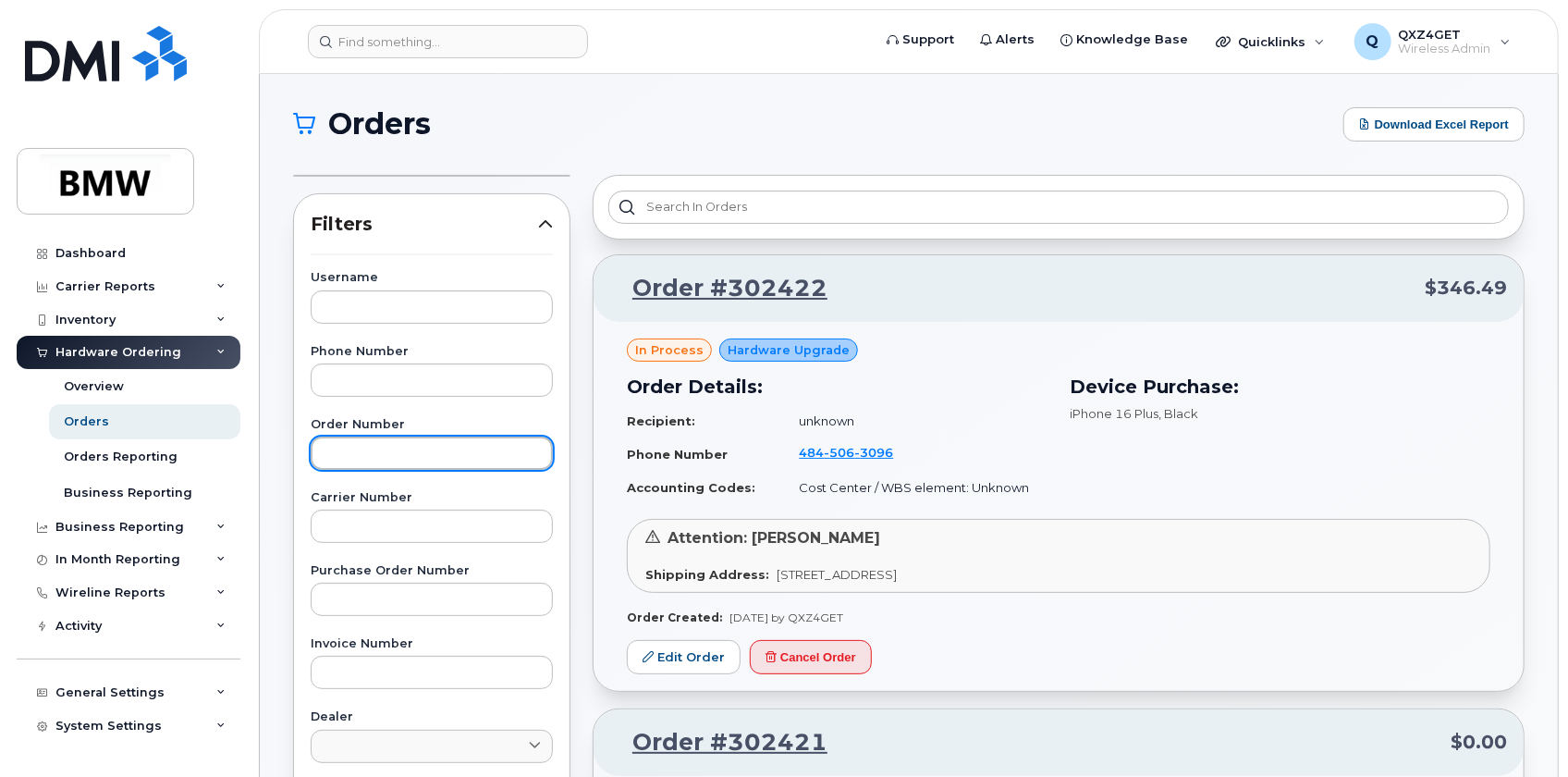
click at [385, 452] on input "text" at bounding box center [432, 453] width 243 height 33
type input "302273"
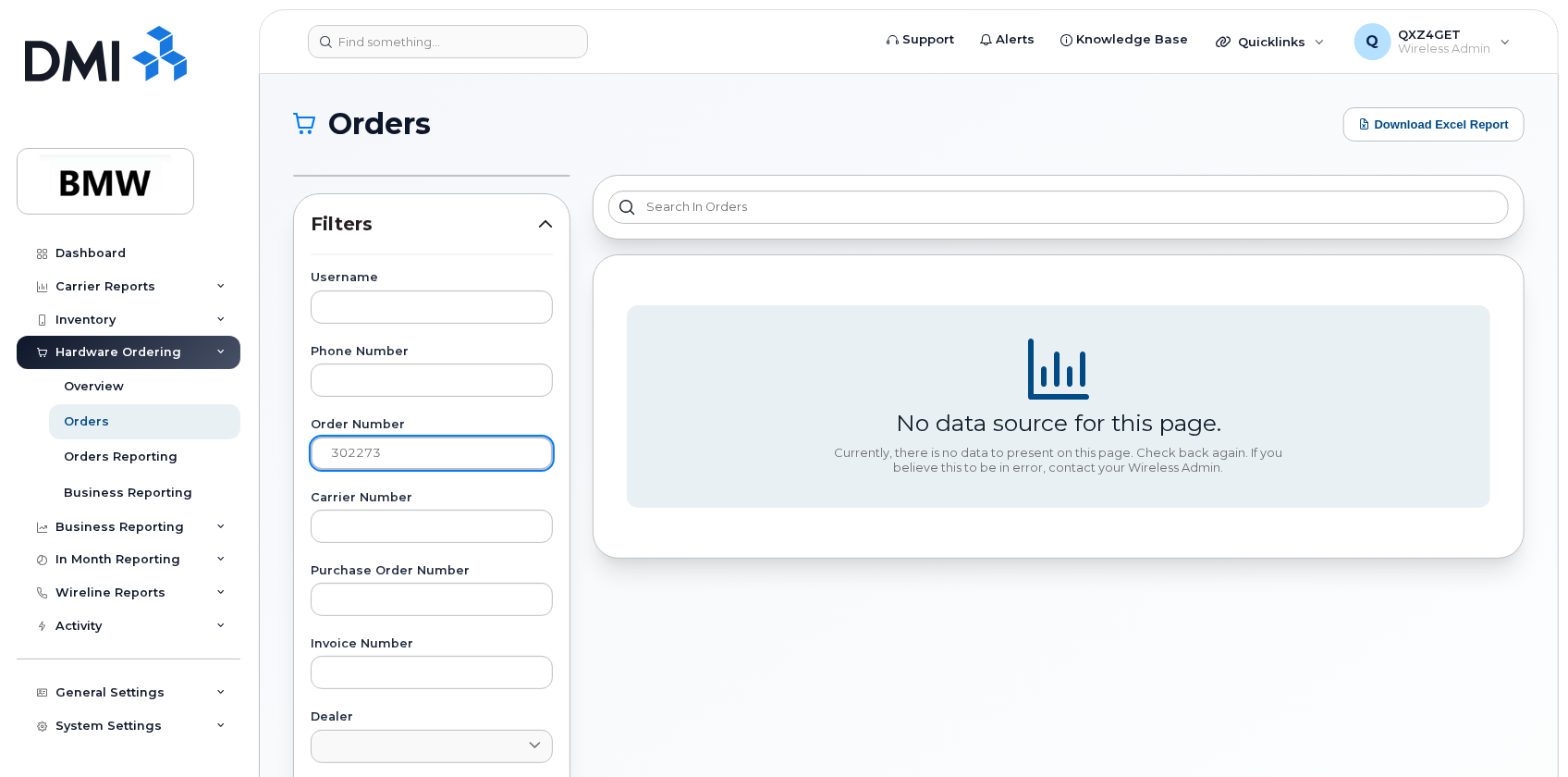
drag, startPoint x: 381, startPoint y: 448, endPoint x: 324, endPoint y: 450, distance: 57.0
click at [324, 450] on input "302273" at bounding box center [432, 453] width 243 height 33
click at [543, 219] on icon at bounding box center [545, 223] width 15 height 15
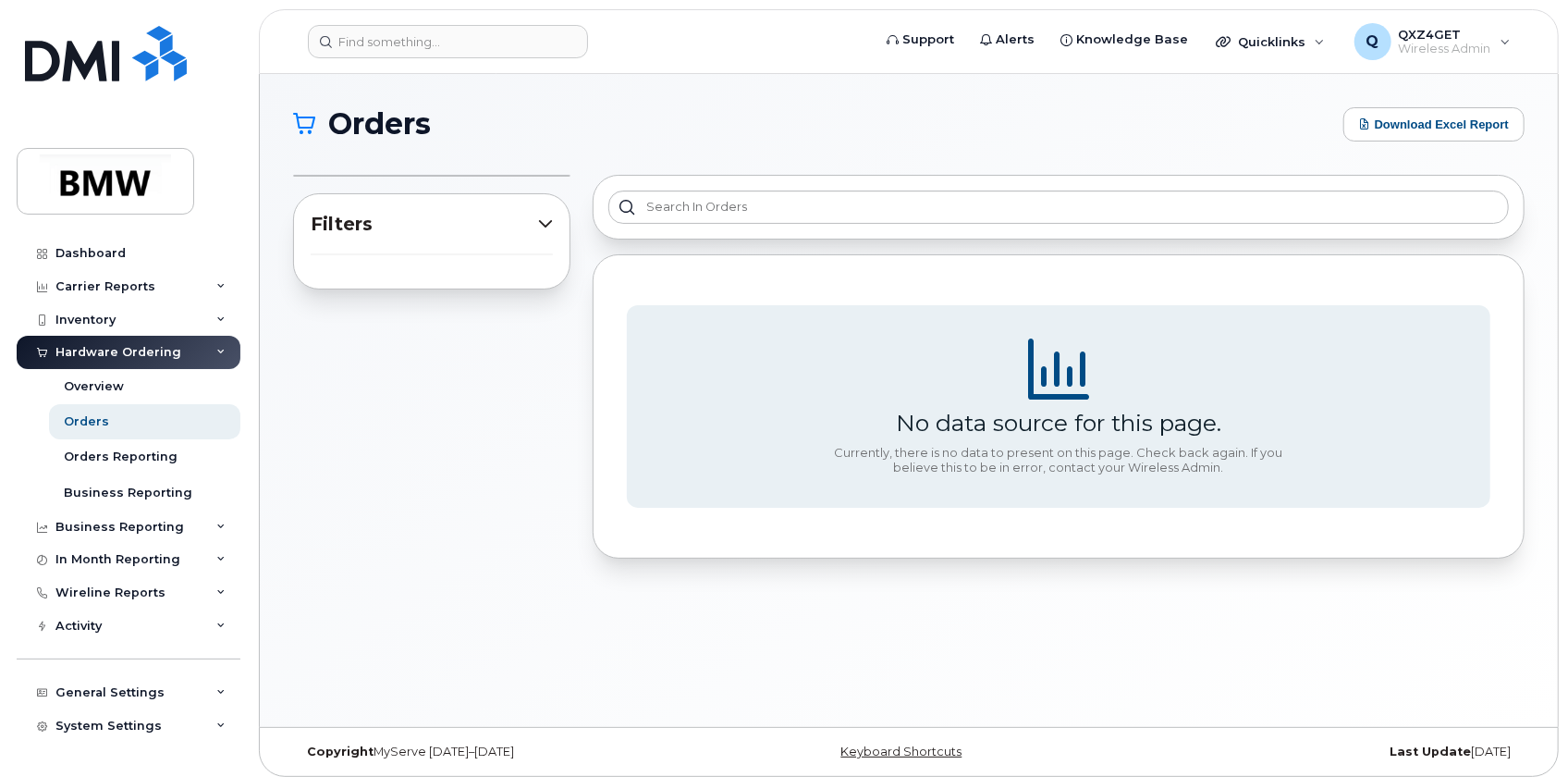
click at [544, 220] on icon at bounding box center [545, 223] width 15 height 15
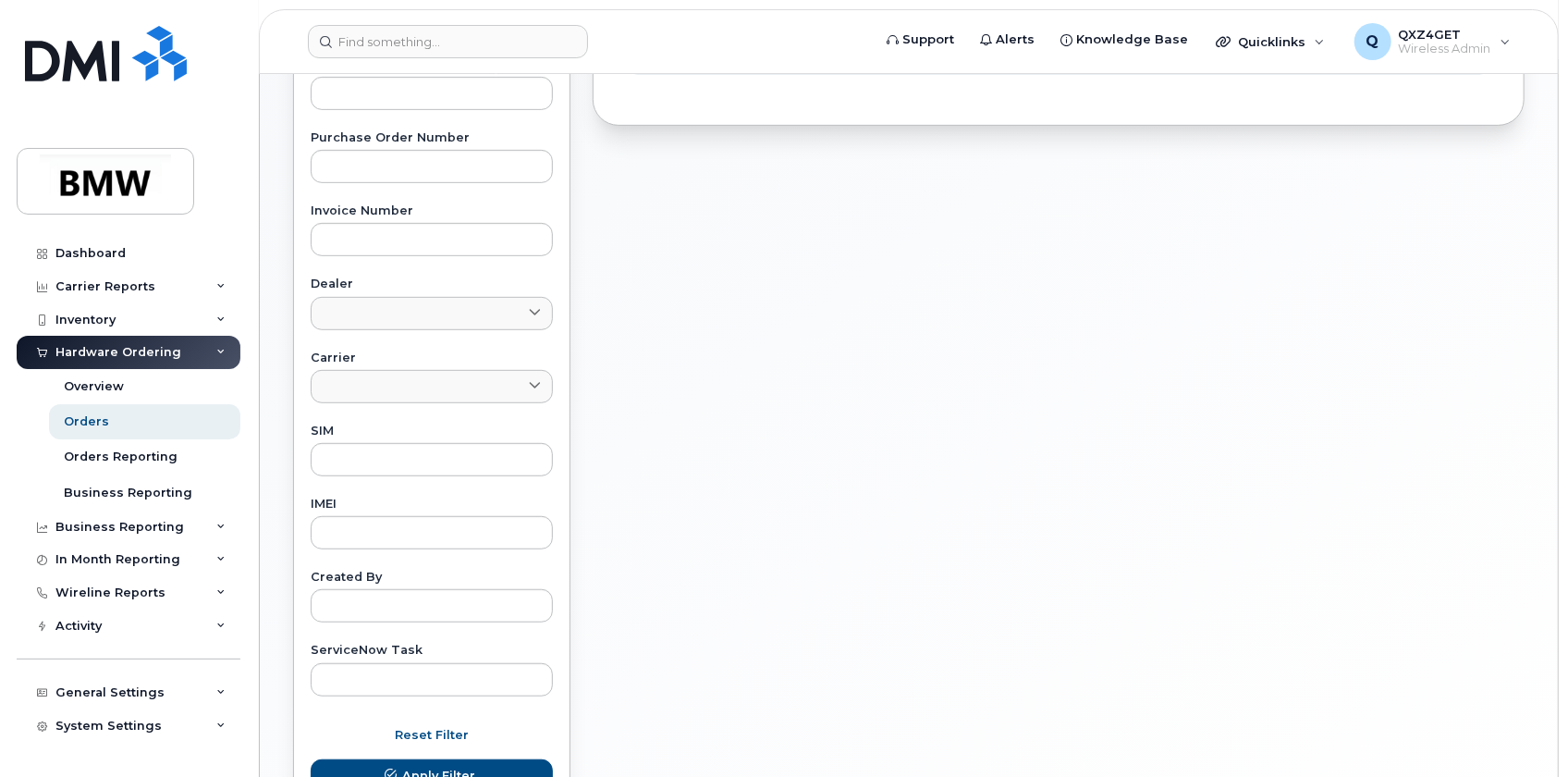
scroll to position [582, 0]
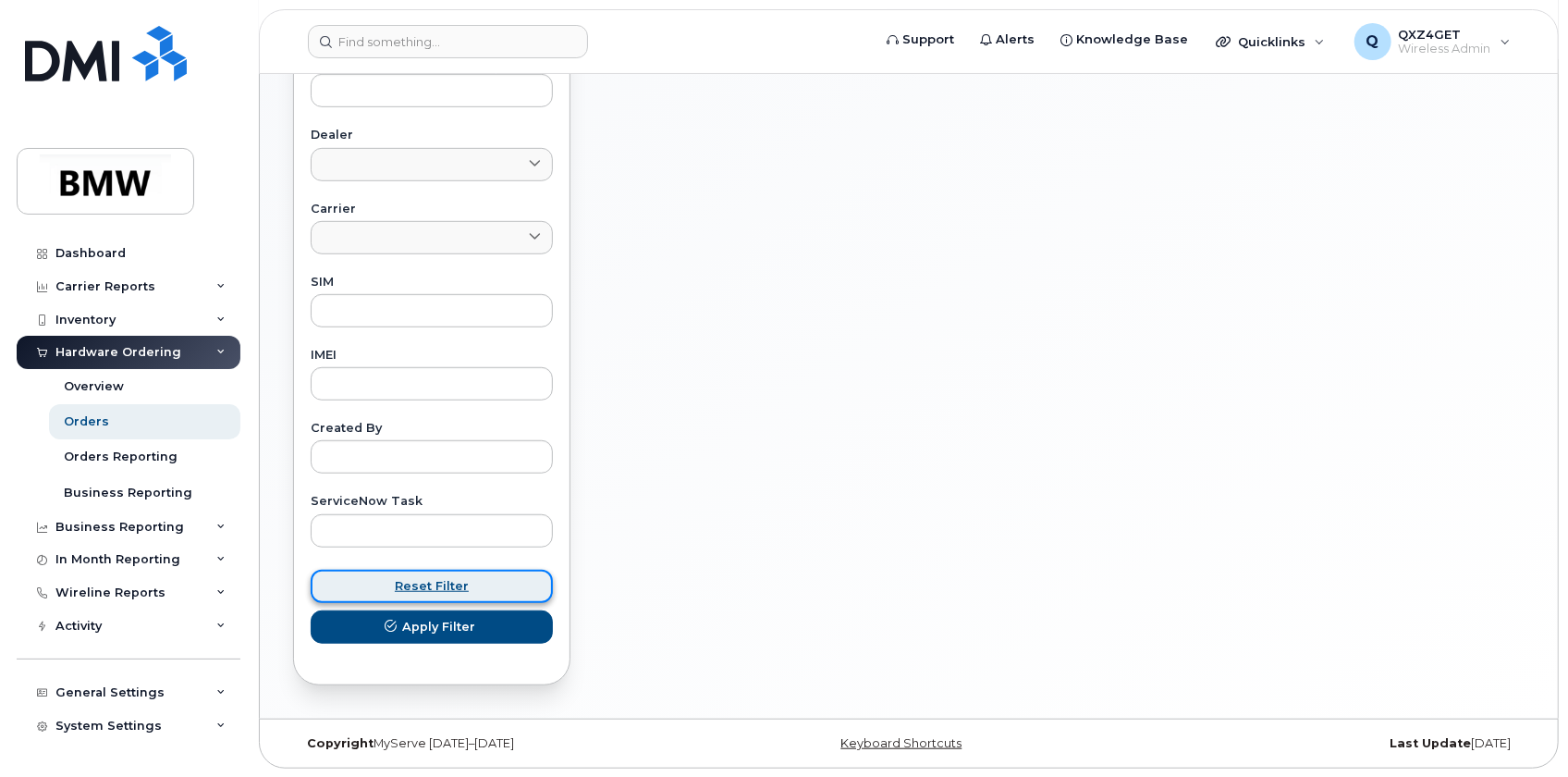
click at [435, 580] on span "Reset Filter" at bounding box center [432, 586] width 74 height 18
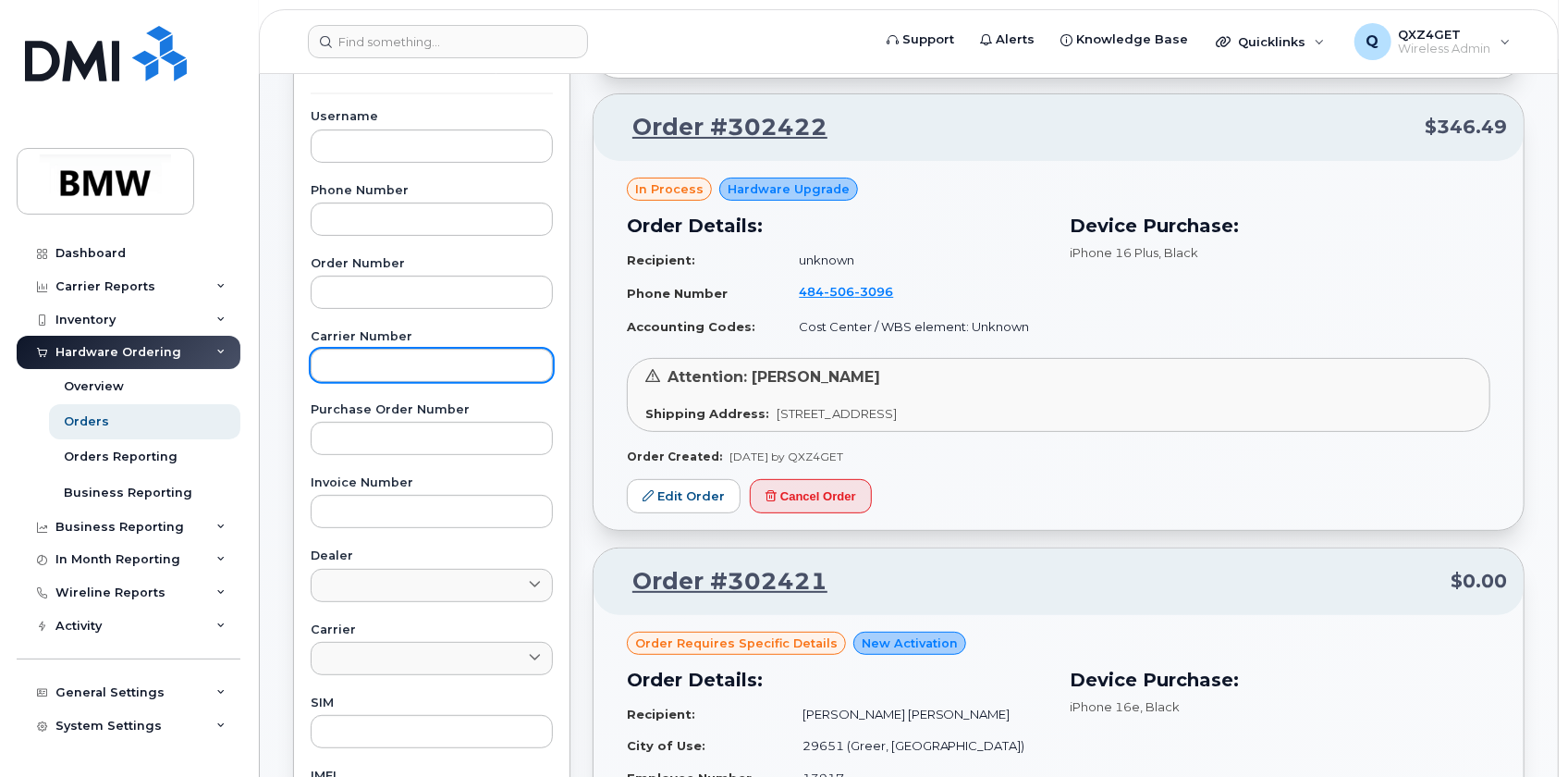
scroll to position [0, 0]
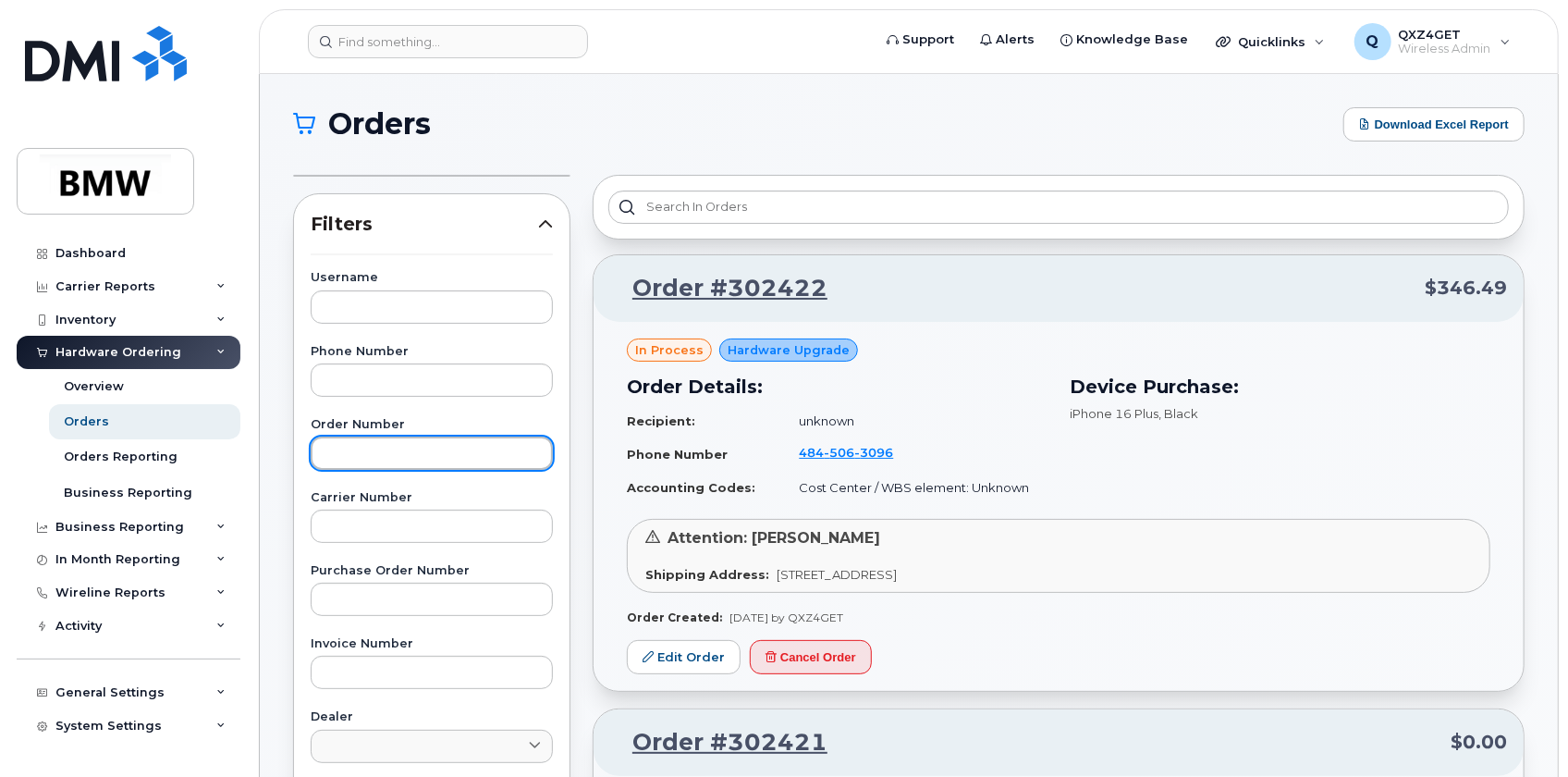
click at [342, 457] on input "text" at bounding box center [432, 453] width 243 height 33
type input "302273"
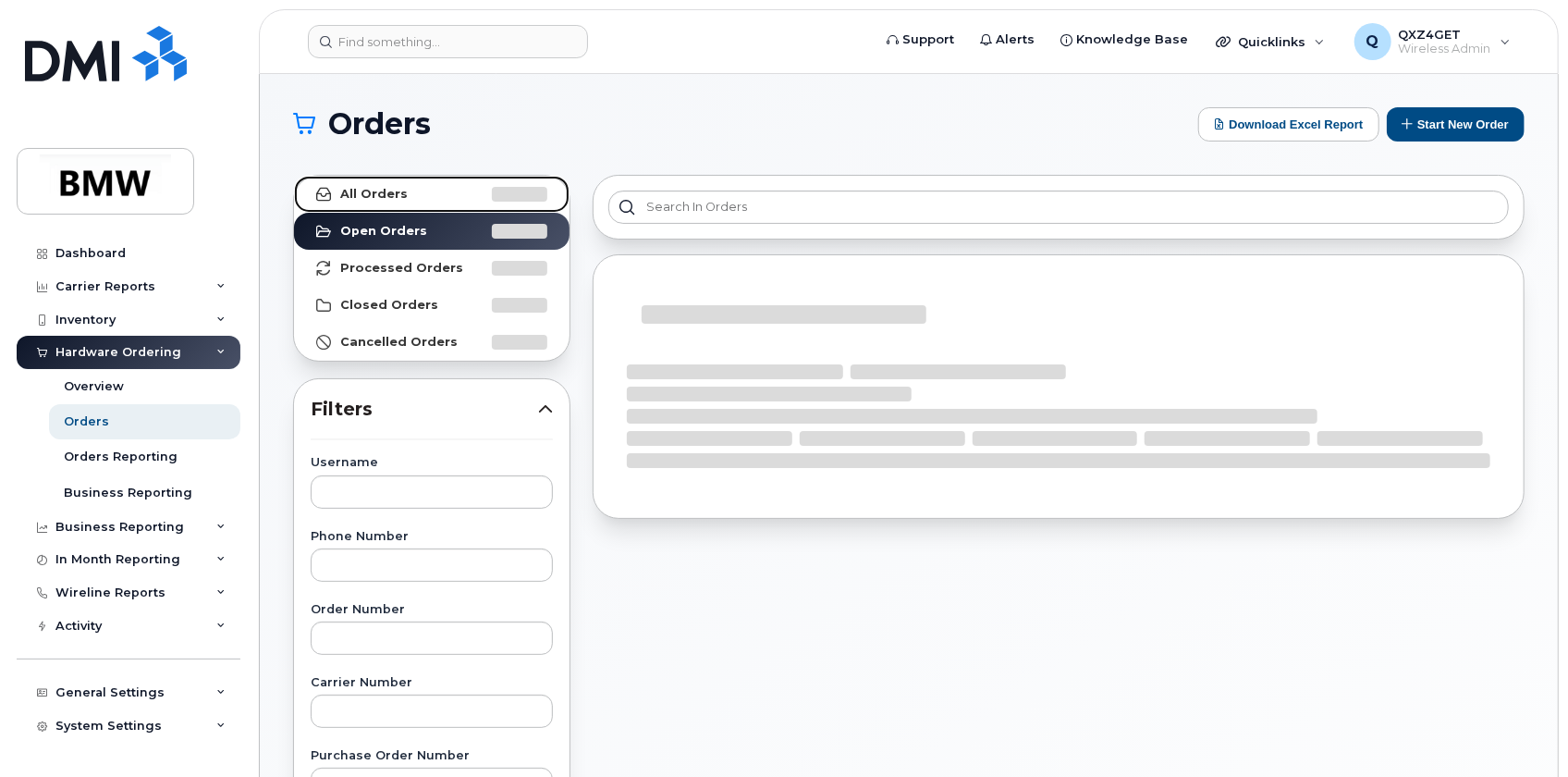
click at [368, 196] on strong "All Orders" at bounding box center [374, 194] width 67 height 15
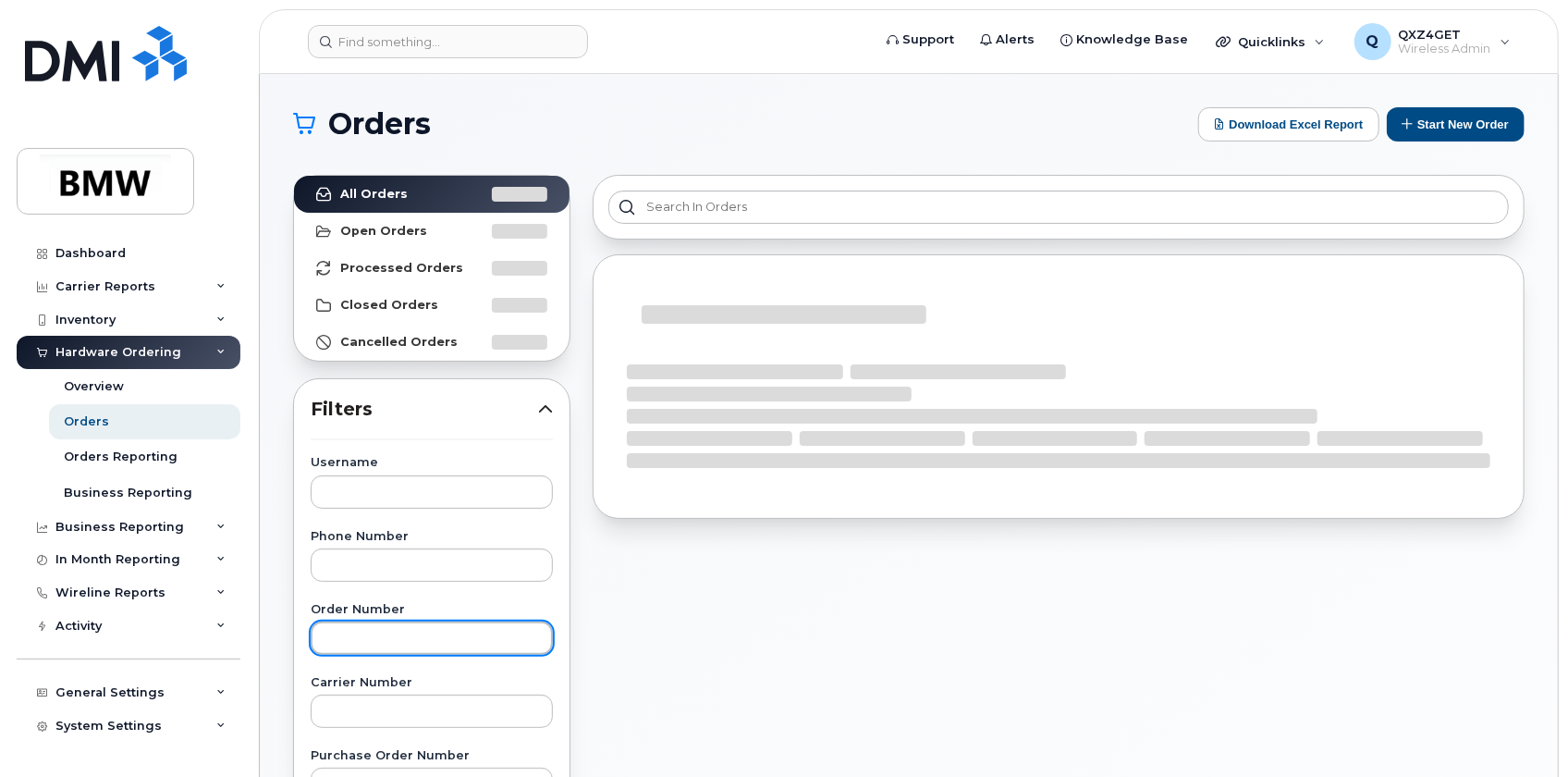
click at [368, 634] on input "text" at bounding box center [432, 638] width 243 height 33
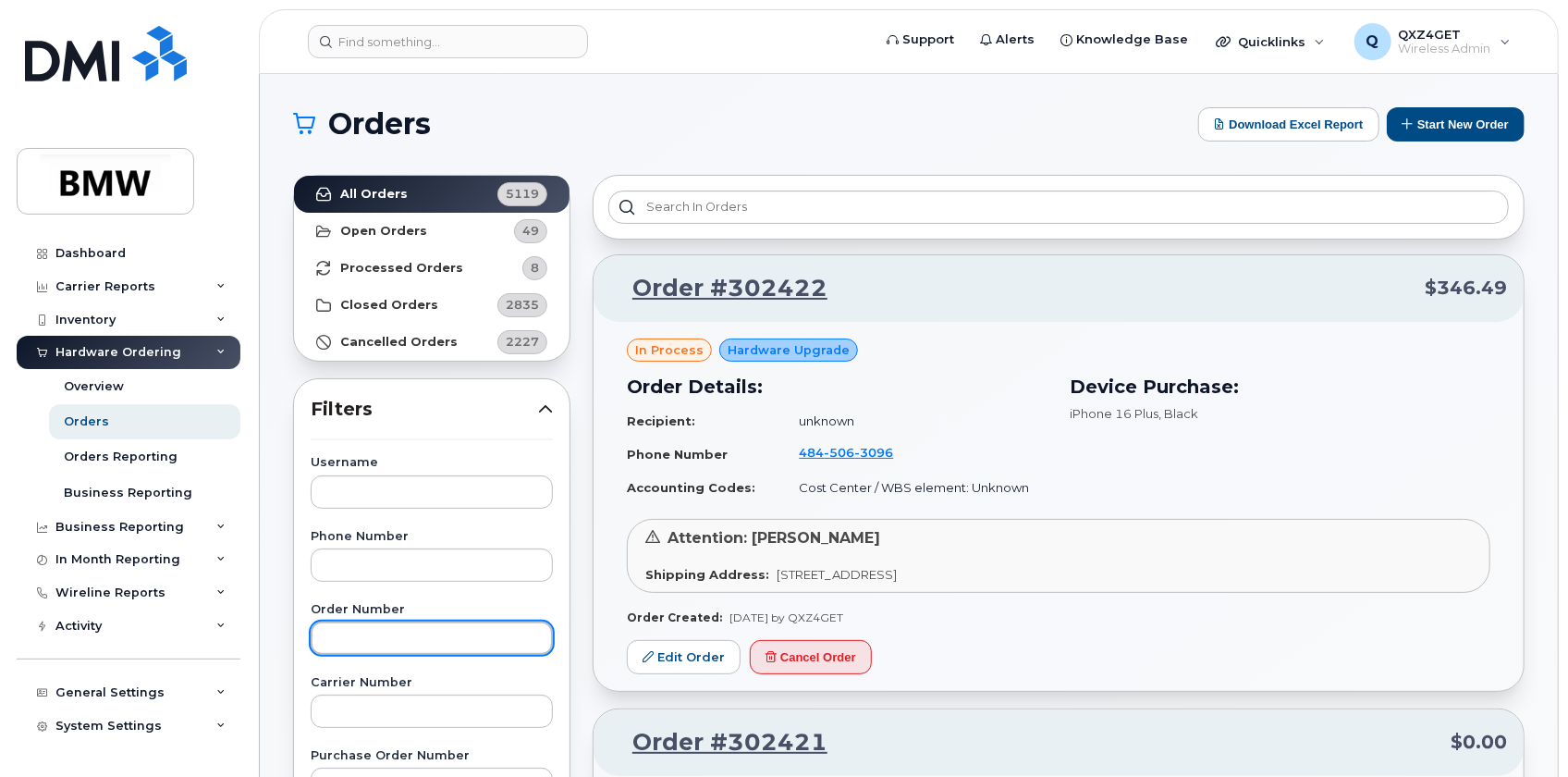
click at [388, 645] on input "text" at bounding box center [432, 638] width 243 height 33
type input "302273"
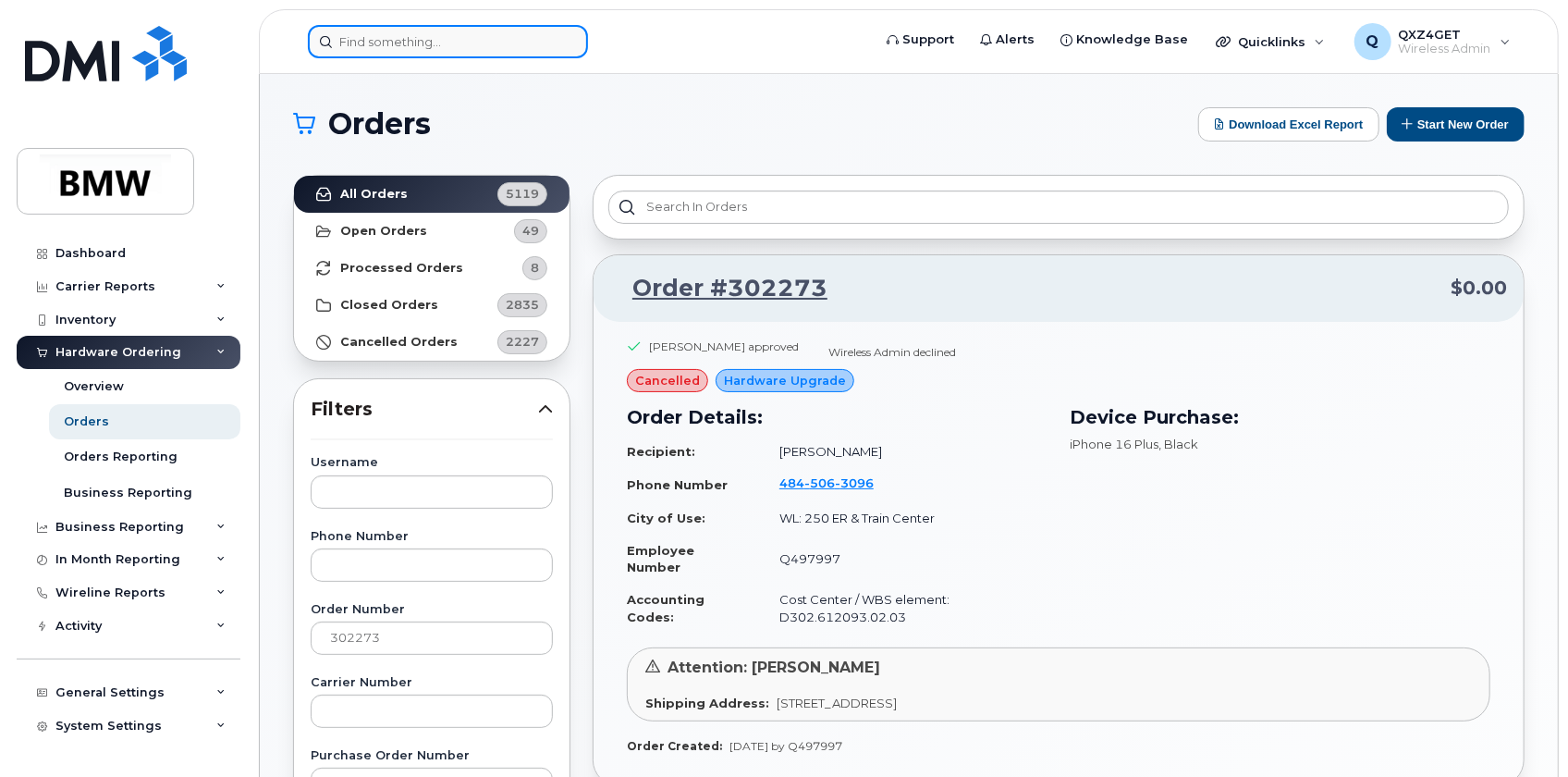
click at [346, 31] on input at bounding box center [448, 42] width 280 height 33
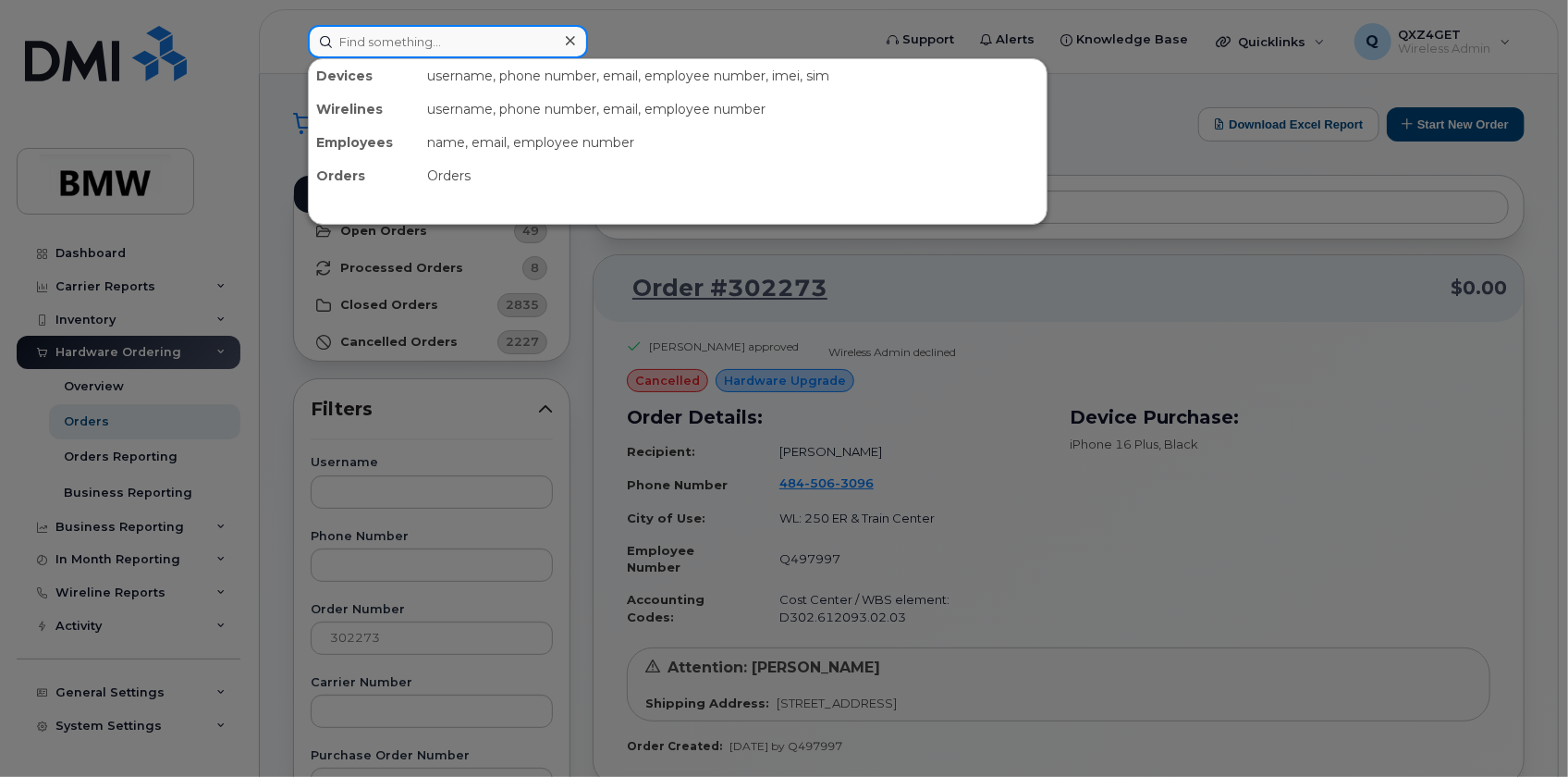
paste input "8645776972"
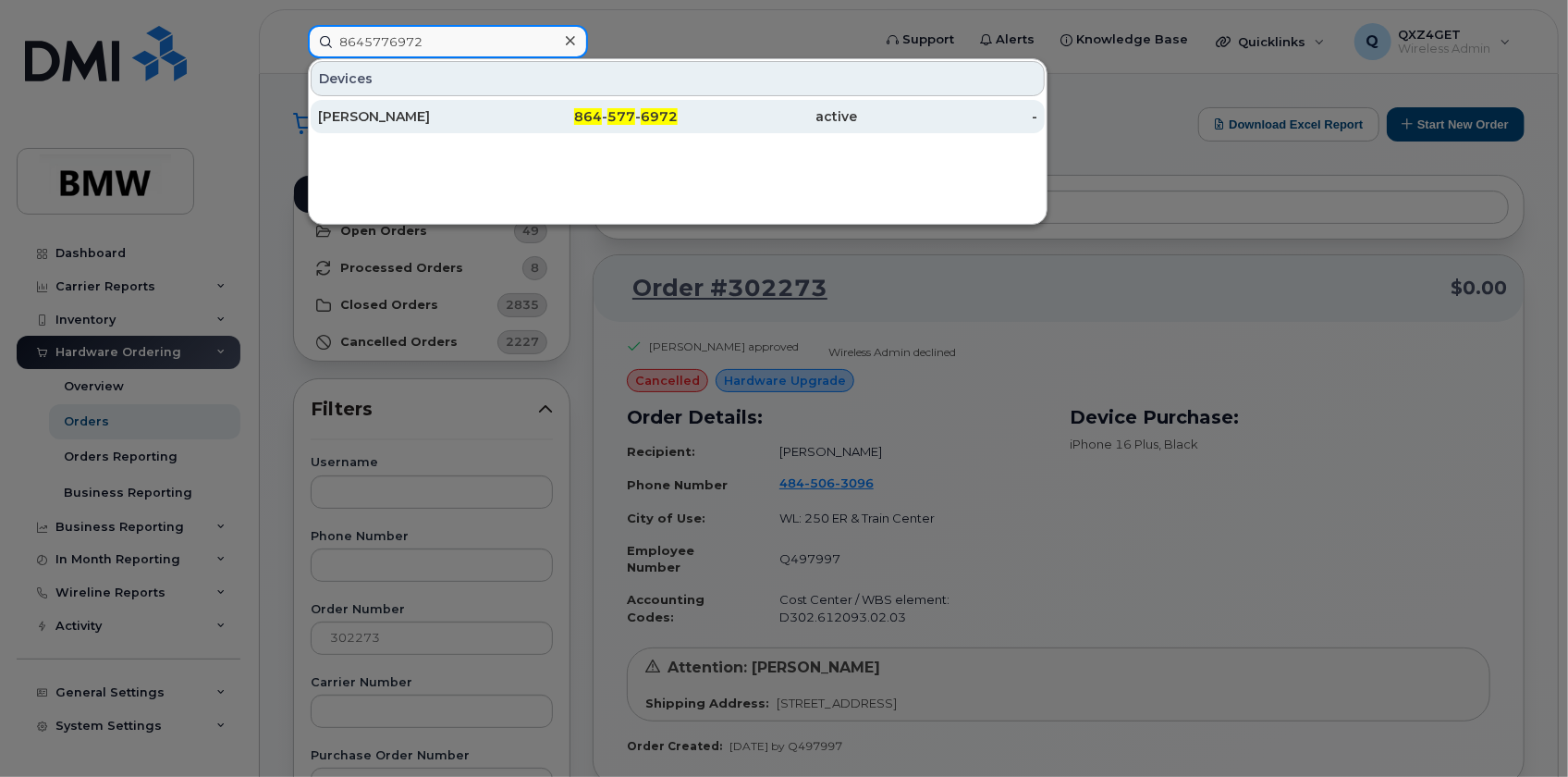
type input "8645776972"
click at [346, 112] on div "Solomon Corley" at bounding box center [408, 116] width 180 height 19
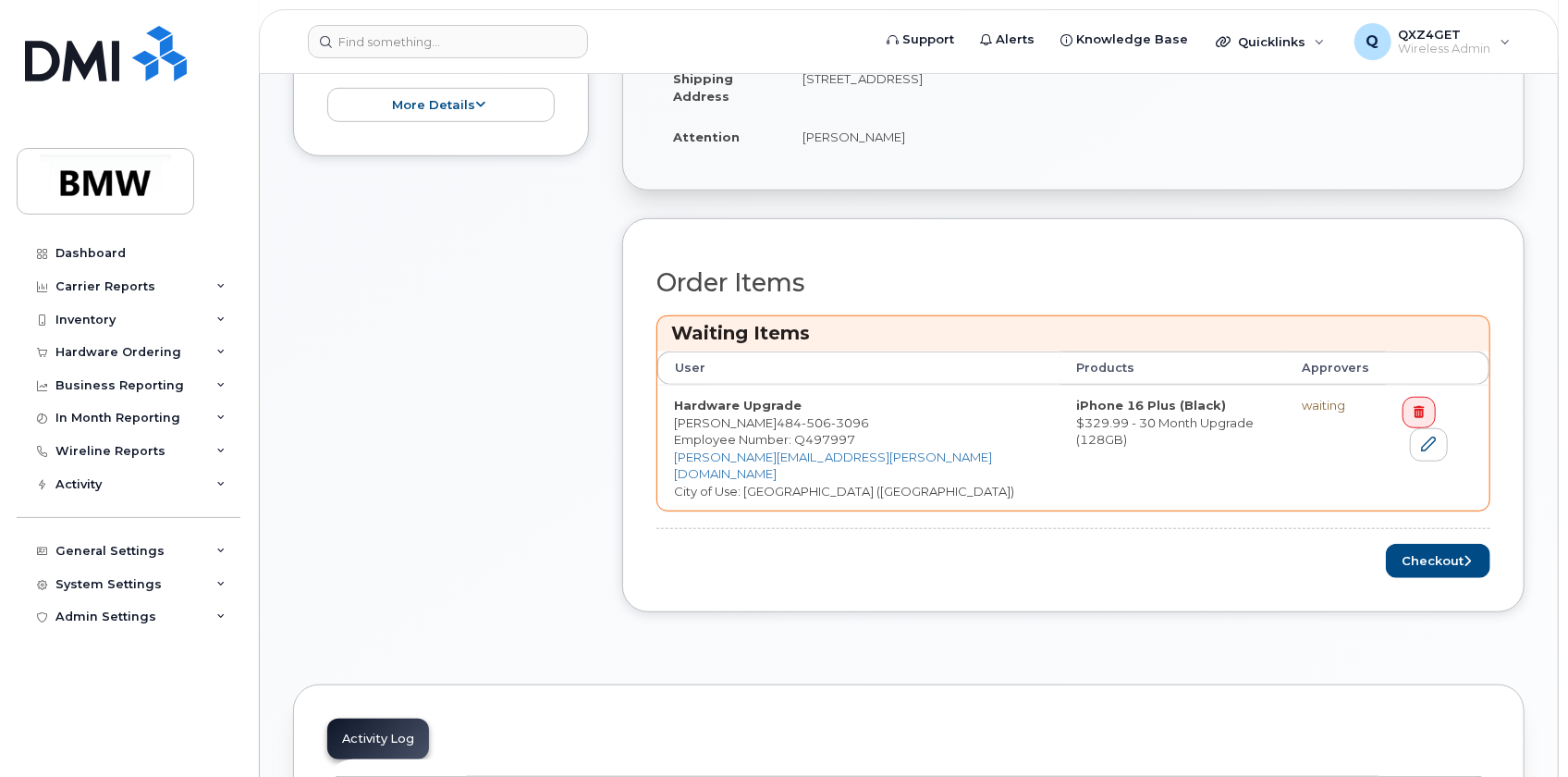
scroll to position [672, 0]
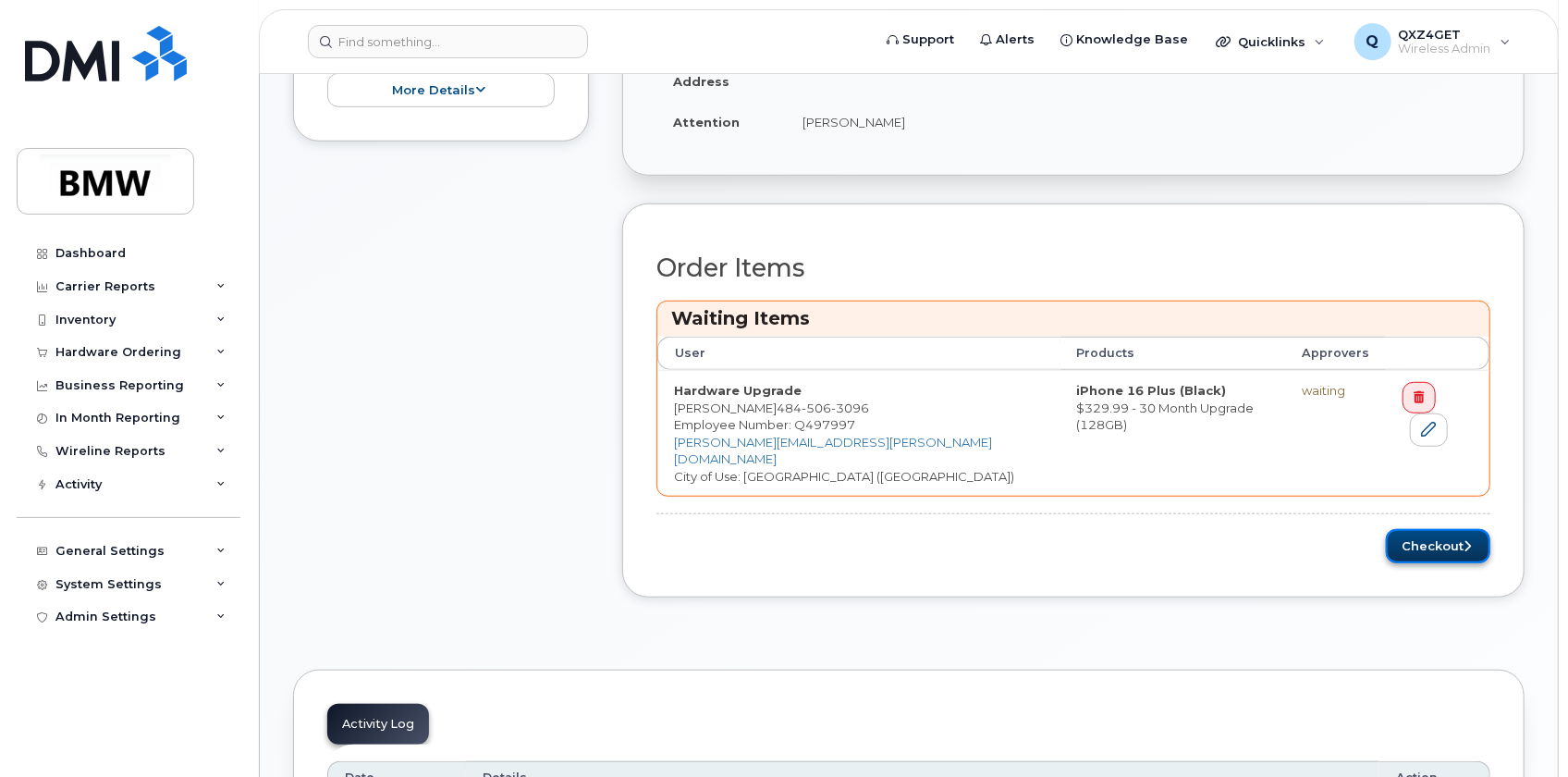
click at [1434, 532] on button "Checkout" at bounding box center [1438, 546] width 105 height 34
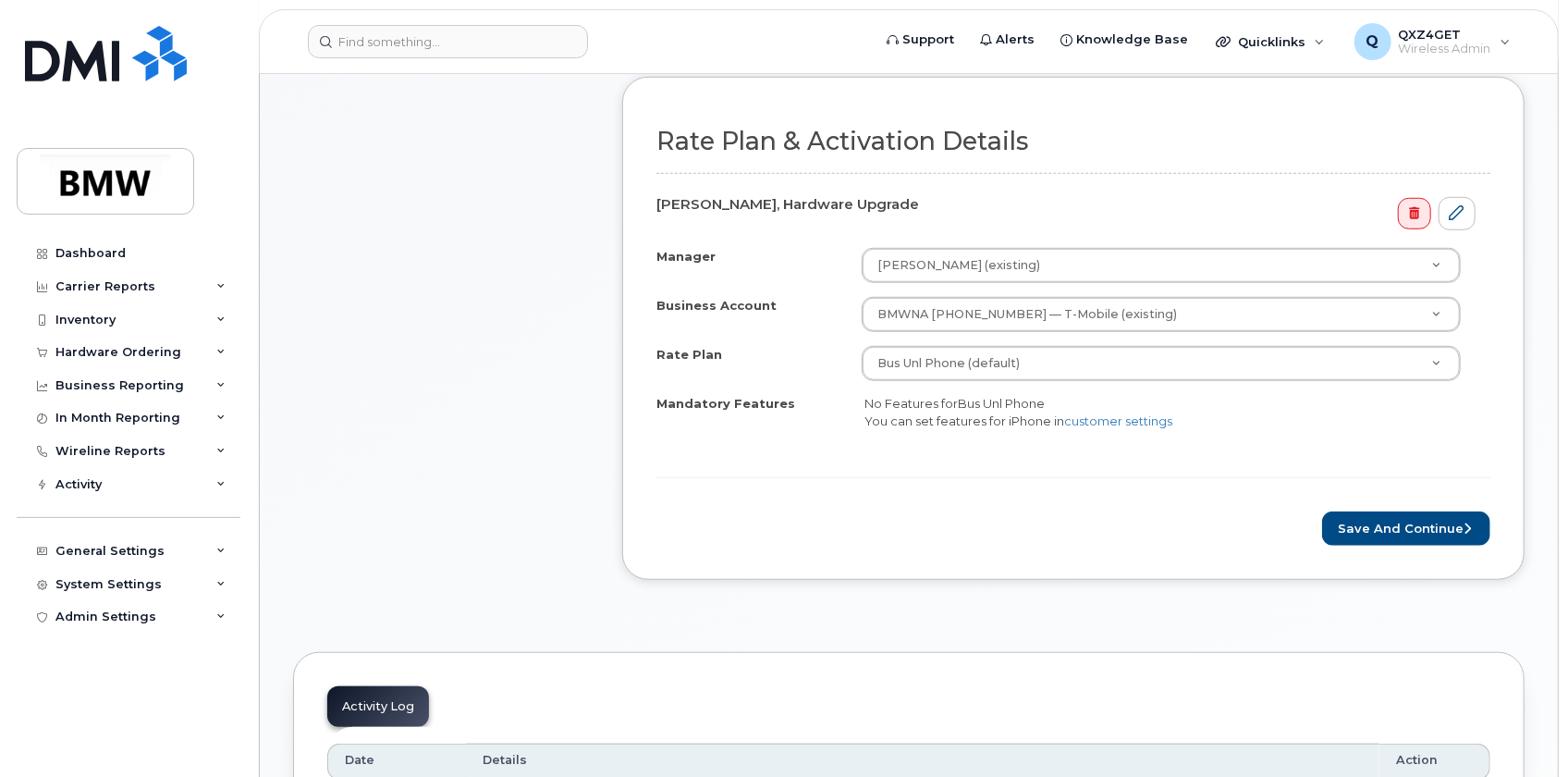
scroll to position [672, 0]
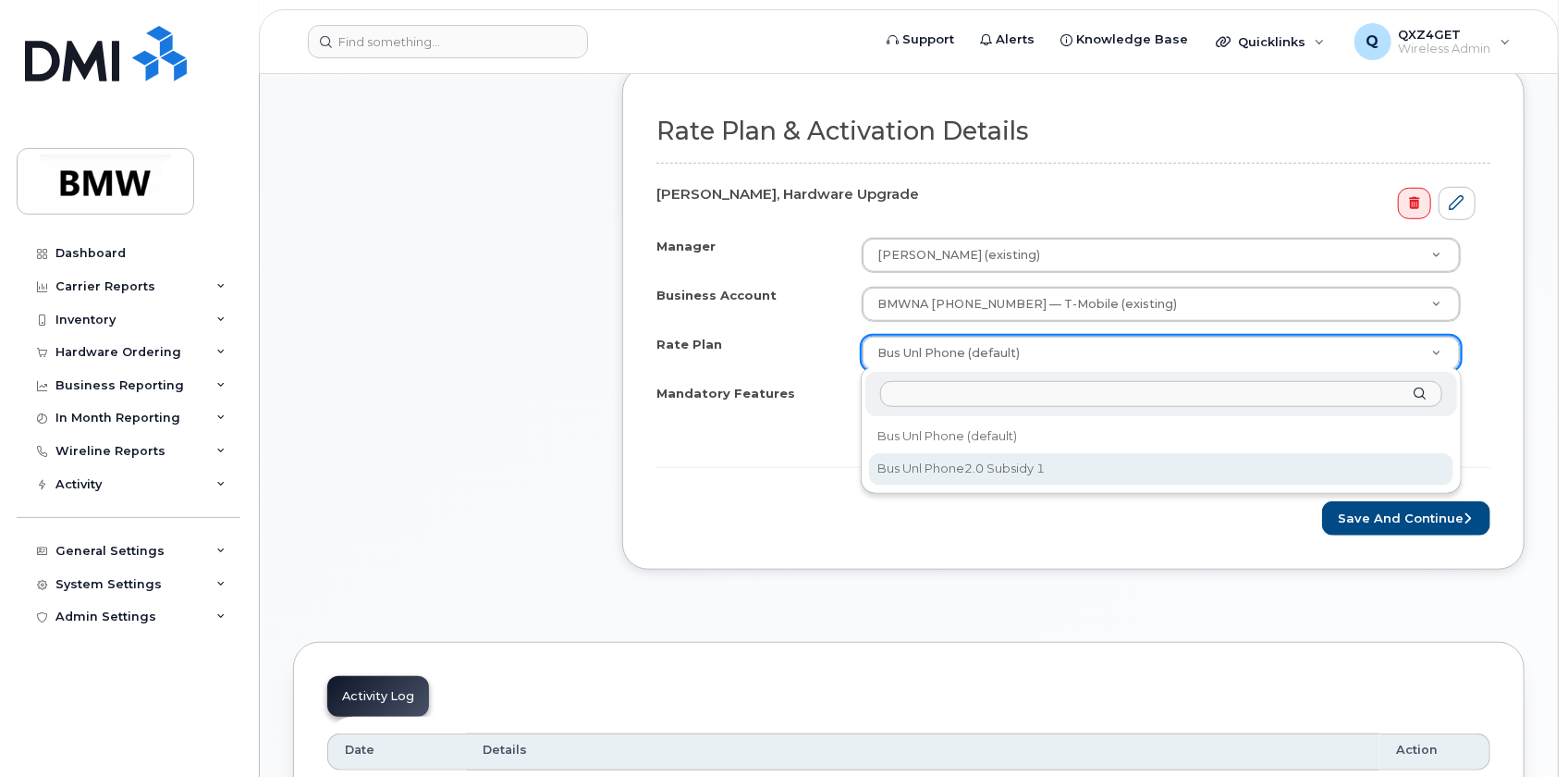
select select "Bus Unl Phone2.0 Subsidy 1"
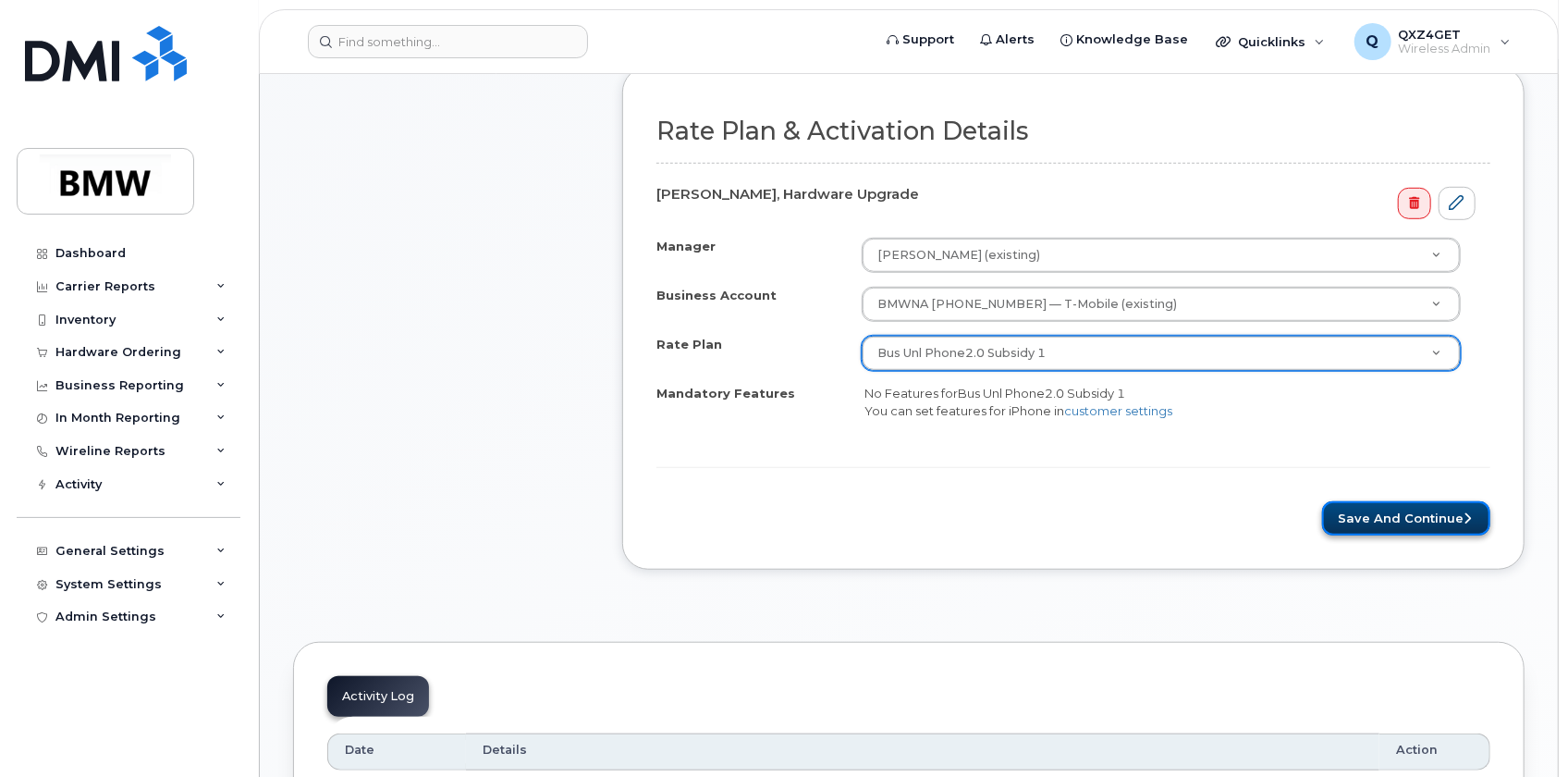
click at [1423, 518] on button "Save and Continue" at bounding box center [1407, 518] width 168 height 34
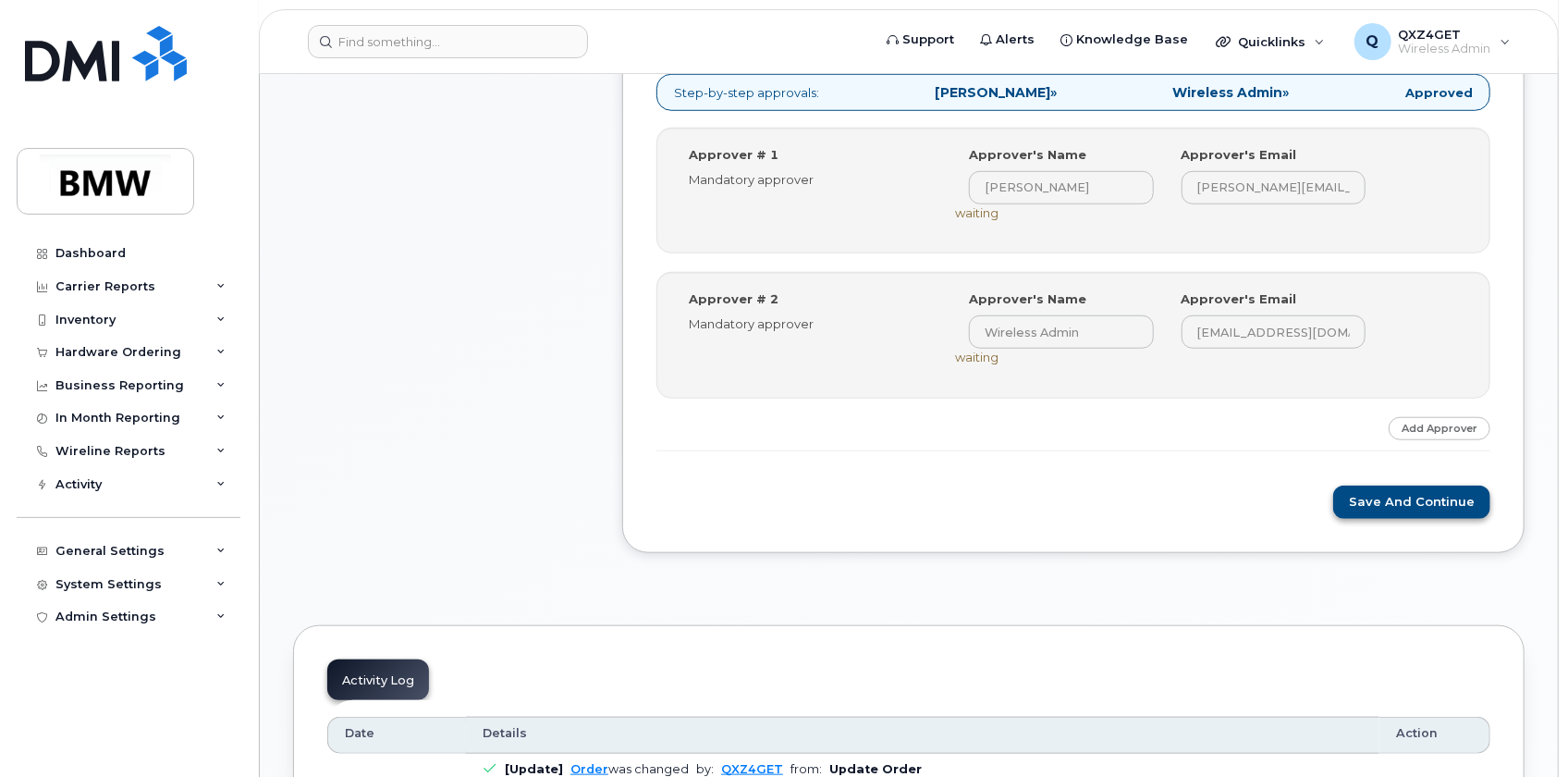
scroll to position [841, 0]
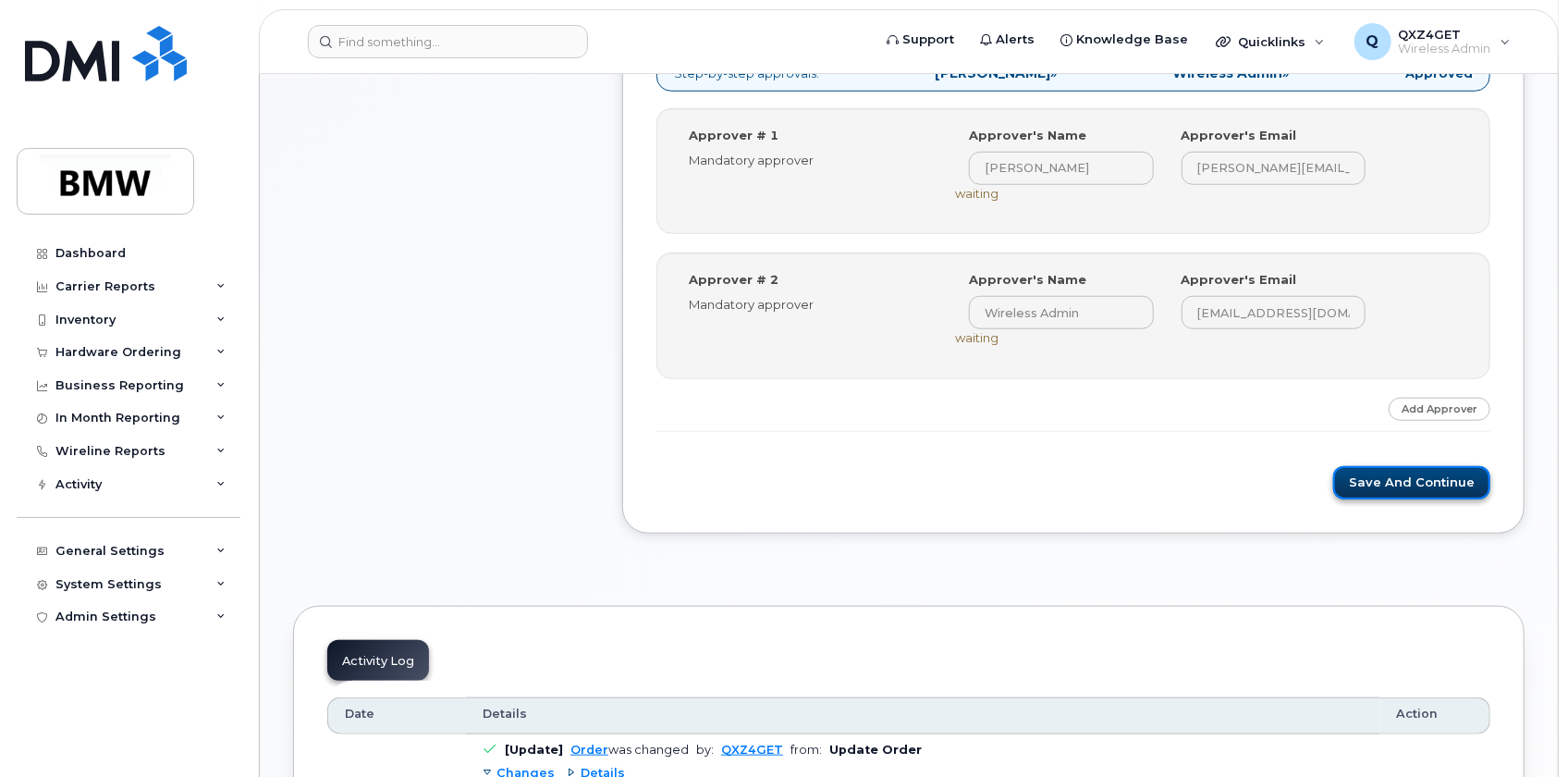
click at [1410, 482] on button "Save and Continue" at bounding box center [1411, 482] width 157 height 34
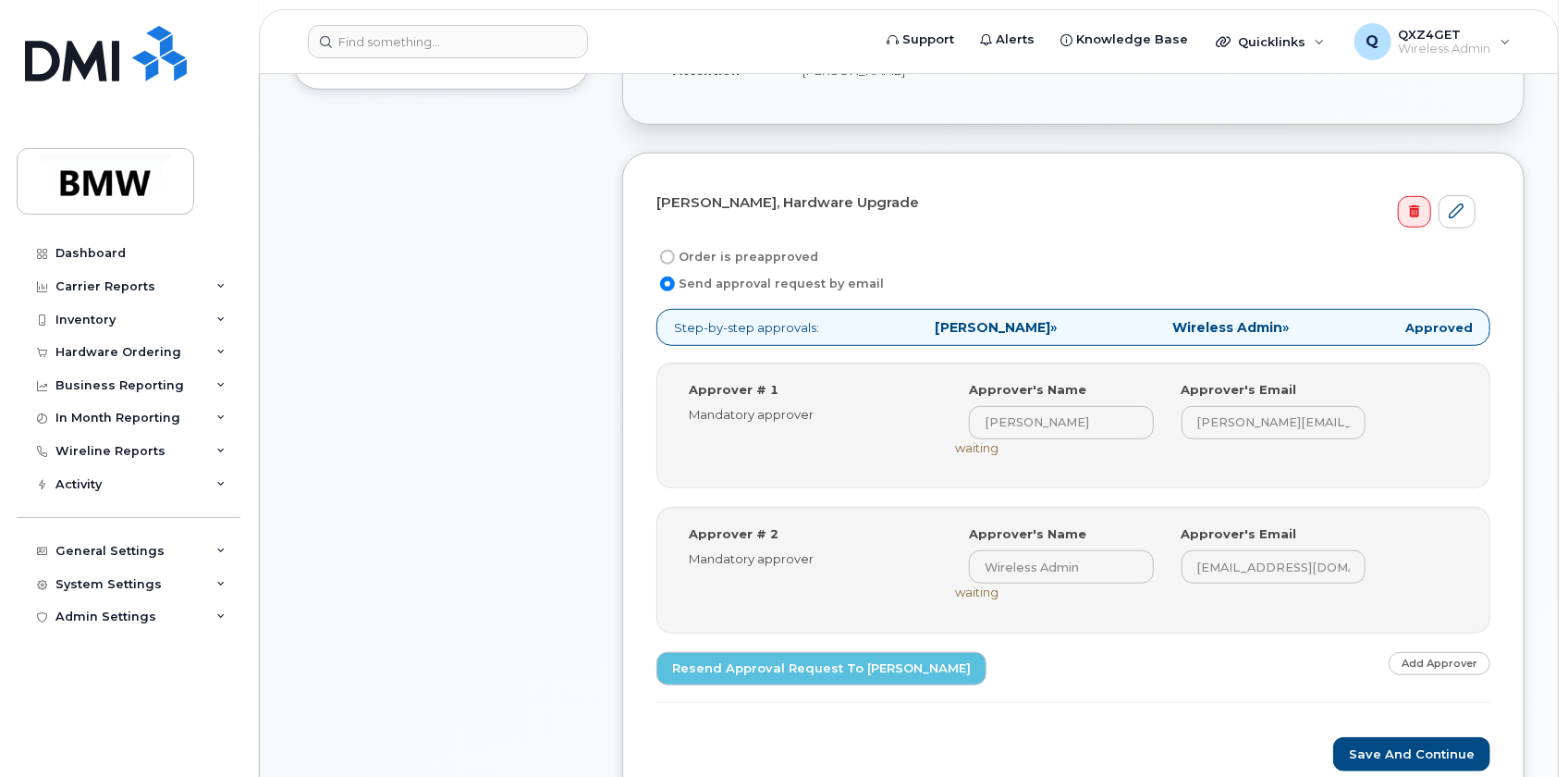
scroll to position [588, 0]
click at [670, 255] on input "Order is preapproved" at bounding box center [667, 254] width 15 height 15
radio input "true"
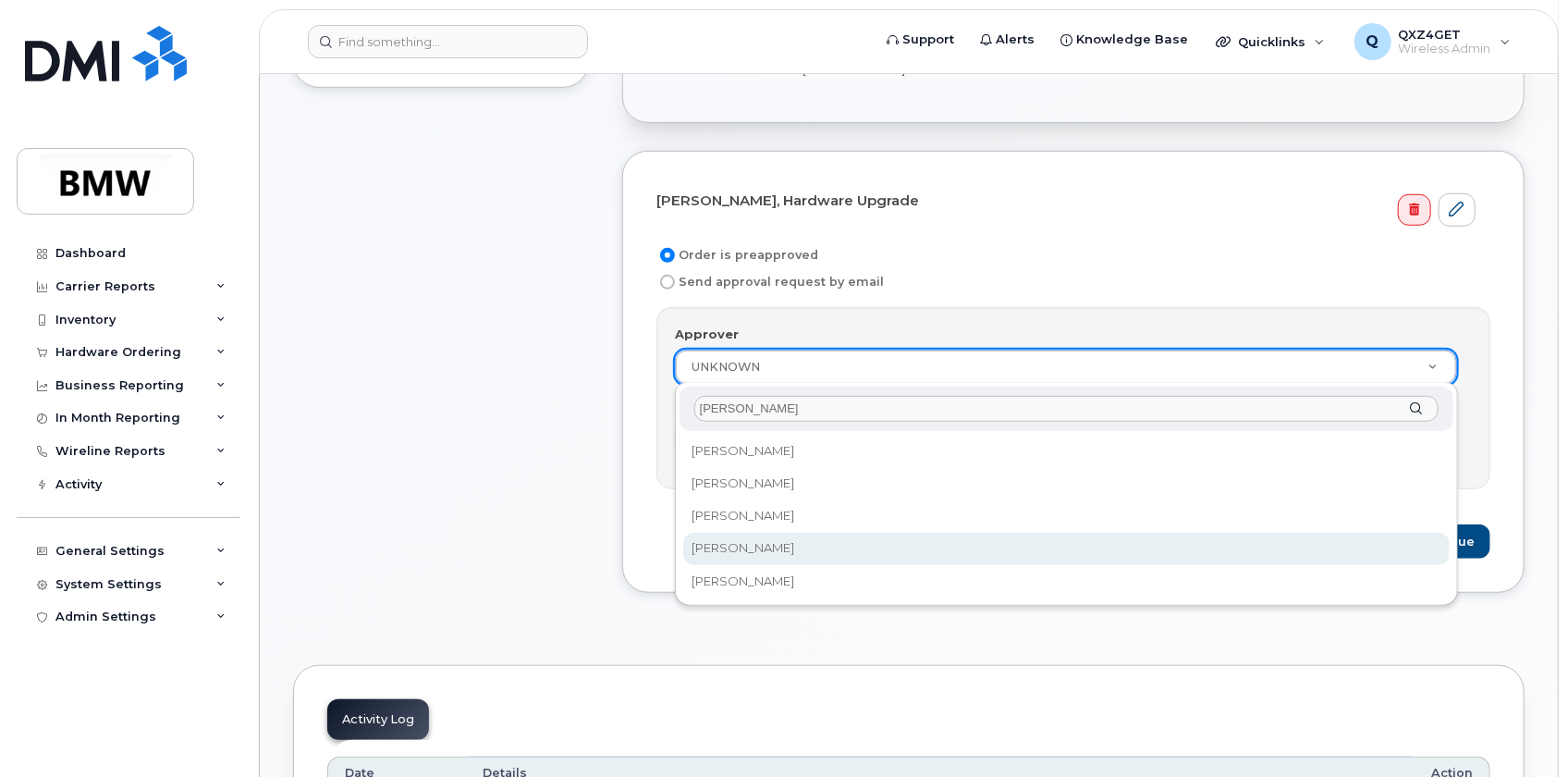
type input "[PERSON_NAME]"
select select "1896017"
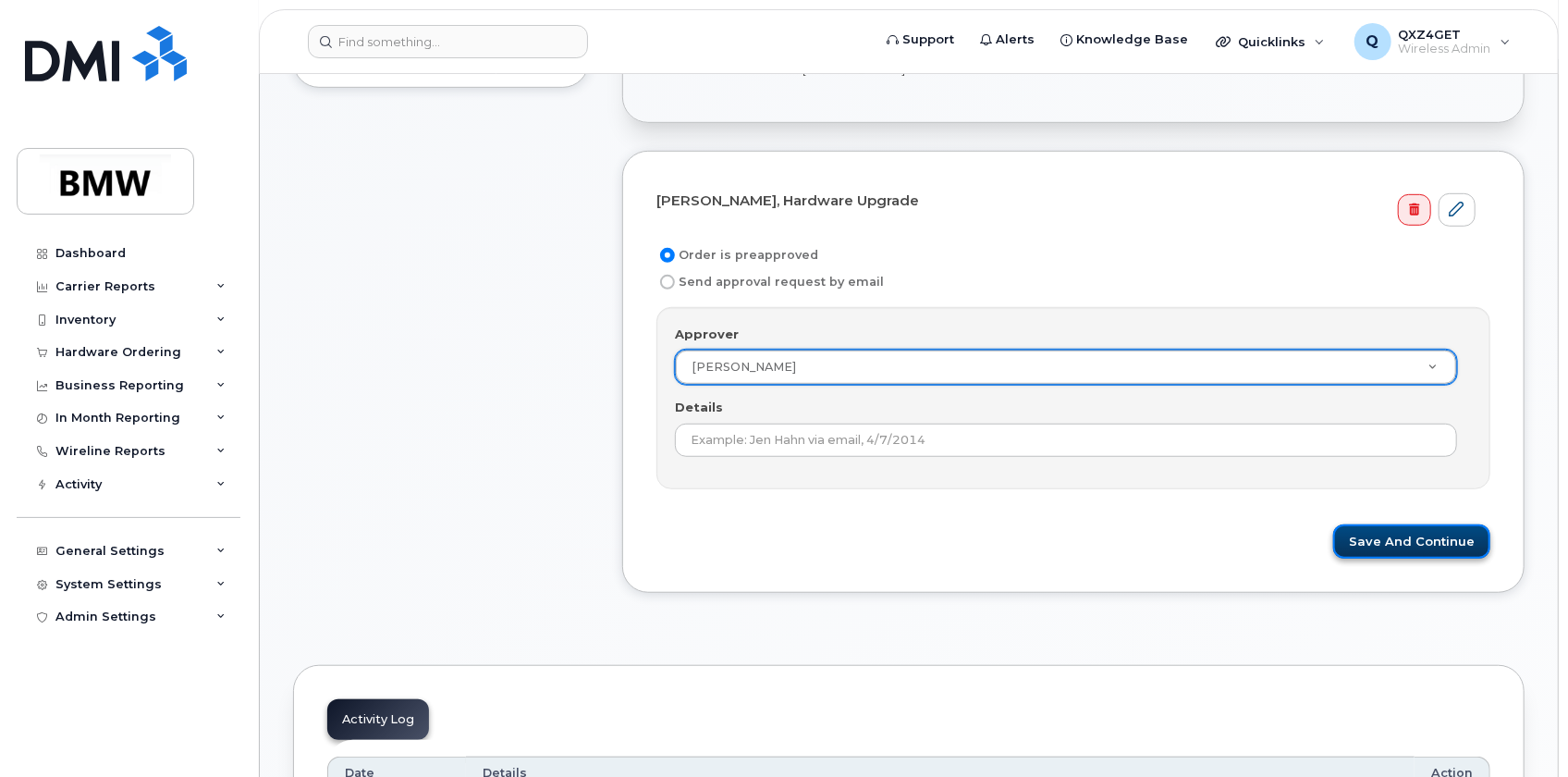
click at [1417, 529] on button "Save and Continue" at bounding box center [1411, 541] width 157 height 34
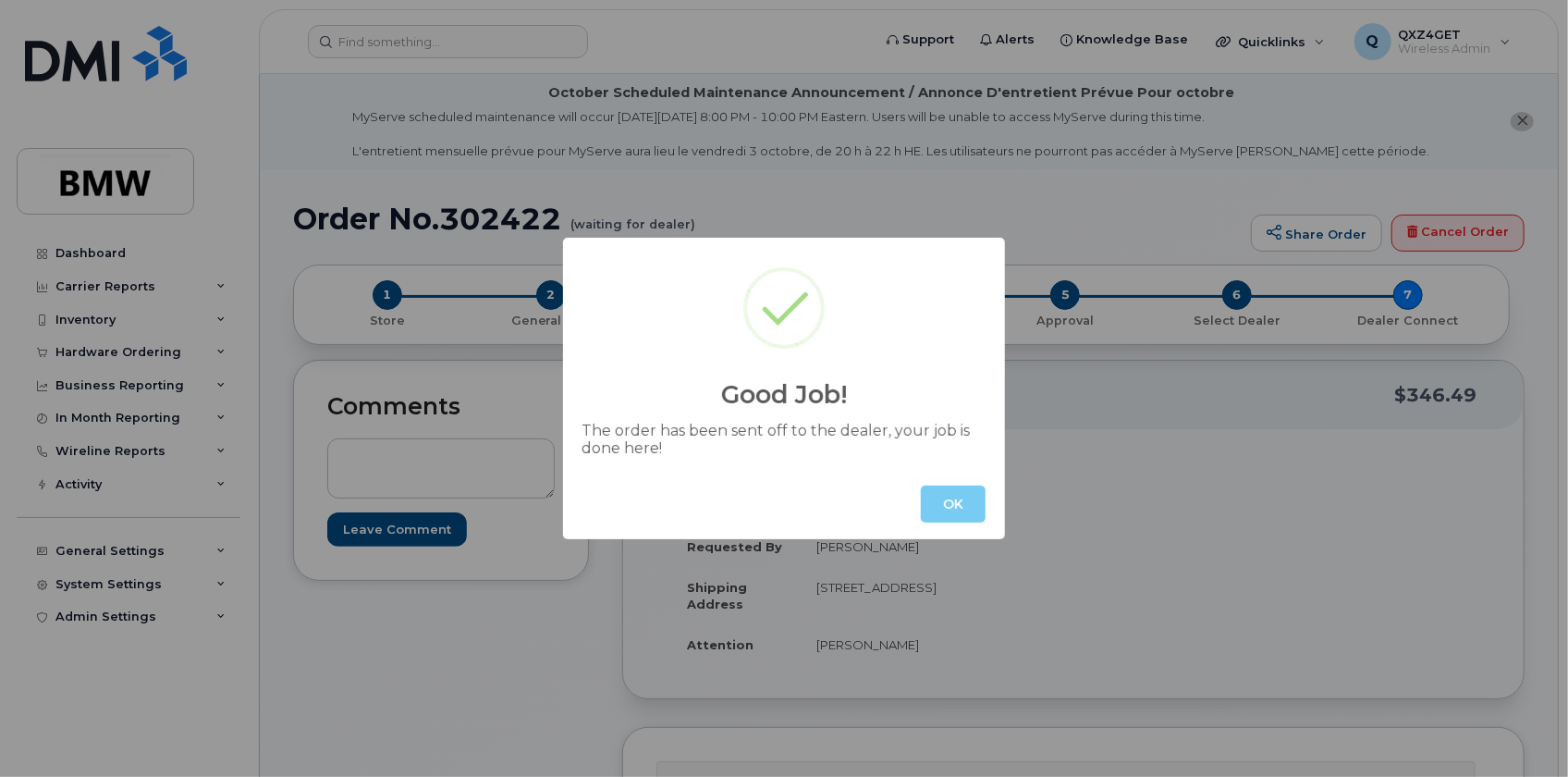
drag, startPoint x: 985, startPoint y: 494, endPoint x: 1008, endPoint y: 492, distance: 23.1
click at [985, 495] on button "OK" at bounding box center [954, 504] width 65 height 37
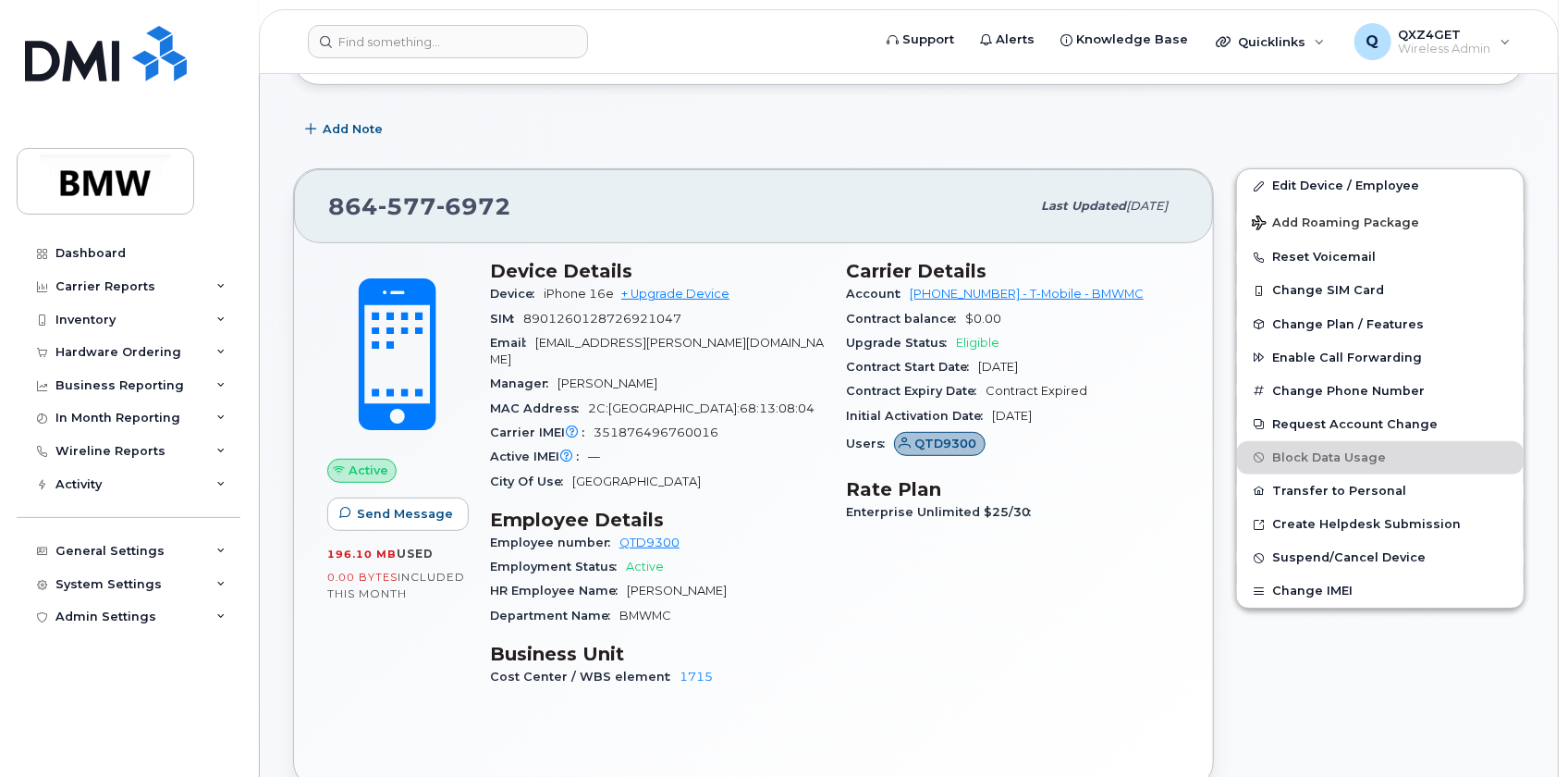
scroll to position [336, 0]
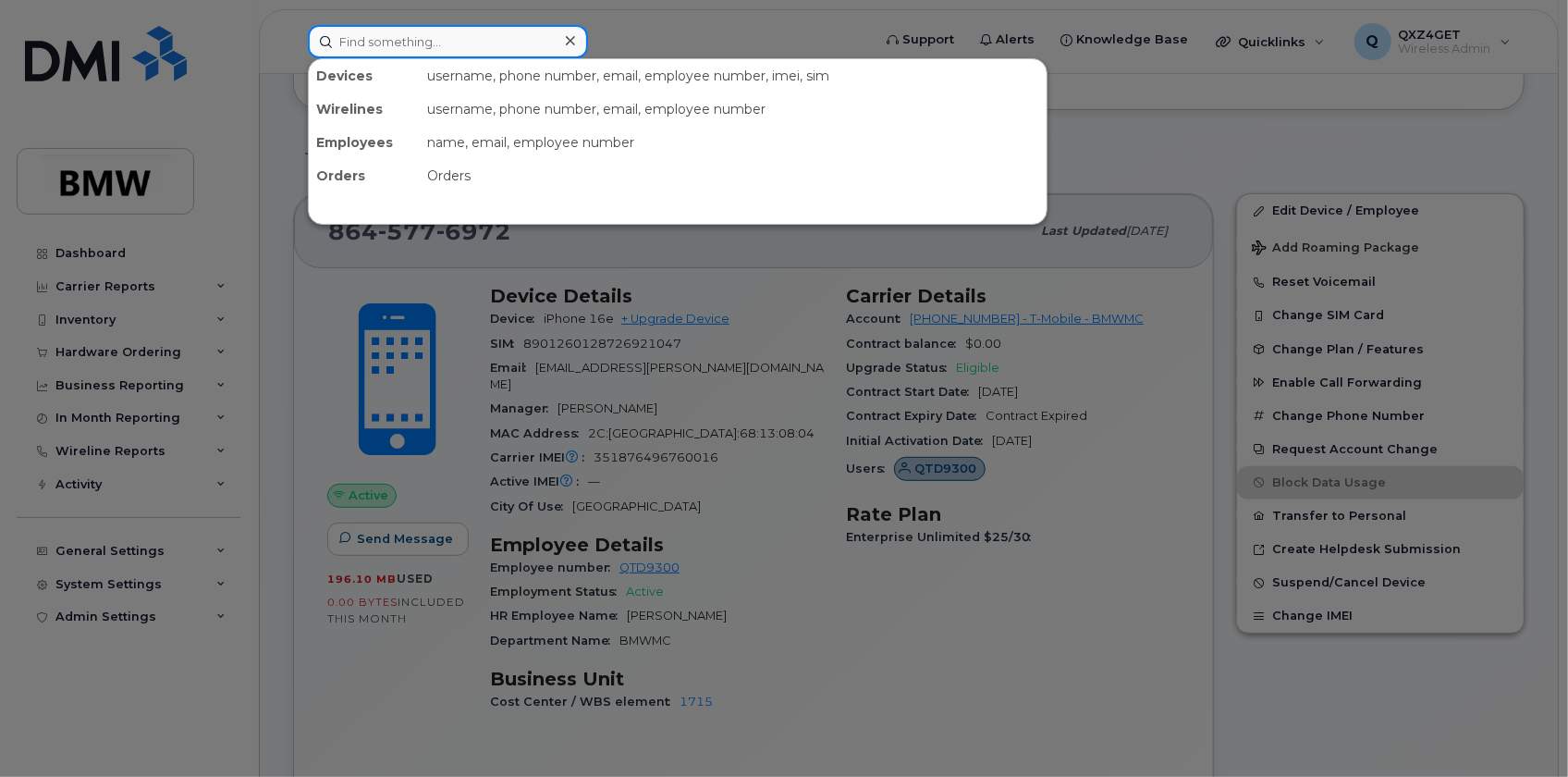
click at [370, 42] on input at bounding box center [448, 42] width 280 height 33
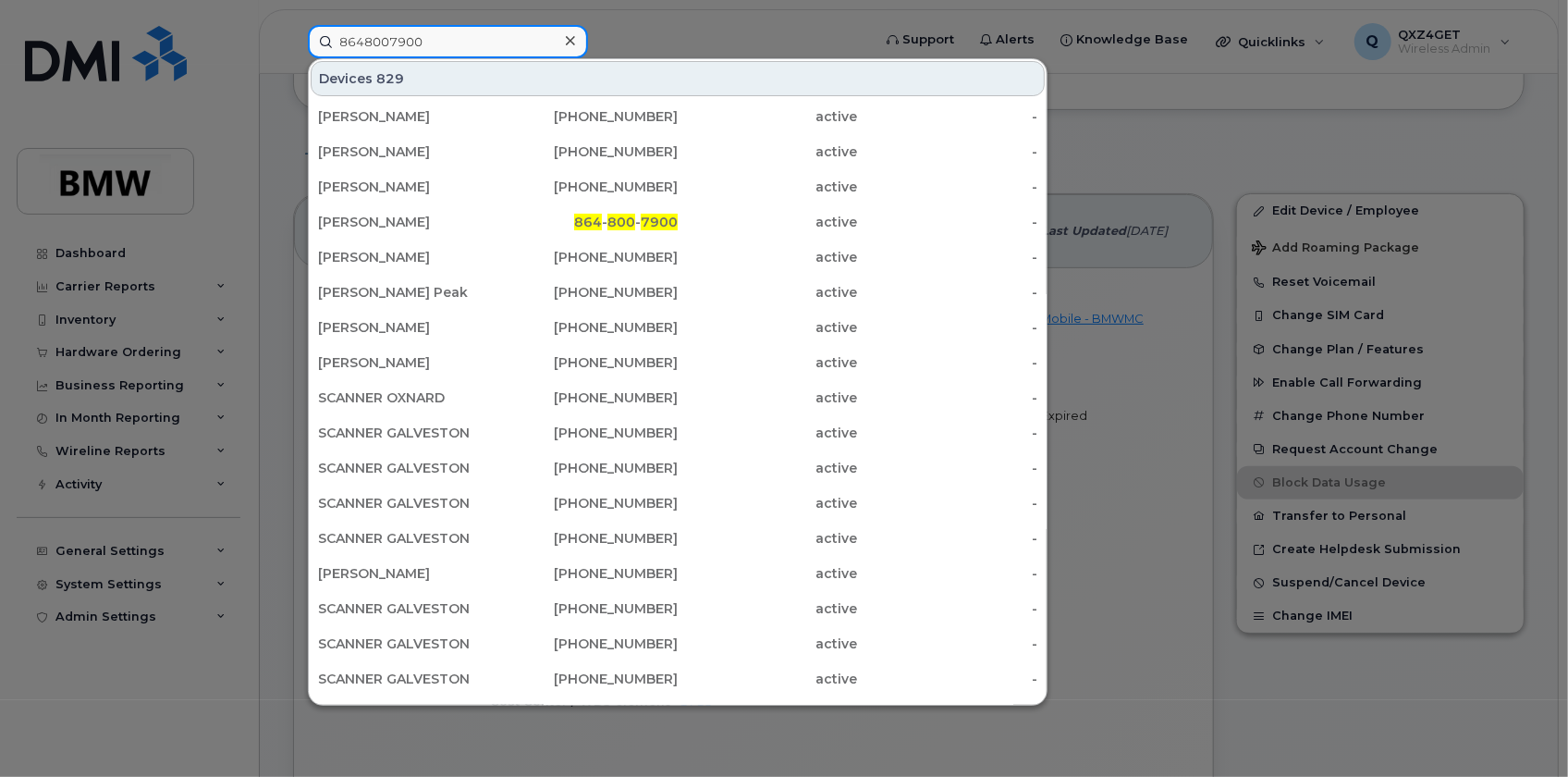
type input "8648007900"
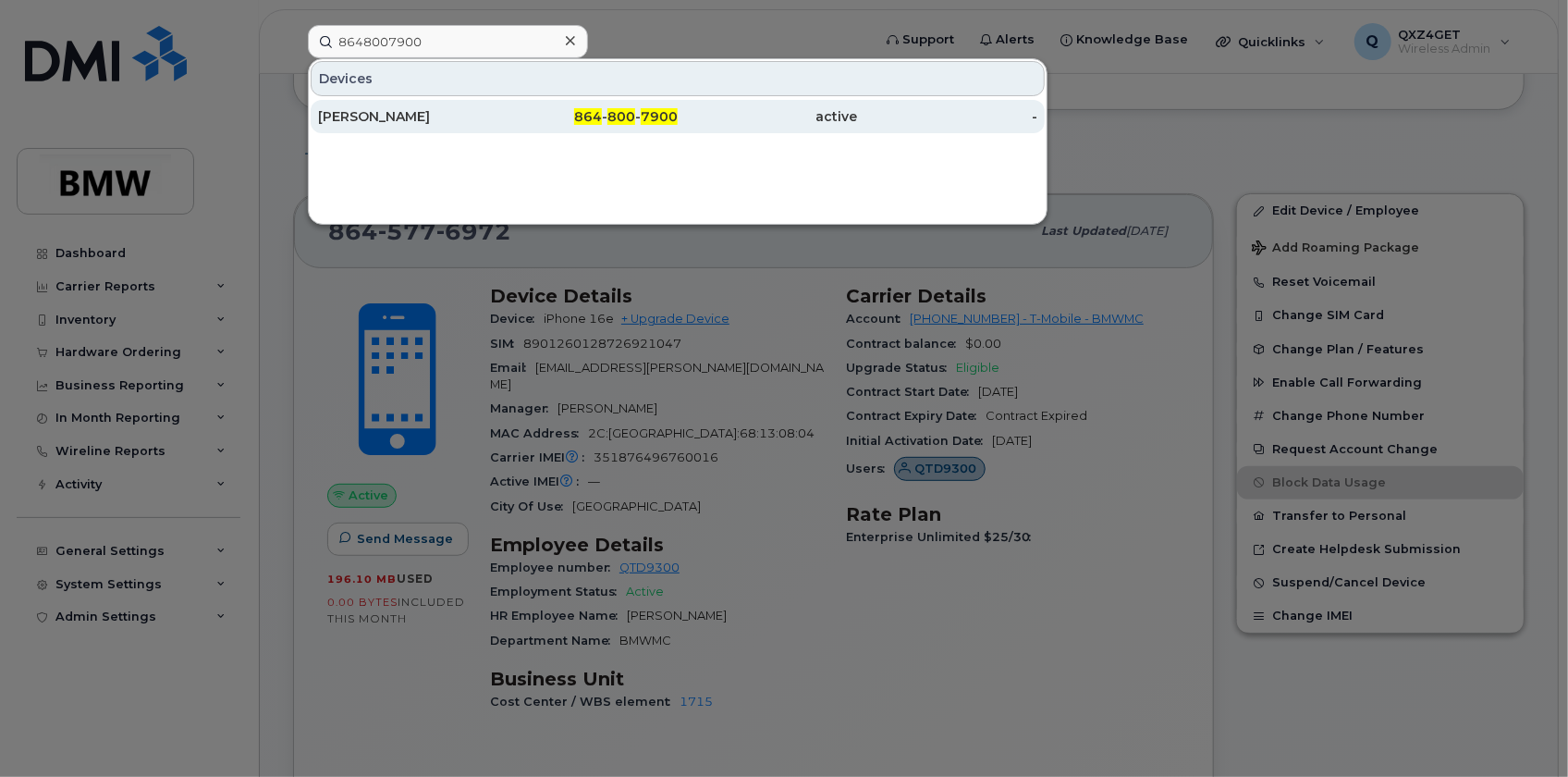
click at [387, 110] on div "[PERSON_NAME]" at bounding box center [408, 116] width 180 height 19
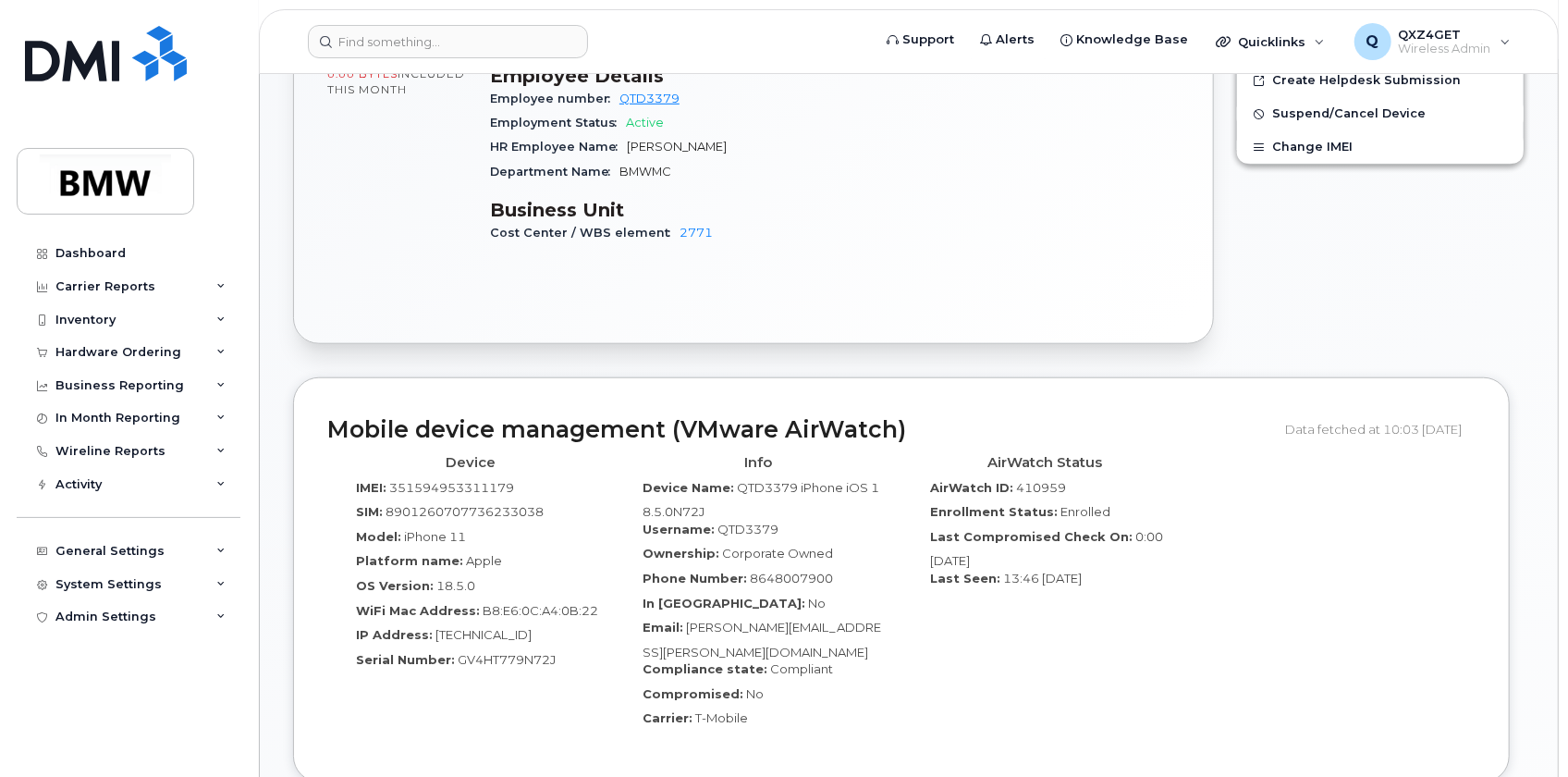
scroll to position [835, 0]
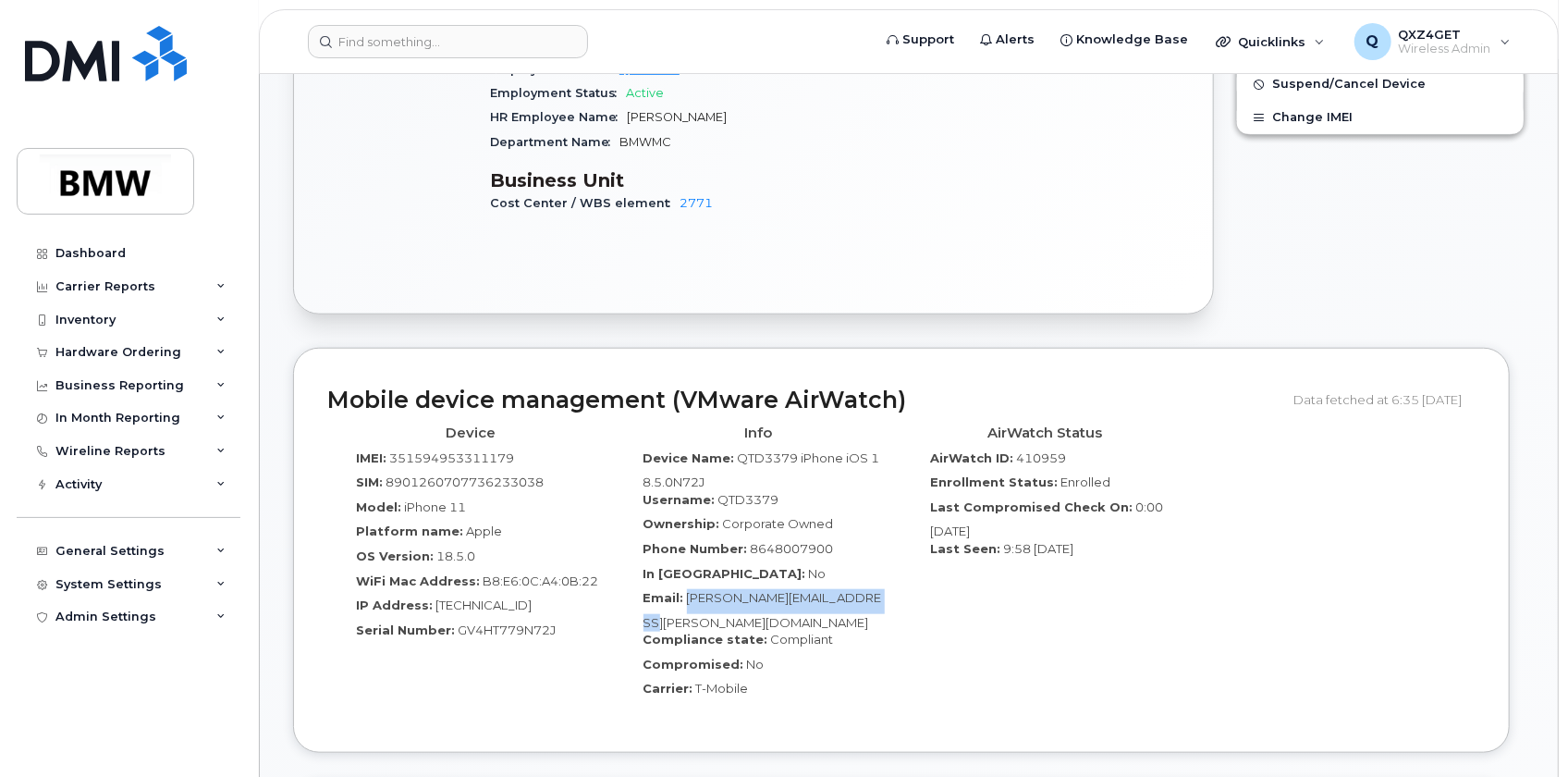
drag, startPoint x: 872, startPoint y: 580, endPoint x: 686, endPoint y: 584, distance: 186.0
click at [686, 584] on div "Info Device Name: QTD3379 iPhone iOS 18.5.0N72J Username: QTD3379 Ownership: Co…" at bounding box center [759, 568] width 288 height 301
copy span "[PERSON_NAME][EMAIL_ADDRESS][PERSON_NAME][DOMAIN_NAME]"
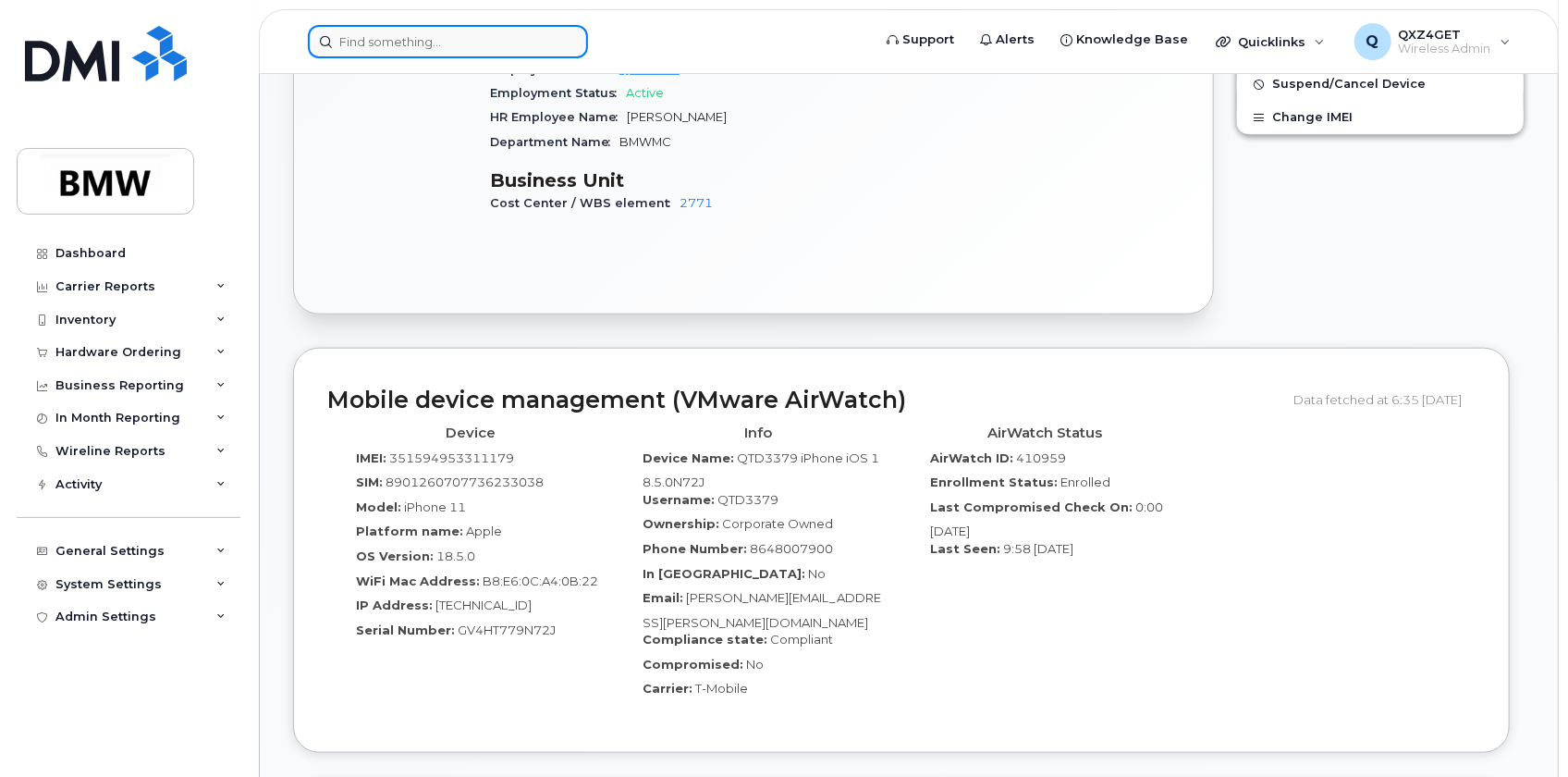
click at [351, 46] on input at bounding box center [448, 42] width 280 height 33
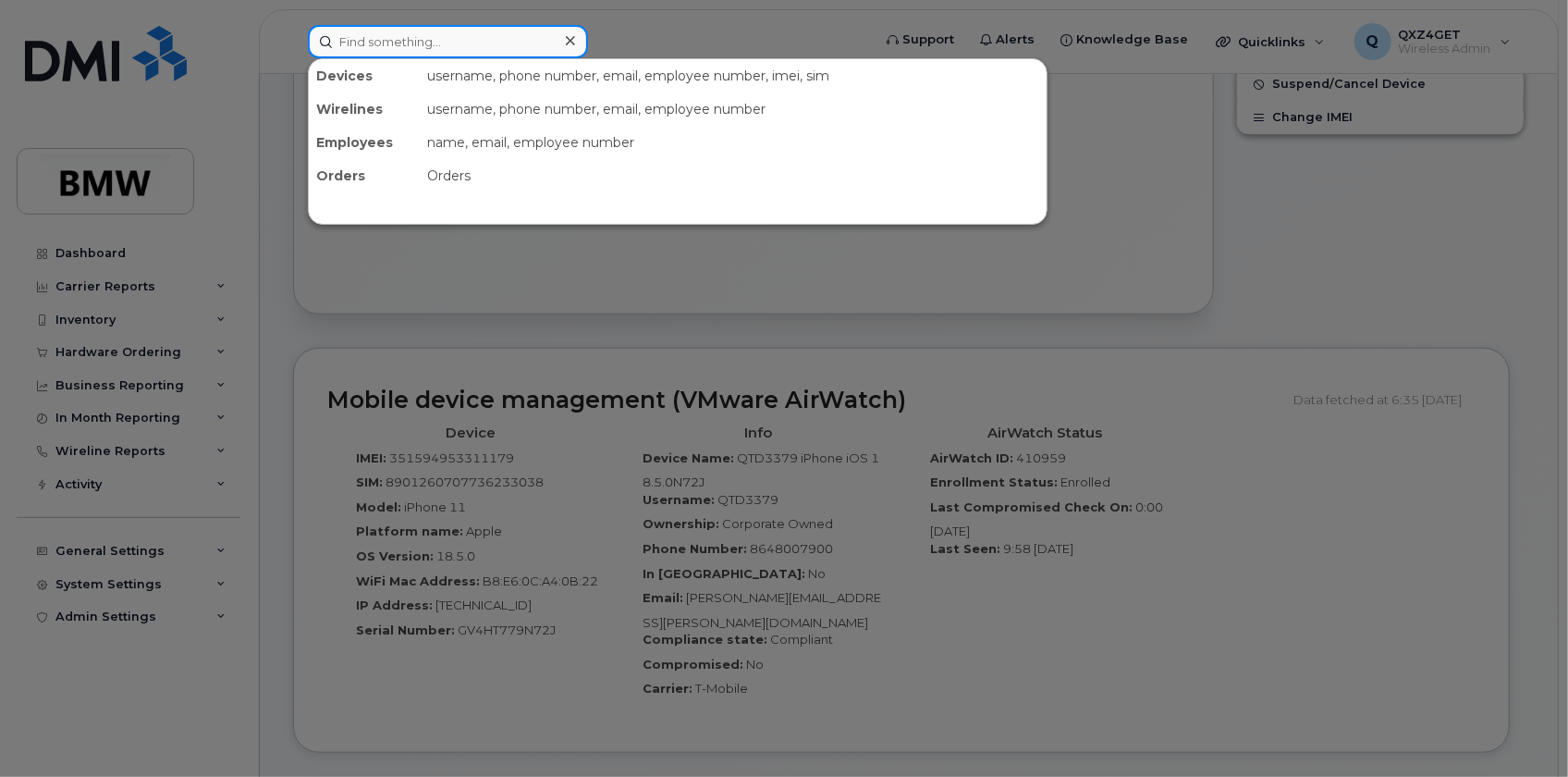
paste input "8646315930"
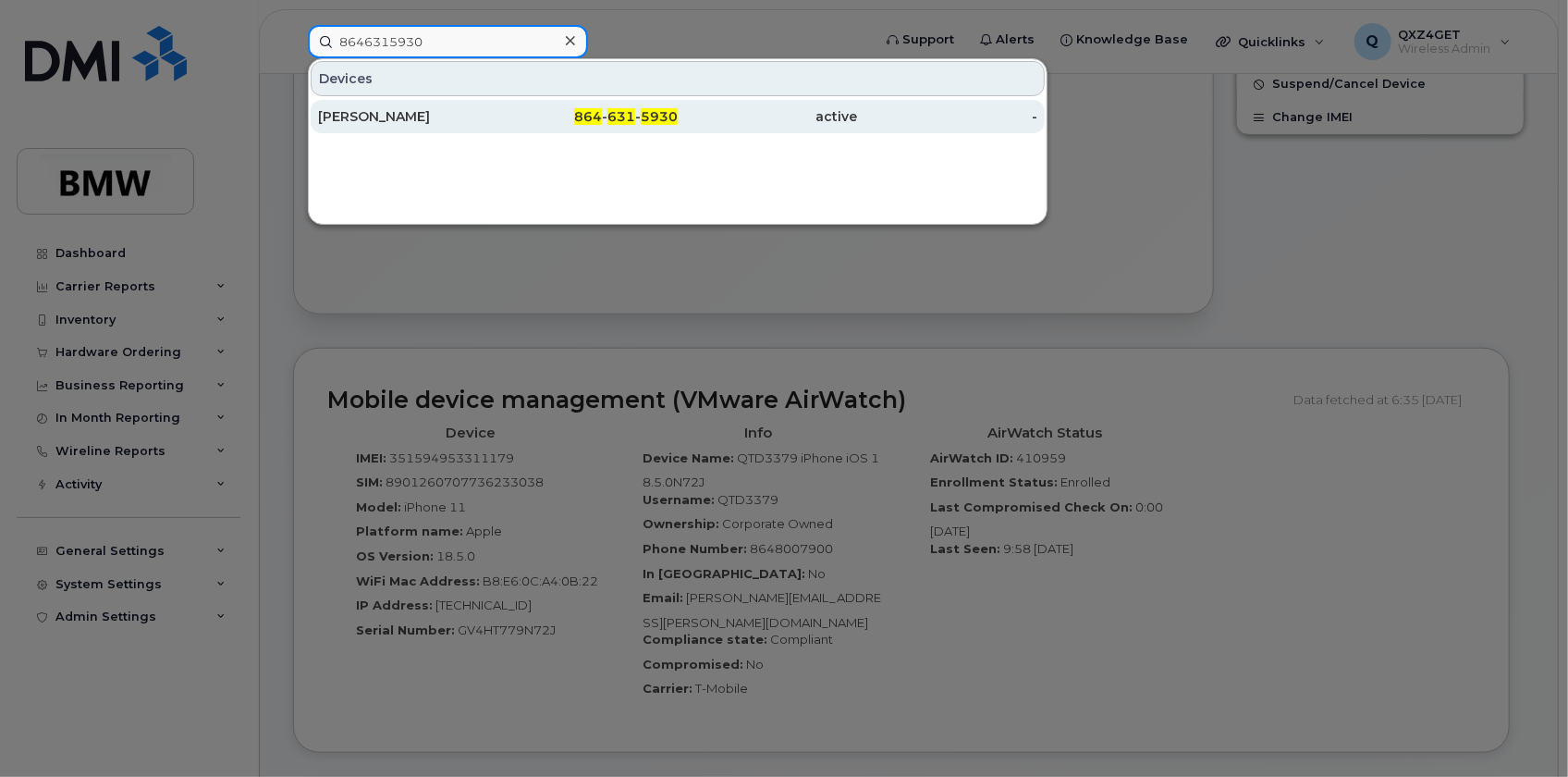
type input "8646315930"
click at [361, 121] on div "[PERSON_NAME]" at bounding box center [408, 116] width 180 height 19
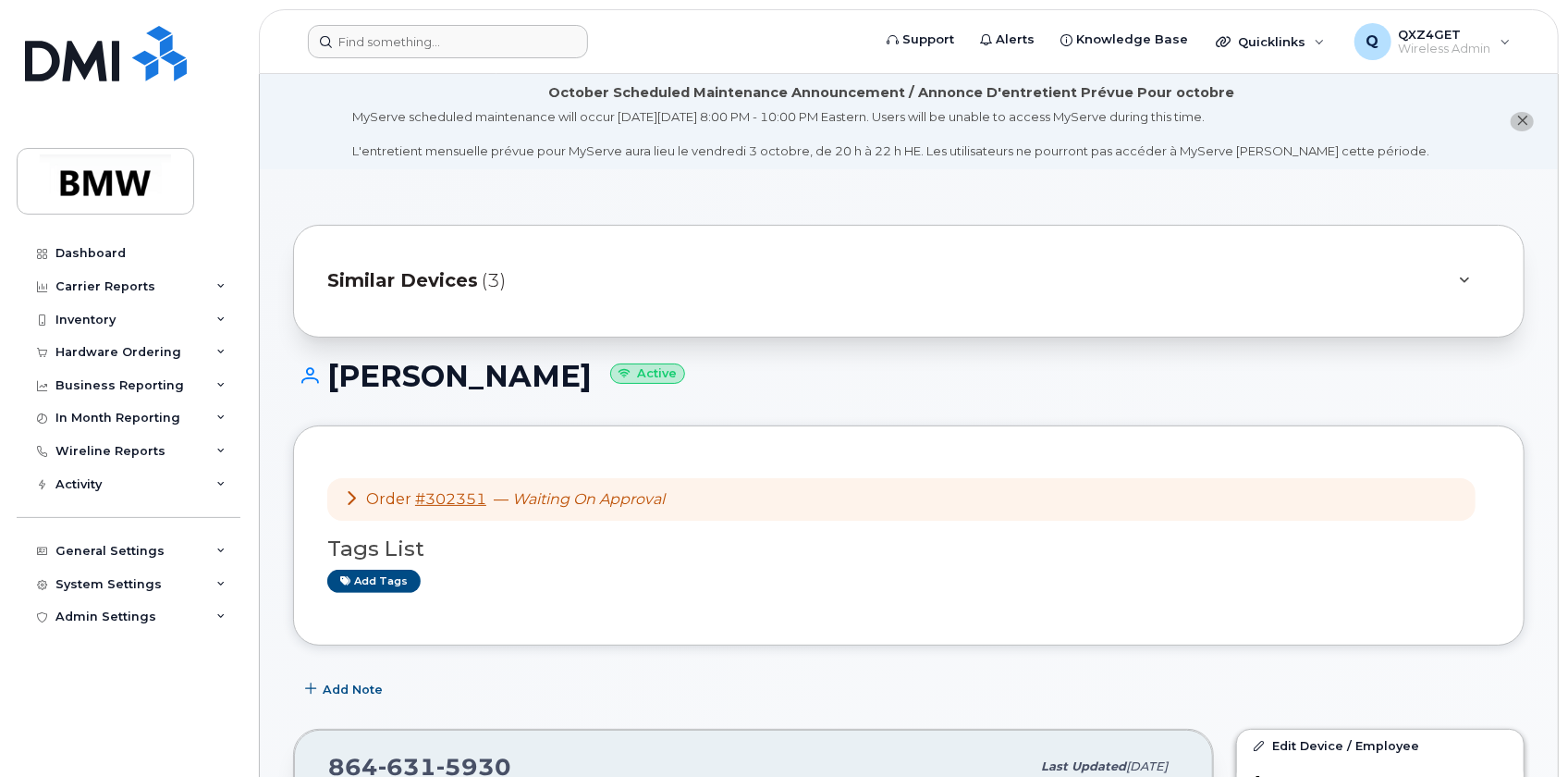
click at [447, 51] on header "Support Alerts Knowledge Base Quicklinks Suspend / Cancel Device Change SIM Car…" at bounding box center [909, 41] width 1300 height 65
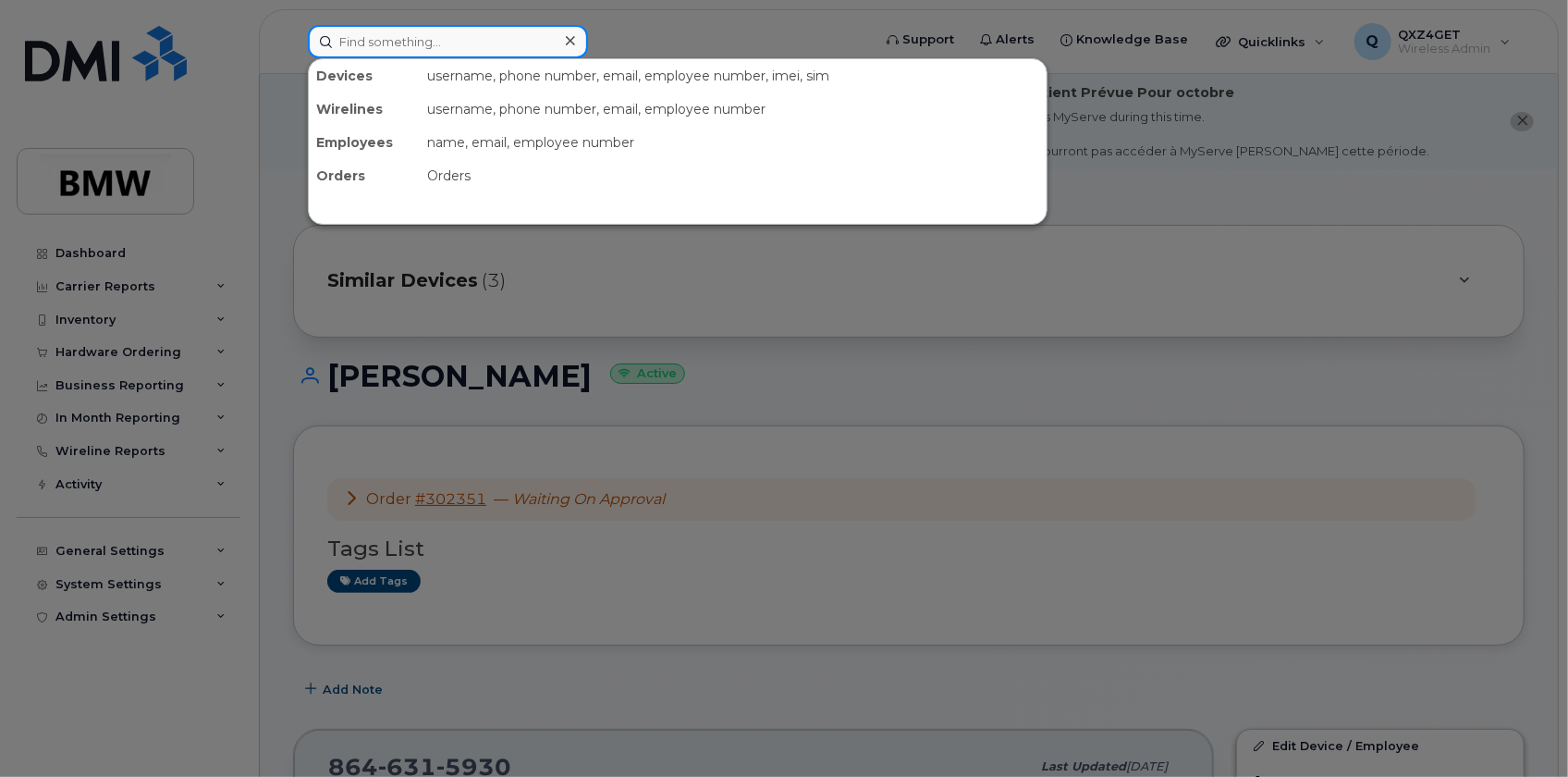
click at [452, 44] on input at bounding box center [448, 42] width 280 height 33
drag, startPoint x: 525, startPoint y: 17, endPoint x: 515, endPoint y: 25, distance: 12.8
click at [522, 19] on div at bounding box center [784, 388] width 1568 height 777
click at [473, 37] on input at bounding box center [448, 42] width 280 height 33
paste input "8646524537"
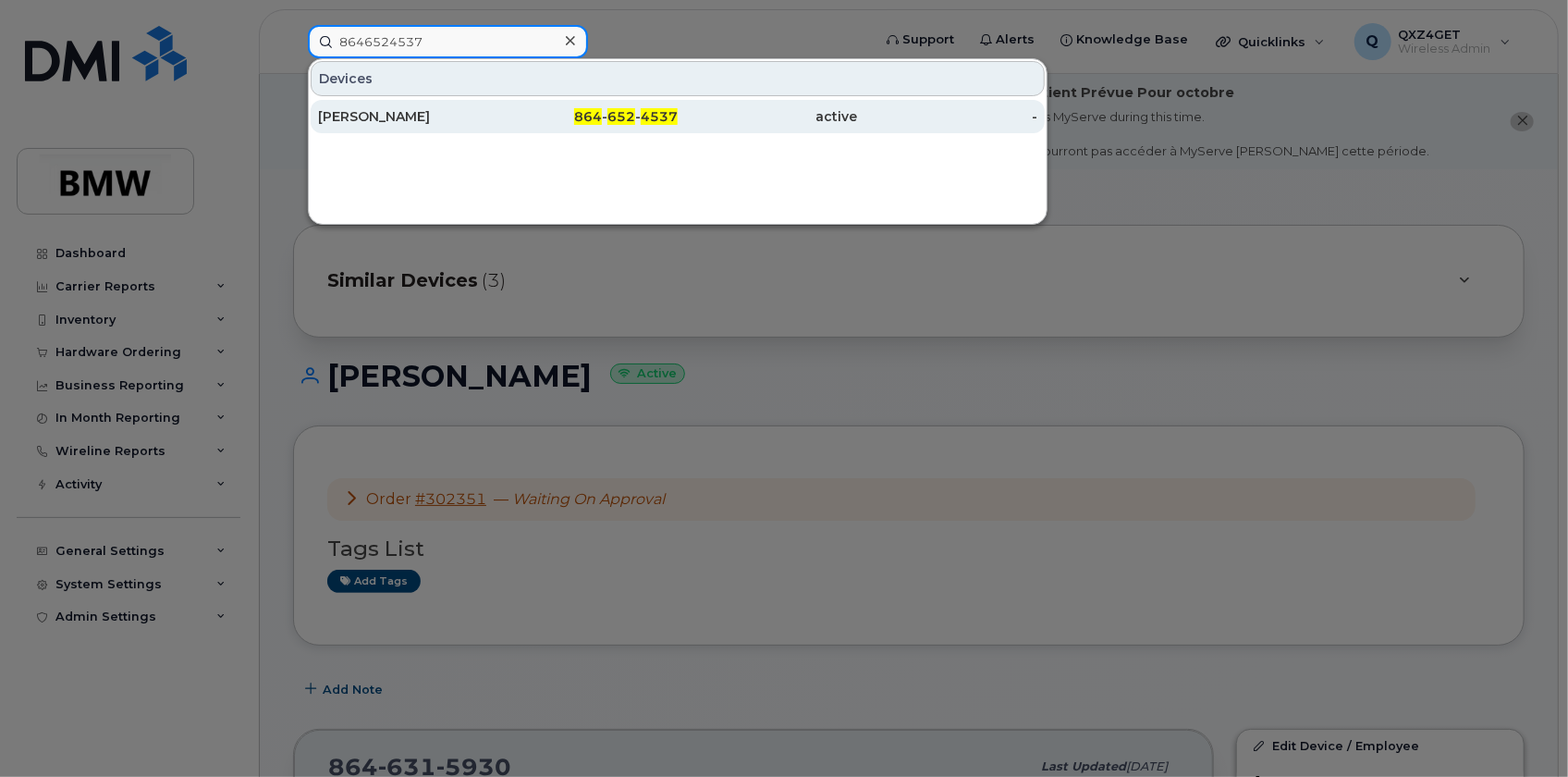
type input "8646524537"
click at [448, 106] on div "[PERSON_NAME]" at bounding box center [408, 116] width 180 height 33
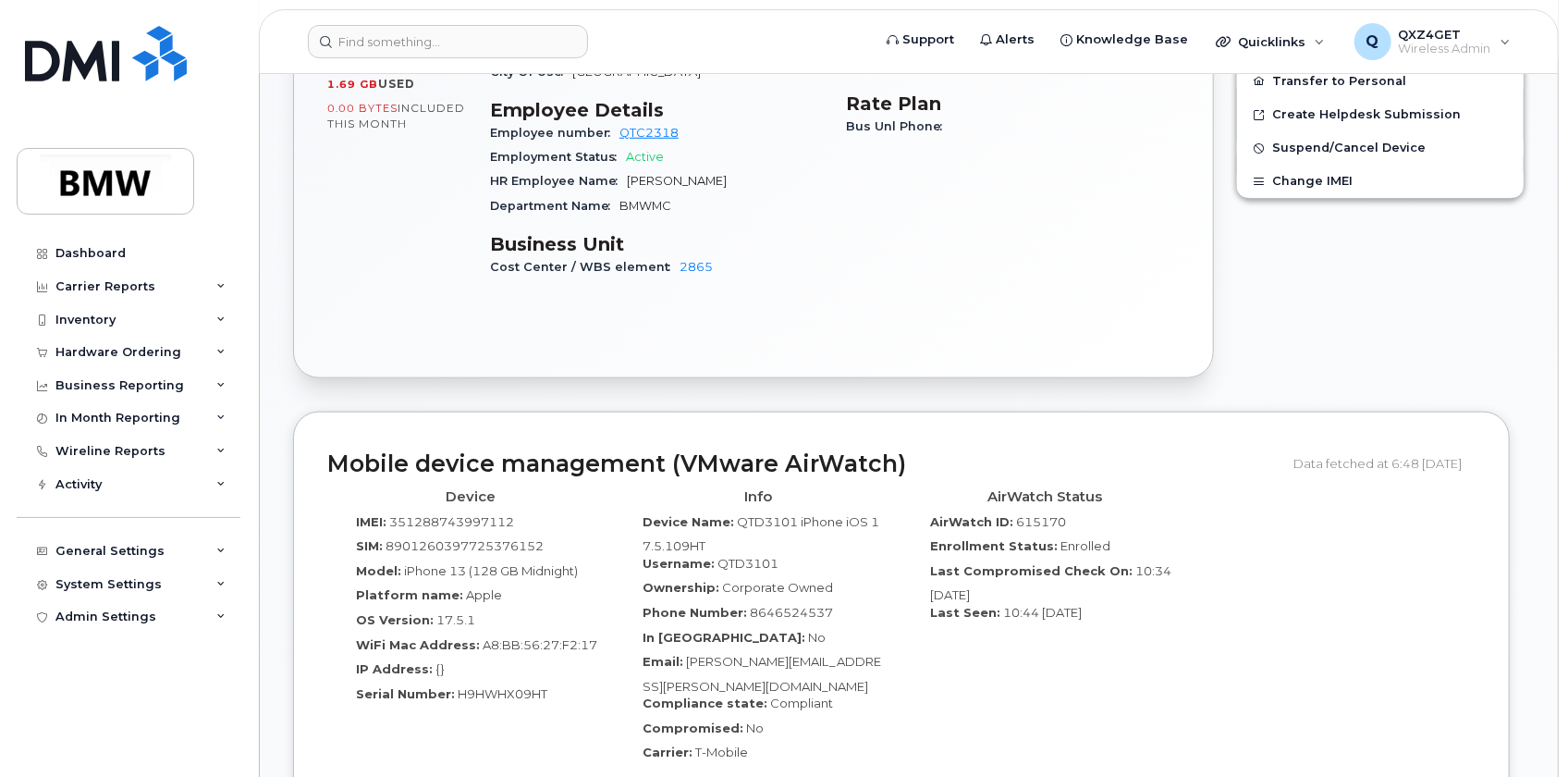
scroll to position [1075, 0]
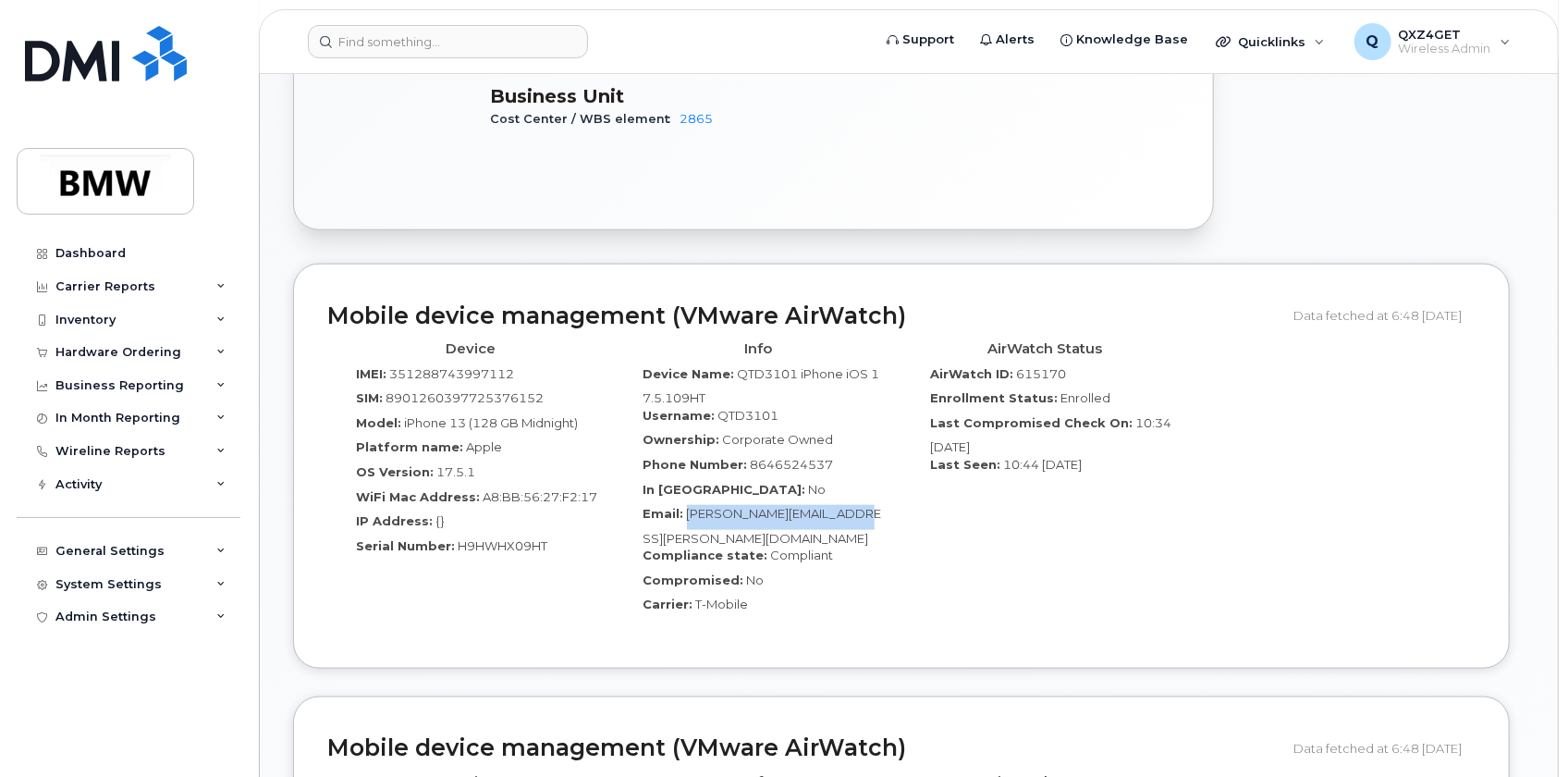
drag, startPoint x: 869, startPoint y: 489, endPoint x: 685, endPoint y: 497, distance: 184.2
click at [685, 505] on div "Email: Bradley.Carver@bmwmc.com" at bounding box center [759, 526] width 260 height 42
copy span "Bradley.Carver@bmwmc.com"
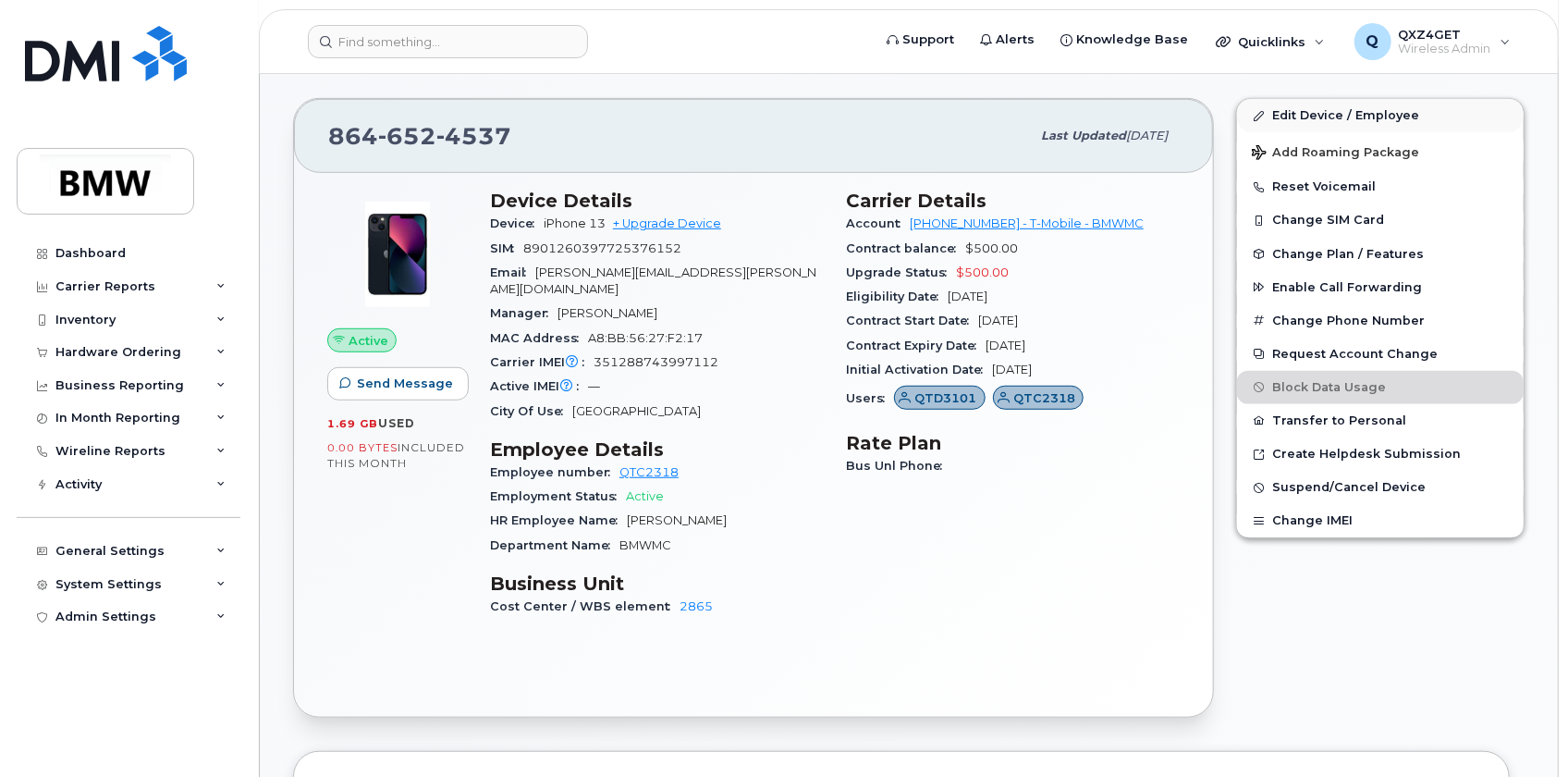
scroll to position [487, 0]
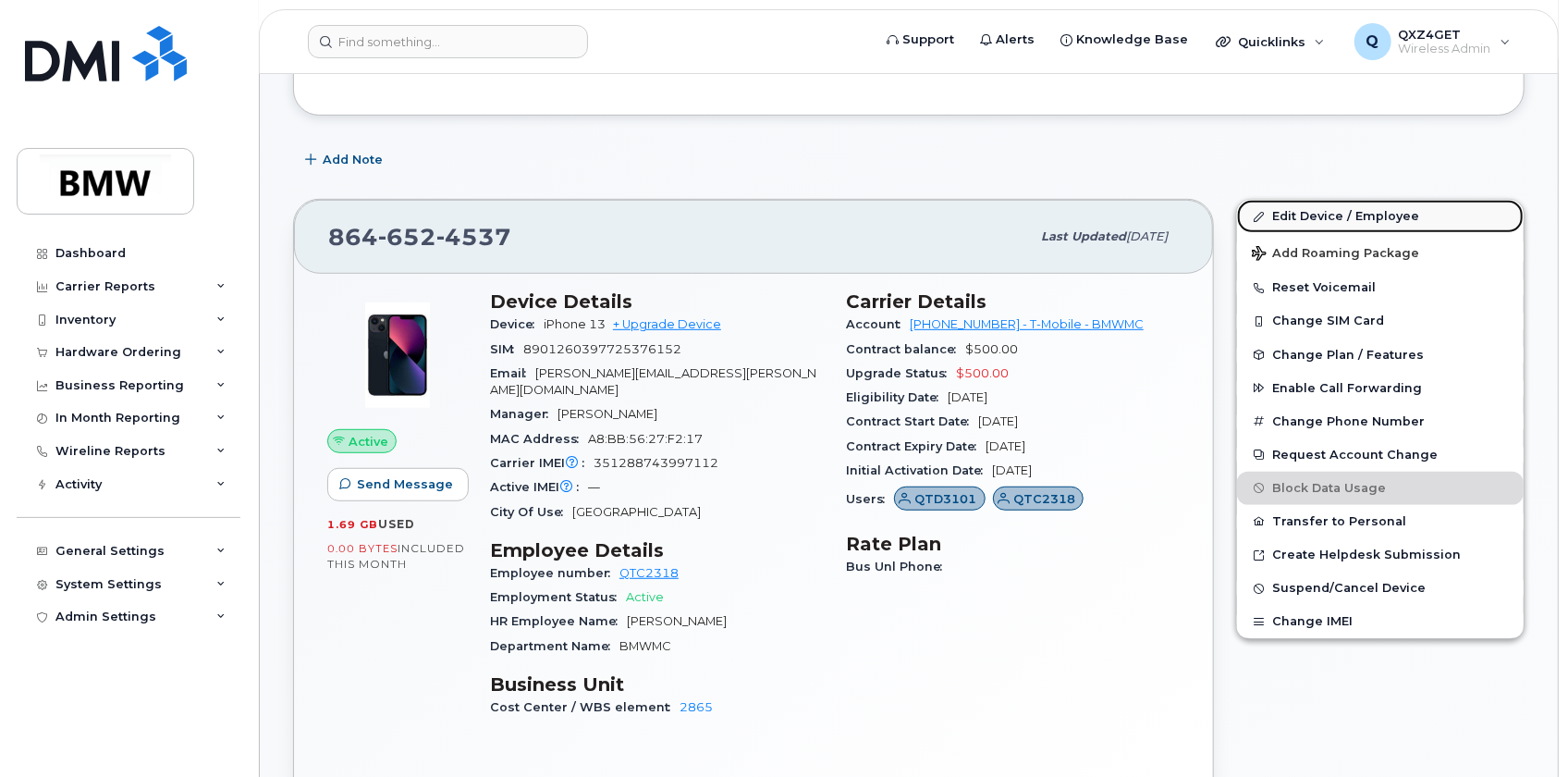
click at [1295, 211] on link "Edit Device / Employee" at bounding box center [1380, 216] width 287 height 33
click at [1291, 211] on link "Edit Device / Employee" at bounding box center [1380, 216] width 287 height 33
click at [1293, 216] on link "Edit Device / Employee" at bounding box center [1380, 216] width 287 height 33
click at [1283, 214] on link "Edit Device / Employee" at bounding box center [1380, 216] width 287 height 33
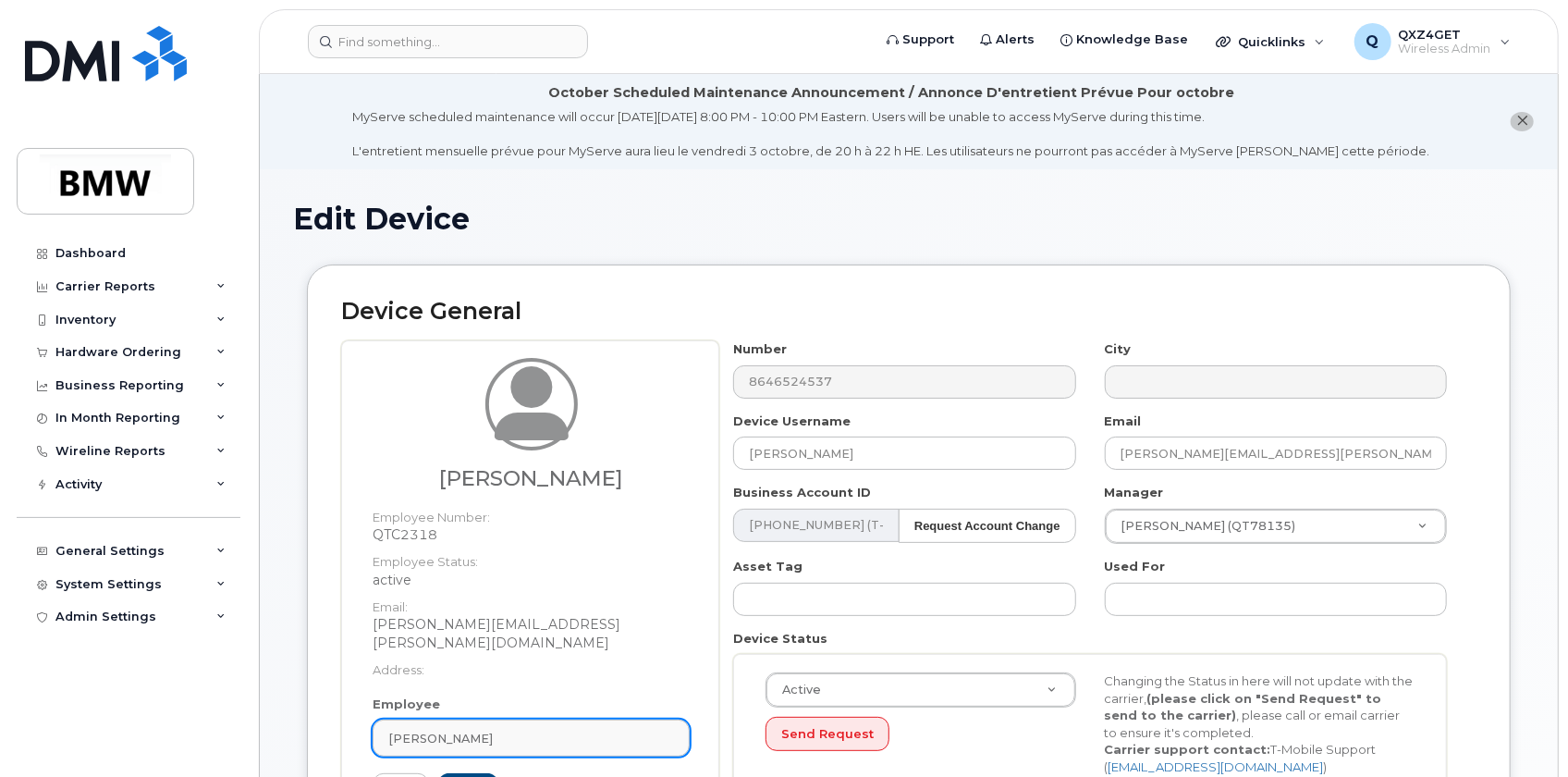
click at [457, 719] on link "[PERSON_NAME]" at bounding box center [531, 738] width 317 height 37
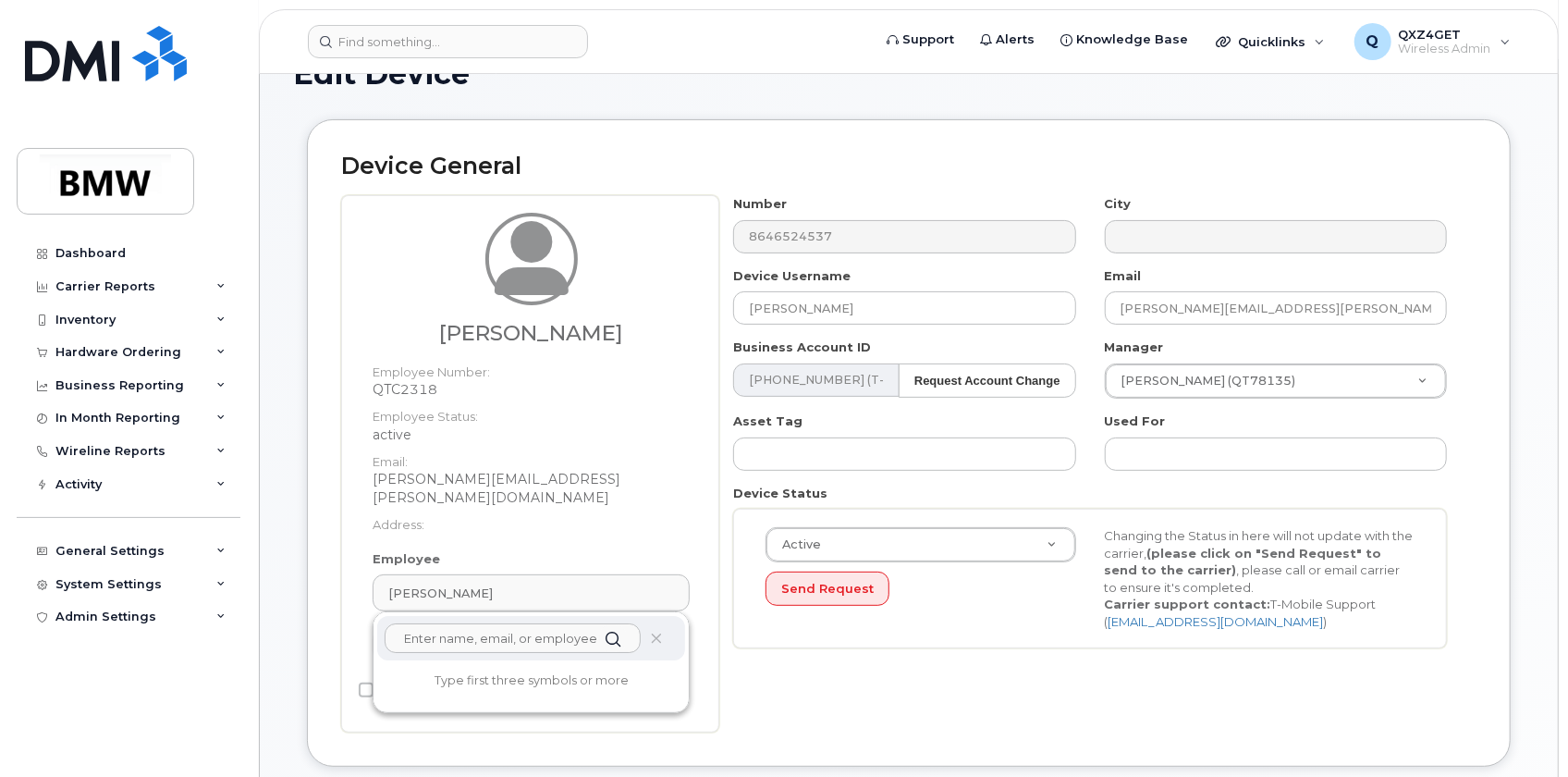
scroll to position [254, 0]
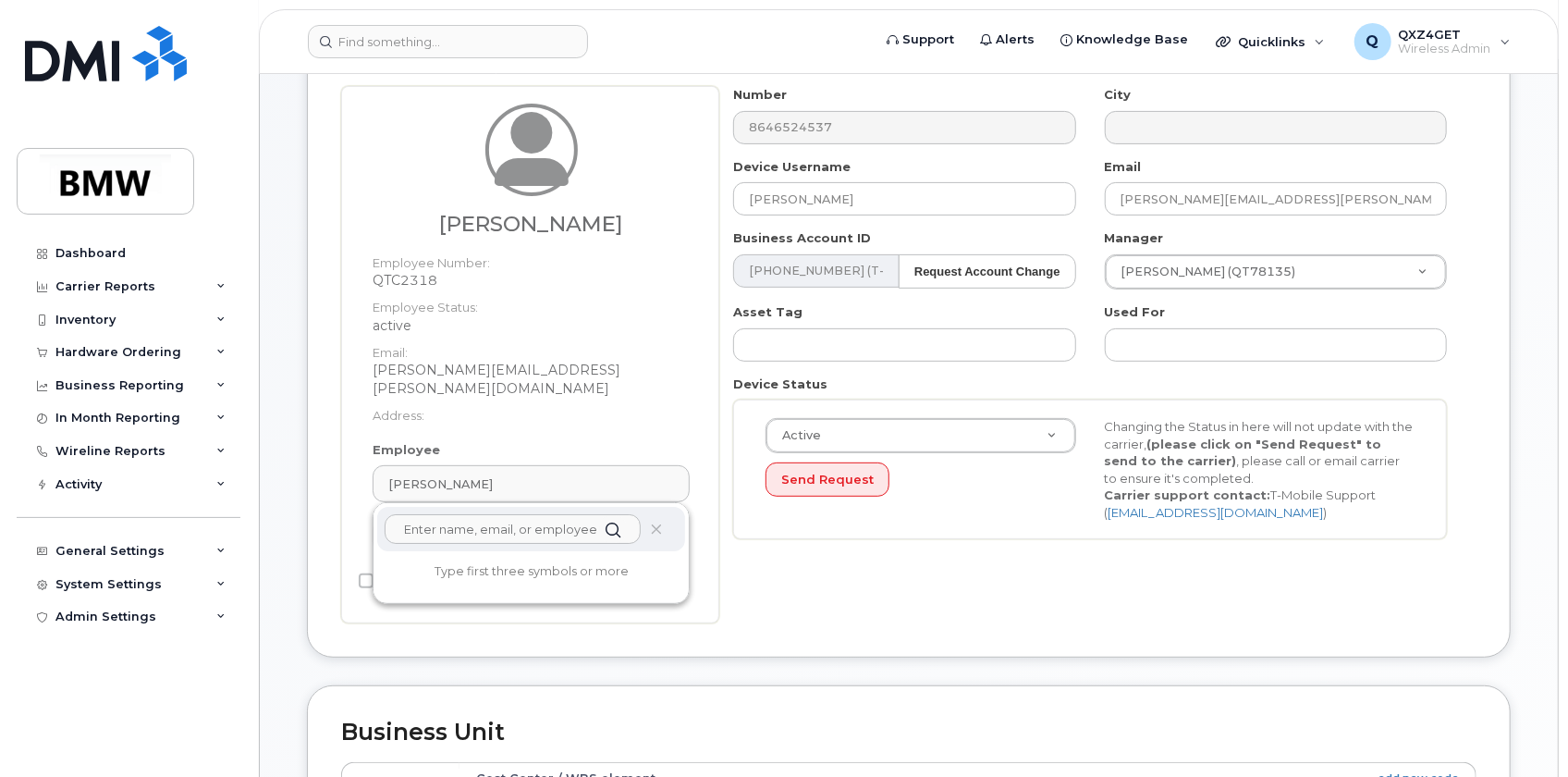
paste input "Bradley.Carver@bmwmc.com"
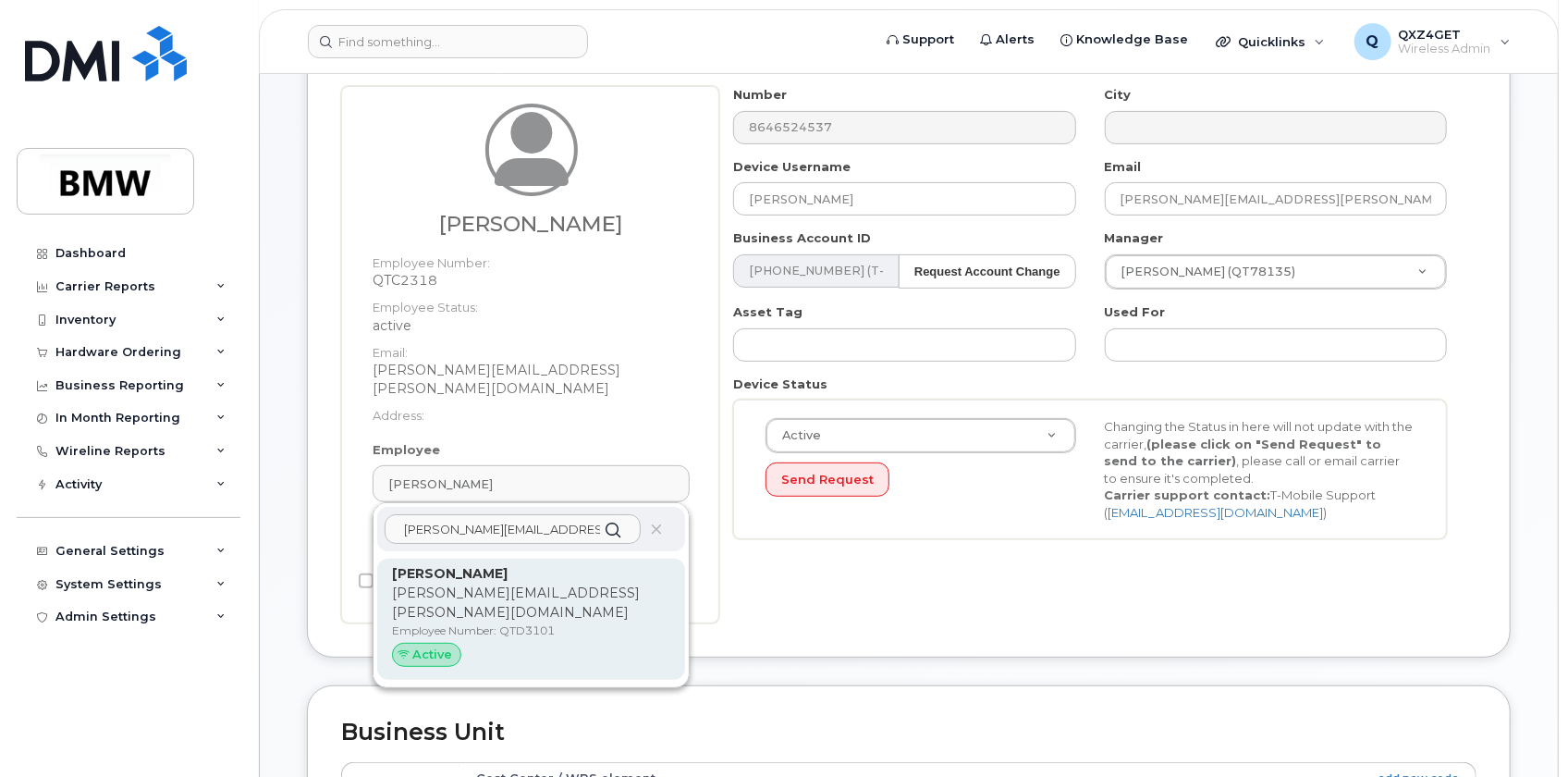
type input "Bradley.Carver@bmwmc.com"
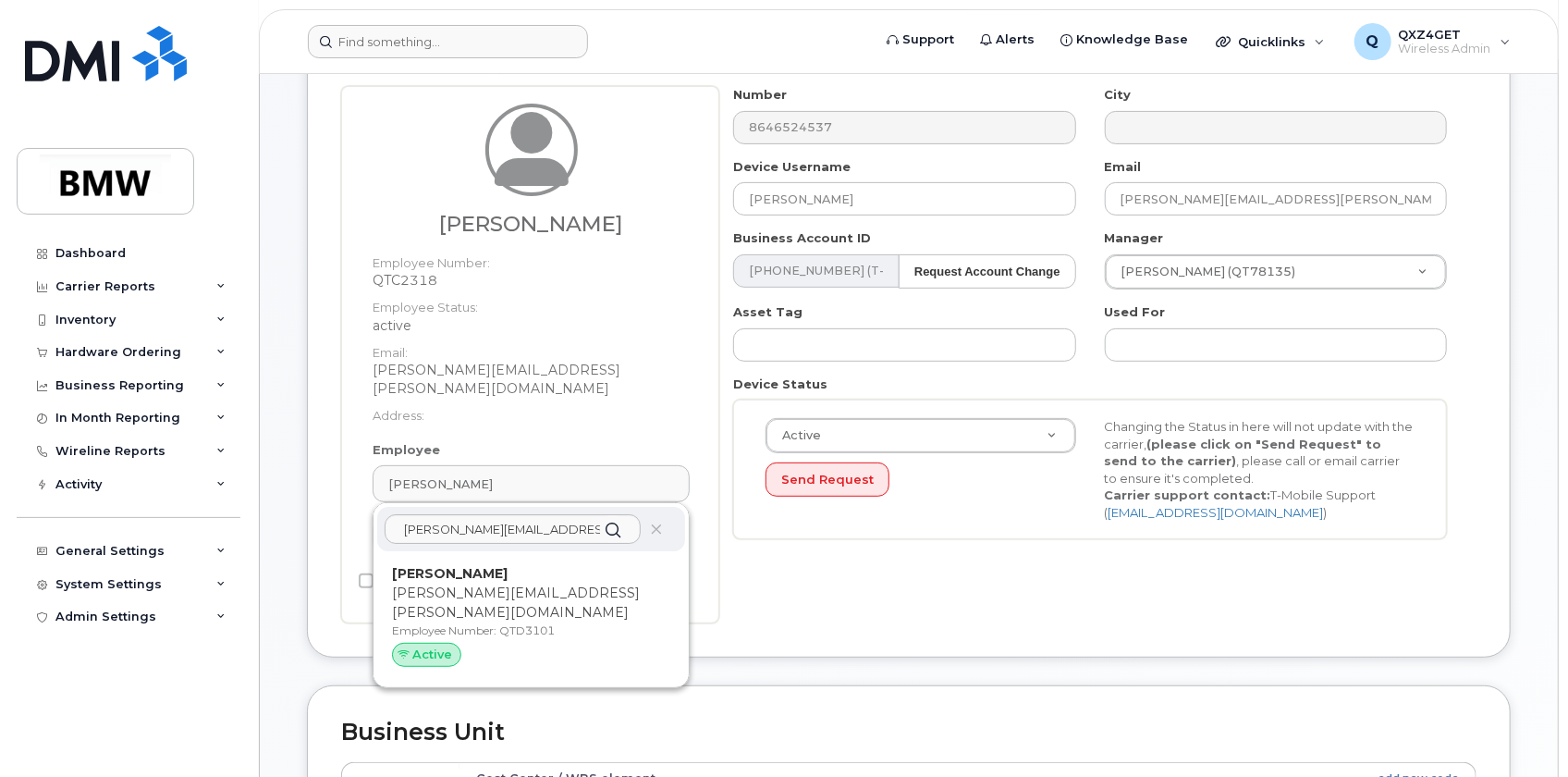
drag, startPoint x: 448, startPoint y: 559, endPoint x: 865, endPoint y: 45, distance: 661.9
click at [448, 566] on strong "[PERSON_NAME]" at bounding box center [450, 573] width 115 height 17
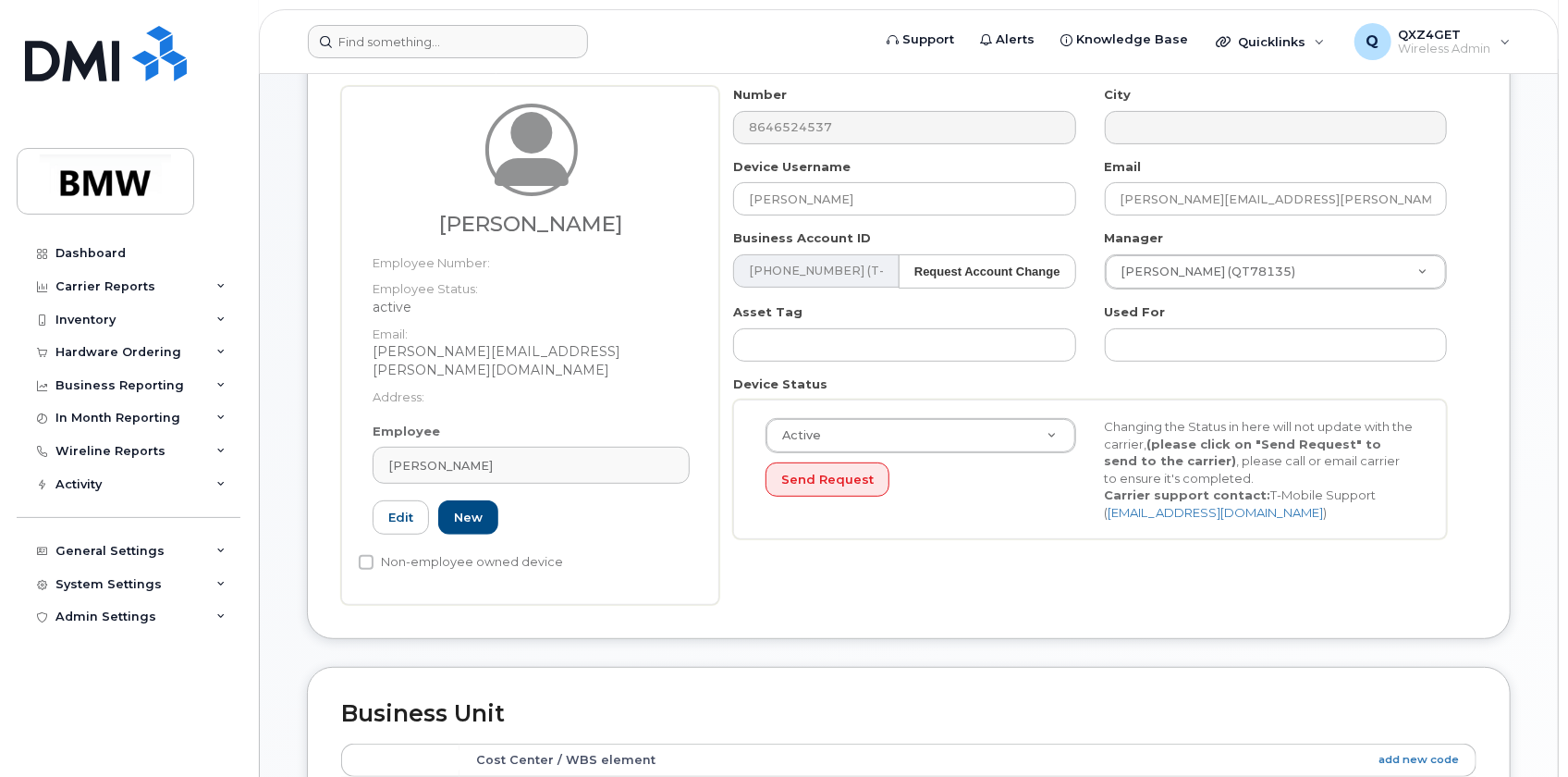
type input "QTD3101"
type input "[PERSON_NAME]"
type input "[PERSON_NAME][EMAIL_ADDRESS][PERSON_NAME][DOMAIN_NAME]"
type input "14966818"
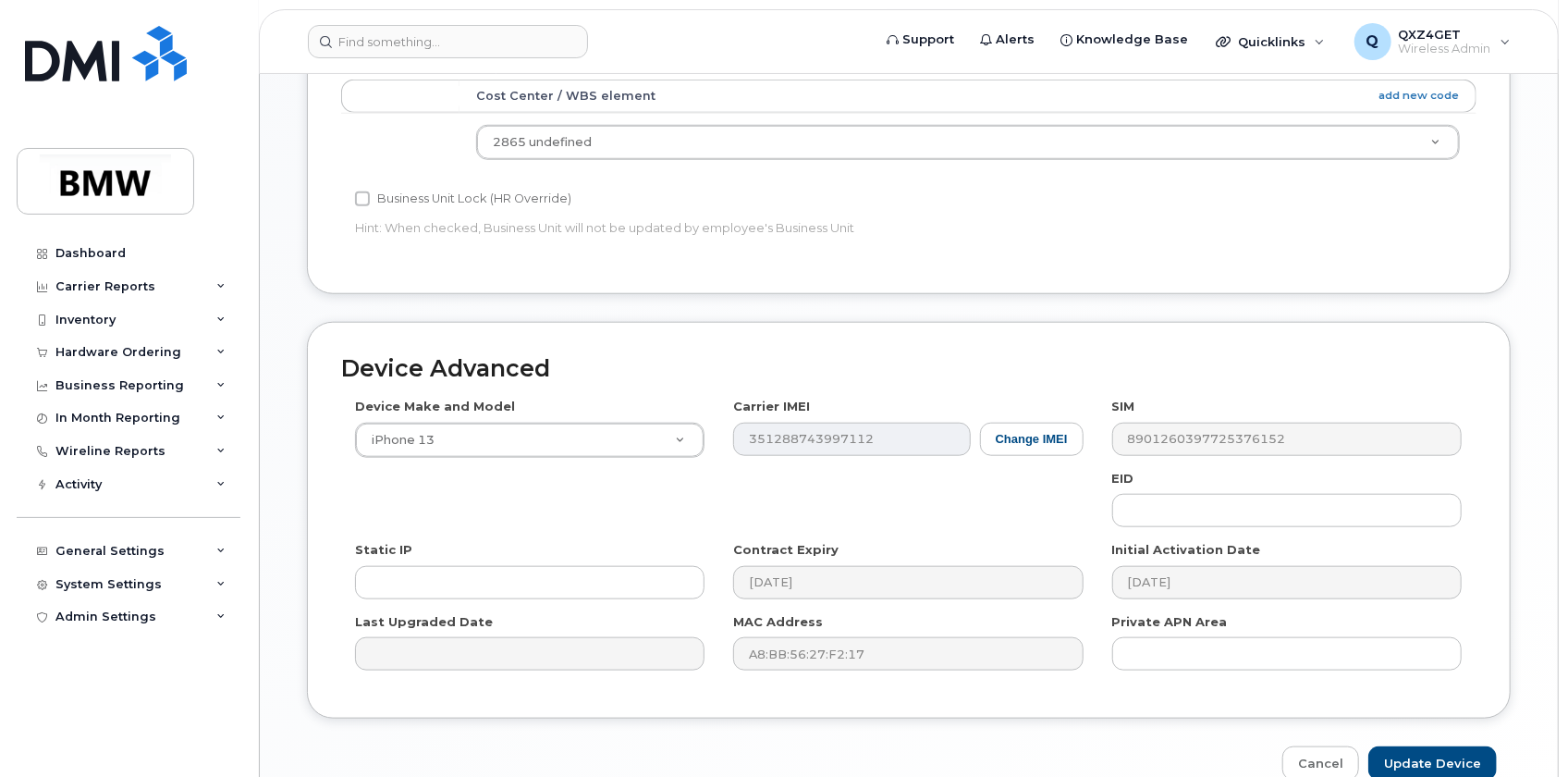
scroll to position [994, 0]
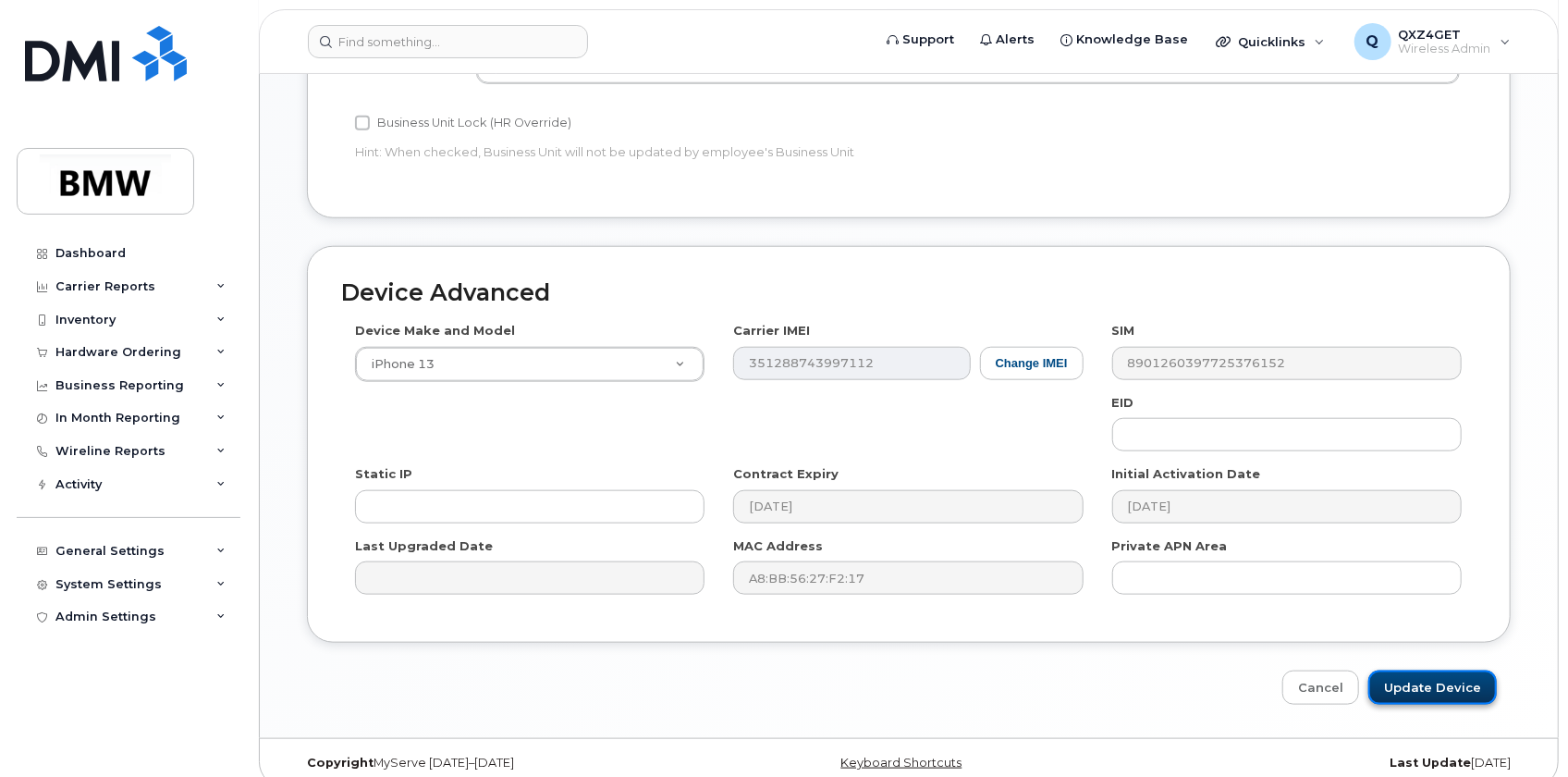
click at [1414, 670] on input "Update Device" at bounding box center [1432, 687] width 128 height 34
type input "Saving..."
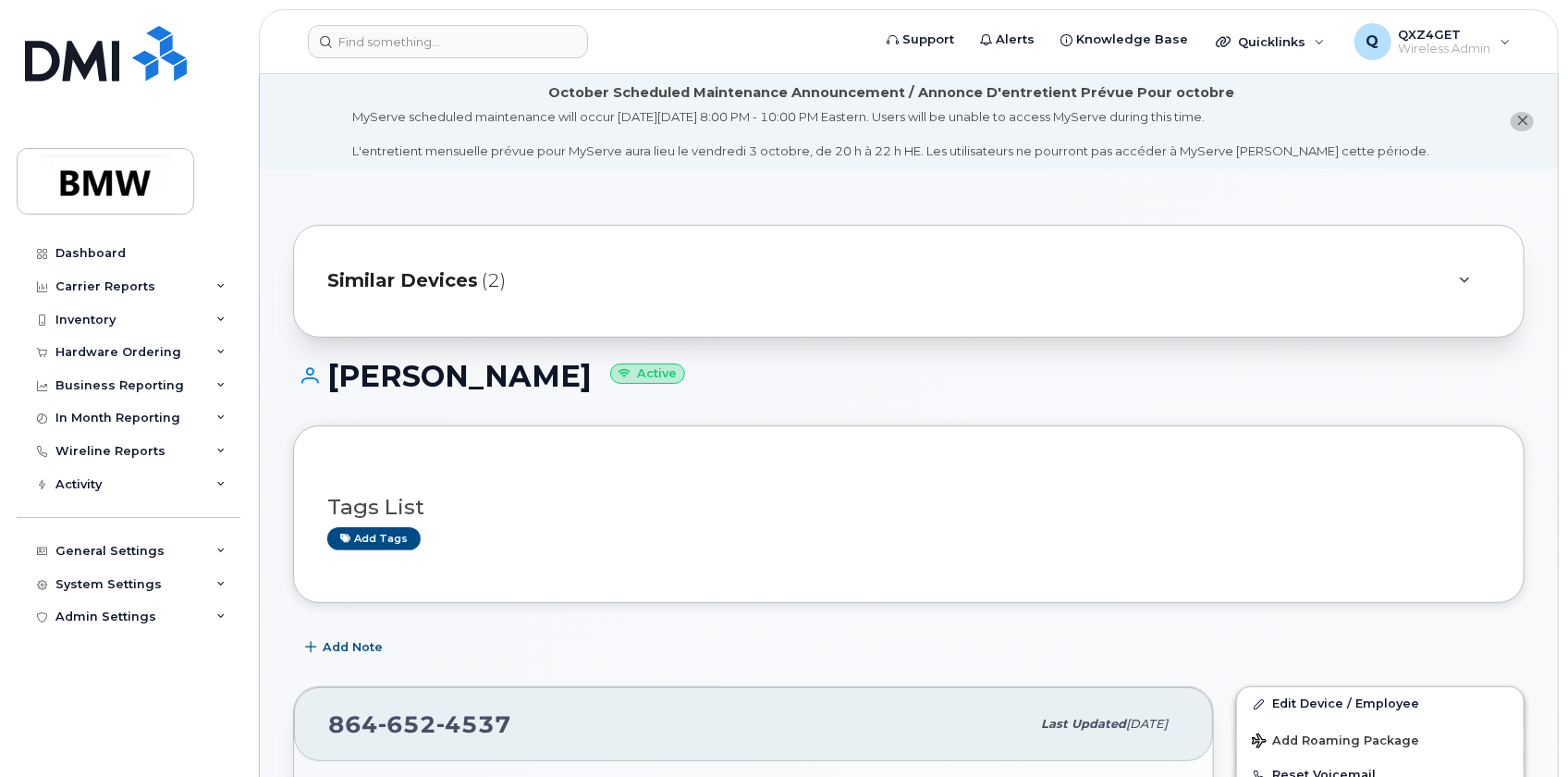
click at [413, 287] on span "Similar Devices" at bounding box center [403, 280] width 151 height 26
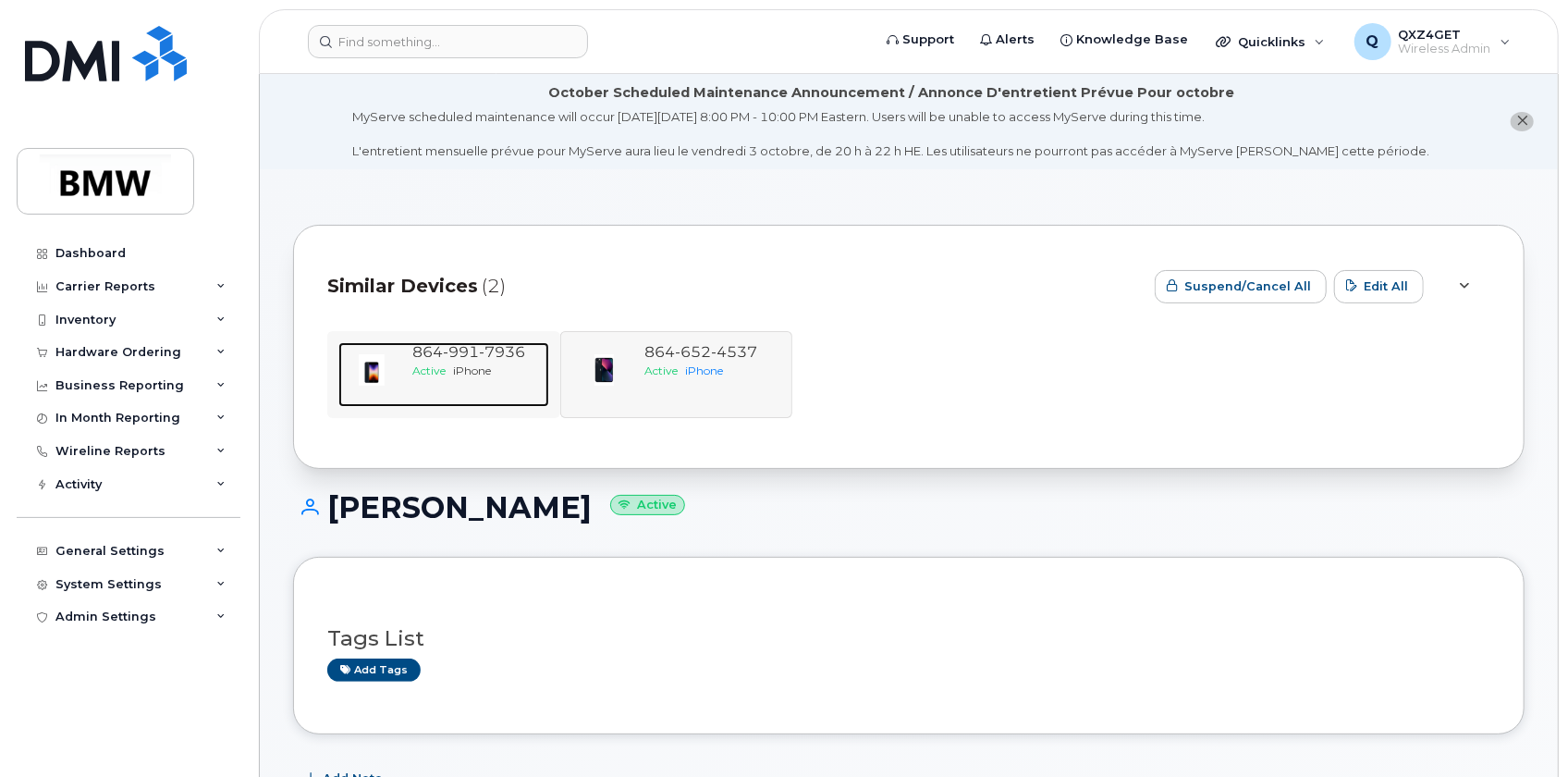
click at [441, 370] on span "Active" at bounding box center [429, 371] width 33 height 14
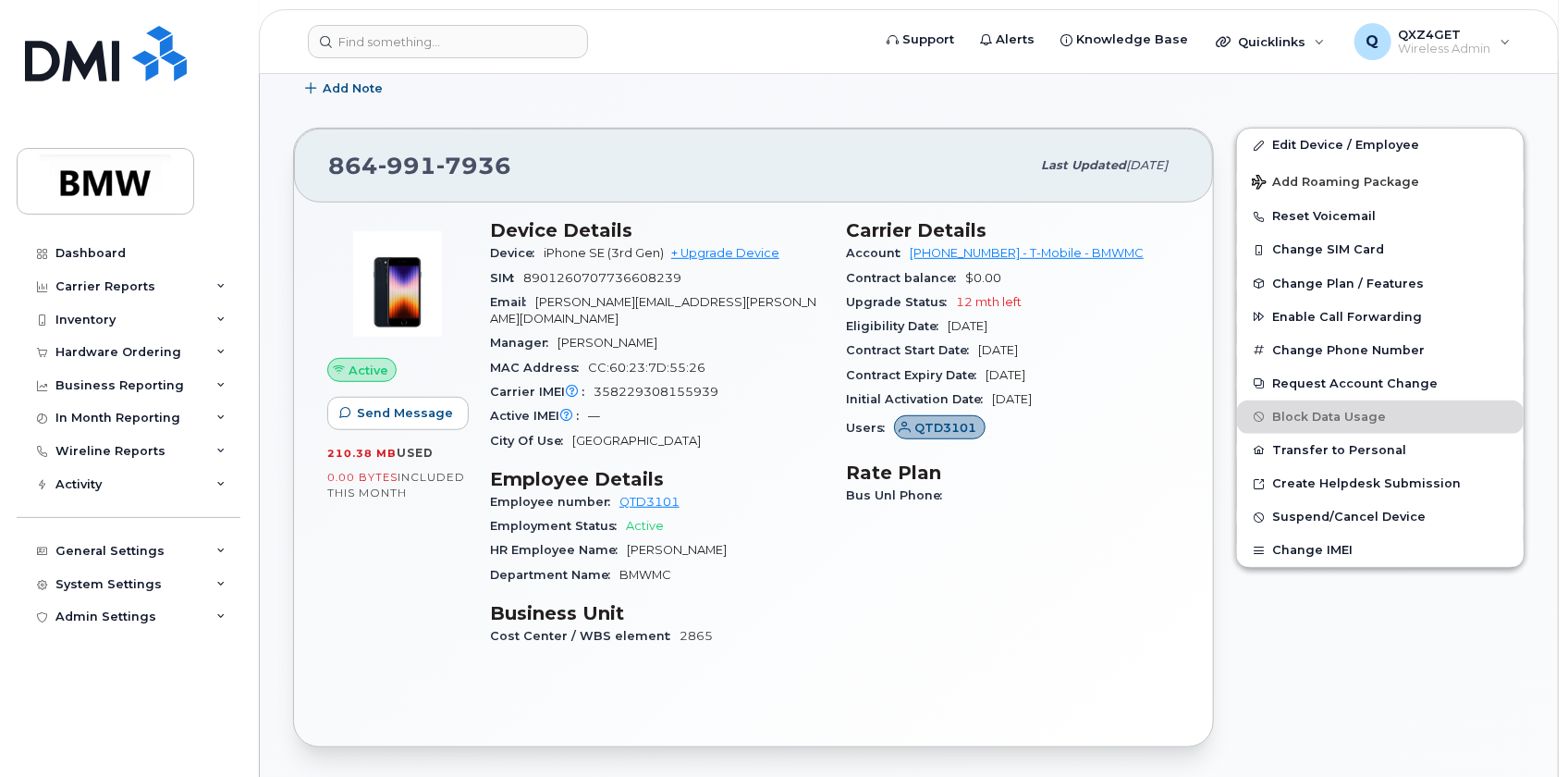
scroll to position [672, 0]
